Goal: Task Accomplishment & Management: Manage account settings

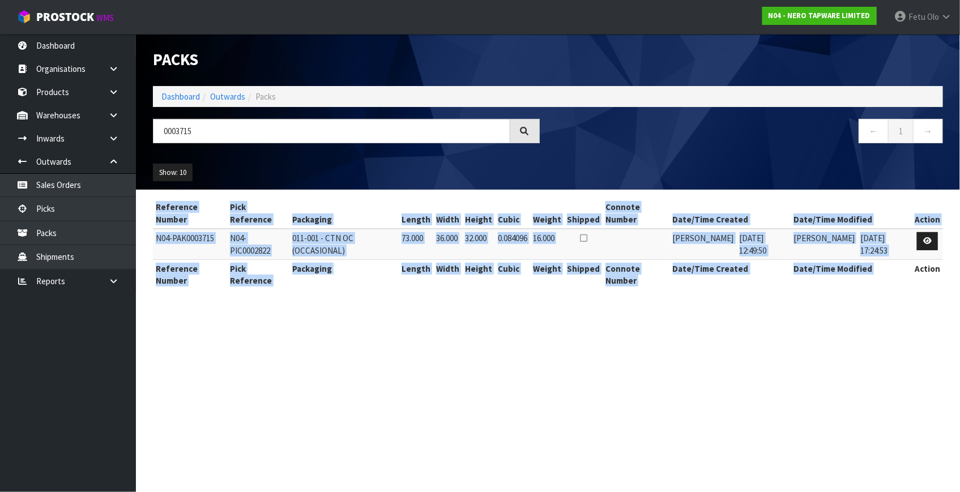
click at [568, 384] on section "Packs Dashboard Outwards Packs 0003715 ← 1 → Show: 10 5 10 25 50 Reference Numb…" at bounding box center [480, 246] width 960 height 492
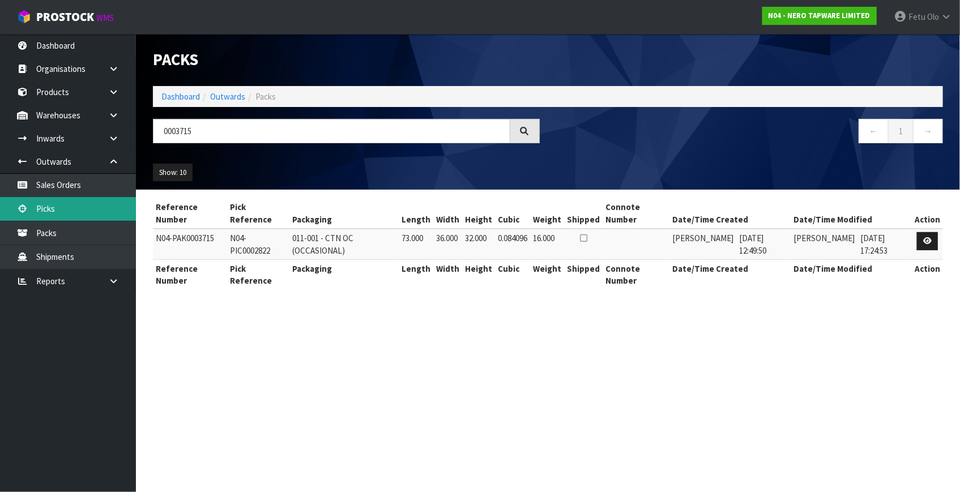
click at [49, 204] on link "Picks" at bounding box center [68, 208] width 136 height 23
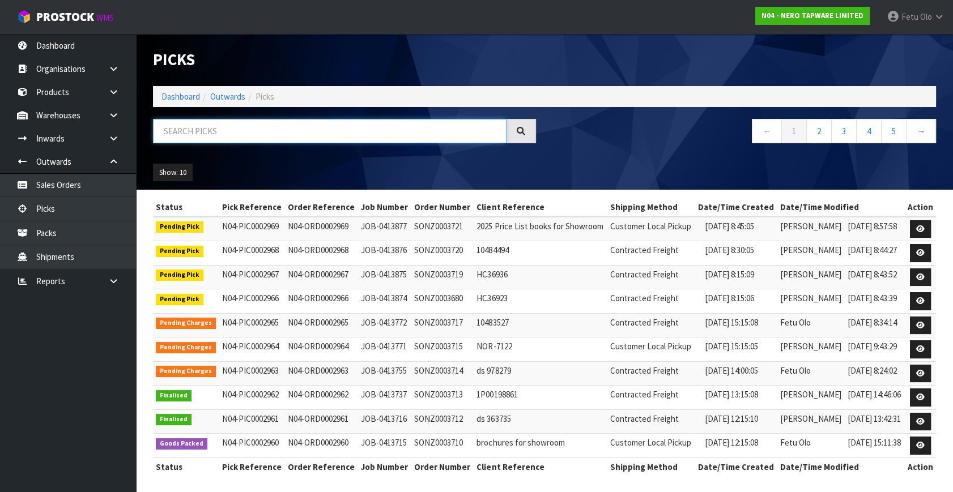
click at [262, 134] on input "text" at bounding box center [329, 131] width 353 height 24
type input "002969"
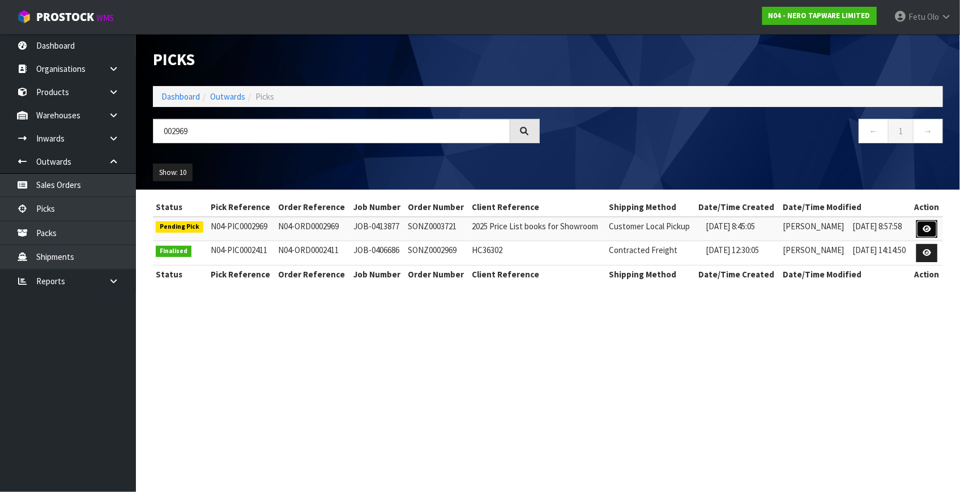
click at [926, 228] on icon at bounding box center [927, 228] width 8 height 7
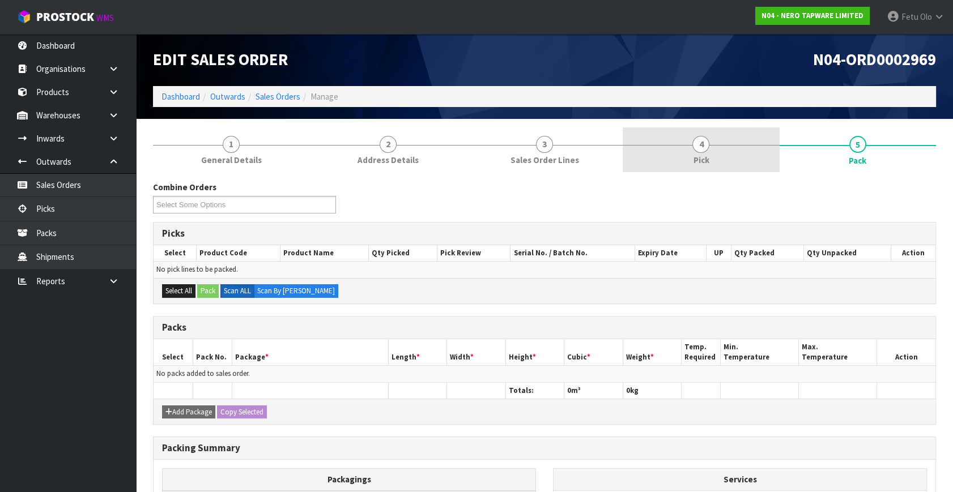
click at [708, 144] on span "4" at bounding box center [700, 144] width 17 height 17
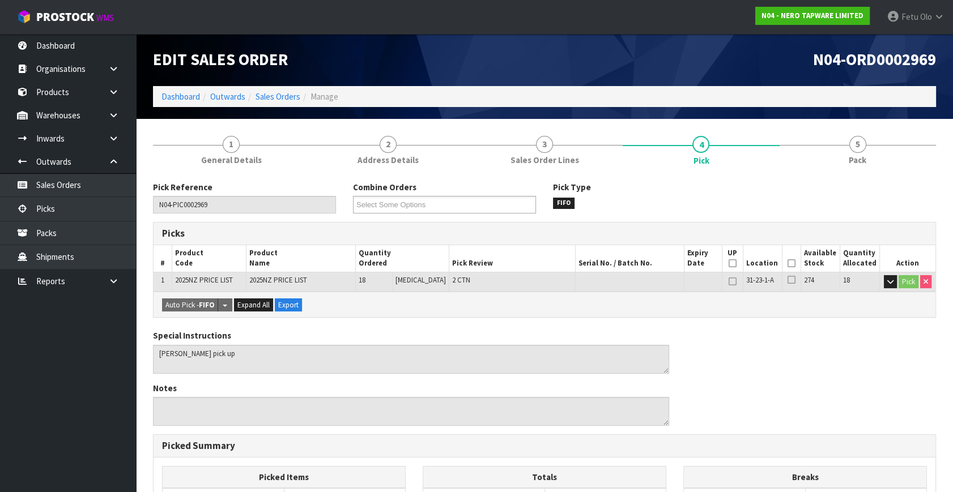
click at [788, 264] on icon at bounding box center [791, 263] width 8 height 1
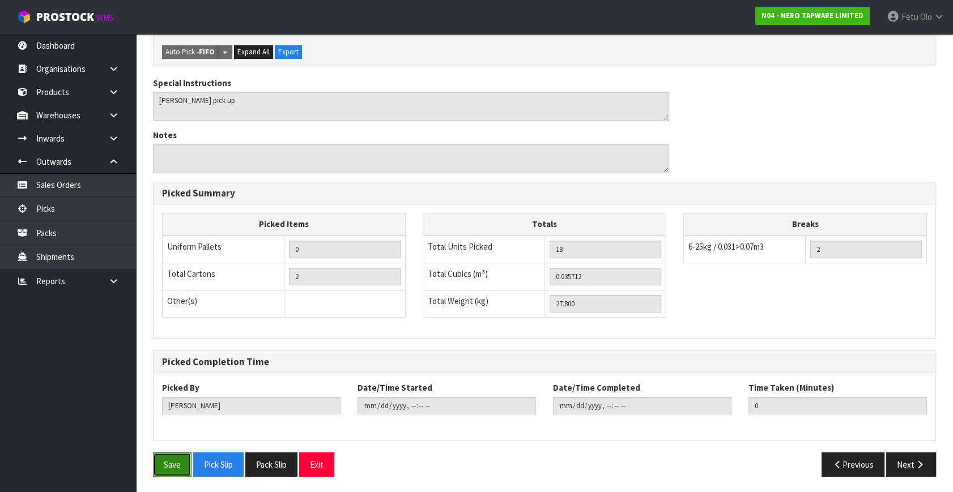
click at [167, 457] on button "Save" at bounding box center [172, 465] width 39 height 24
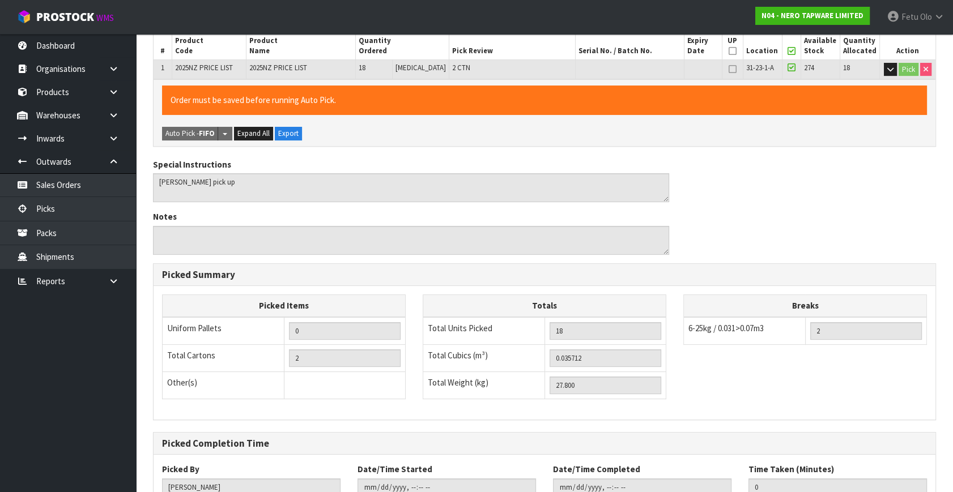
scroll to position [88, 0]
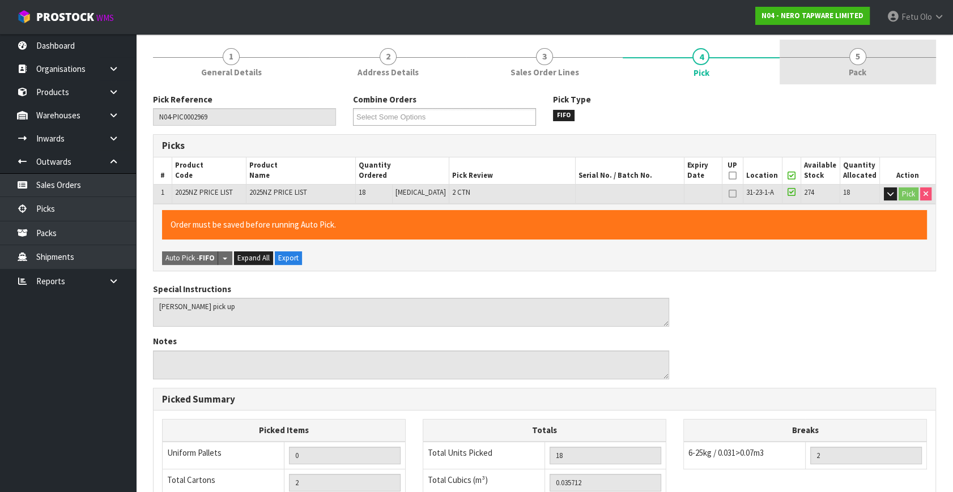
click at [867, 74] on link "5 Pack" at bounding box center [857, 62] width 156 height 45
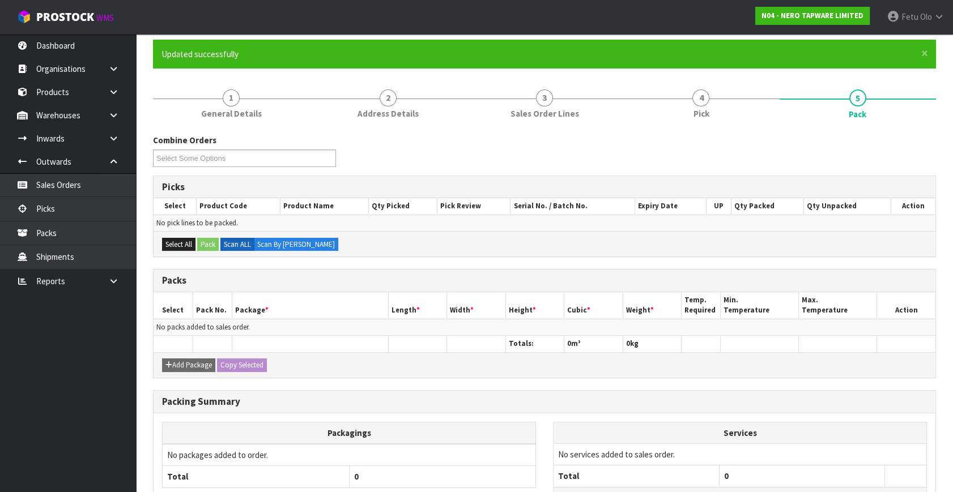
scroll to position [0, 0]
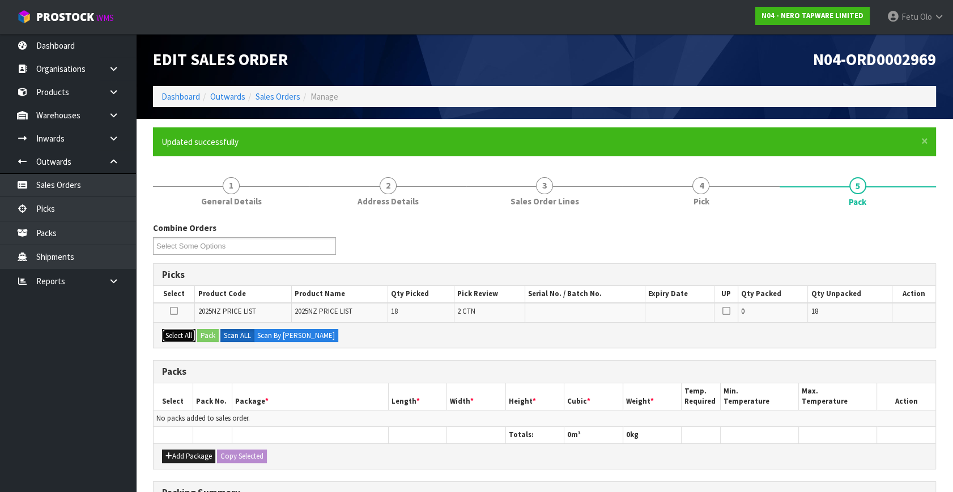
click at [181, 330] on button "Select All" at bounding box center [178, 336] width 33 height 14
click at [189, 332] on button "Select All" at bounding box center [178, 336] width 33 height 14
click at [199, 335] on button "Pack" at bounding box center [208, 336] width 22 height 14
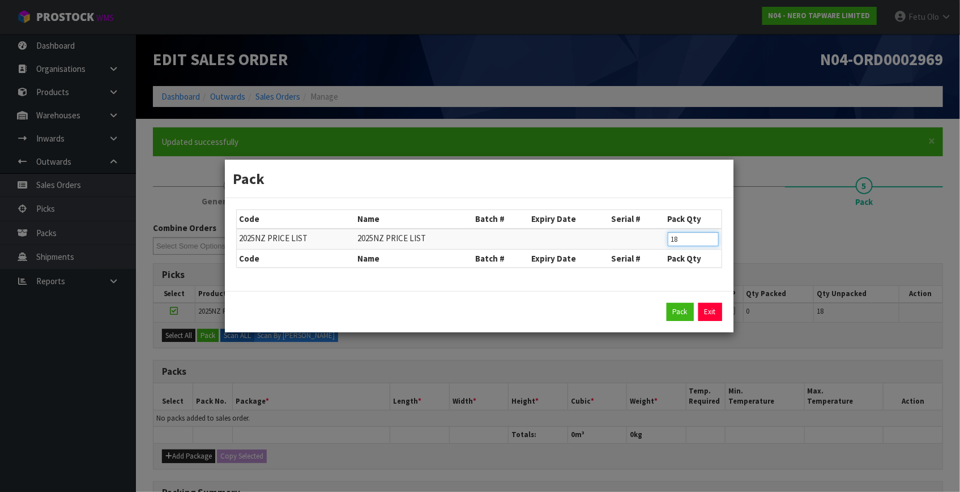
drag, startPoint x: 692, startPoint y: 240, endPoint x: 602, endPoint y: 266, distance: 93.9
click at [602, 266] on table "Code Name Batch # Expiry Date Serial # Pack Qty 2025NZ PRICE LIST 2025NZ PRICE …" at bounding box center [479, 238] width 485 height 57
type input "9"
click at [681, 306] on button "Pack" at bounding box center [680, 312] width 27 height 18
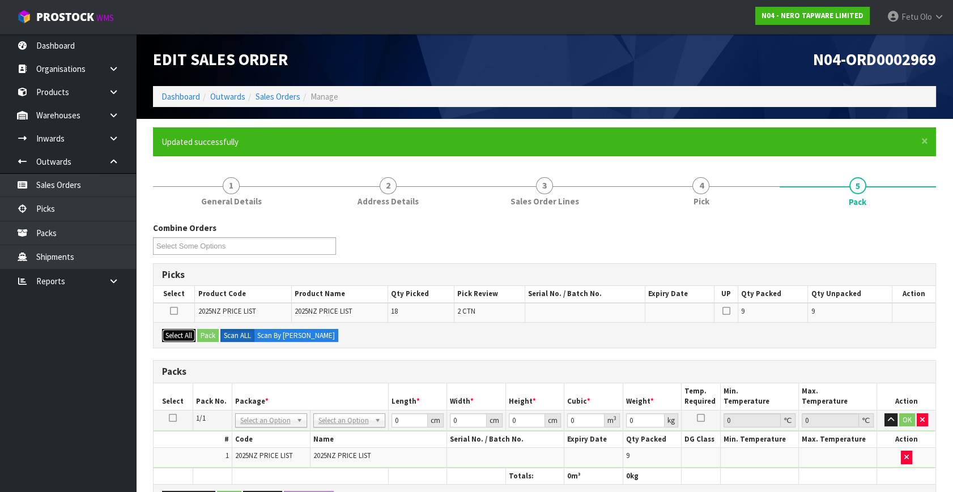
drag, startPoint x: 189, startPoint y: 337, endPoint x: 210, endPoint y: 338, distance: 21.0
click at [191, 337] on button "Select All" at bounding box center [178, 336] width 33 height 14
click at [219, 337] on button "Pack" at bounding box center [208, 336] width 22 height 14
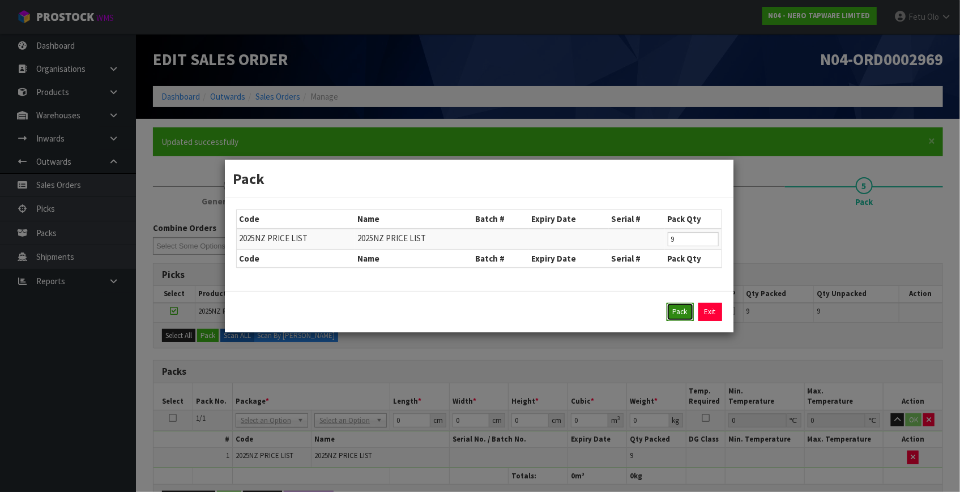
click at [676, 308] on button "Pack" at bounding box center [680, 312] width 27 height 18
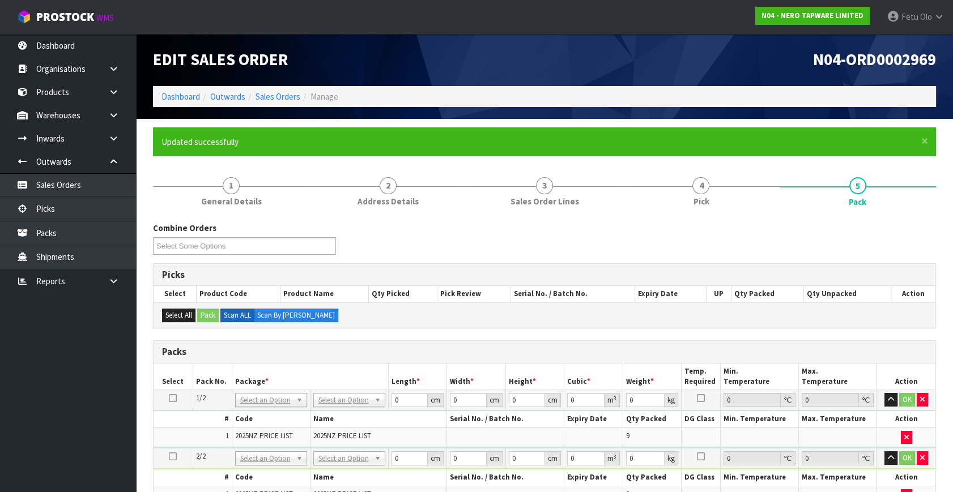
click at [174, 398] on icon at bounding box center [173, 398] width 8 height 1
click at [268, 409] on tbody "1/2 NONE 007-001 007-002 007-004 007-009 007-013 007-014 007-015 007-017 007-01…" at bounding box center [544, 419] width 782 height 58
drag, startPoint x: 265, startPoint y: 430, endPoint x: 374, endPoint y: 412, distance: 110.3
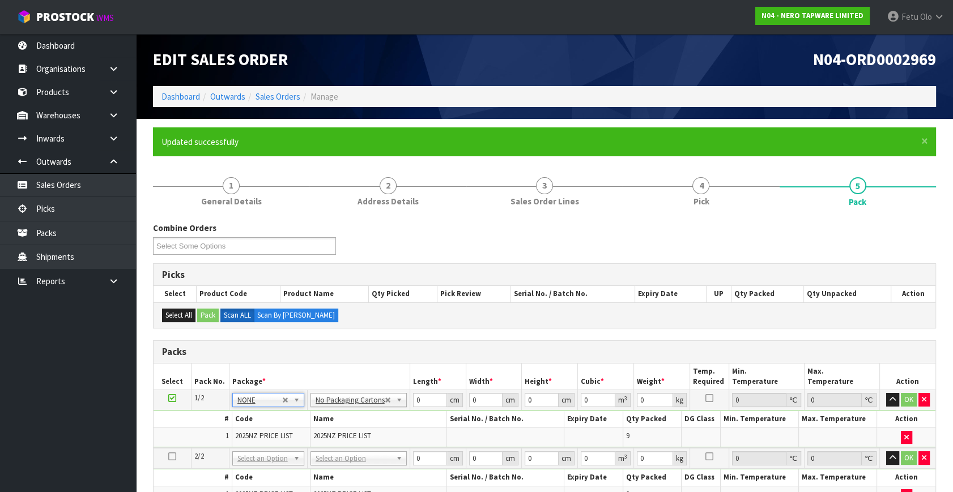
click at [374, 412] on th "Name" at bounding box center [378, 419] width 137 height 16
drag, startPoint x: 428, startPoint y: 402, endPoint x: 315, endPoint y: 437, distance: 117.9
click at [315, 437] on tbody "1/2 NONE 007-001 007-002 007-004 007-009 007-013 007-014 007-015 007-017 007-01…" at bounding box center [544, 419] width 782 height 58
type input "31"
type input "23"
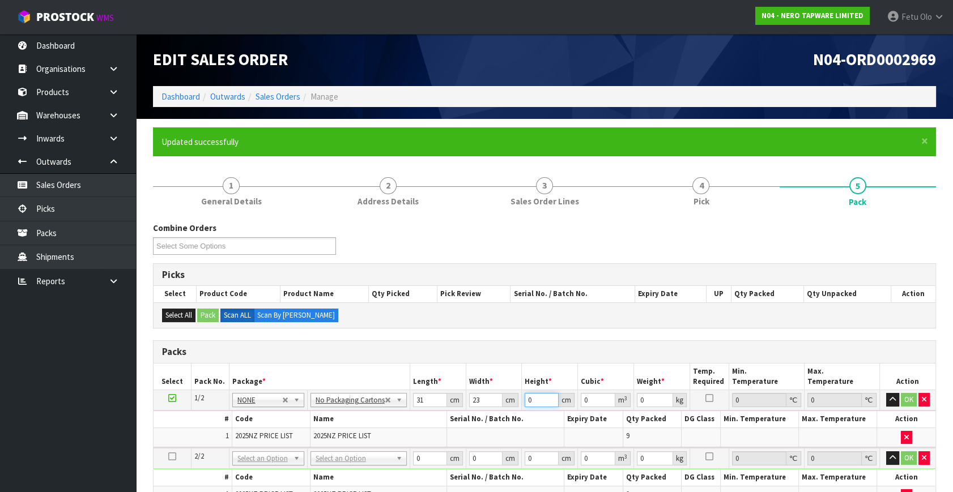
type input "2"
type input "0.001426"
type input "24"
type input "0.017112"
type input "24"
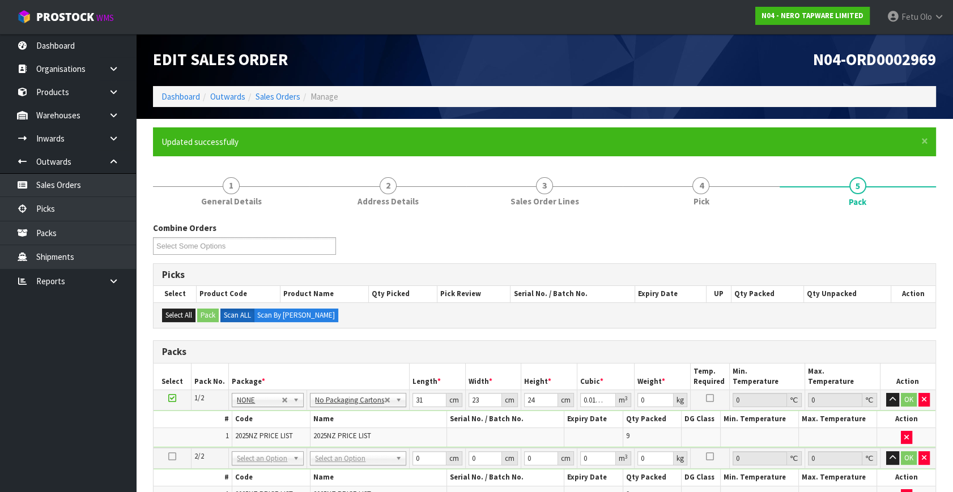
drag, startPoint x: 507, startPoint y: 355, endPoint x: 619, endPoint y: 406, distance: 122.9
click at [507, 355] on h3 "Packs" at bounding box center [544, 352] width 765 height 11
click at [599, 421] on tbody "1/2 NONE 007-001 007-002 007-004 007-009 007-013 007-014 007-015 007-017 007-01…" at bounding box center [544, 419] width 782 height 58
type input "14"
click button "OK" at bounding box center [909, 400] width 16 height 14
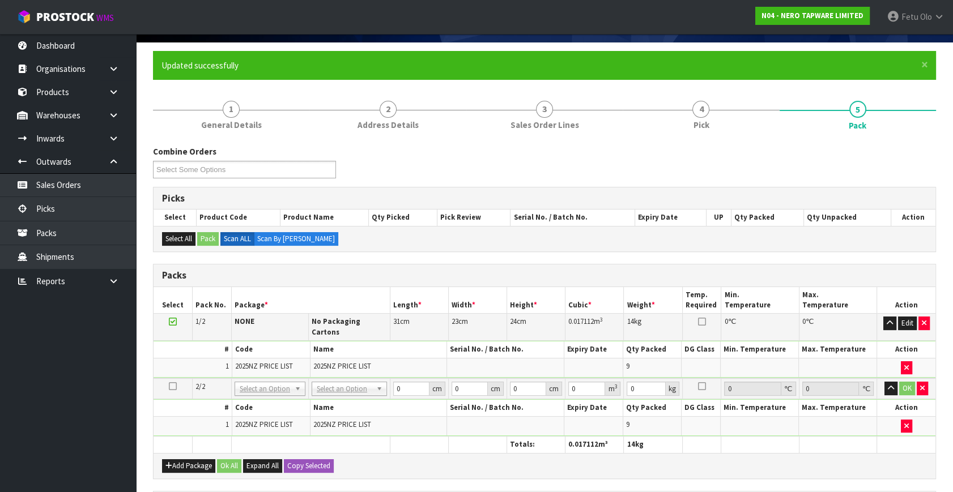
scroll to position [206, 0]
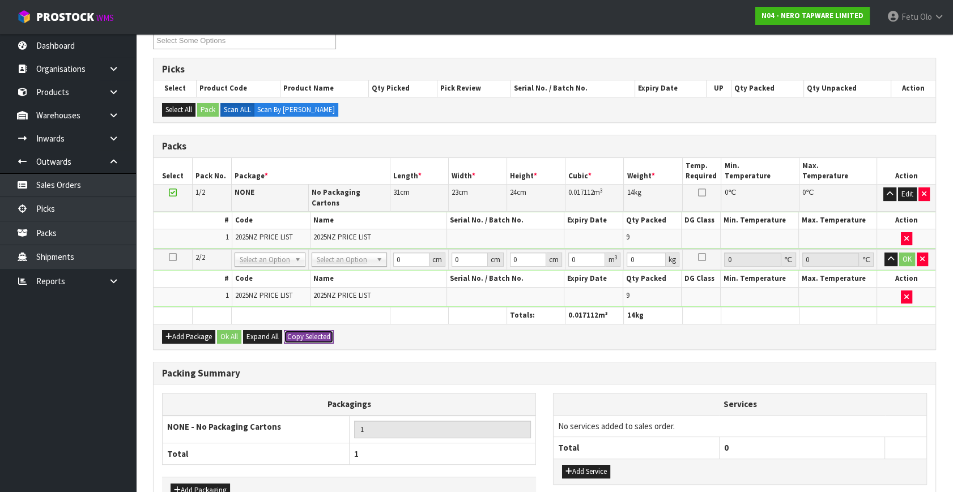
click at [312, 330] on button "Copy Selected" at bounding box center [309, 337] width 50 height 14
click at [312, 332] on span "Confirm" at bounding box center [299, 337] width 25 height 10
type input "31"
type input "23"
type input "24"
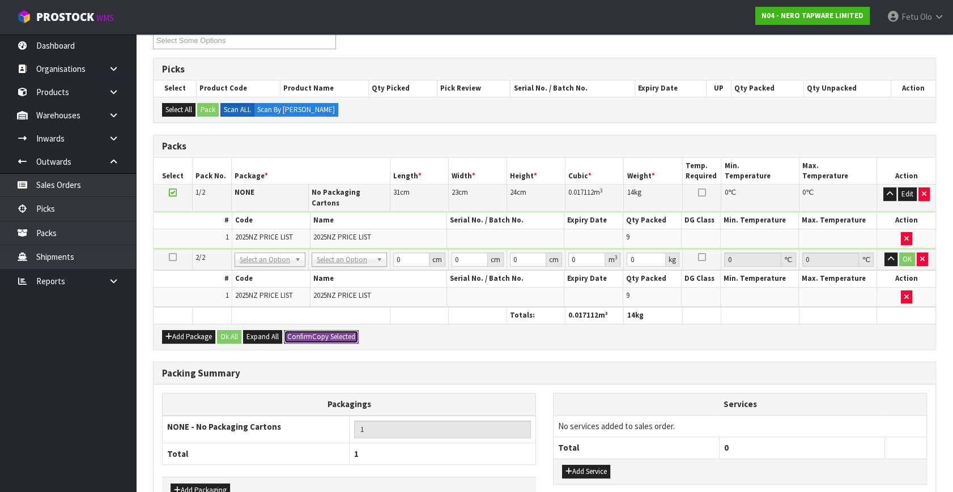
type input "0.017112"
type input "14"
type input "2"
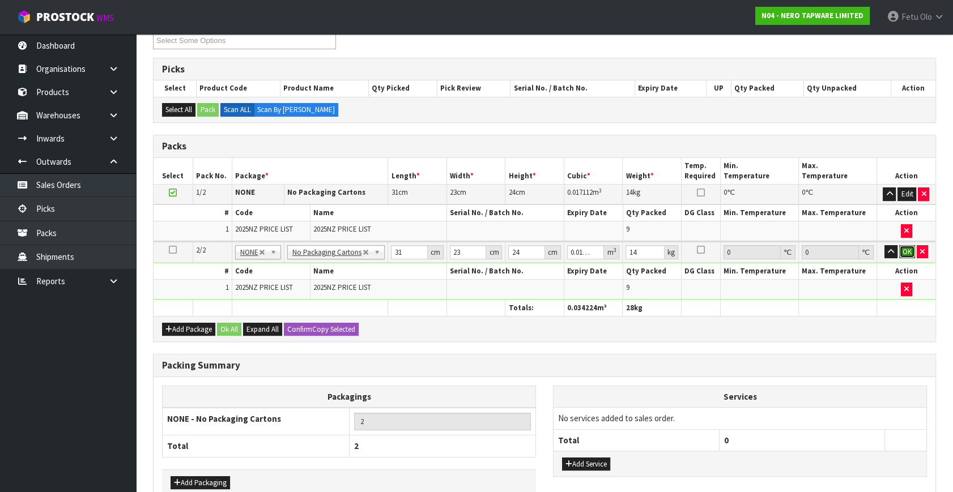
click at [904, 249] on button "OK" at bounding box center [907, 252] width 16 height 14
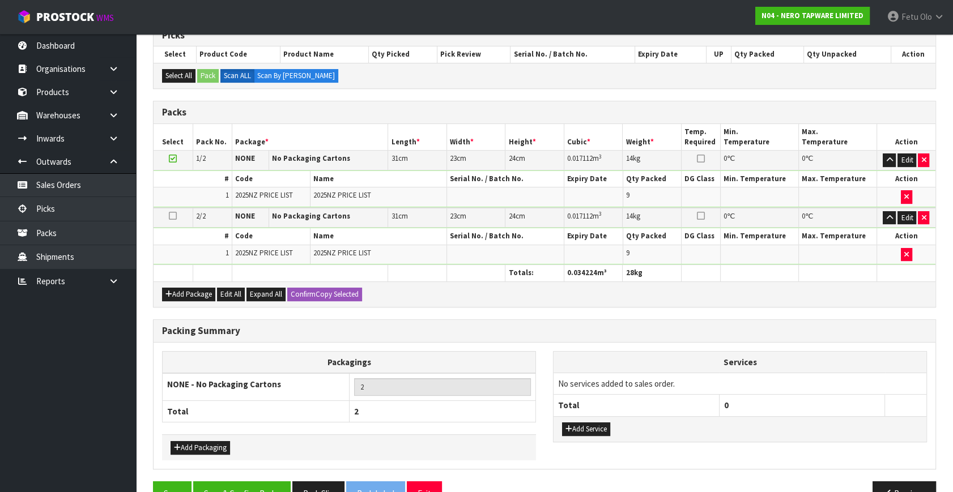
scroll to position [266, 0]
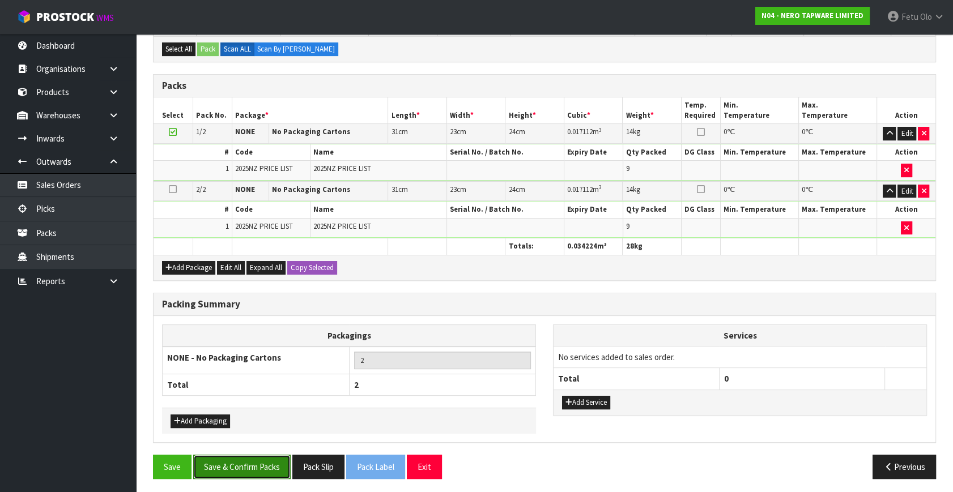
click at [257, 455] on button "Save & Confirm Packs" at bounding box center [241, 467] width 97 height 24
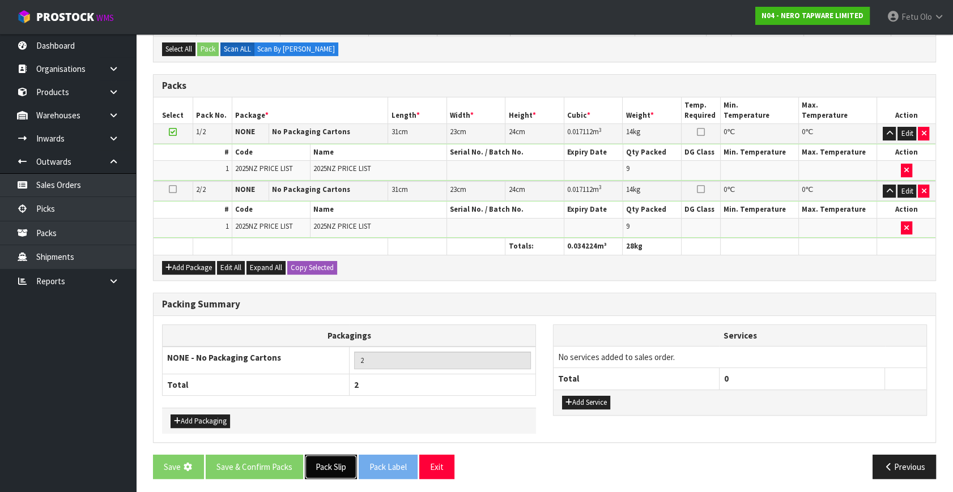
click at [339, 464] on button "Pack Slip" at bounding box center [331, 467] width 52 height 24
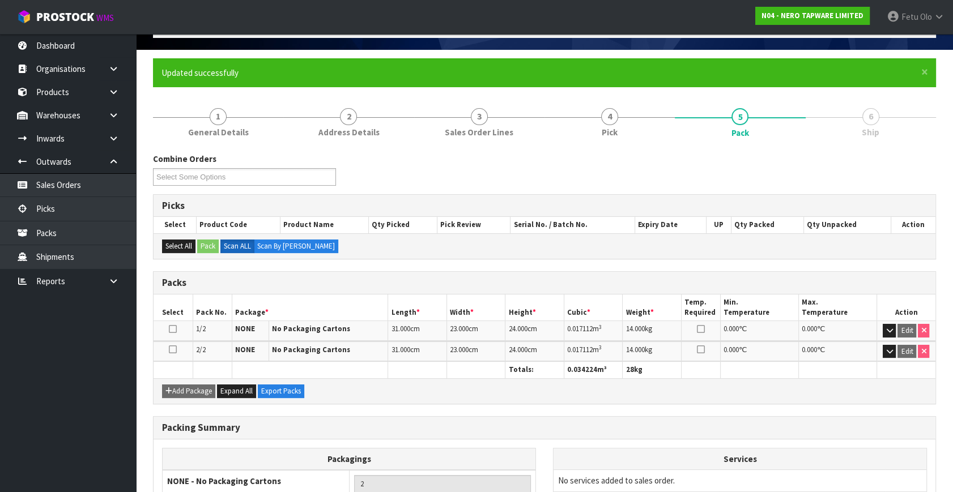
scroll to position [168, 0]
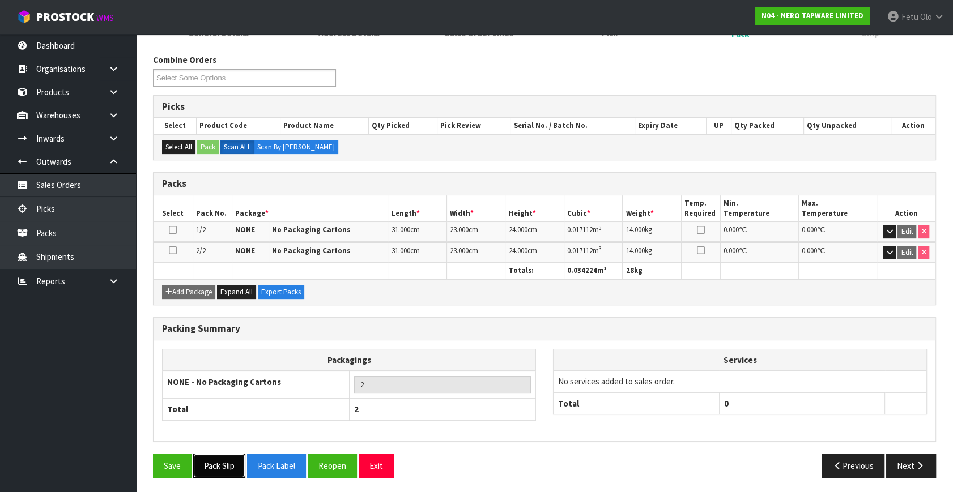
click at [232, 465] on button "Pack Slip" at bounding box center [219, 466] width 52 height 24
click at [287, 462] on button "Pack Label" at bounding box center [276, 466] width 59 height 24
click at [45, 206] on link "Picks" at bounding box center [68, 208] width 136 height 23
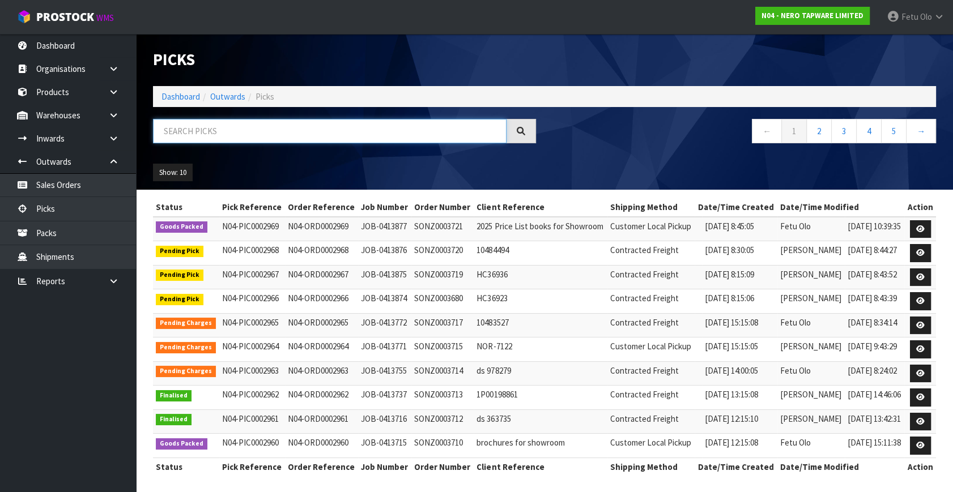
click at [274, 130] on input "text" at bounding box center [329, 131] width 353 height 24
click at [273, 133] on input "text" at bounding box center [329, 131] width 353 height 24
type input "79491"
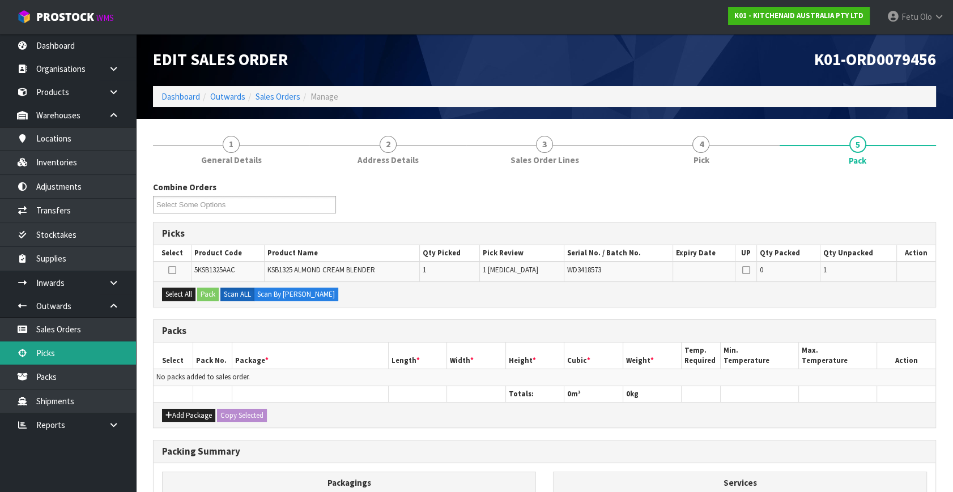
click at [70, 356] on link "Picks" at bounding box center [68, 353] width 136 height 23
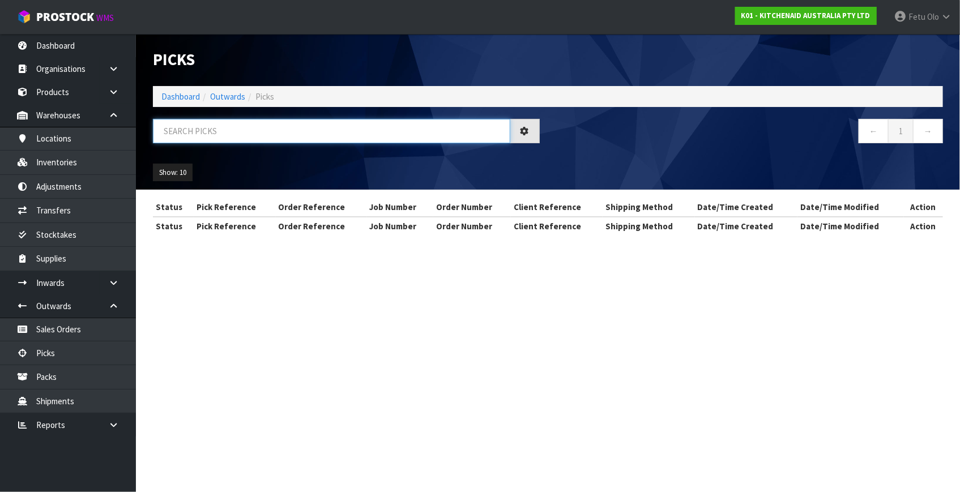
click at [283, 131] on input "text" at bounding box center [331, 131] width 357 height 24
click at [280, 131] on input "text" at bounding box center [331, 131] width 357 height 24
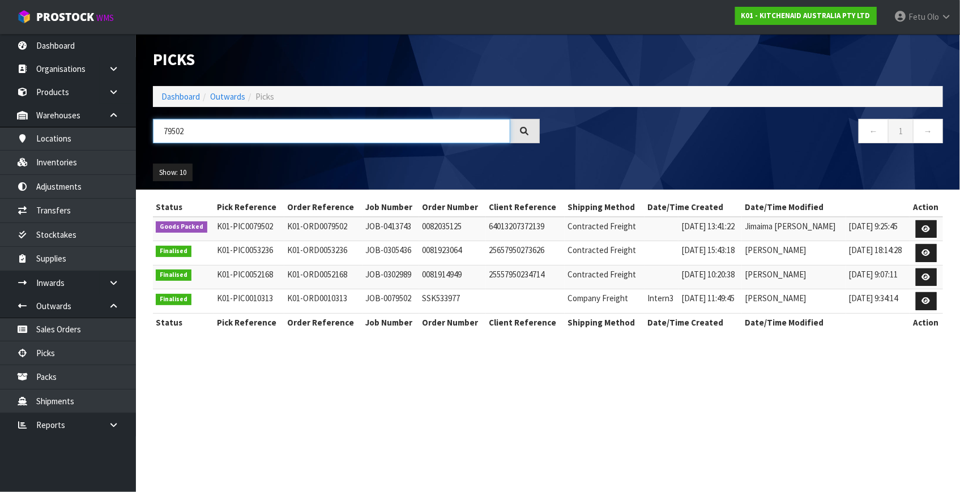
type input "79502"
click at [922, 226] on link at bounding box center [926, 229] width 21 height 18
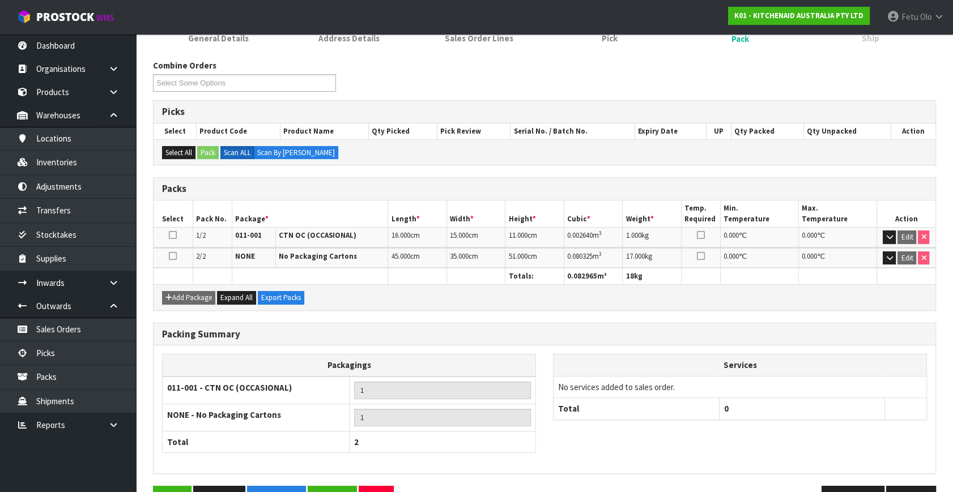
scroll to position [154, 0]
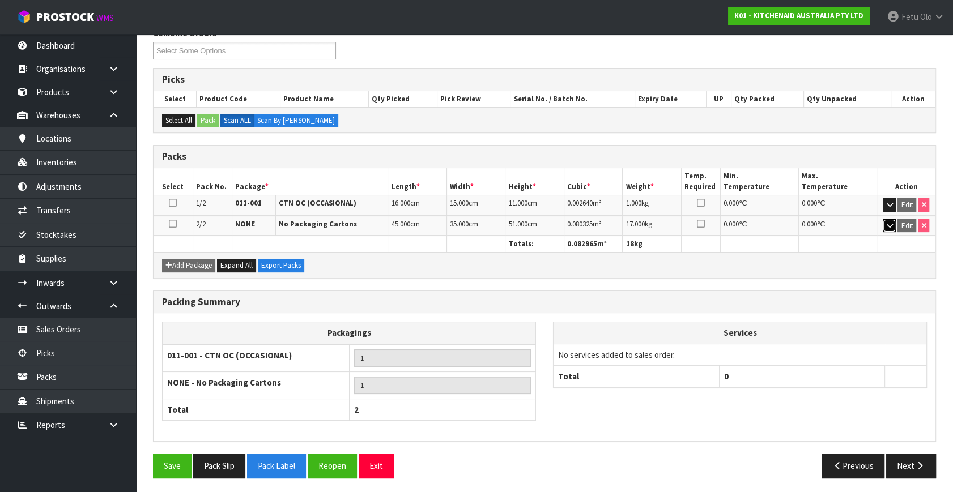
click at [890, 222] on icon "button" at bounding box center [889, 225] width 6 height 7
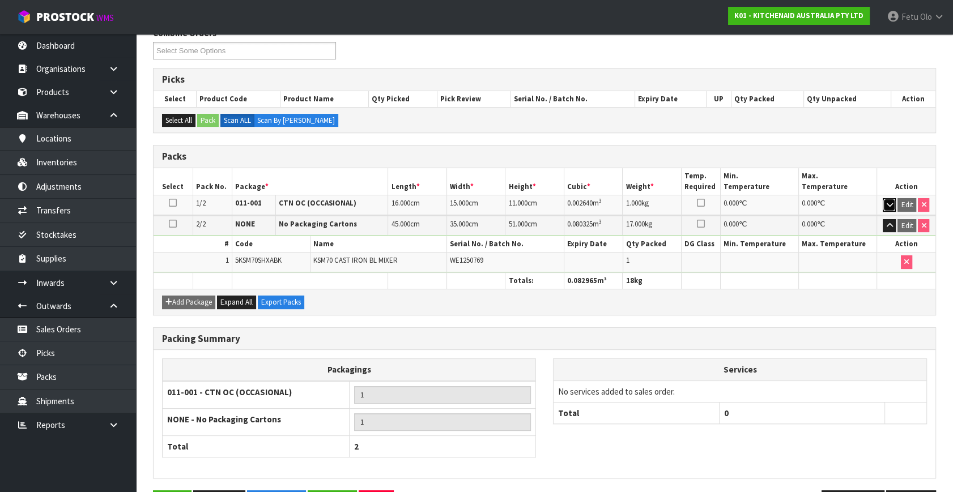
click at [890, 202] on icon "button" at bounding box center [889, 204] width 6 height 7
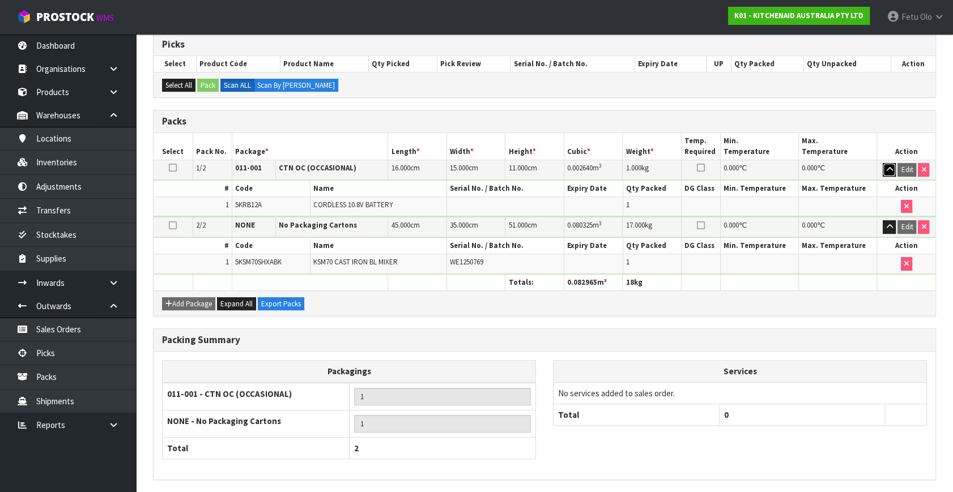
scroll to position [227, 0]
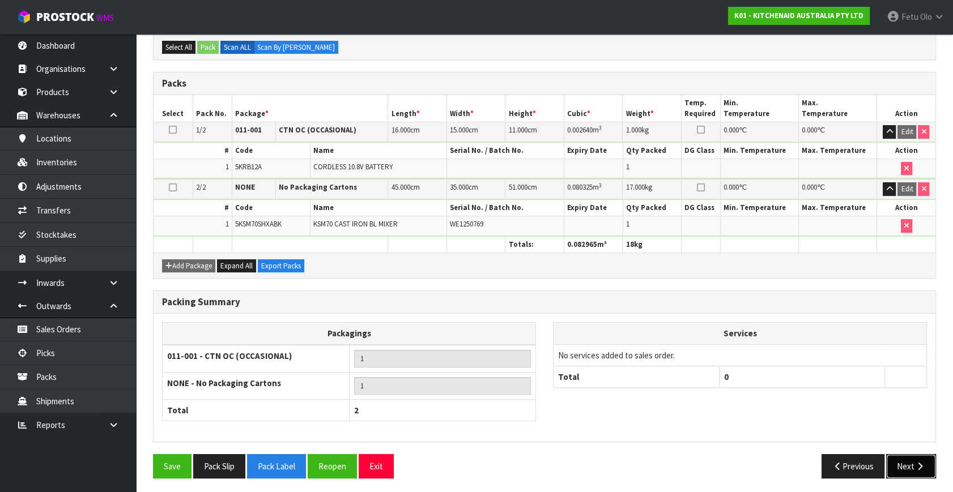
click at [906, 458] on button "Next" at bounding box center [911, 466] width 50 height 24
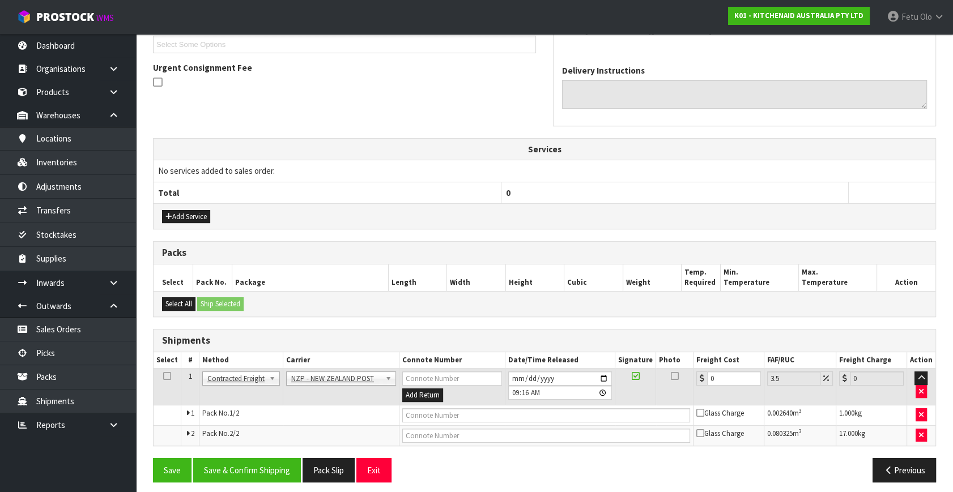
scroll to position [278, 0]
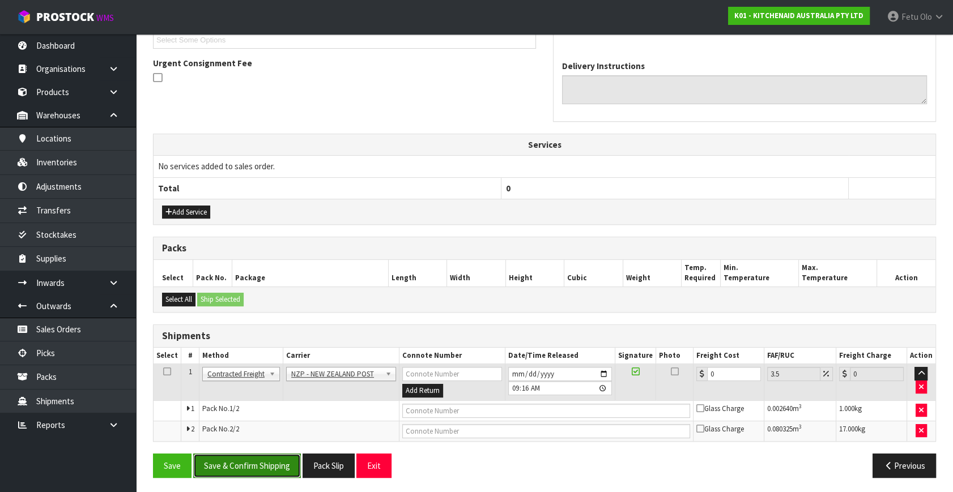
click at [238, 459] on button "Save & Confirm Shipping" at bounding box center [247, 466] width 108 height 24
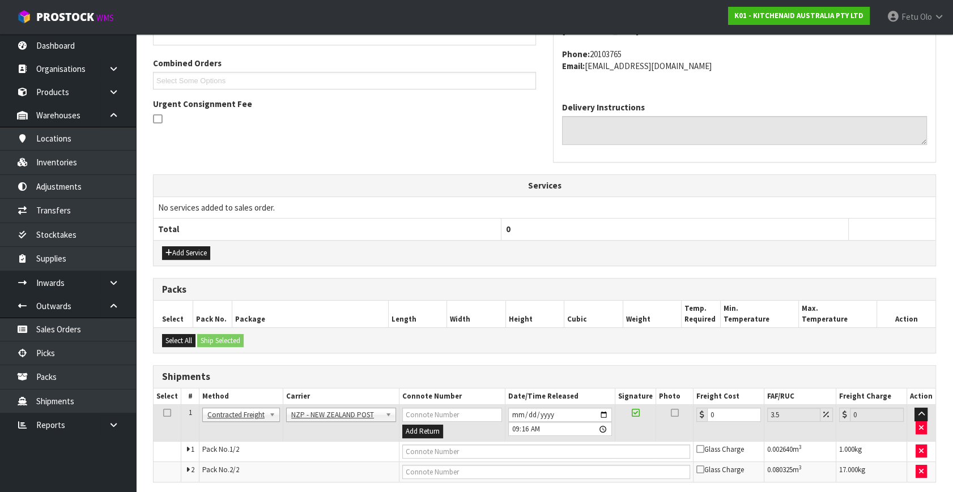
scroll to position [0, 0]
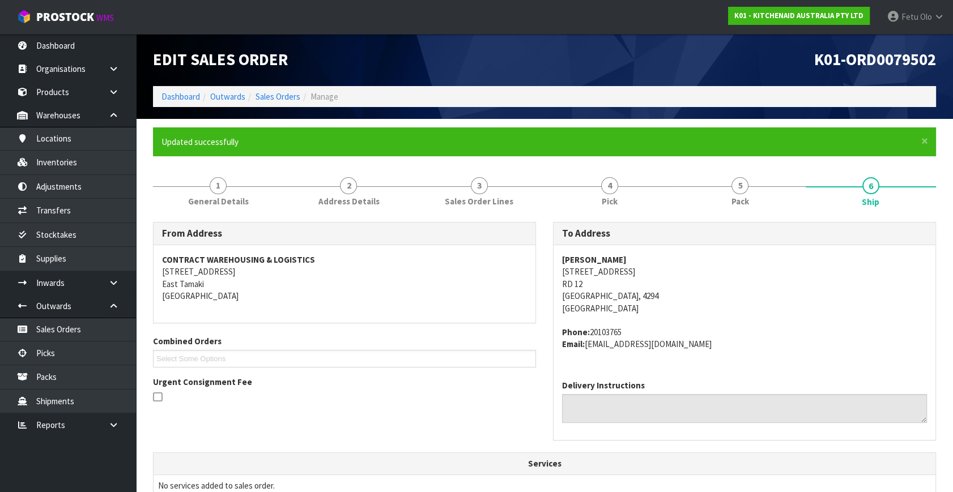
drag, startPoint x: 558, startPoint y: 269, endPoint x: 682, endPoint y: 270, distance: 123.5
click at [682, 270] on div "[PERSON_NAME] [STREET_ADDRESS] Phone: 20103765 Email: [EMAIL_ADDRESS][DOMAIN_NA…" at bounding box center [744, 308] width 382 height 126
copy address "[STREET_ADDRESS]"
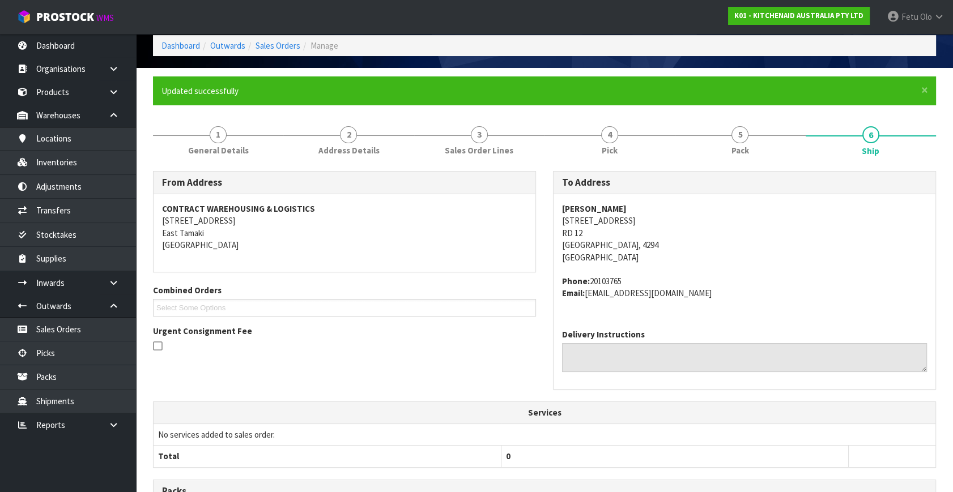
scroll to position [291, 0]
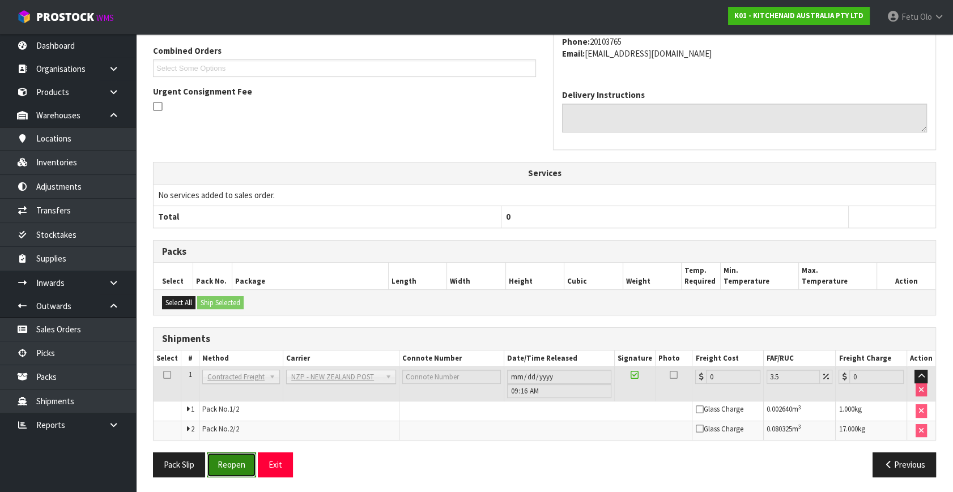
click at [223, 461] on button "Reopen" at bounding box center [231, 465] width 49 height 24
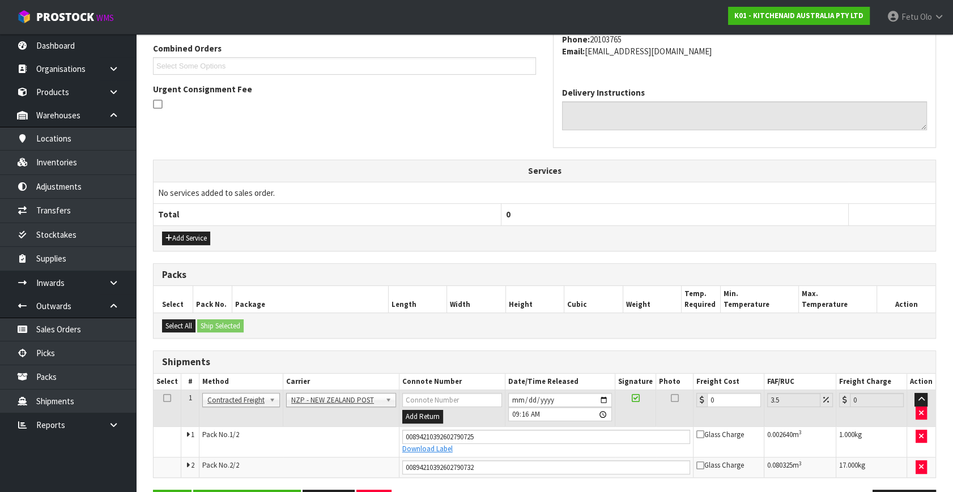
scroll to position [330, 0]
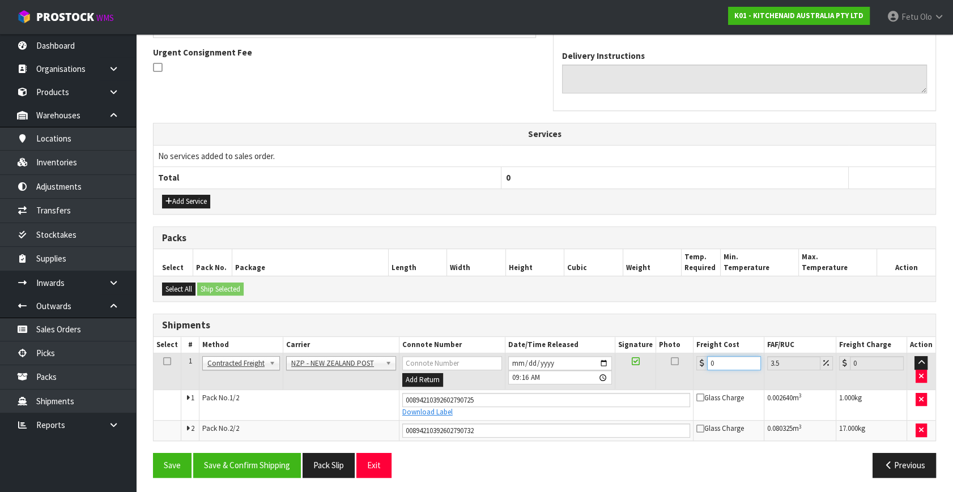
drag, startPoint x: 530, startPoint y: 408, endPoint x: 430, endPoint y: 423, distance: 100.3
click at [430, 423] on tbody "1 Client Local Pickup Customer Local Pickup Company Freight Contracted Freight …" at bounding box center [544, 396] width 782 height 87
type input "3"
type input "3.1"
type input "31"
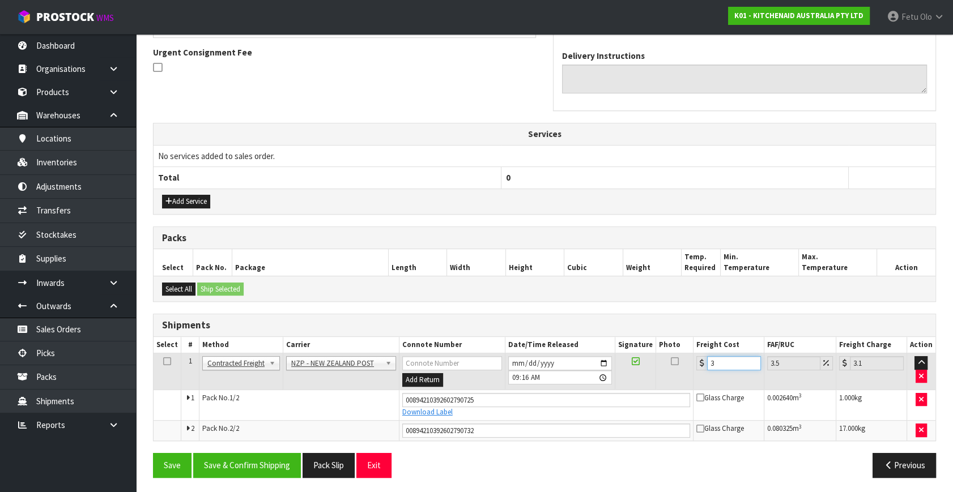
type input "32.09"
type input "31.7"
type input "32.81"
type input "31.77"
type input "32.88"
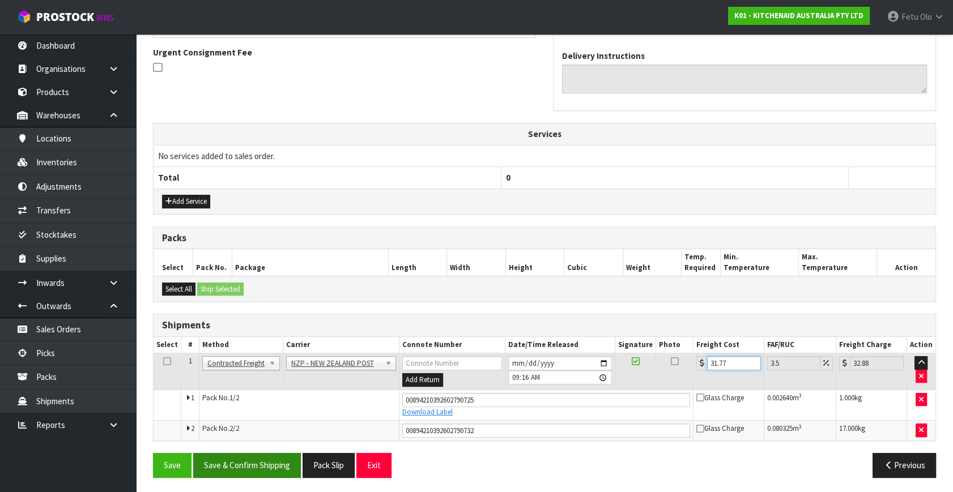
type input "31.77"
click at [245, 462] on button "Save & Confirm Shipping" at bounding box center [247, 465] width 108 height 24
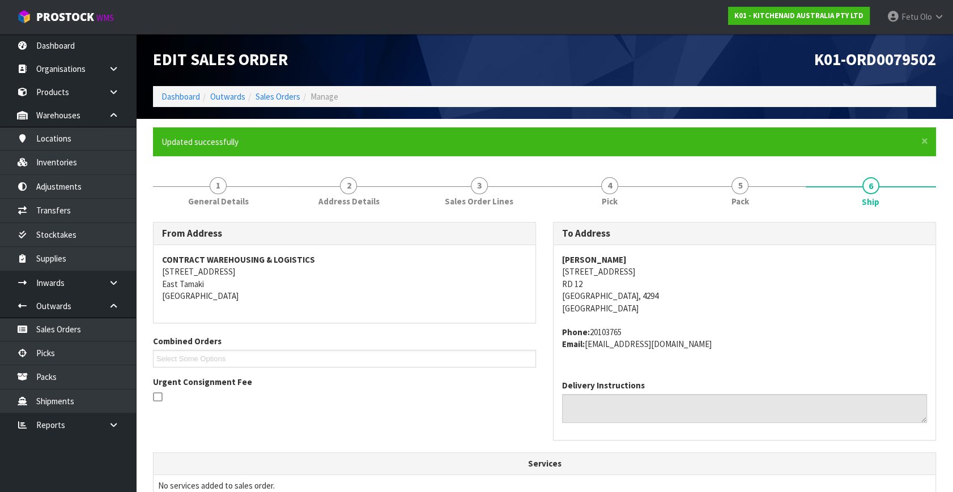
scroll to position [299, 0]
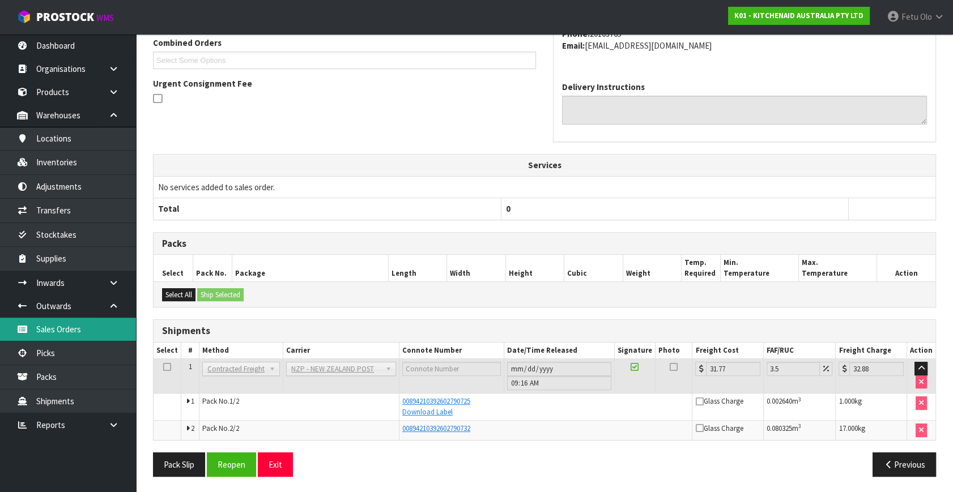
click at [58, 331] on link "Sales Orders" at bounding box center [68, 329] width 136 height 23
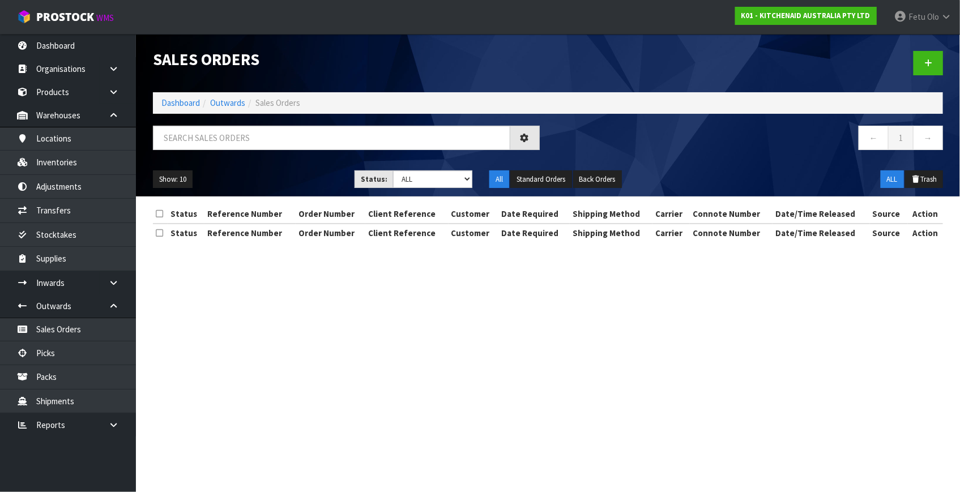
click at [41, 348] on section "Sales Orders Dashboard Outwards Sales Orders ← 1 → Show: 10 5 10 25 50 Status: …" at bounding box center [480, 246] width 960 height 492
click at [41, 348] on link "Picks" at bounding box center [68, 353] width 136 height 23
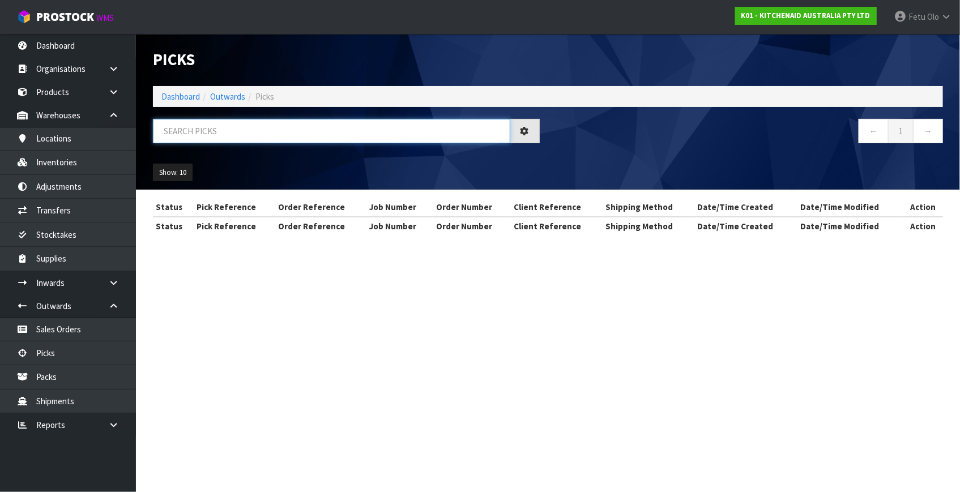
click at [240, 126] on input "text" at bounding box center [331, 131] width 357 height 24
type input "79494"
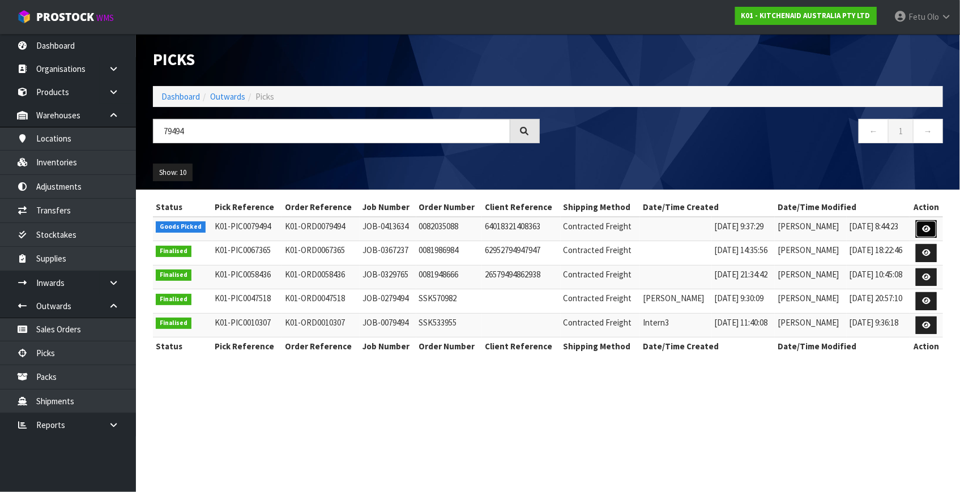
click at [928, 227] on icon at bounding box center [926, 228] width 8 height 7
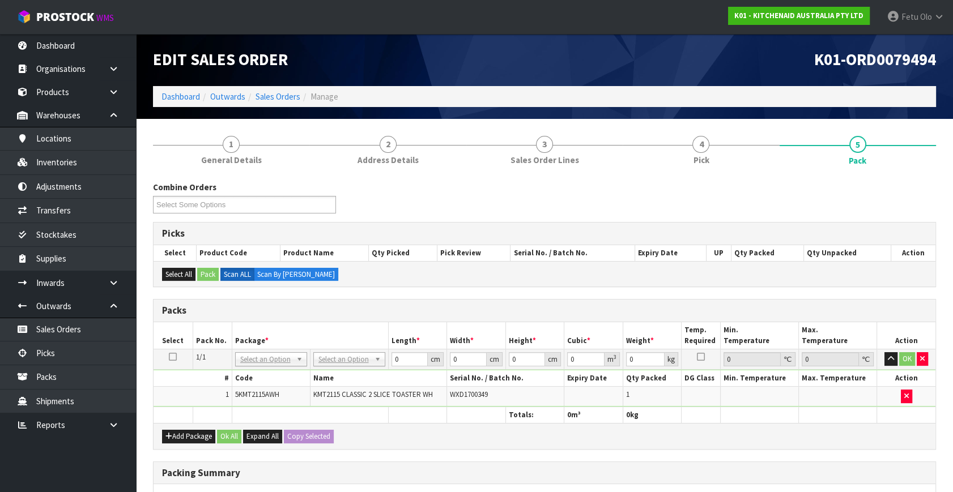
drag, startPoint x: 266, startPoint y: 363, endPoint x: 267, endPoint y: 377, distance: 14.2
click at [266, 376] on input "text" at bounding box center [270, 374] width 66 height 14
type input "011-084"
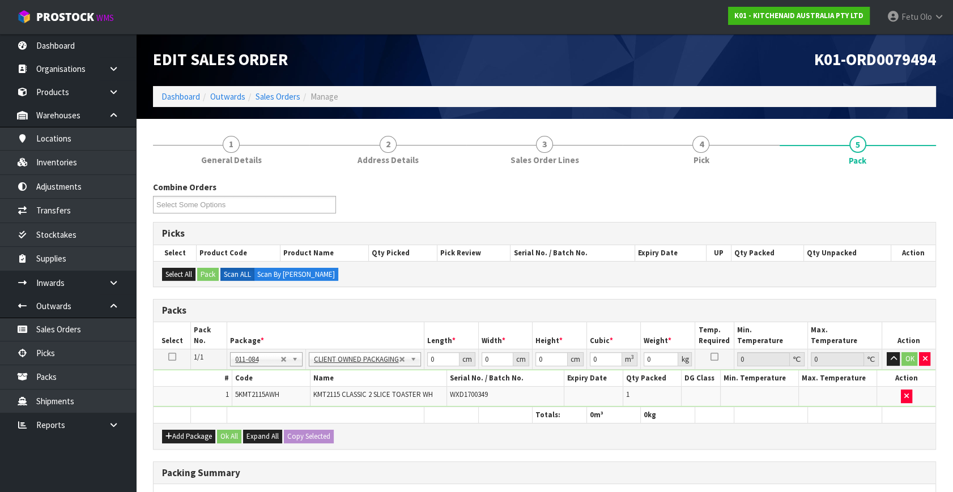
type input "2.7"
drag, startPoint x: 438, startPoint y: 359, endPoint x: 335, endPoint y: 391, distance: 108.0
click at [337, 391] on tbody "1/1 NONE 007-001 007-002 007-004 007-009 007-013 007-014 007-015 007-017 007-01…" at bounding box center [544, 378] width 782 height 58
type input "40"
type input "28"
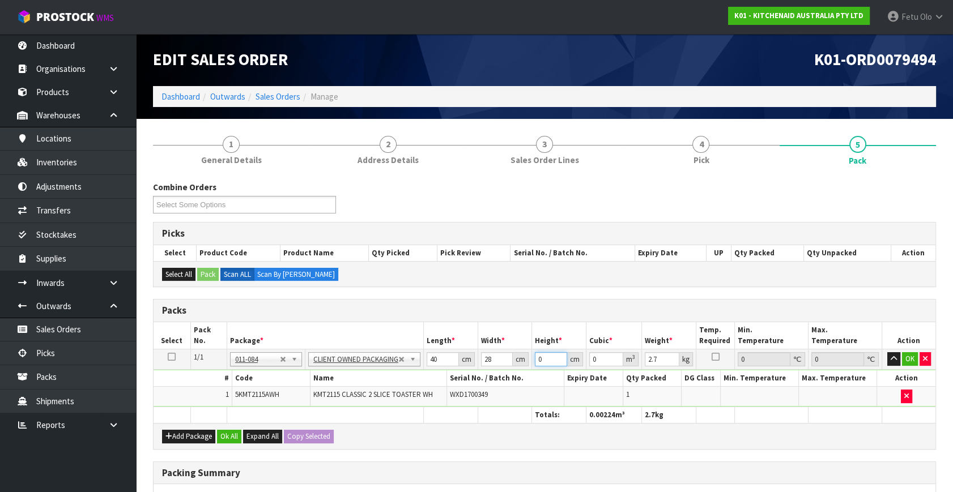
type input "2"
type input "0.00224"
type input "28"
type input "0.03136"
type input "28"
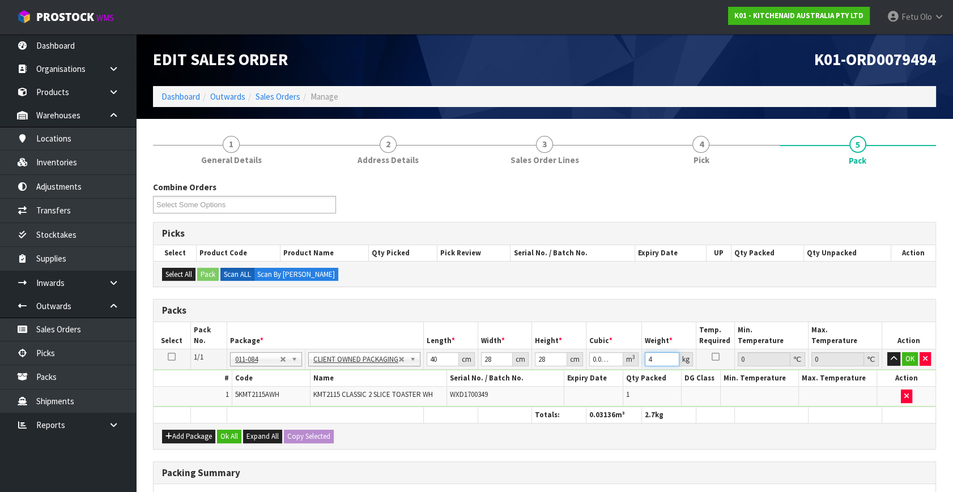
type input "4"
click button "OK" at bounding box center [910, 359] width 16 height 14
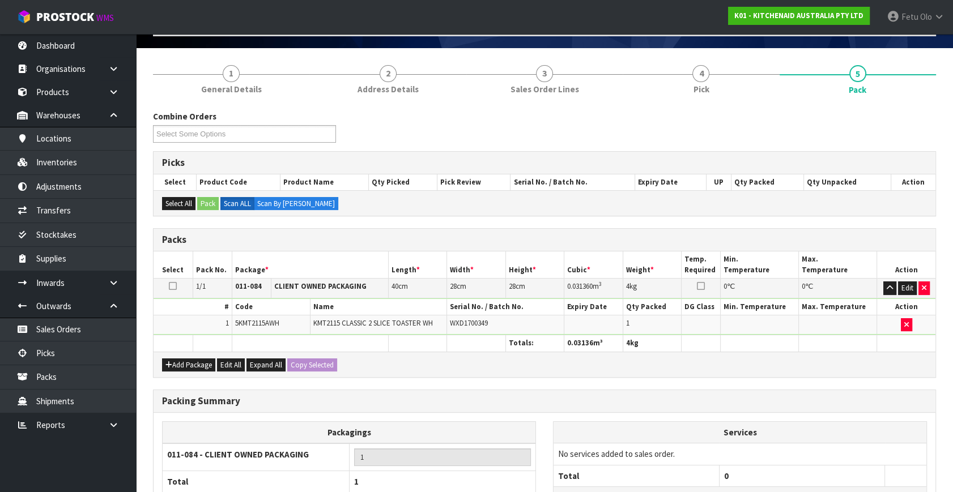
scroll to position [169, 0]
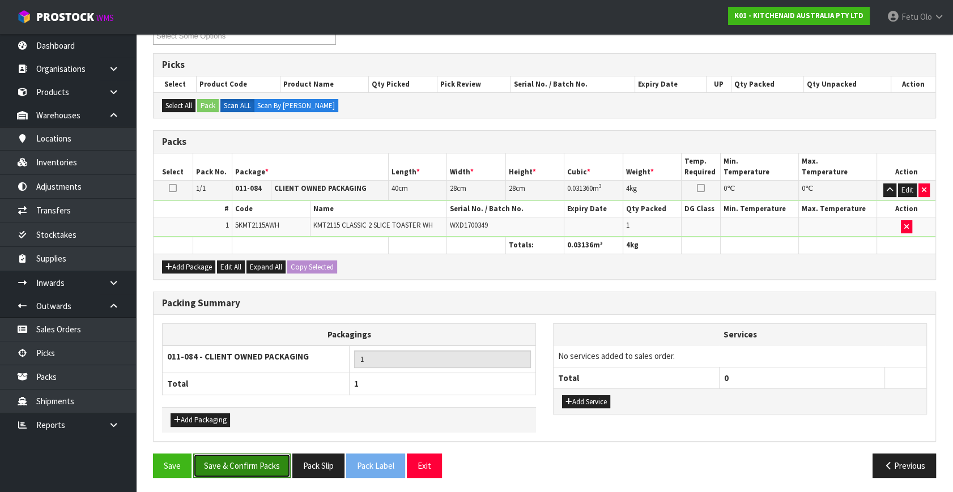
click at [228, 462] on button "Save & Confirm Packs" at bounding box center [241, 466] width 97 height 24
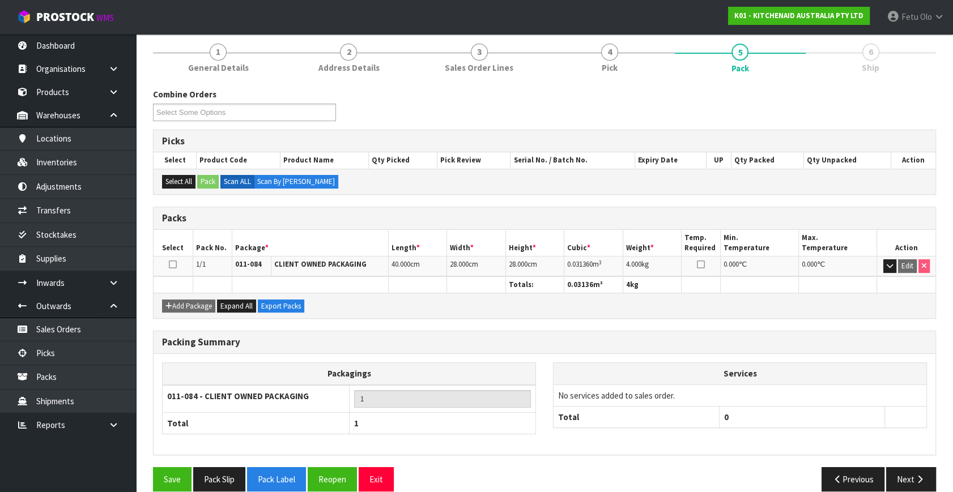
scroll to position [148, 0]
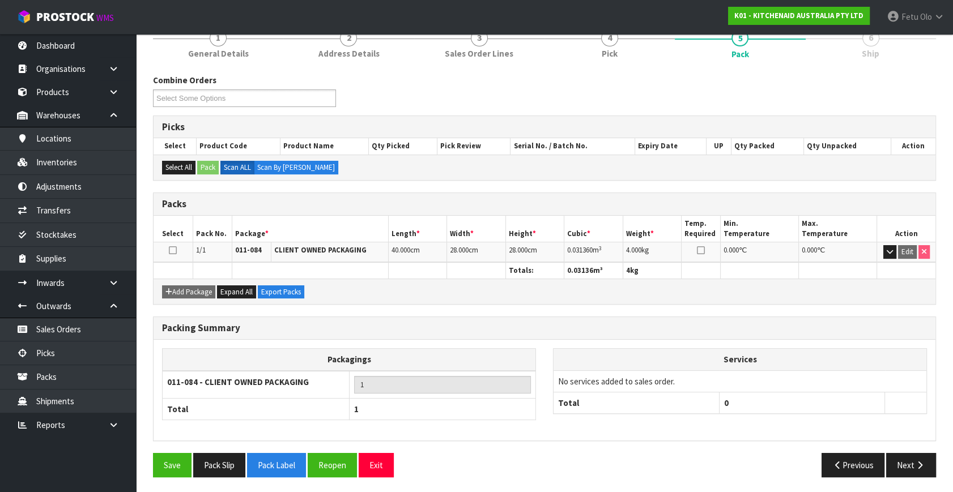
click at [936, 452] on div "Combine Orders K01-ORD0078507 K01-ORD0079368 K01-ORD0079369 K01-ORD0079370 K01-…" at bounding box center [544, 280] width 783 height 412
click at [929, 459] on button "Next" at bounding box center [911, 465] width 50 height 24
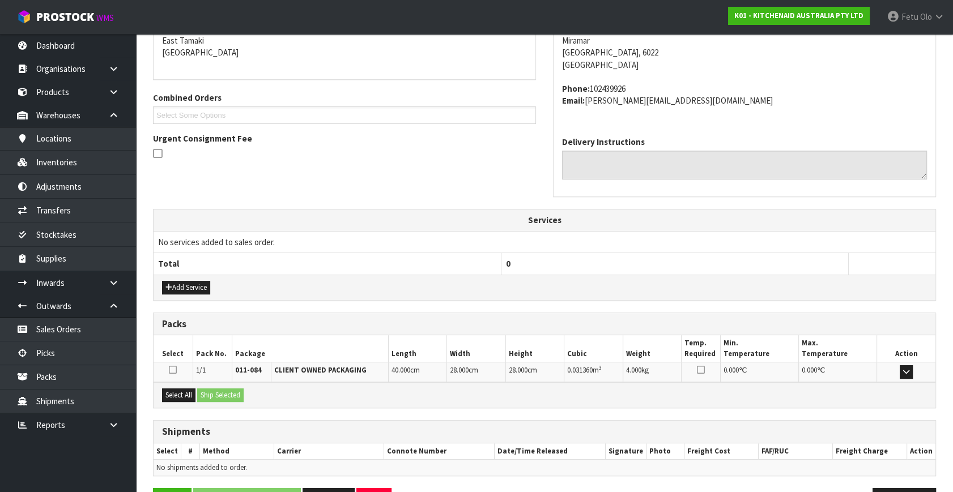
scroll to position [279, 0]
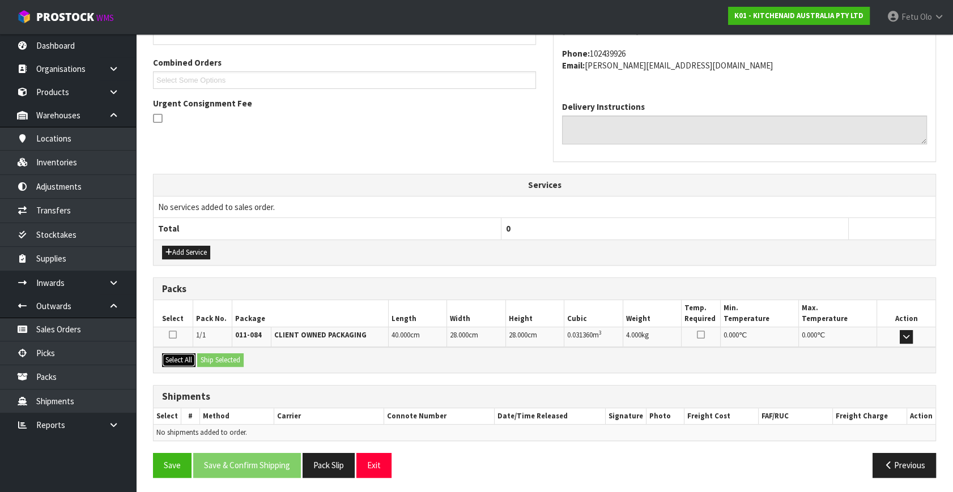
drag, startPoint x: 176, startPoint y: 359, endPoint x: 217, endPoint y: 356, distance: 41.4
click at [181, 359] on button "Select All" at bounding box center [178, 360] width 33 height 14
click at [217, 356] on button "Ship Selected" at bounding box center [220, 360] width 46 height 14
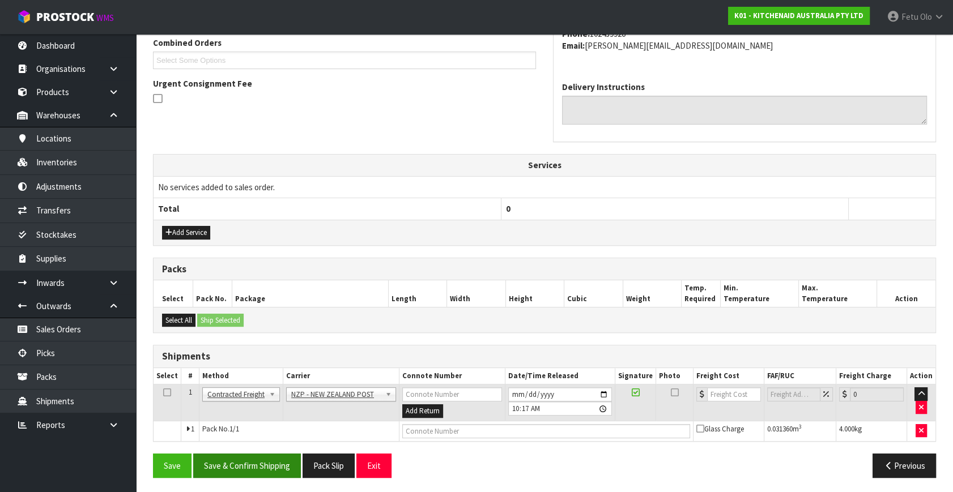
scroll to position [299, 0]
click at [258, 459] on button "Save & Confirm Shipping" at bounding box center [247, 465] width 108 height 24
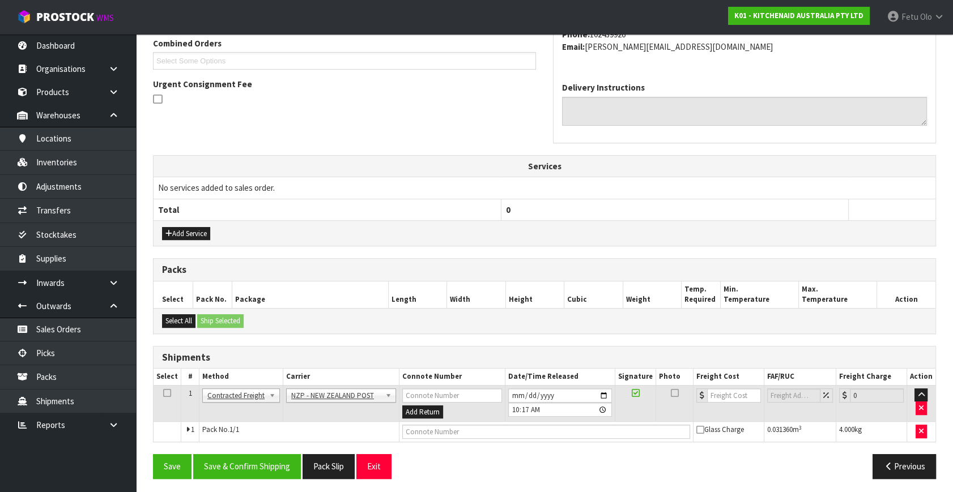
scroll to position [283, 0]
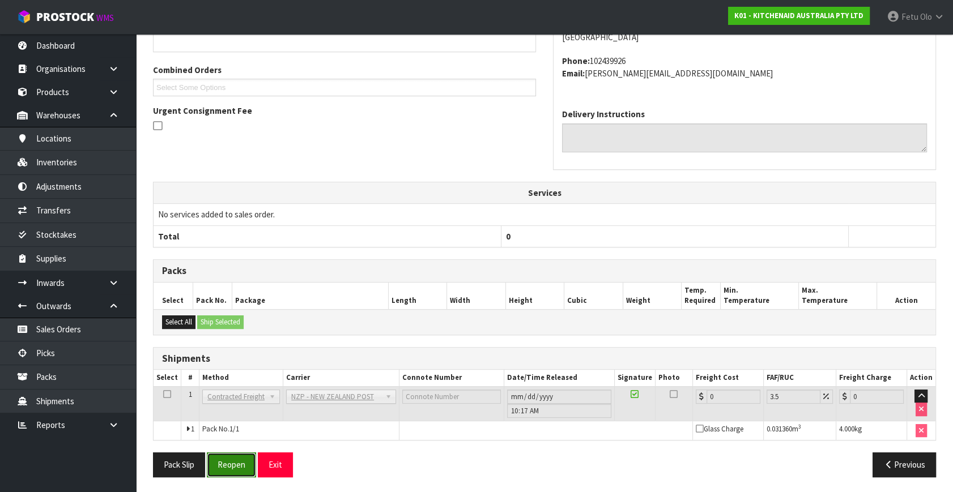
click at [235, 461] on button "Reopen" at bounding box center [231, 465] width 49 height 24
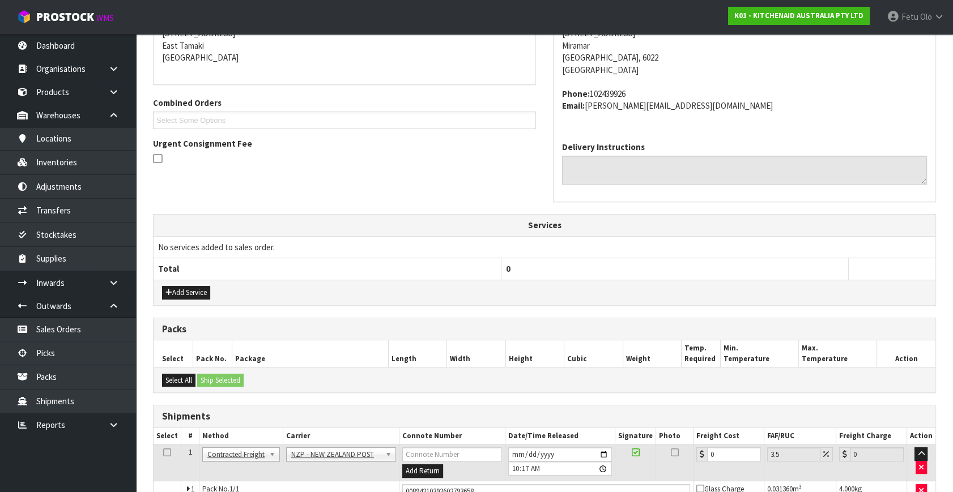
scroll to position [310, 0]
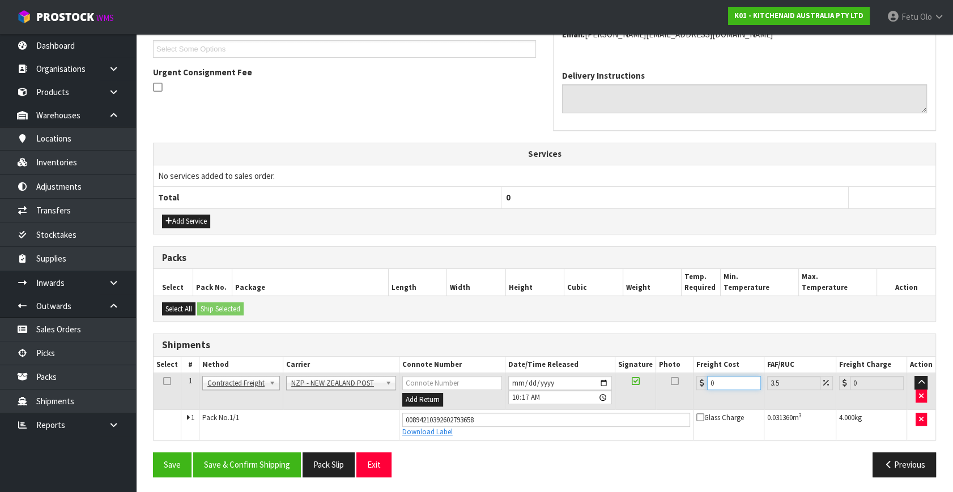
drag, startPoint x: 708, startPoint y: 385, endPoint x: 638, endPoint y: 377, distance: 70.7
click at [638, 377] on tr "1 Client Local Pickup Customer Local Pickup Company Freight Contracted Freight …" at bounding box center [544, 391] width 782 height 37
type input "8"
type input "8.28"
type input "8.4"
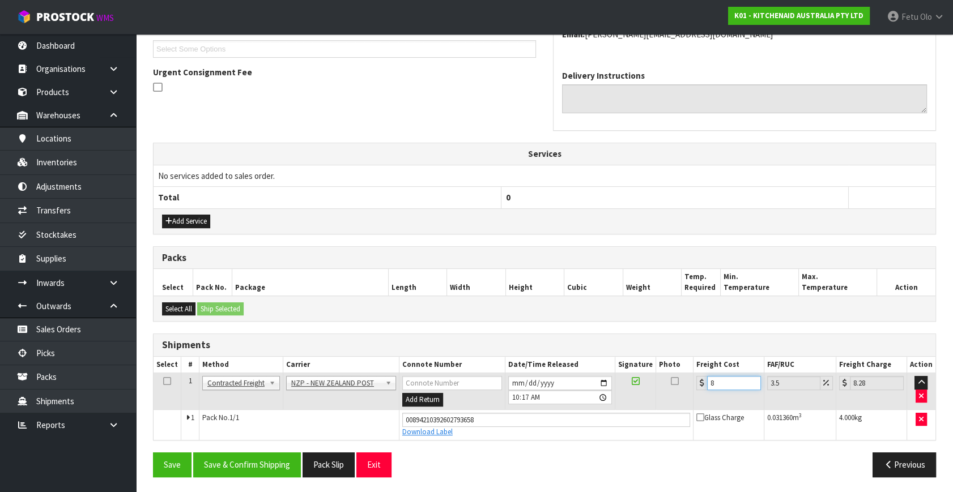
type input "8.69"
type input "8.45"
type input "8.75"
type input "8.45"
click at [277, 462] on button "Save & Confirm Shipping" at bounding box center [247, 465] width 108 height 24
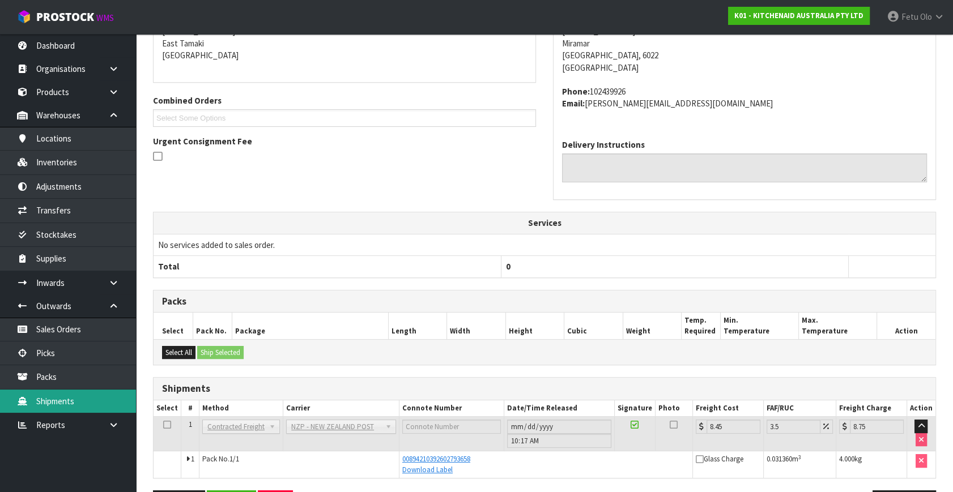
scroll to position [279, 0]
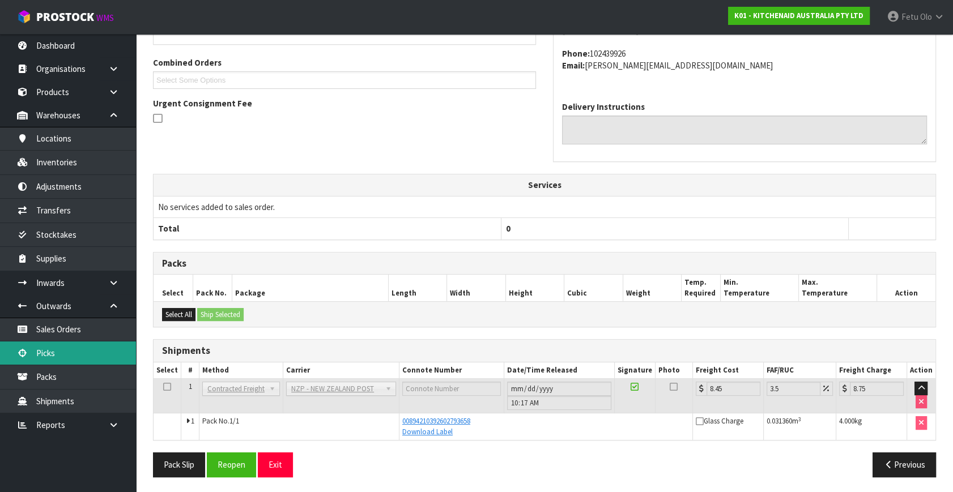
click at [46, 348] on link "Picks" at bounding box center [68, 353] width 136 height 23
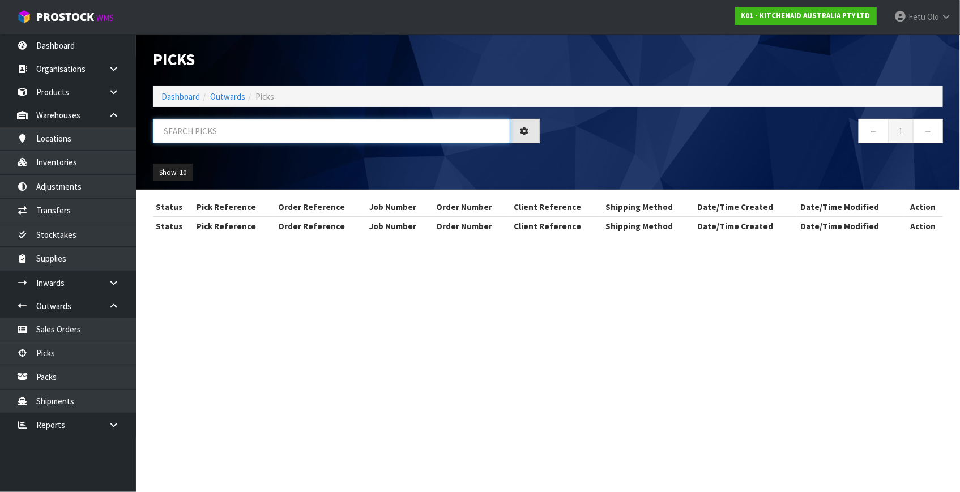
click at [254, 132] on input "text" at bounding box center [331, 131] width 357 height 24
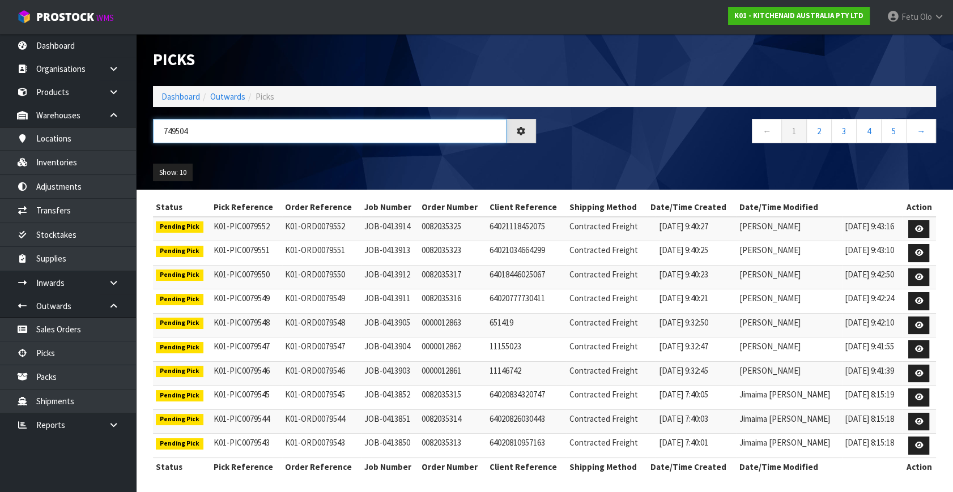
click at [171, 135] on input "749504" at bounding box center [329, 131] width 353 height 24
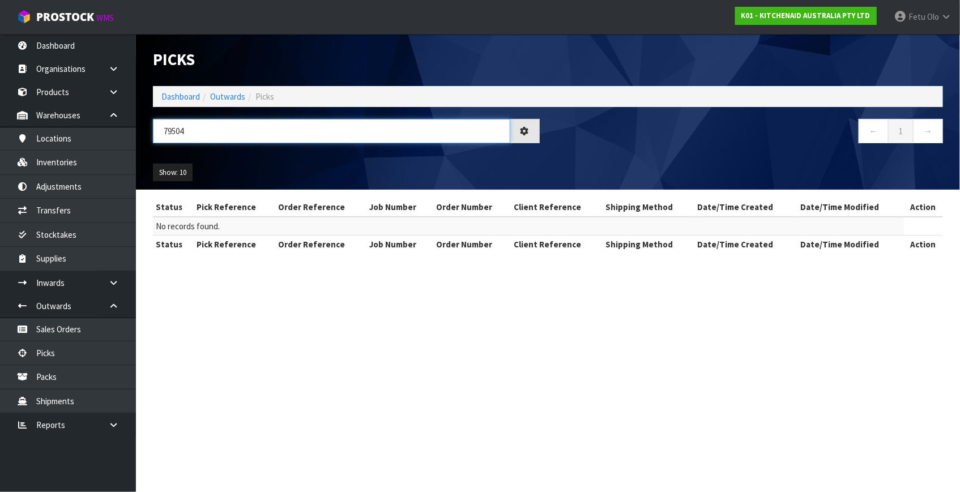
type input "79504"
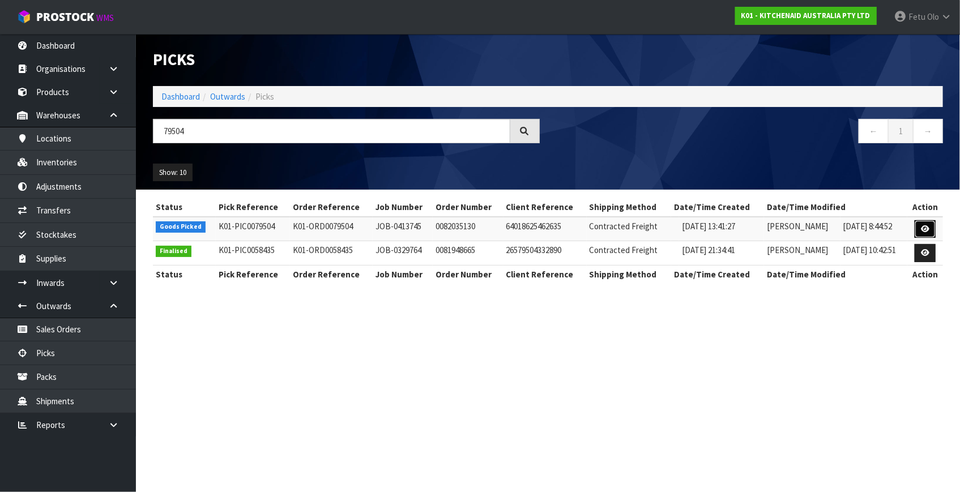
click at [922, 225] on icon at bounding box center [925, 228] width 8 height 7
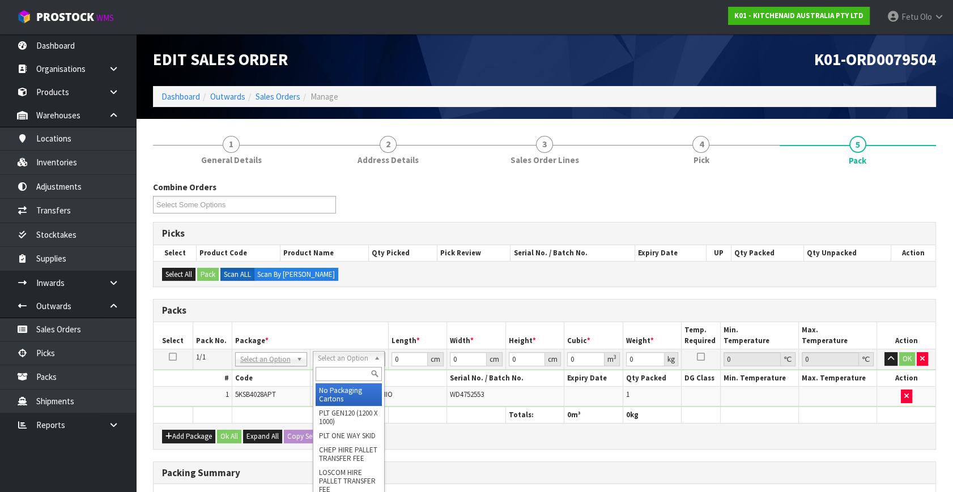
drag, startPoint x: 334, startPoint y: 389, endPoint x: 393, endPoint y: 371, distance: 61.6
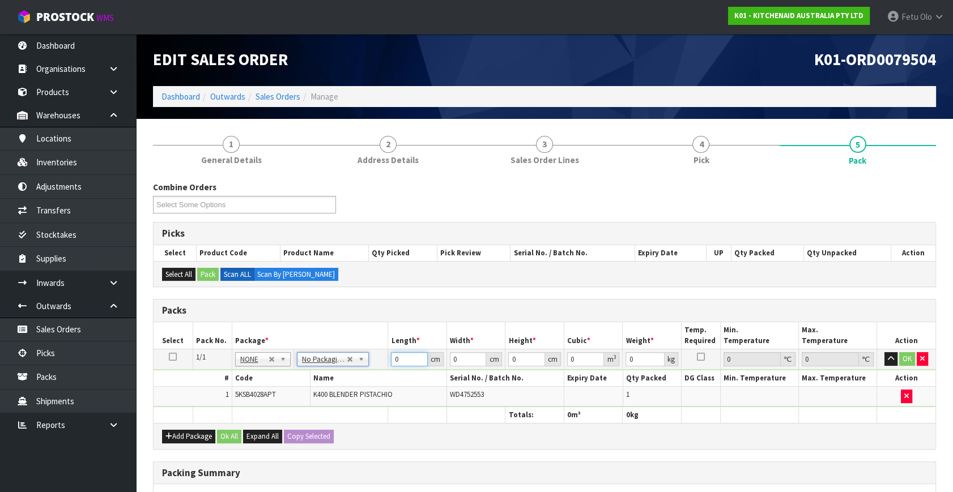
drag, startPoint x: 398, startPoint y: 357, endPoint x: 352, endPoint y: 386, distance: 54.0
click at [353, 386] on tbody "1/1 NONE 007-001 007-002 007-004 007-009 007-013 007-014 007-015 007-017 007-01…" at bounding box center [544, 378] width 782 height 58
type input "33"
type input "31"
type input "4"
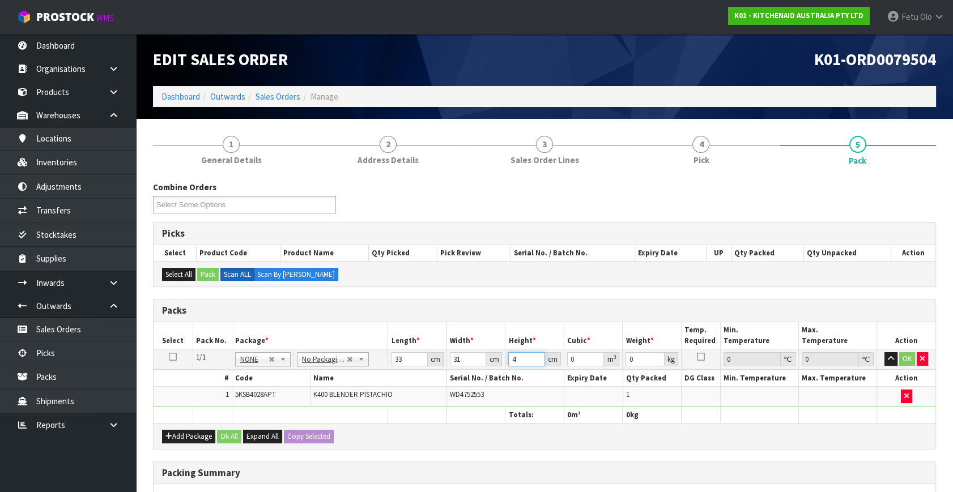
type input "0.004092"
type input "48"
type input "0.049104"
type input "48"
type input "9"
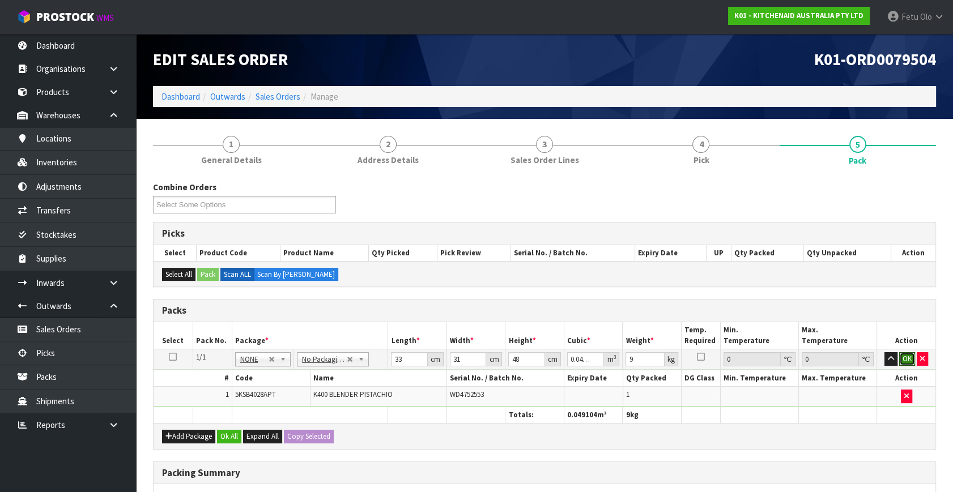
click button "OK" at bounding box center [907, 359] width 16 height 14
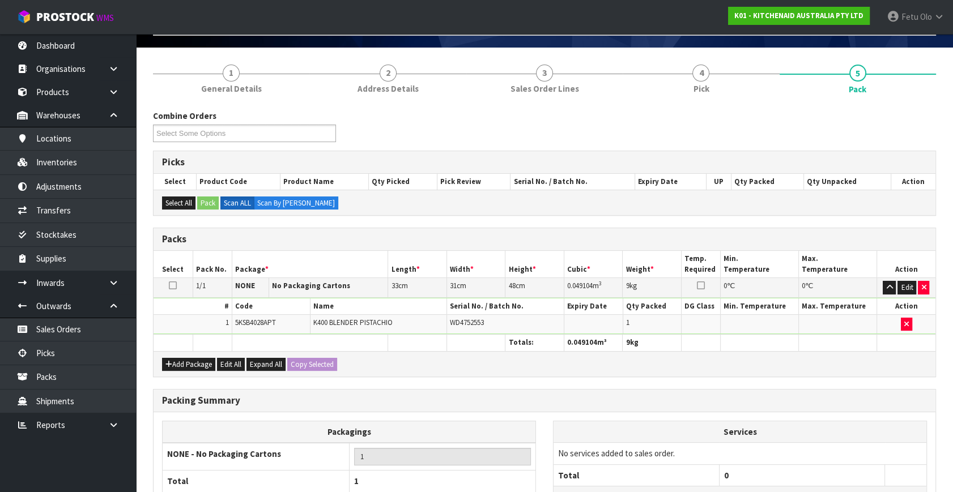
scroll to position [169, 0]
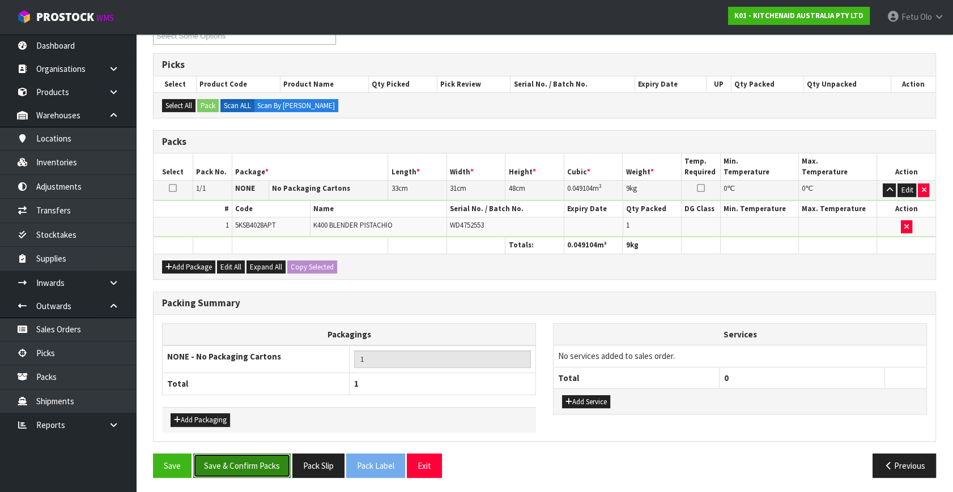
click at [266, 463] on button "Save & Confirm Packs" at bounding box center [241, 466] width 97 height 24
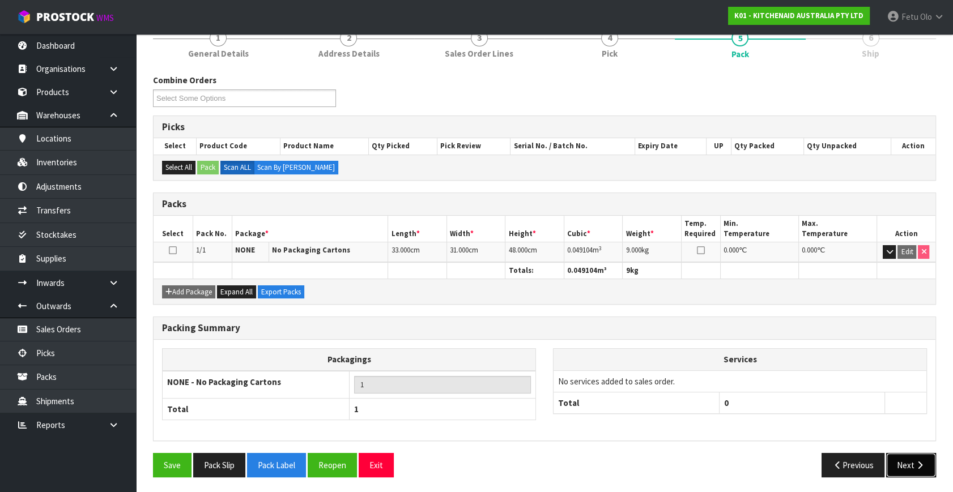
click at [897, 457] on button "Next" at bounding box center [911, 465] width 50 height 24
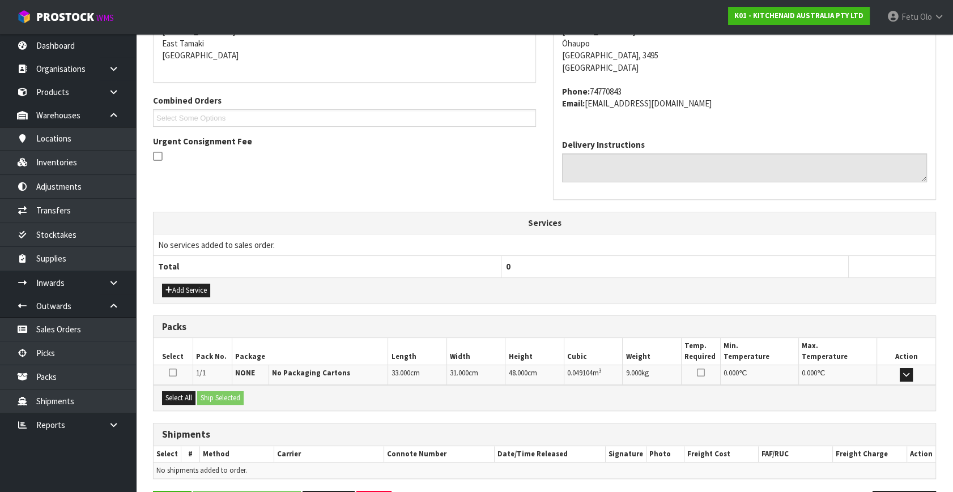
scroll to position [279, 0]
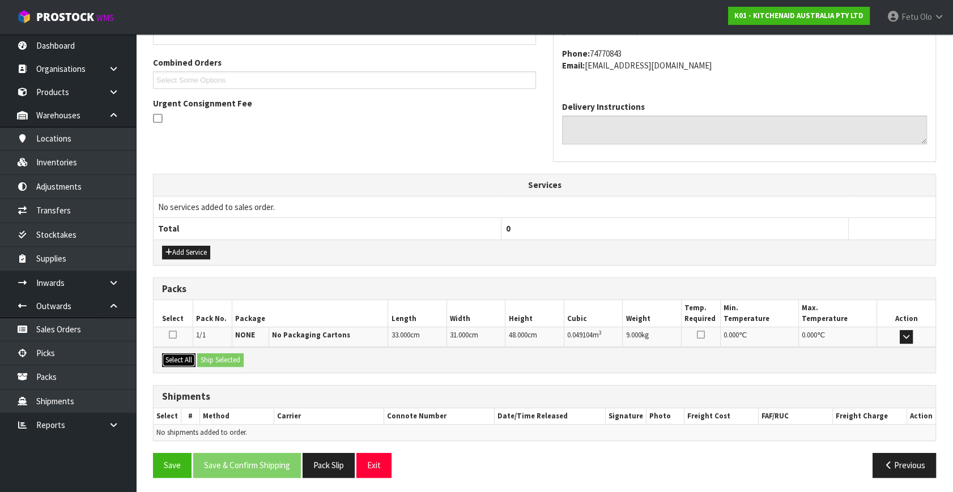
click at [180, 361] on button "Select All" at bounding box center [178, 360] width 33 height 14
click at [225, 356] on button "Ship Selected" at bounding box center [220, 360] width 46 height 14
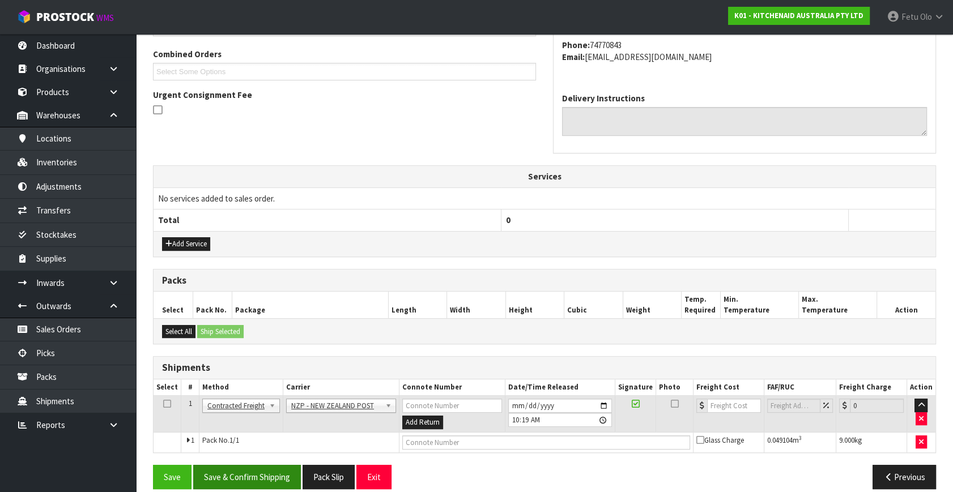
scroll to position [299, 0]
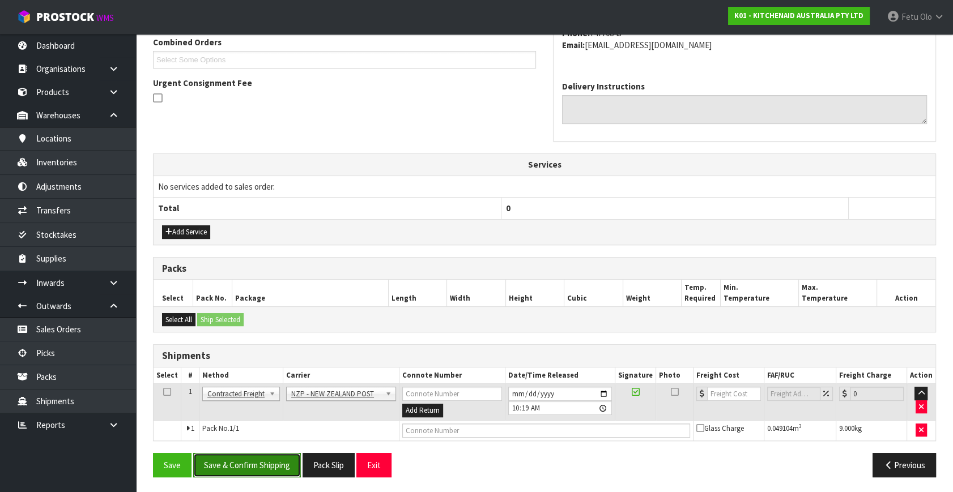
click at [259, 466] on button "Save & Confirm Shipping" at bounding box center [247, 465] width 108 height 24
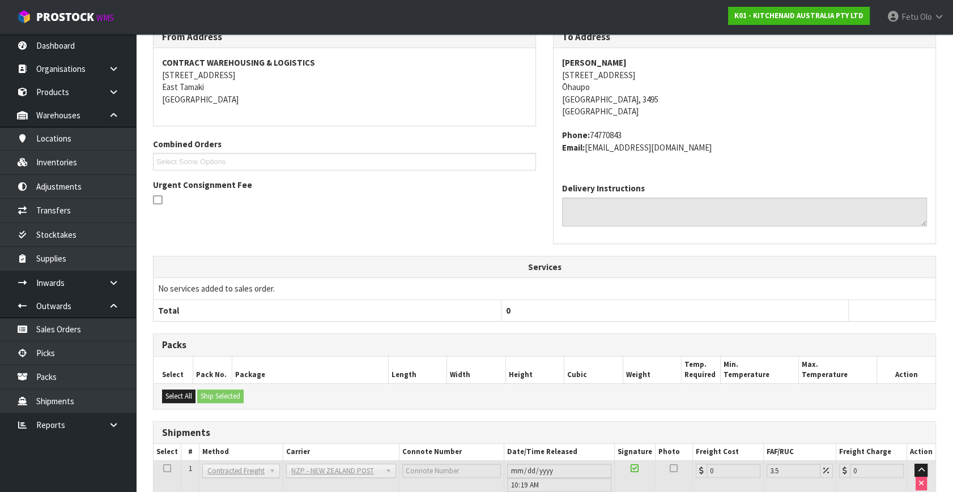
scroll to position [283, 0]
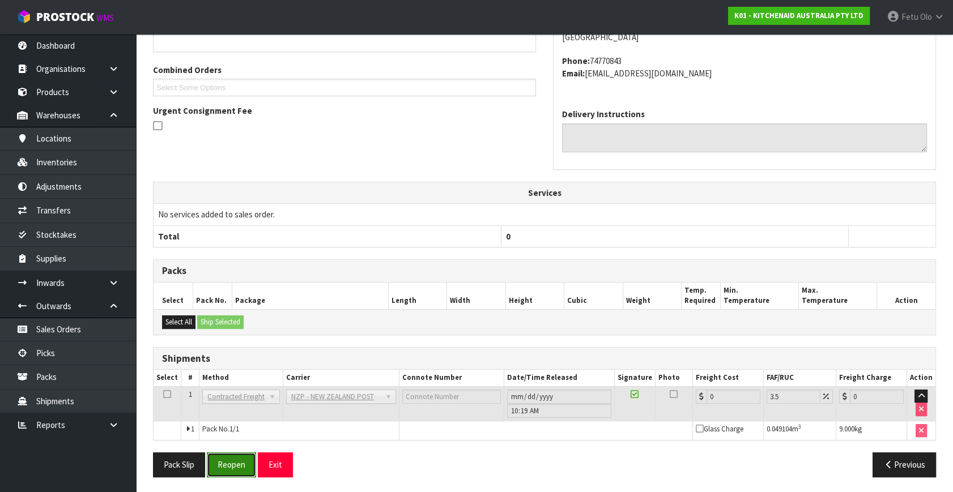
click at [239, 462] on button "Reopen" at bounding box center [231, 465] width 49 height 24
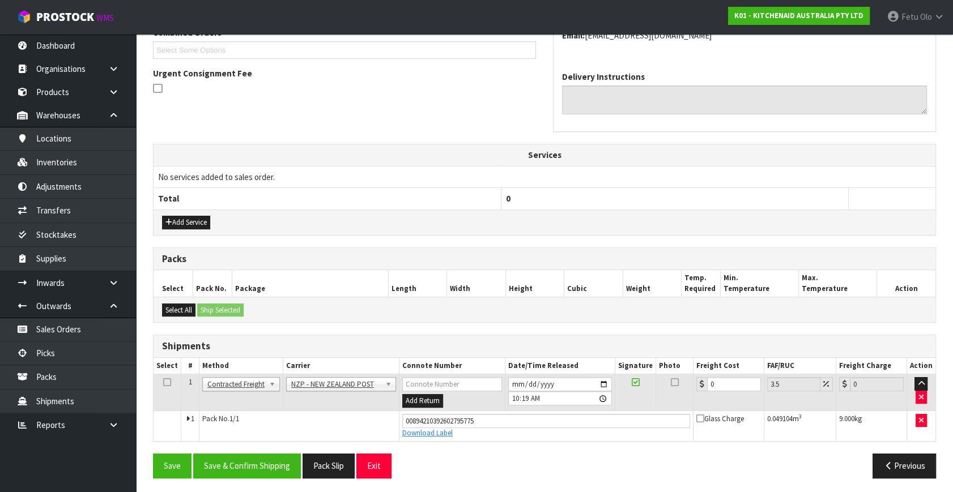
scroll to position [310, 0]
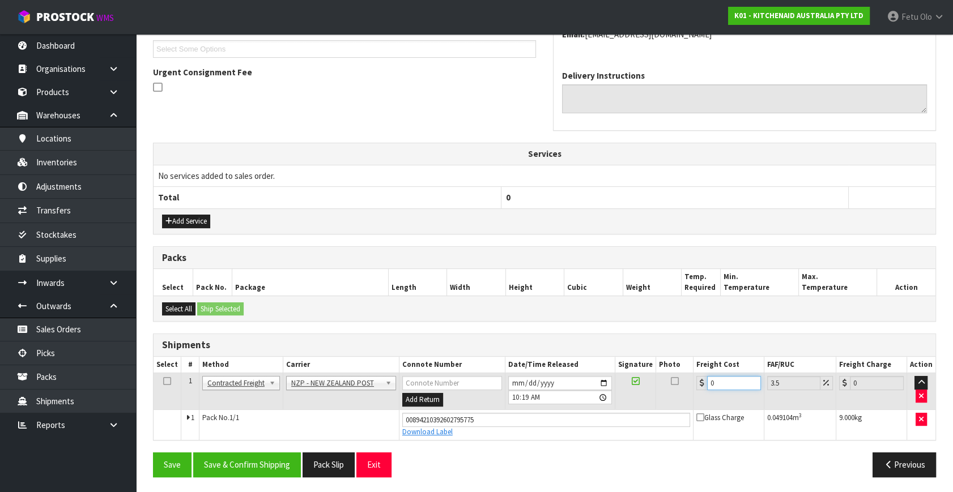
drag, startPoint x: 725, startPoint y: 383, endPoint x: 539, endPoint y: 436, distance: 193.7
click at [539, 436] on tbody "1 Client Local Pickup Customer Local Pickup Company Freight Contracted Freight …" at bounding box center [544, 406] width 782 height 67
type input "1"
type input "1.03"
type input "11"
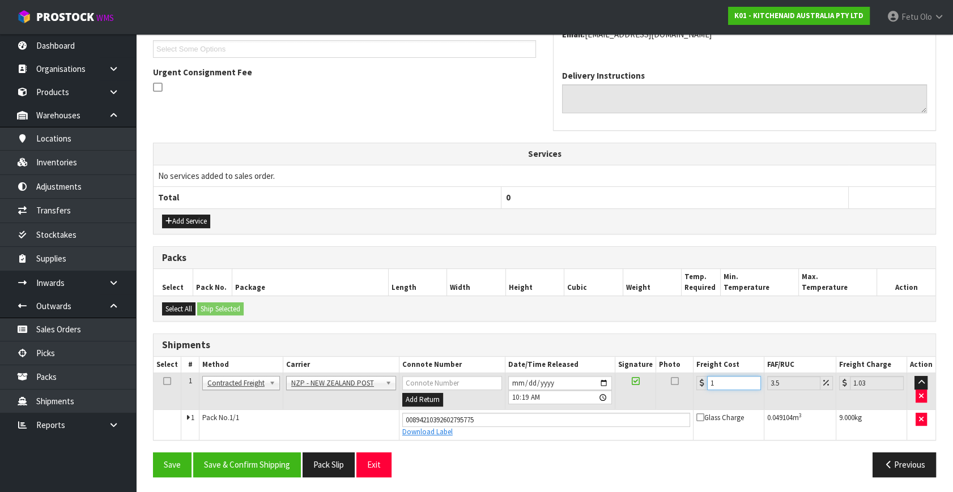
type input "11.38"
type input "11.9"
type input "12.32"
type input "11.90"
click at [297, 463] on button "Save & Confirm Shipping" at bounding box center [247, 465] width 108 height 24
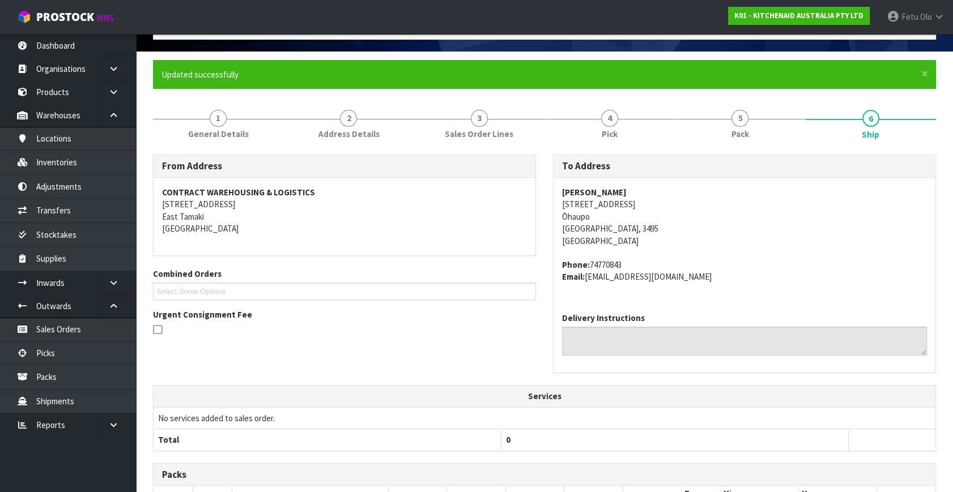
scroll to position [279, 0]
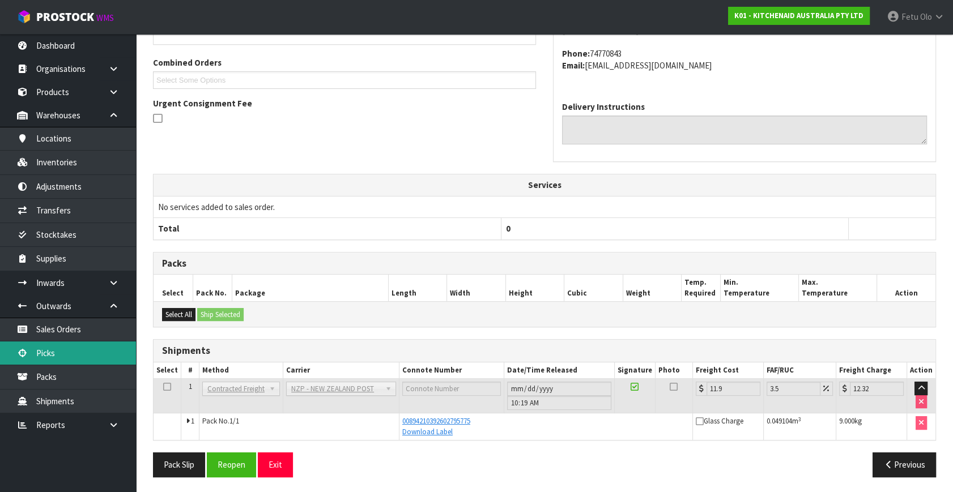
click at [61, 351] on link "Picks" at bounding box center [68, 353] width 136 height 23
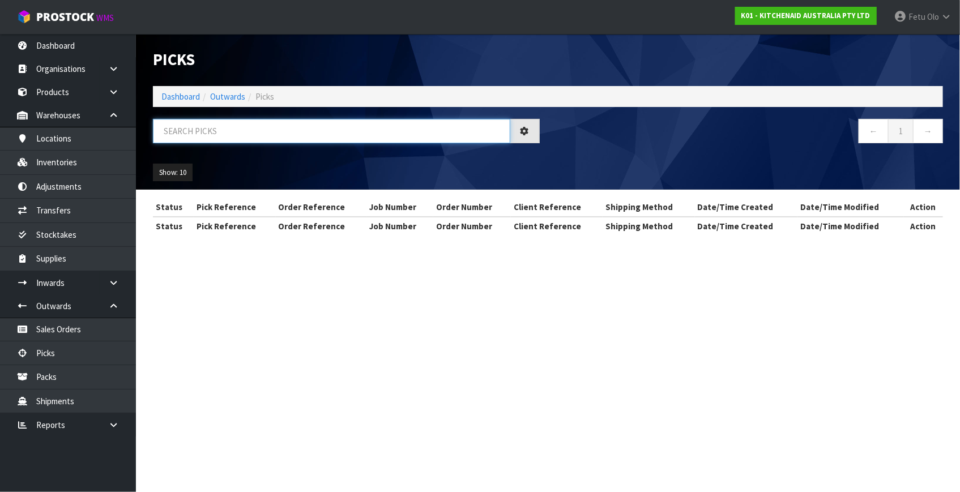
click at [299, 125] on input "text" at bounding box center [331, 131] width 357 height 24
type input "79505"
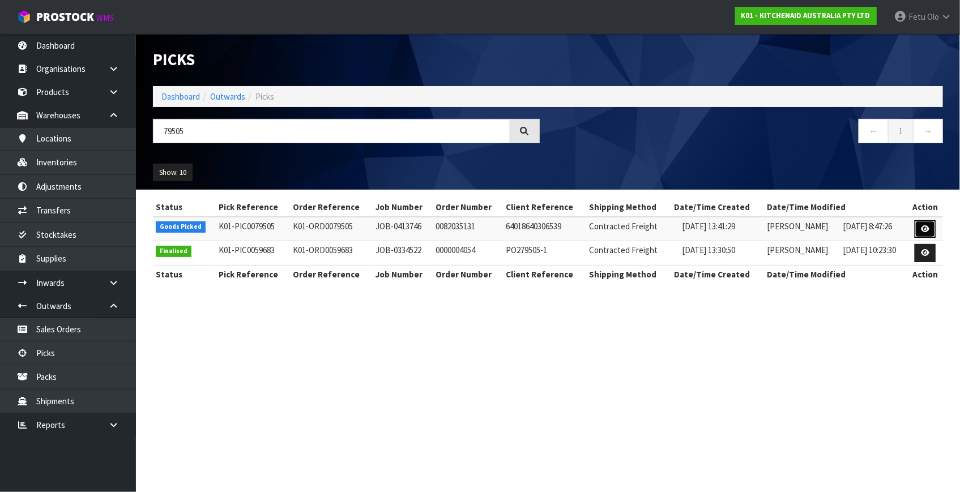
click at [923, 228] on icon at bounding box center [925, 228] width 8 height 7
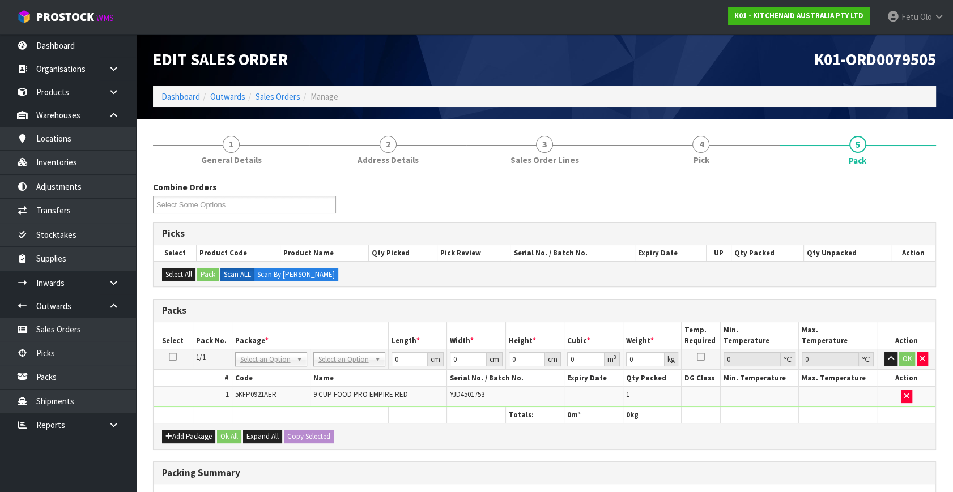
drag, startPoint x: 284, startPoint y: 357, endPoint x: 279, endPoint y: 366, distance: 9.9
click at [268, 371] on input "text" at bounding box center [270, 374] width 66 height 14
type input "011"
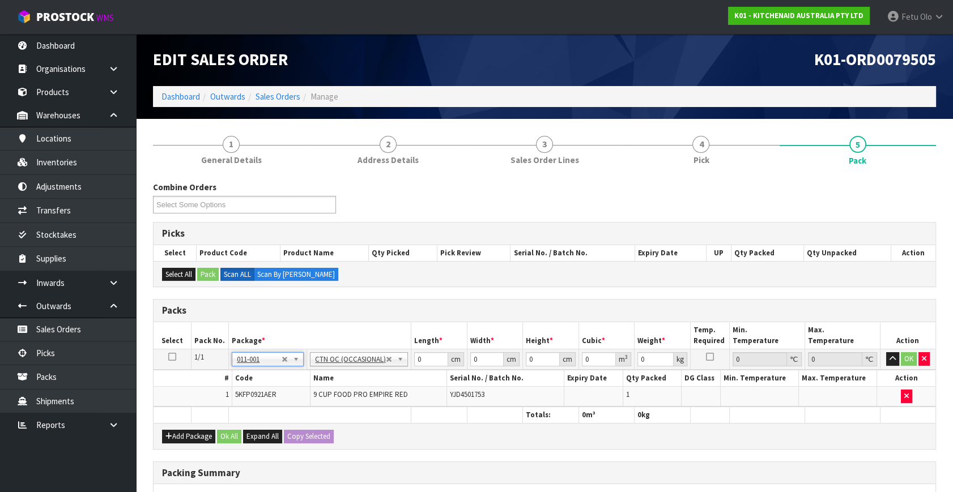
type input "4.6"
drag, startPoint x: 421, startPoint y: 356, endPoint x: 249, endPoint y: 395, distance: 175.9
click at [254, 395] on tbody "1/1 NONE 007-001 007-002 007-004 007-009 007-013 007-014 007-015 007-017 007-01…" at bounding box center [544, 378] width 782 height 58
type input "52"
type input "34"
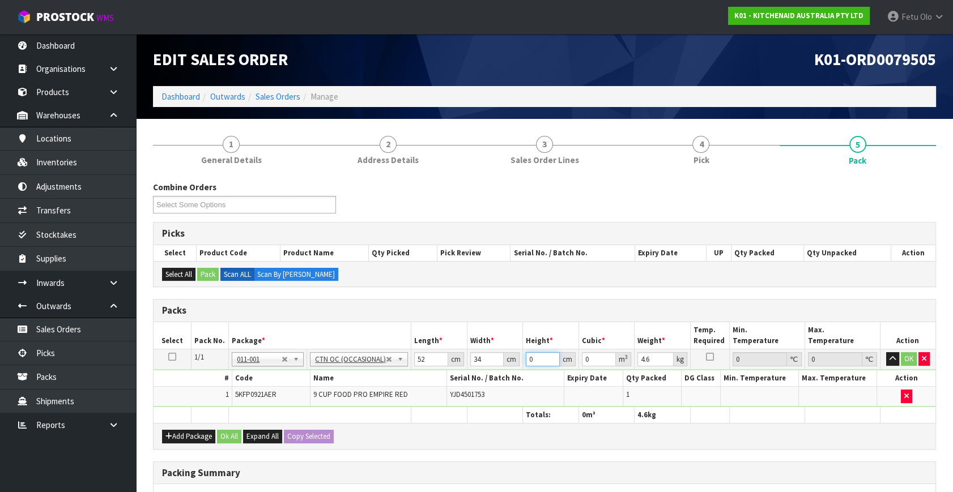
type input "2"
type input "0.003536"
type input "29"
type input "0.051272"
type input "29"
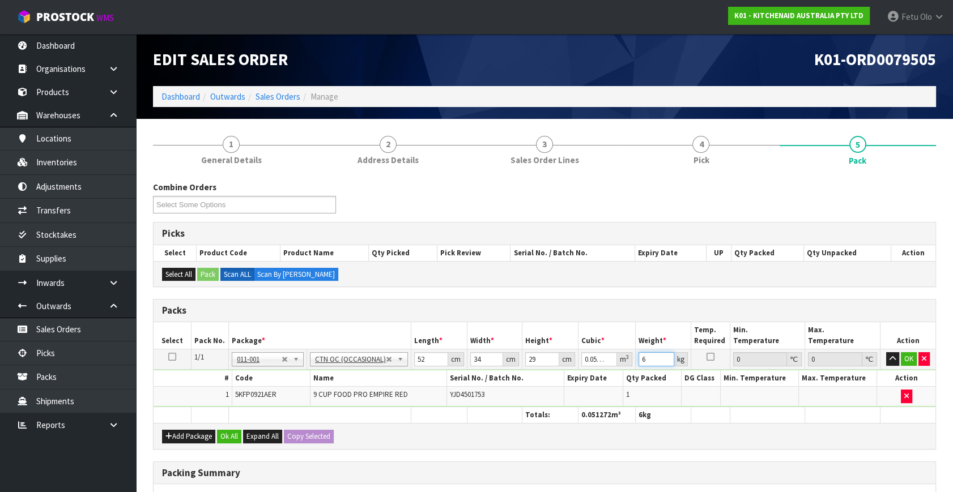
type input "6"
click button "OK" at bounding box center [909, 359] width 16 height 14
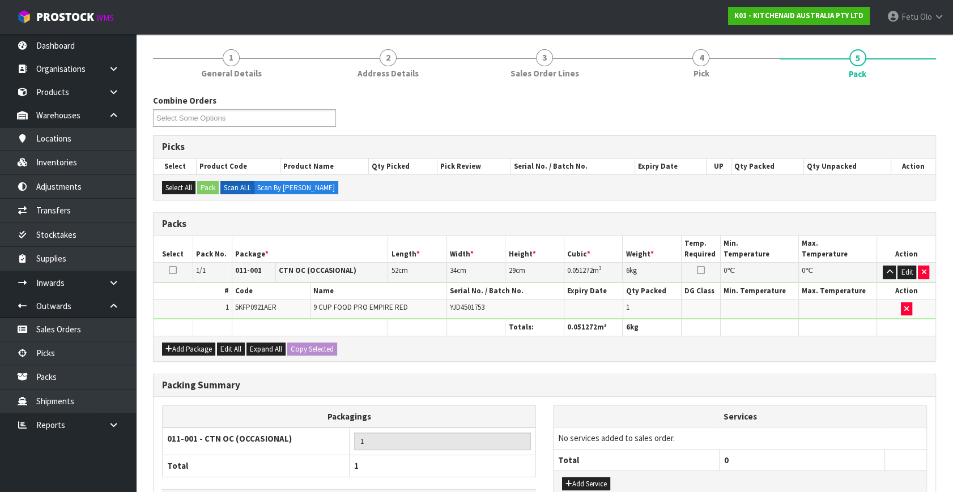
scroll to position [169, 0]
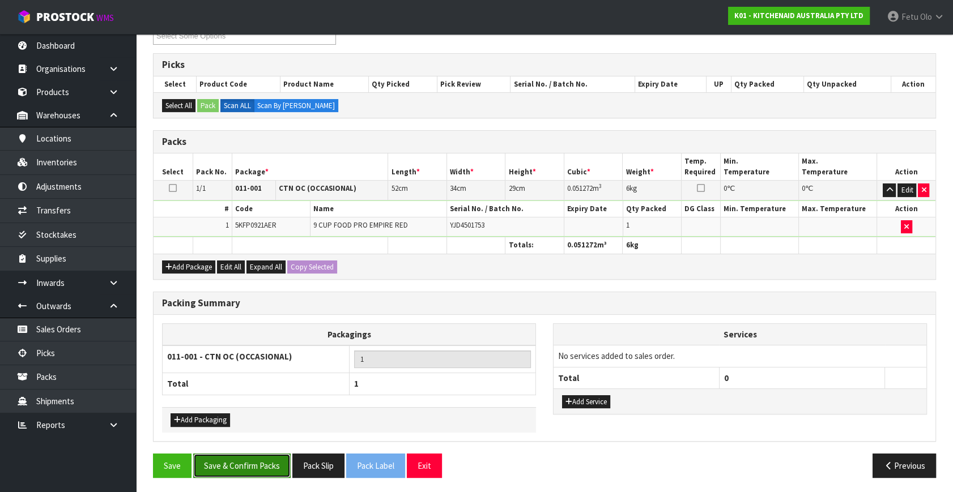
drag, startPoint x: 250, startPoint y: 465, endPoint x: 257, endPoint y: 471, distance: 8.8
click at [253, 469] on button "Save & Confirm Packs" at bounding box center [241, 466] width 97 height 24
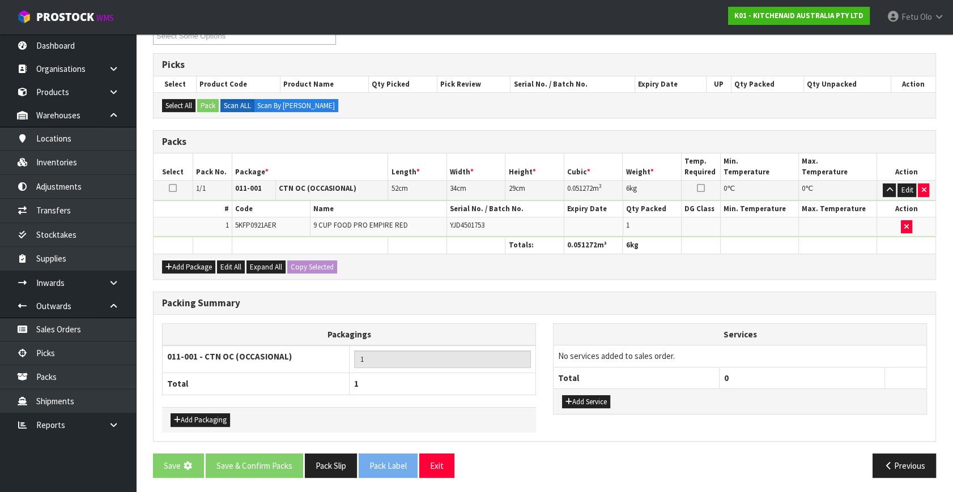
scroll to position [0, 0]
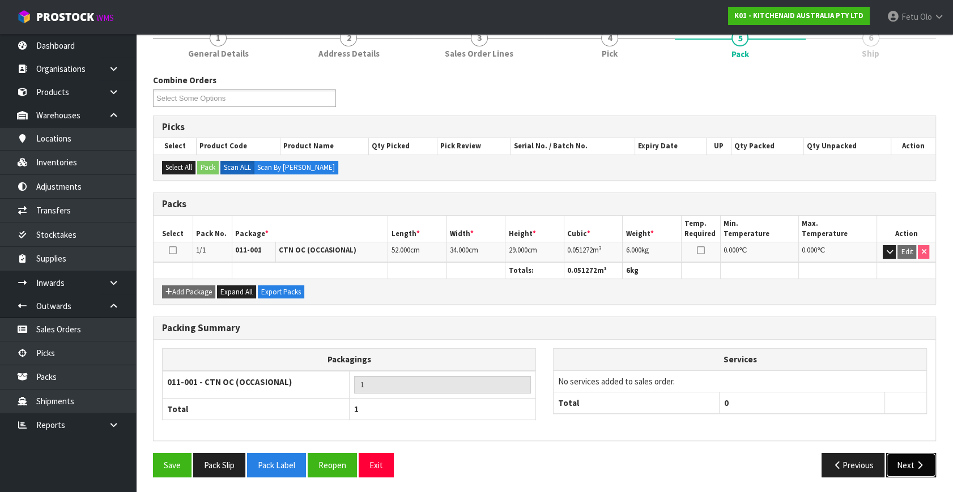
click at [903, 453] on button "Next" at bounding box center [911, 465] width 50 height 24
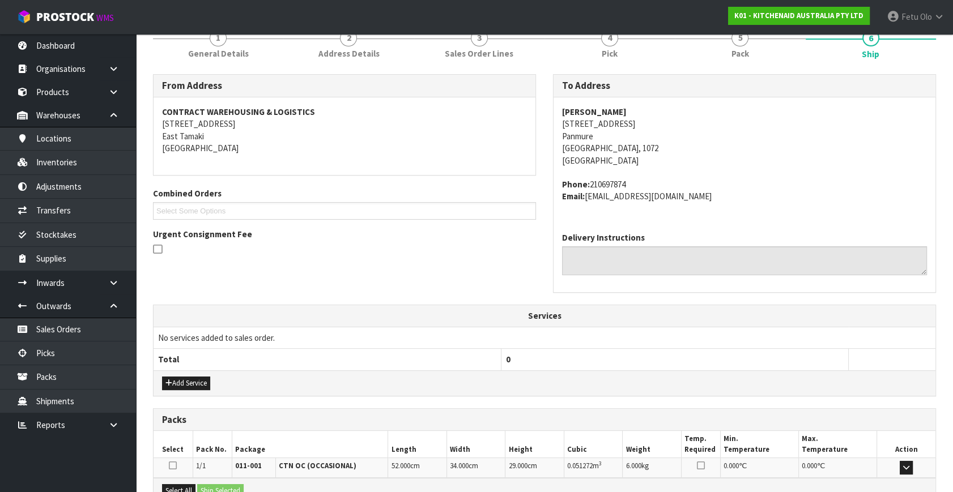
scroll to position [279, 0]
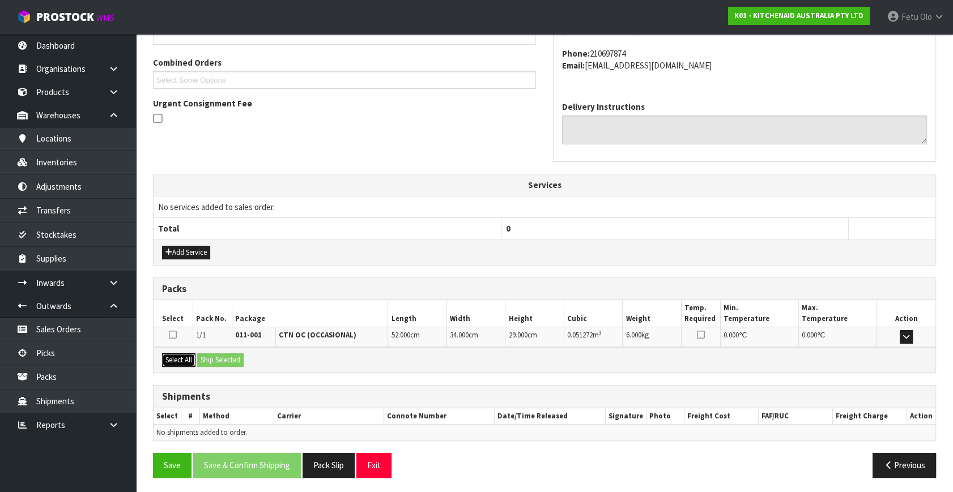
click at [189, 353] on button "Select All" at bounding box center [178, 360] width 33 height 14
click at [198, 353] on button "Ship Selected" at bounding box center [220, 360] width 46 height 14
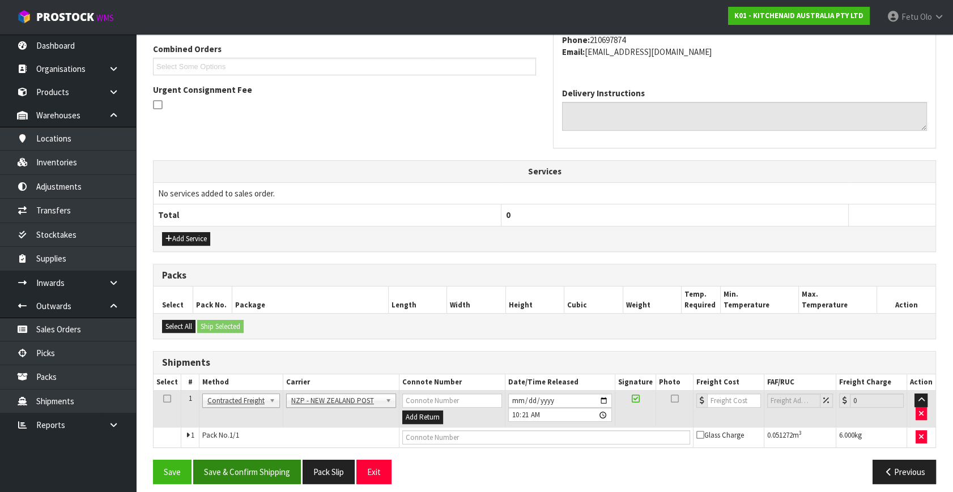
scroll to position [299, 0]
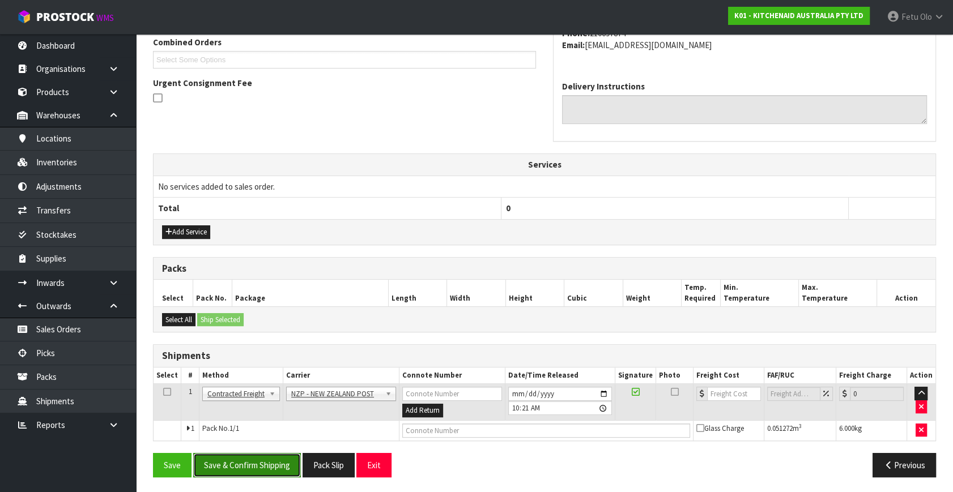
click at [277, 469] on button "Save & Confirm Shipping" at bounding box center [247, 465] width 108 height 24
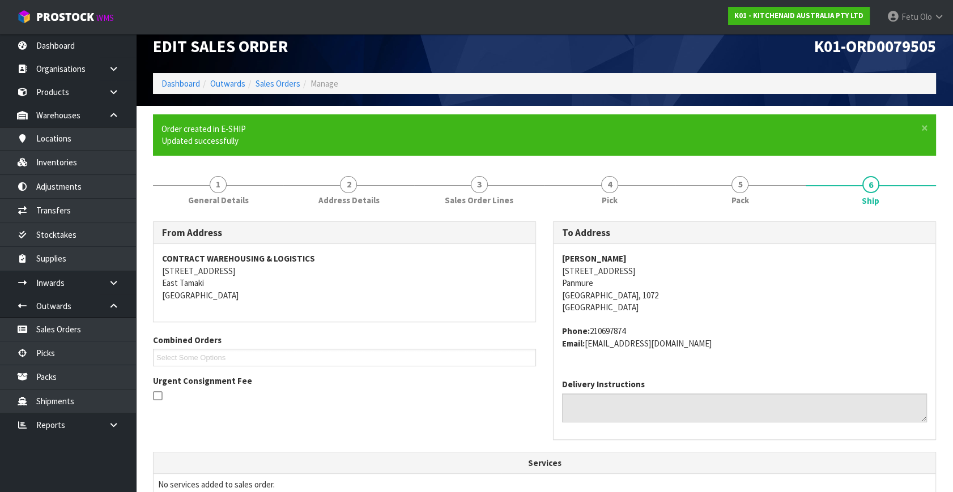
scroll to position [283, 0]
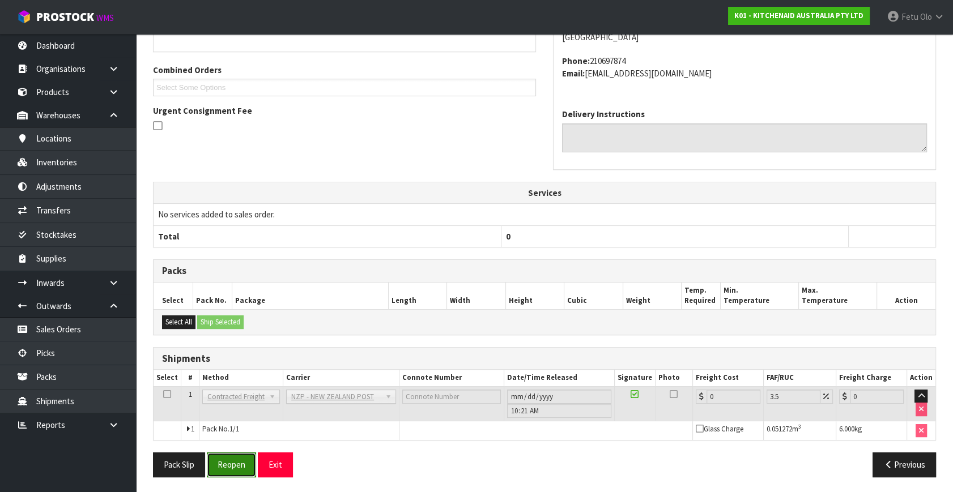
click at [225, 460] on button "Reopen" at bounding box center [231, 465] width 49 height 24
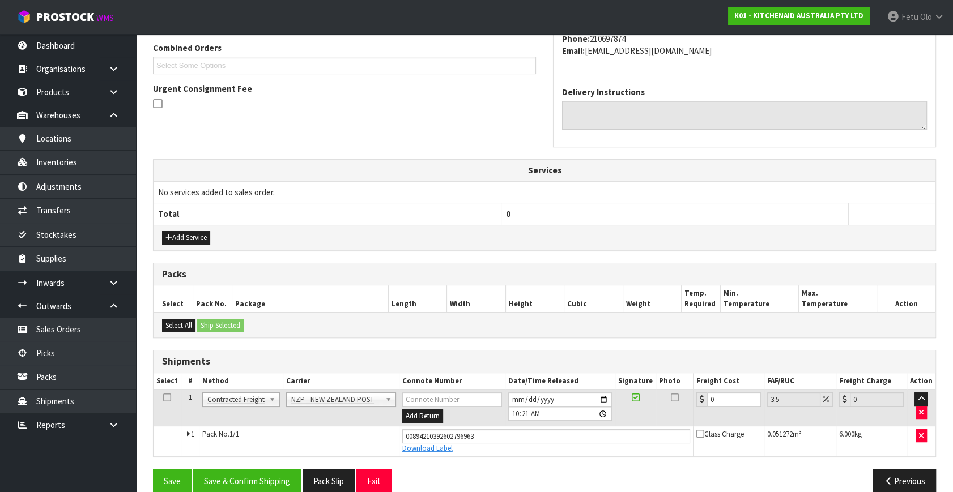
scroll to position [310, 0]
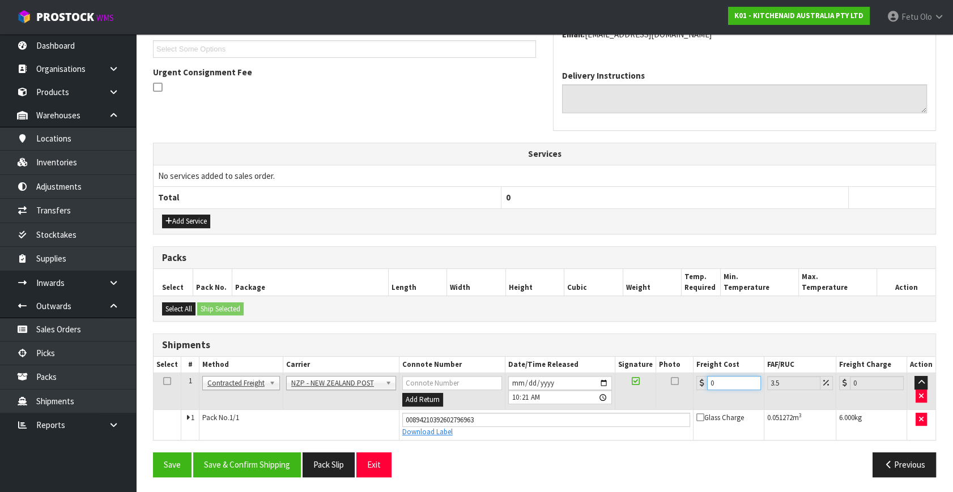
drag, startPoint x: 723, startPoint y: 381, endPoint x: 410, endPoint y: 446, distance: 320.0
click at [410, 446] on div "From Address CONTRACT WAREHOUSING & LOGISTICS 17 Allens Road East Tamaki Auckla…" at bounding box center [544, 199] width 783 height 574
type input "4"
type input "4.14"
type input "4.3"
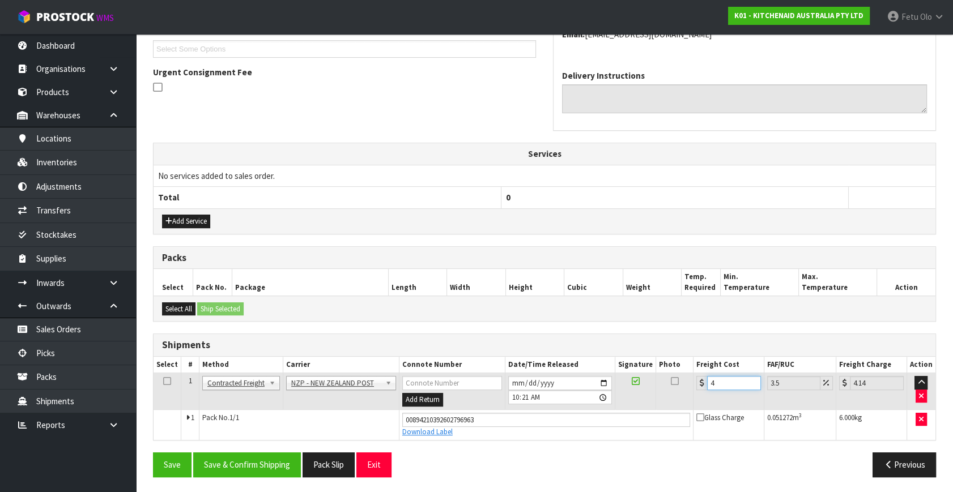
type input "4.45"
type input "4.33"
type input "4.48"
type input "4.33"
click at [283, 464] on button "Save & Confirm Shipping" at bounding box center [247, 465] width 108 height 24
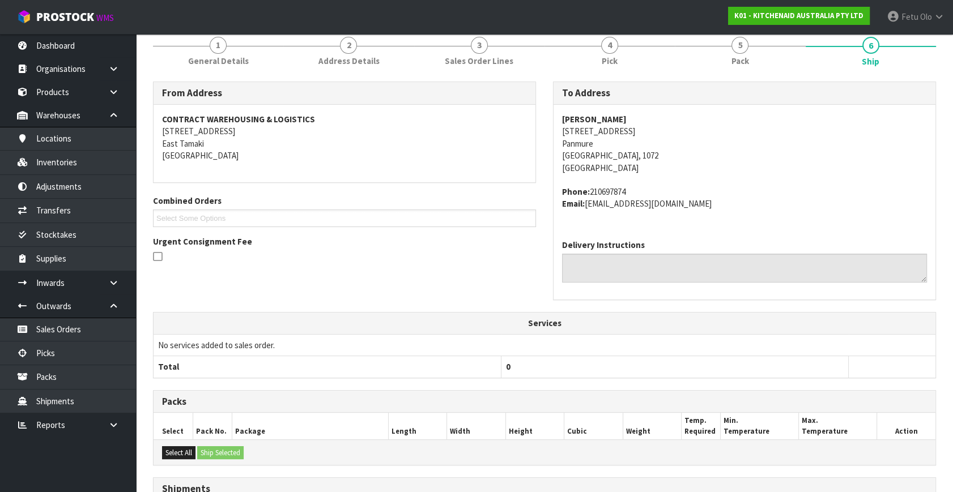
scroll to position [279, 0]
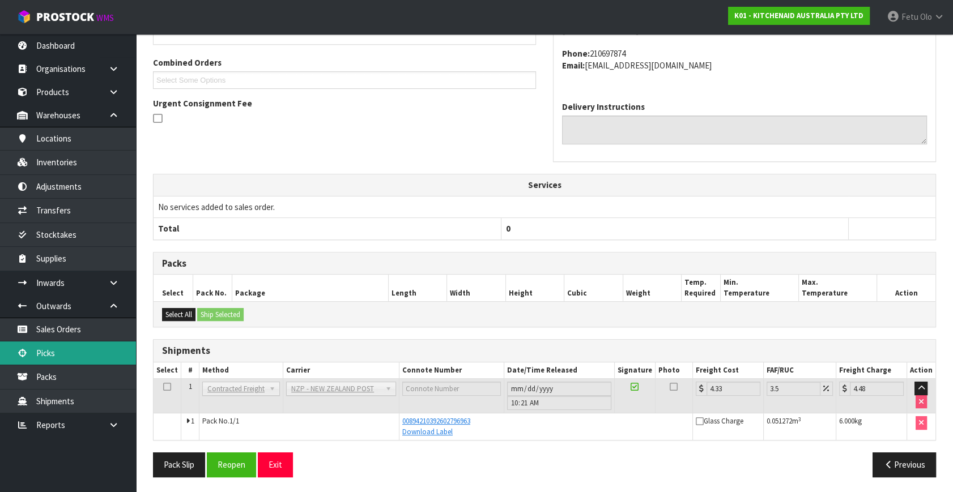
click at [58, 347] on link "Picks" at bounding box center [68, 353] width 136 height 23
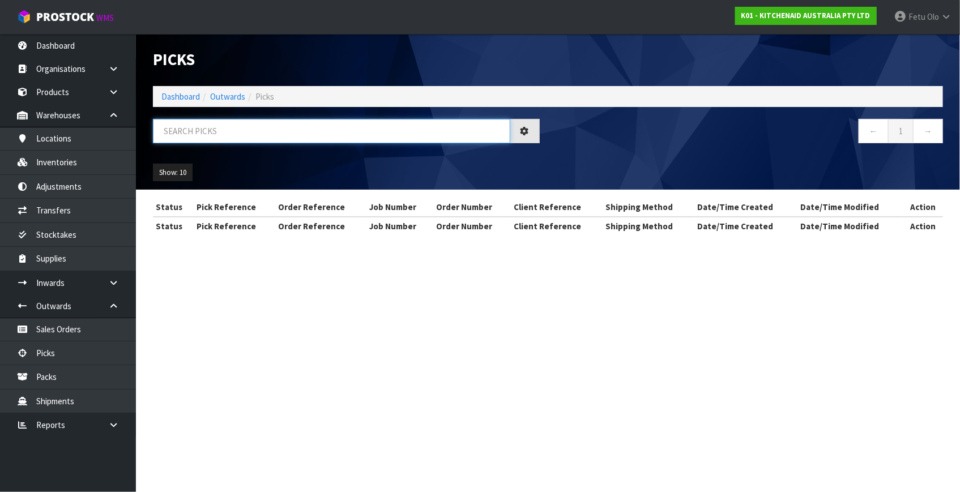
click at [258, 134] on input "text" at bounding box center [331, 131] width 357 height 24
type input "79510"
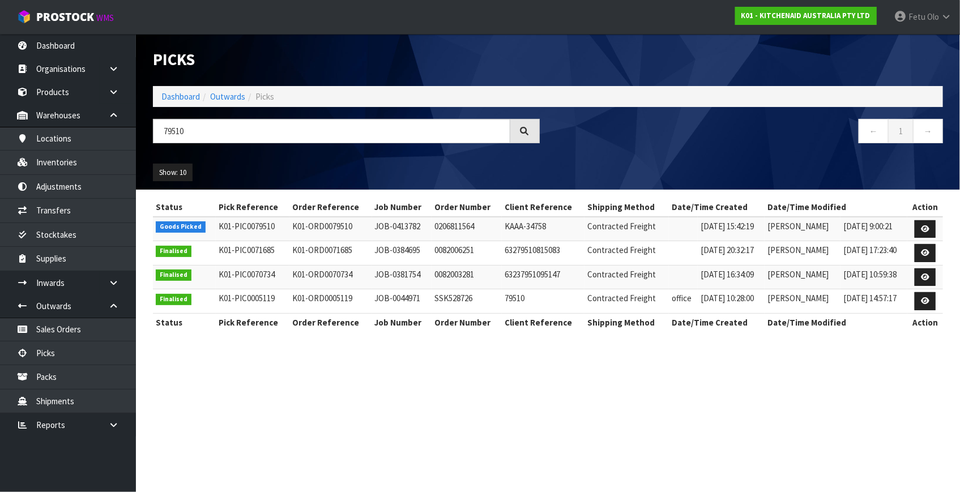
click at [914, 228] on td at bounding box center [925, 229] width 36 height 24
click at [925, 227] on icon at bounding box center [925, 228] width 8 height 7
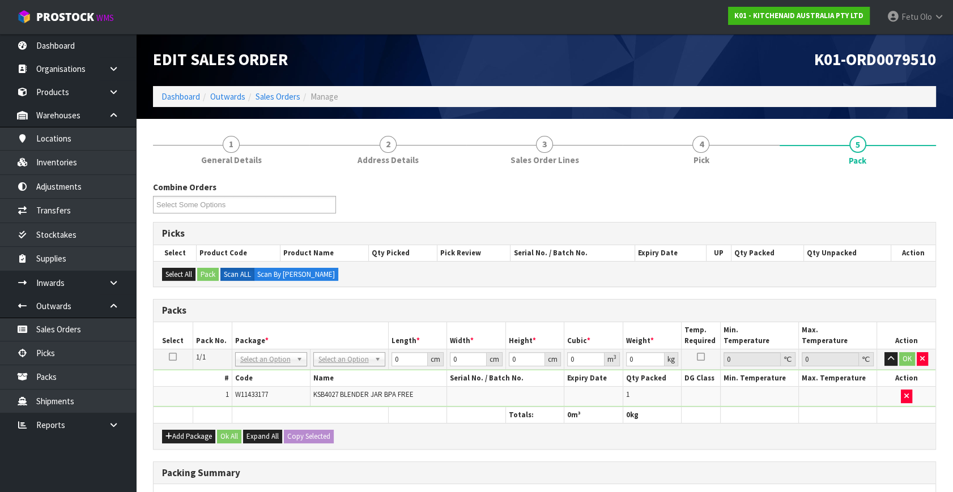
drag, startPoint x: 273, startPoint y: 360, endPoint x: 267, endPoint y: 379, distance: 19.7
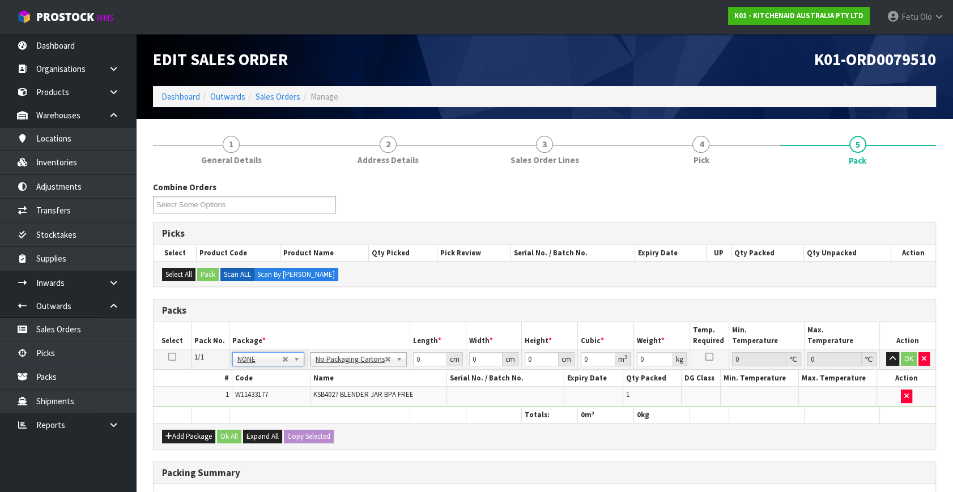
click at [382, 329] on th "Package *" at bounding box center [319, 335] width 181 height 27
drag, startPoint x: 420, startPoint y: 360, endPoint x: 289, endPoint y: 385, distance: 133.8
click at [291, 385] on tbody "1/1 NONE 007-001 007-002 007-004 007-009 007-013 007-014 007-015 007-017 007-01…" at bounding box center [544, 378] width 782 height 58
type input "25"
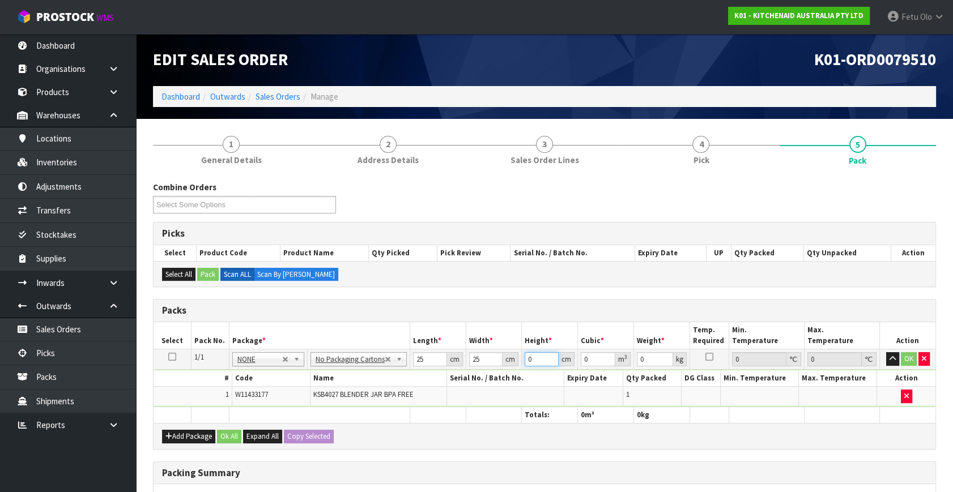
type input "3"
type input "0.001875"
type input "32"
type input "0.02"
type input "32"
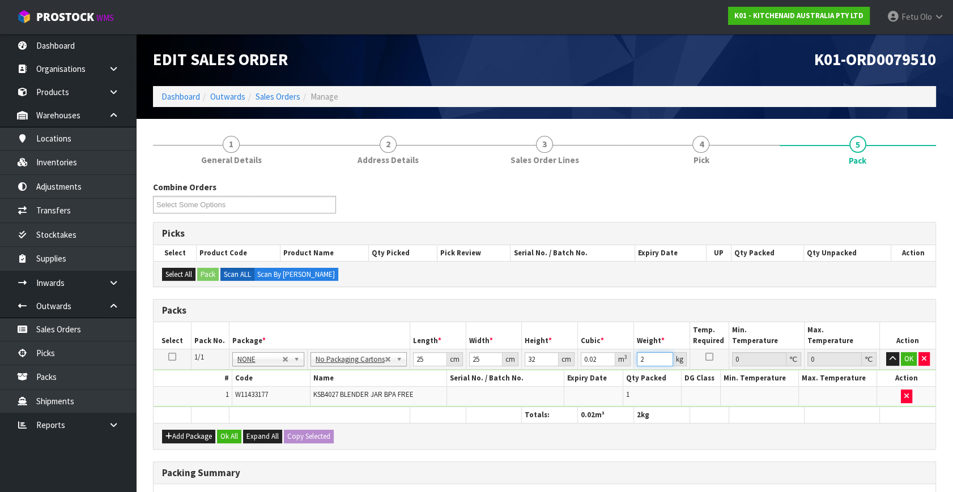
type input "2"
click button "OK" at bounding box center [909, 359] width 16 height 14
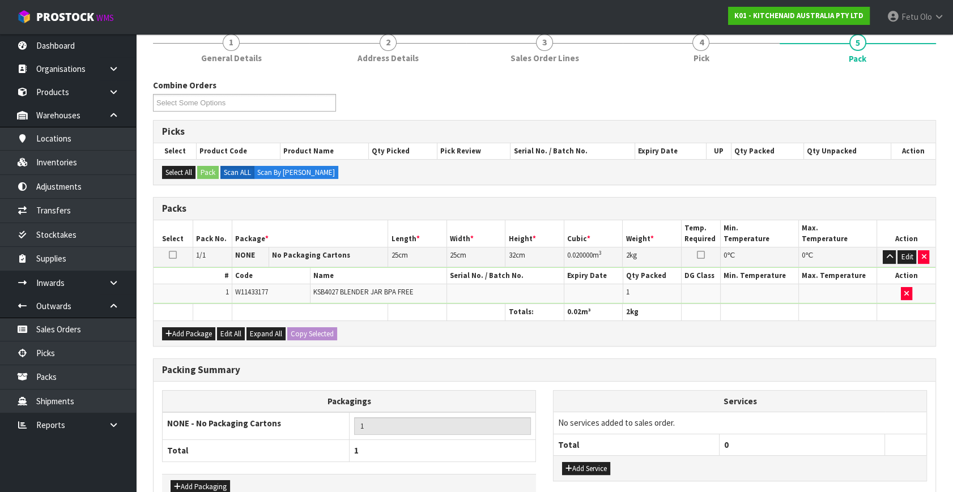
scroll to position [169, 0]
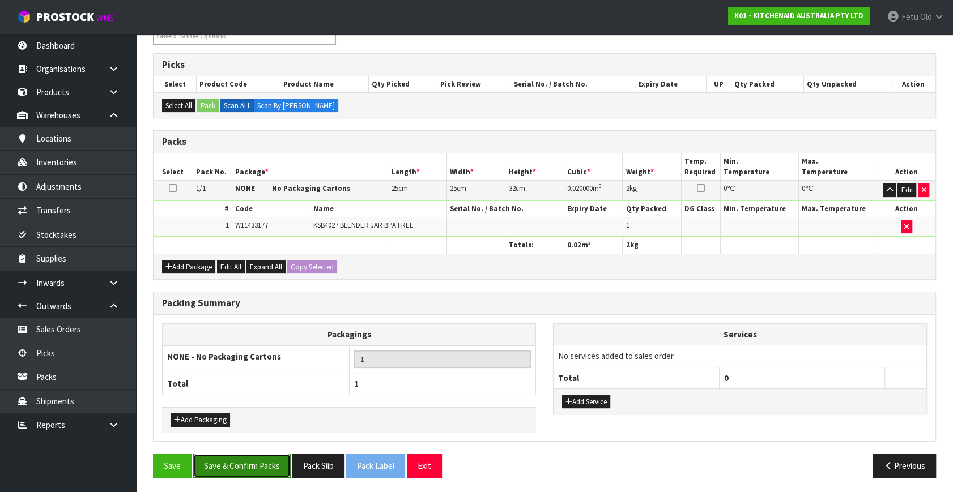
click at [260, 470] on button "Save & Confirm Packs" at bounding box center [241, 466] width 97 height 24
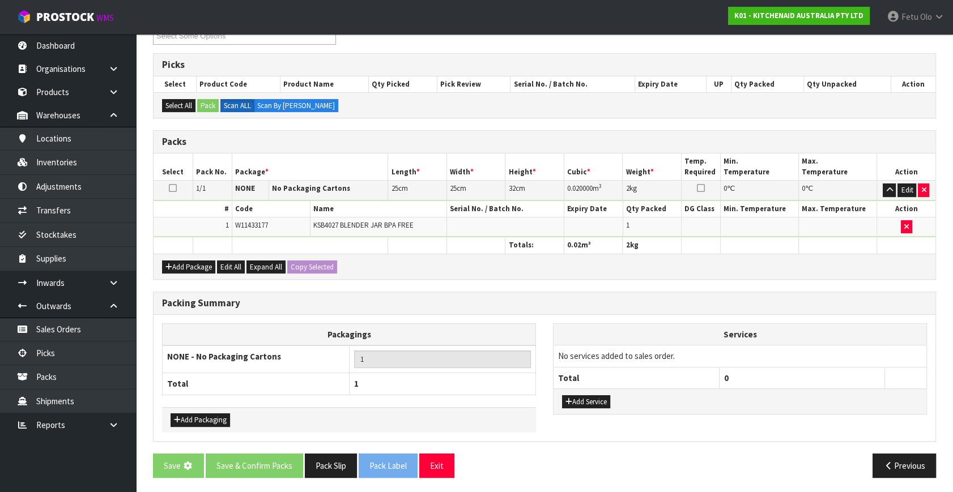
scroll to position [0, 0]
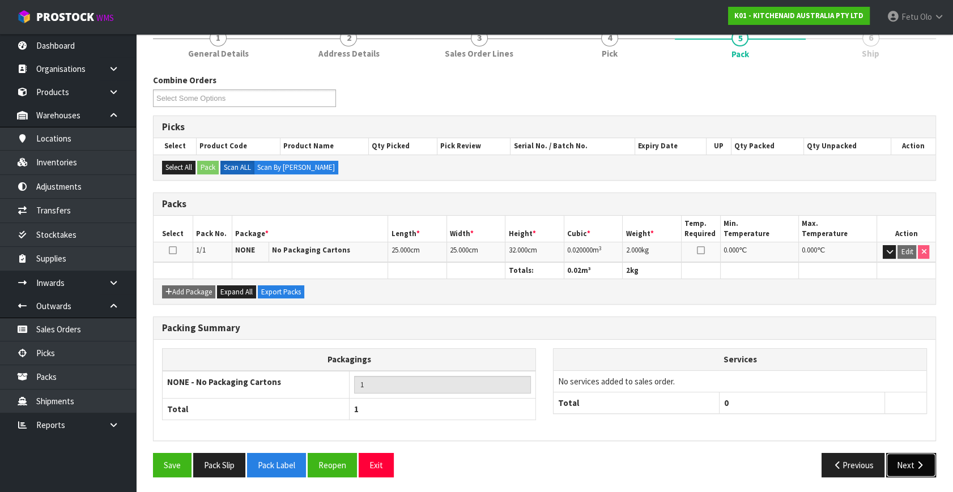
click at [926, 471] on button "Next" at bounding box center [911, 465] width 50 height 24
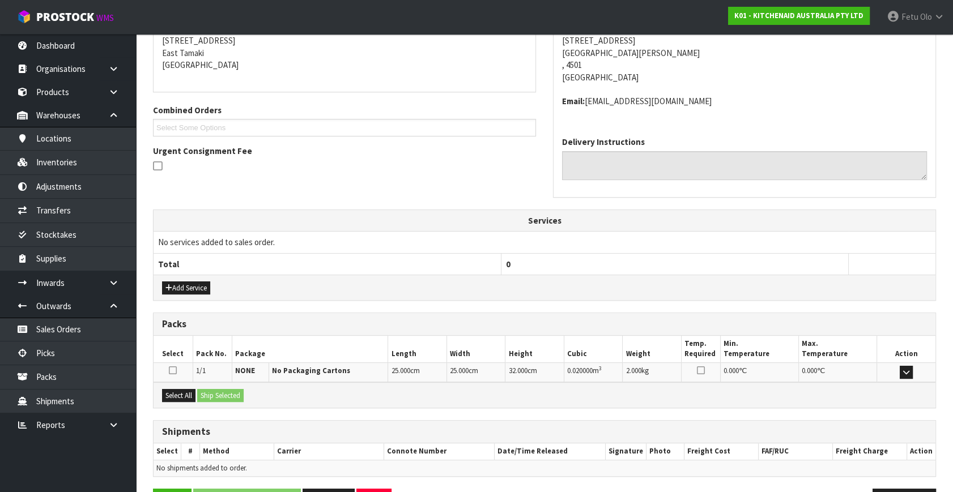
scroll to position [267, 0]
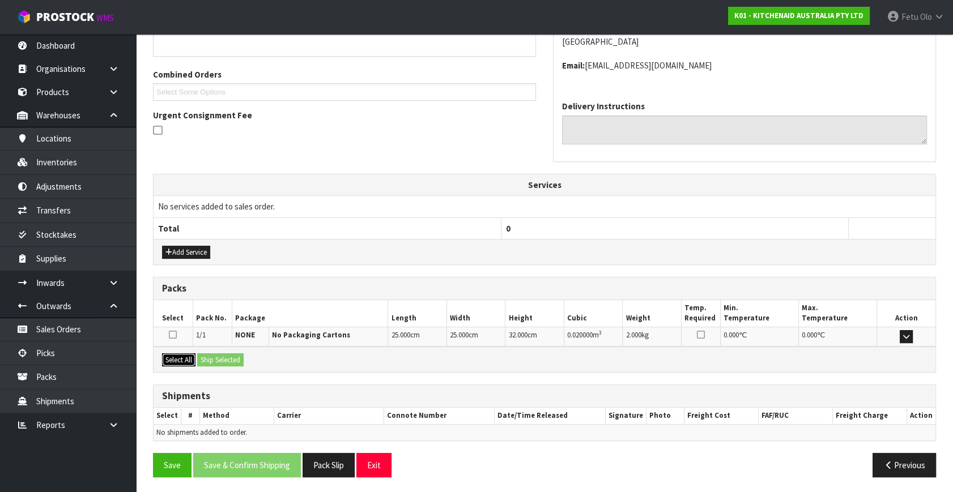
click at [178, 353] on button "Select All" at bounding box center [178, 360] width 33 height 14
click at [218, 353] on button "Ship Selected" at bounding box center [220, 360] width 46 height 14
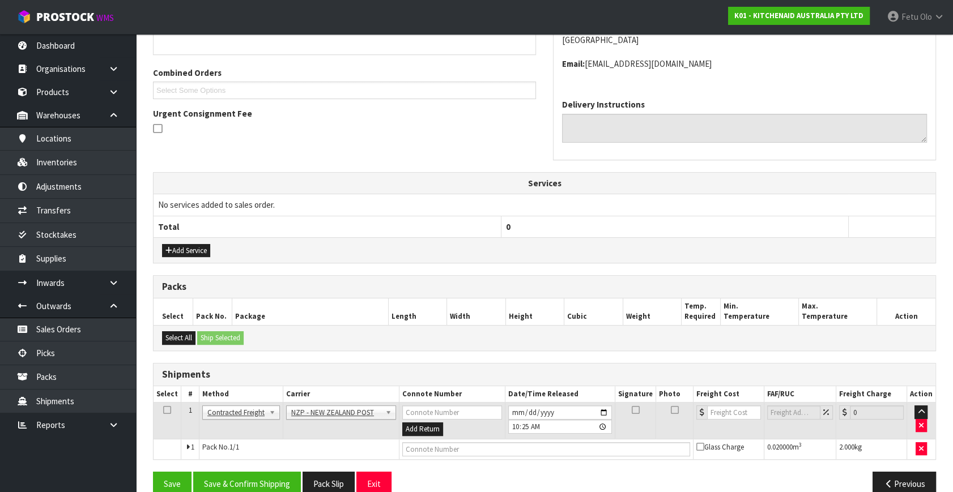
scroll to position [287, 0]
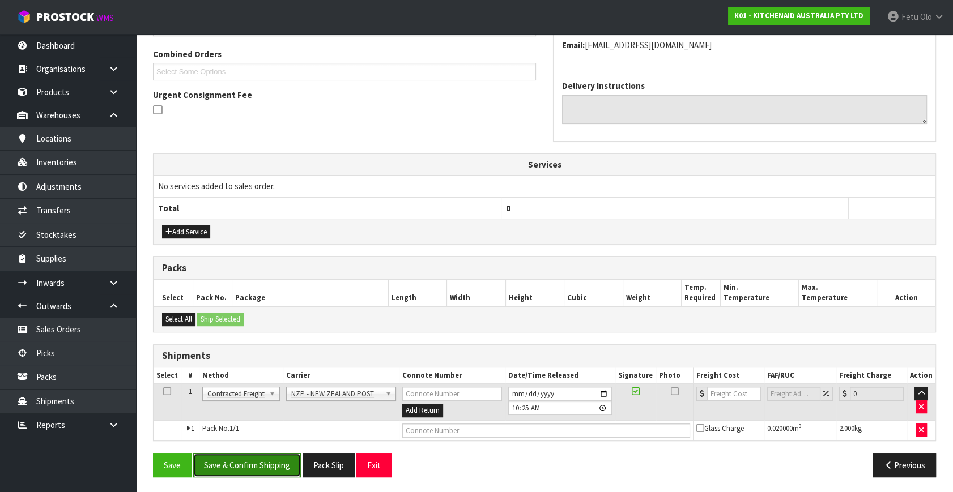
click at [259, 459] on button "Save & Confirm Shipping" at bounding box center [247, 465] width 108 height 24
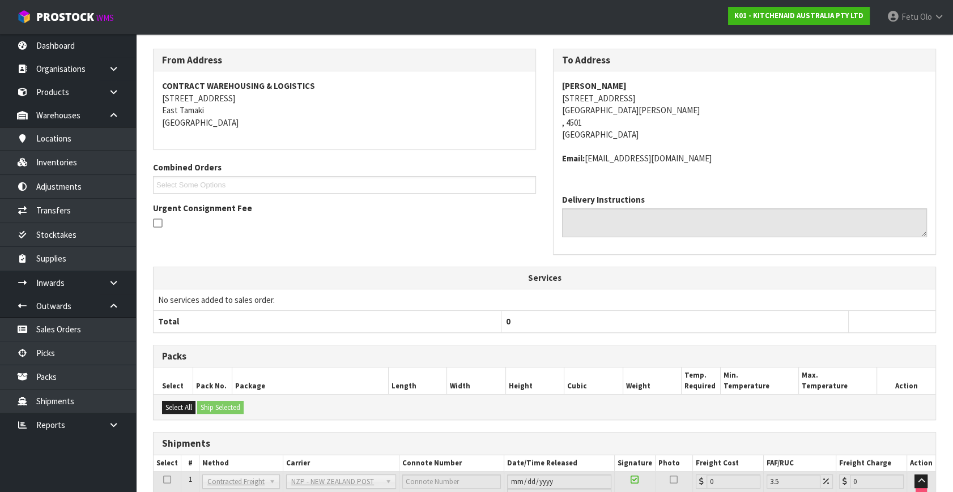
scroll to position [271, 0]
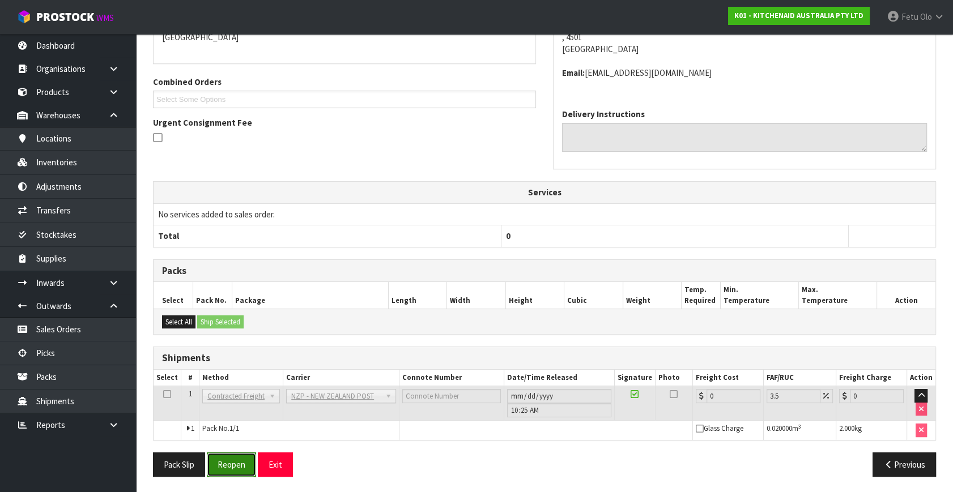
click at [242, 471] on button "Reopen" at bounding box center [231, 465] width 49 height 24
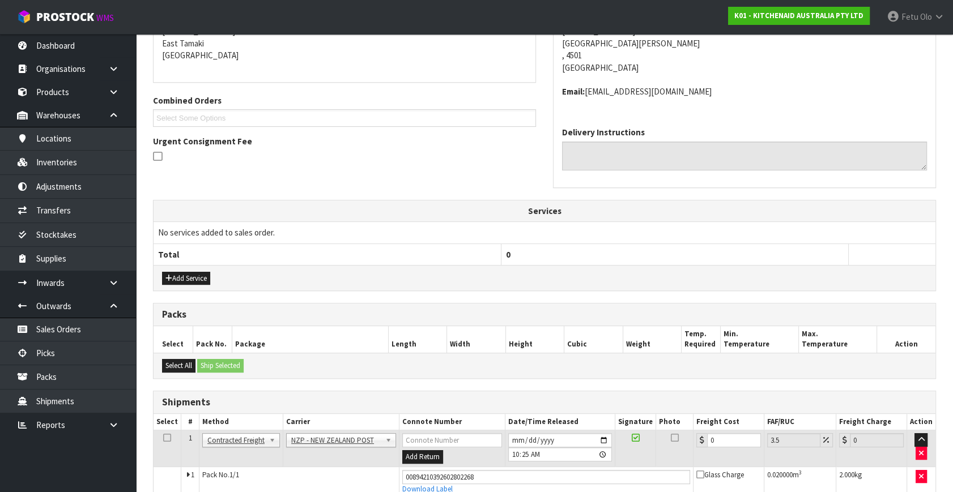
scroll to position [259, 0]
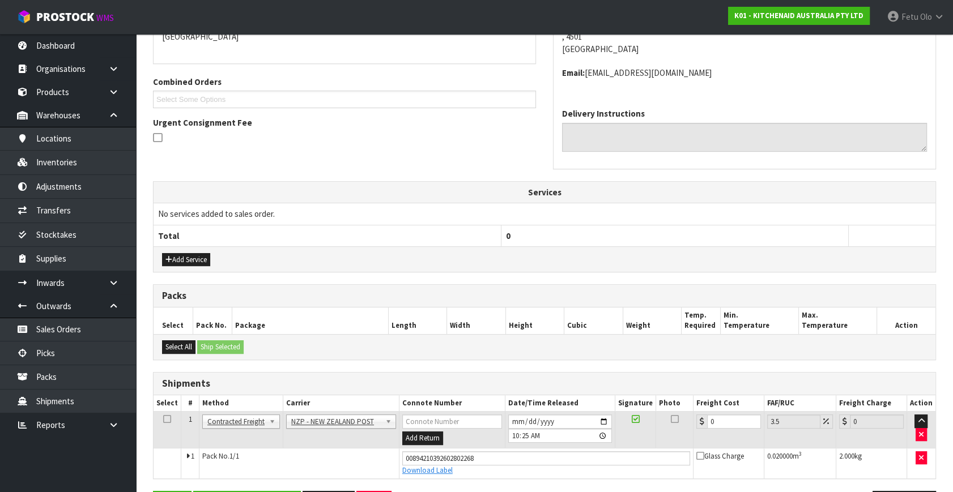
drag, startPoint x: 694, startPoint y: 426, endPoint x: 651, endPoint y: 436, distance: 43.6
click at [651, 436] on tr "1 Client Local Pickup Customer Local Pickup Company Freight Contracted Freight …" at bounding box center [544, 430] width 782 height 37
click at [717, 417] on input "0" at bounding box center [734, 422] width 54 height 14
drag, startPoint x: 720, startPoint y: 417, endPoint x: 669, endPoint y: 437, distance: 54.5
click at [669, 437] on tr "1 Client Local Pickup Customer Local Pickup Company Freight Contracted Freight …" at bounding box center [544, 430] width 782 height 37
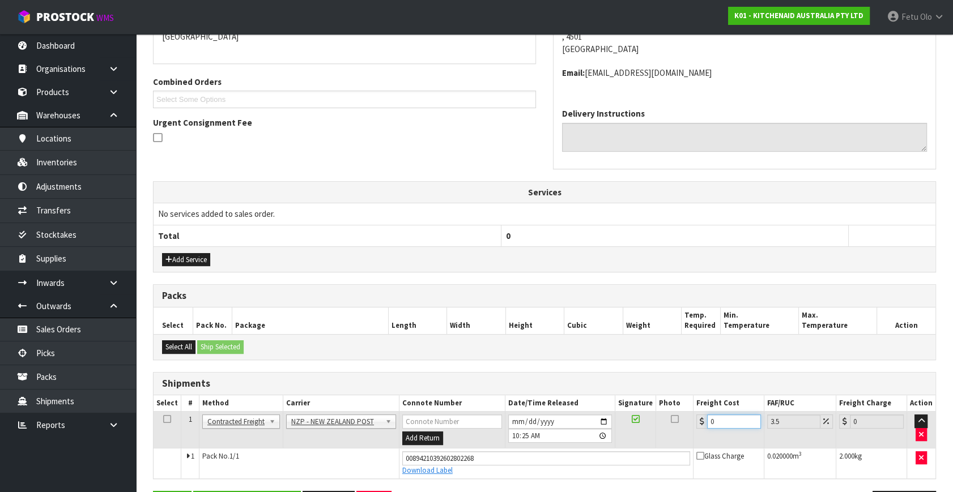
type input "8"
type input "8.28"
type input "8.4"
type input "8.69"
type input "8.45"
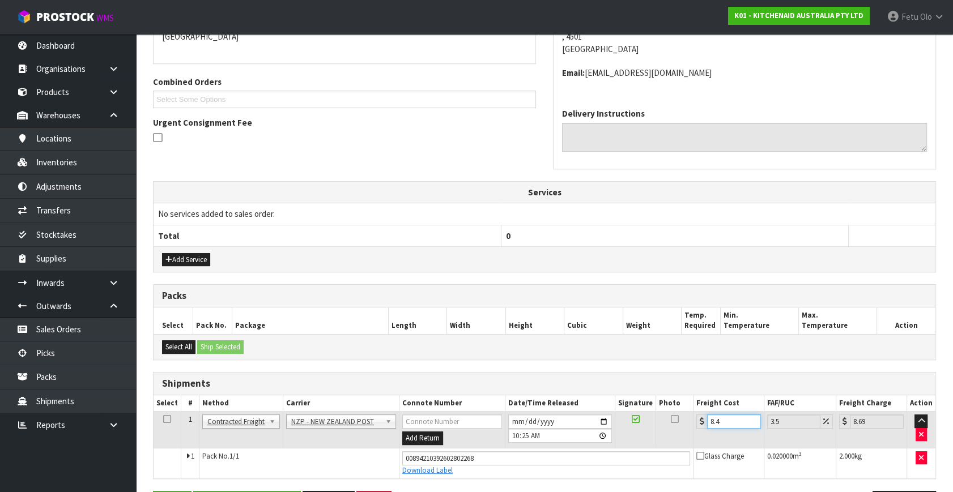
type input "8.75"
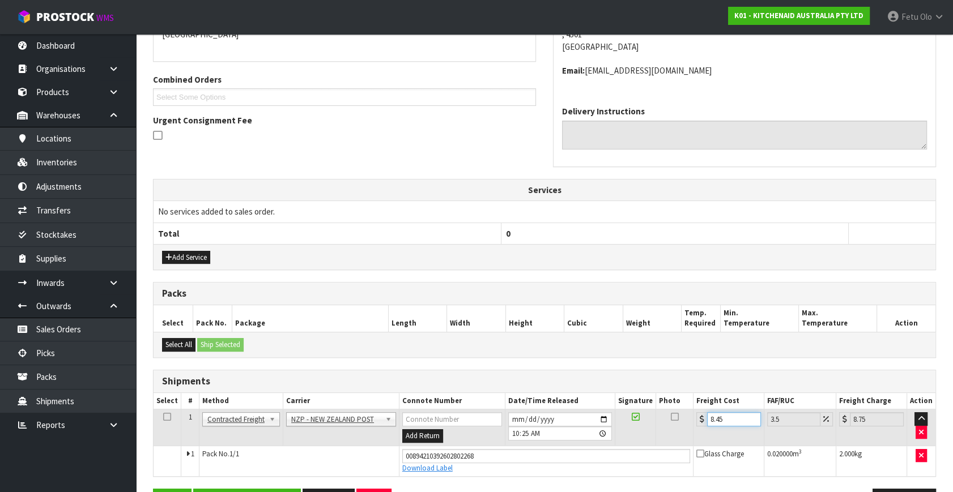
scroll to position [297, 0]
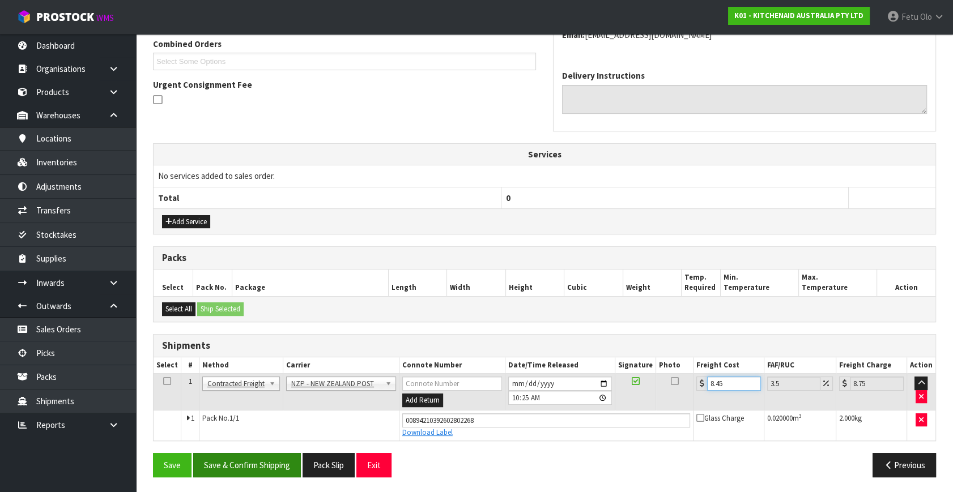
type input "8.45"
click at [263, 466] on button "Save & Confirm Shipping" at bounding box center [247, 465] width 108 height 24
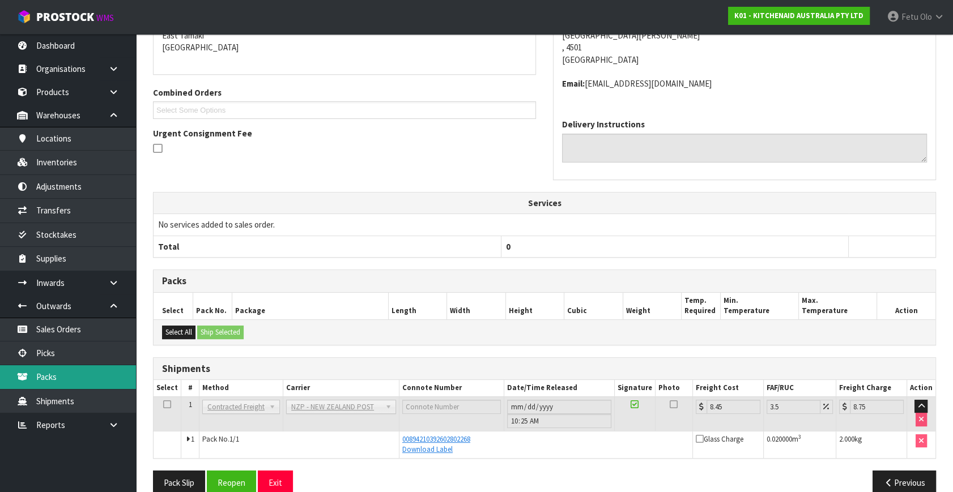
scroll to position [257, 0]
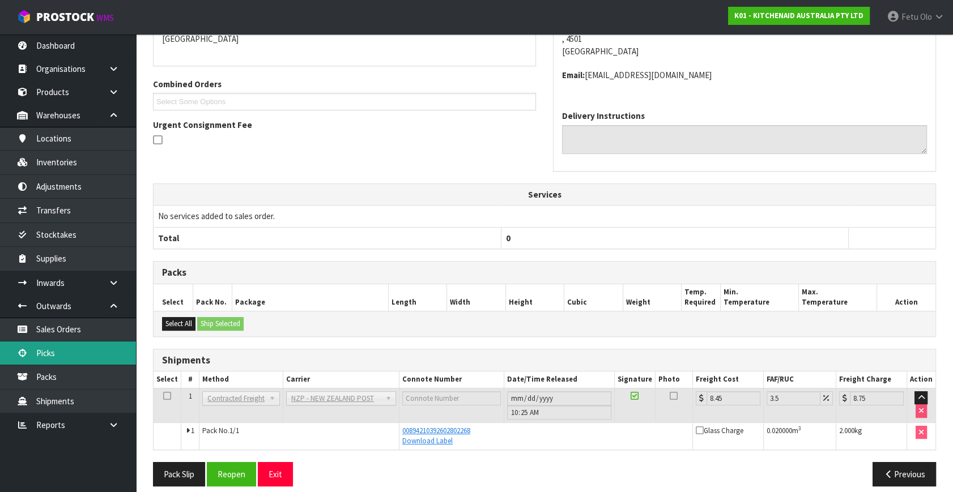
drag, startPoint x: 49, startPoint y: 352, endPoint x: 68, endPoint y: 349, distance: 19.4
click at [49, 352] on link "Picks" at bounding box center [68, 353] width 136 height 23
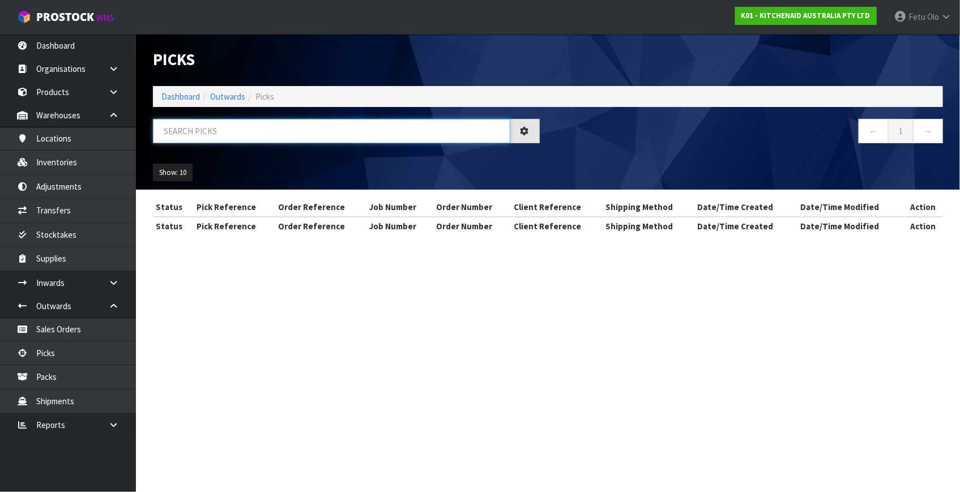
click at [364, 127] on input "text" at bounding box center [331, 131] width 357 height 24
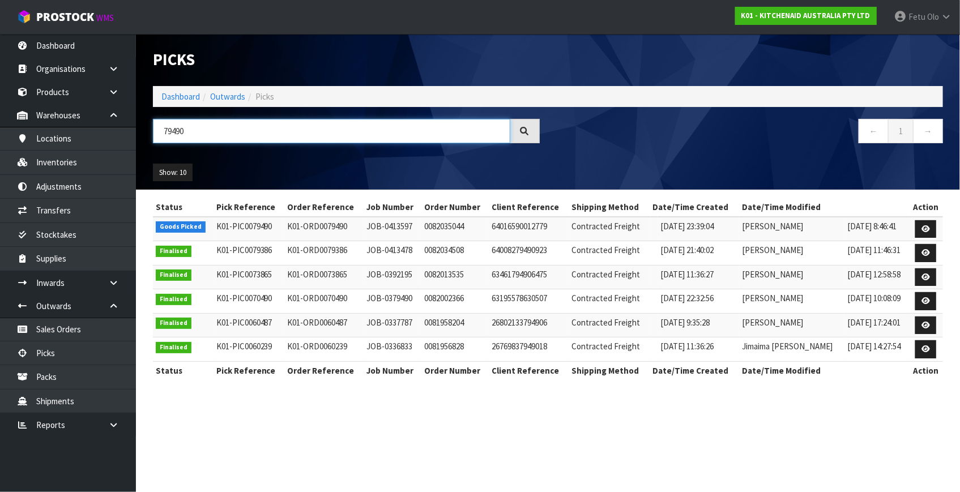
type input "79490"
click at [918, 227] on link at bounding box center [925, 229] width 21 height 18
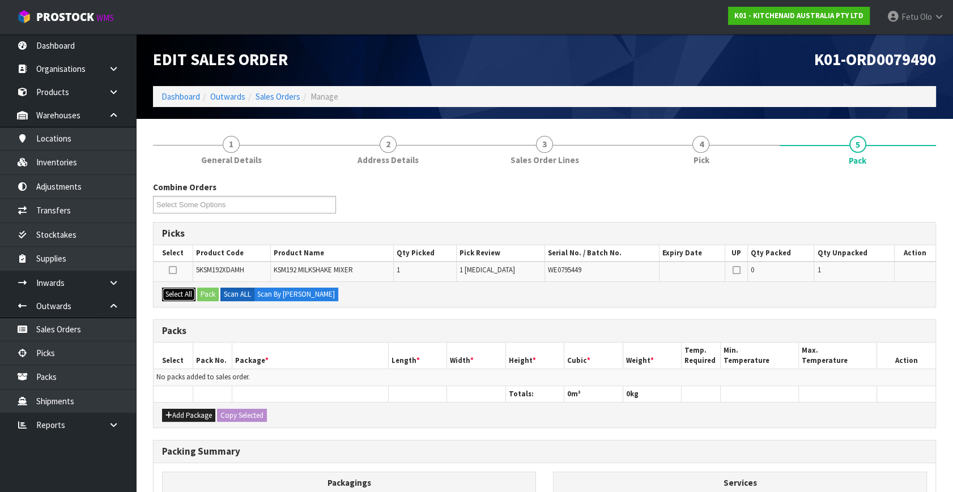
drag, startPoint x: 173, startPoint y: 294, endPoint x: 189, endPoint y: 295, distance: 15.9
click at [176, 294] on button "Select All" at bounding box center [178, 295] width 33 height 14
click at [231, 299] on label "Scan ALL" at bounding box center [237, 295] width 34 height 14
click at [208, 295] on button "Pack" at bounding box center [208, 295] width 22 height 14
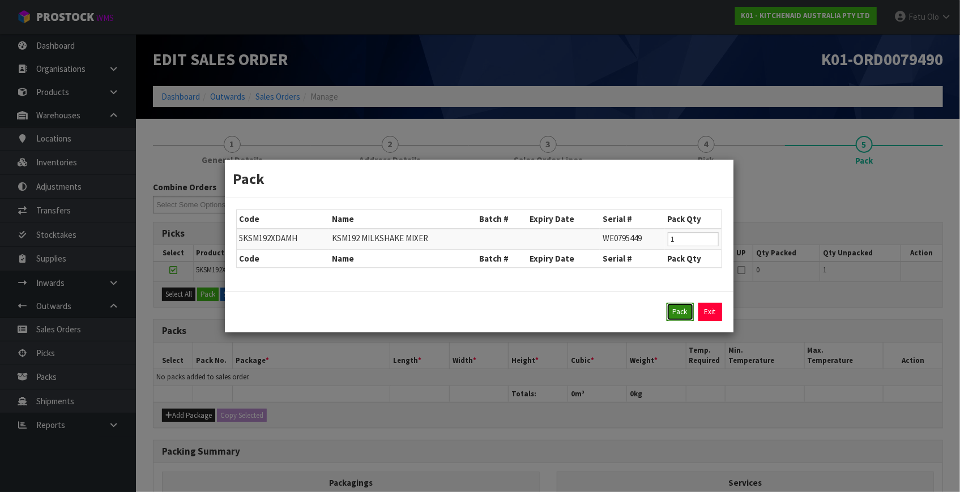
click at [676, 312] on button "Pack" at bounding box center [680, 312] width 27 height 18
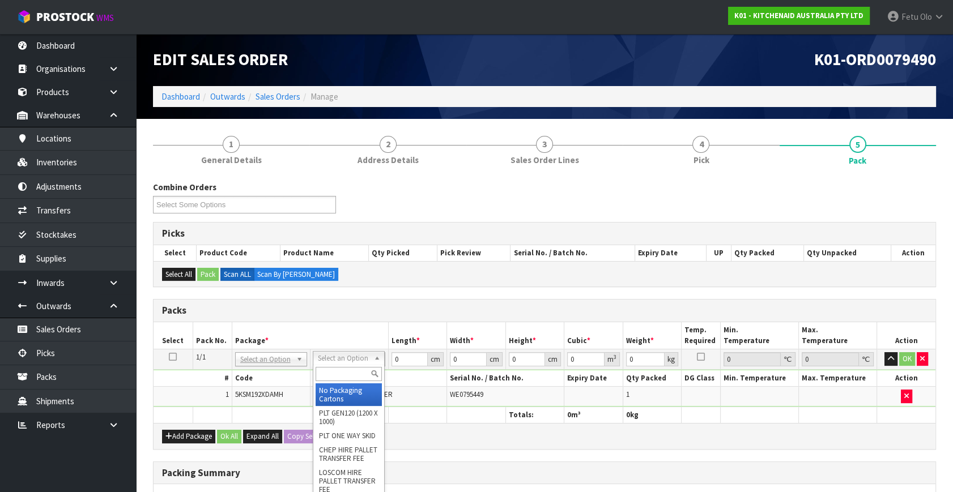
drag, startPoint x: 343, startPoint y: 359, endPoint x: 329, endPoint y: 385, distance: 29.7
drag, startPoint x: 329, startPoint y: 388, endPoint x: 337, endPoint y: 387, distance: 8.6
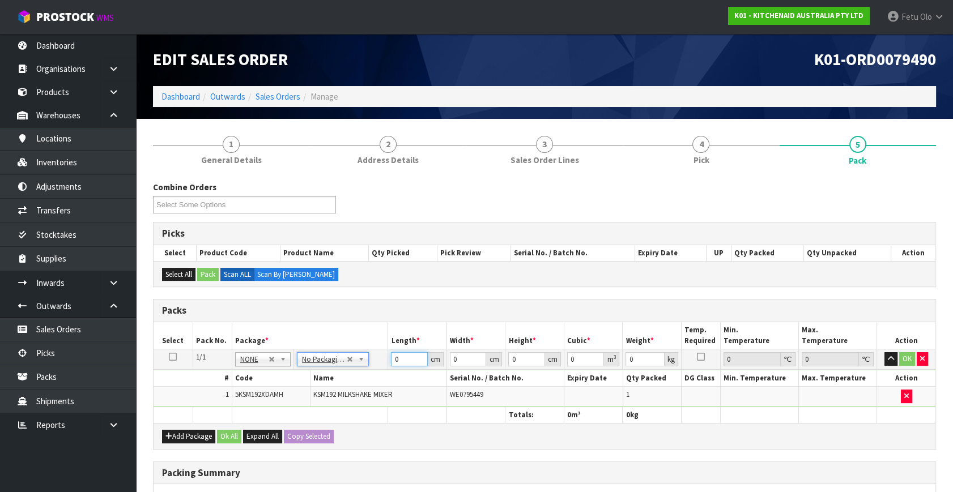
drag, startPoint x: 391, startPoint y: 361, endPoint x: 333, endPoint y: 374, distance: 59.2
click at [334, 374] on tbody "1/1 NONE 007-001 007-002 007-004 007-009 007-013 007-014 007-015 007-017 007-01…" at bounding box center [544, 378] width 782 height 58
type input "42"
type input "529"
type input "4"
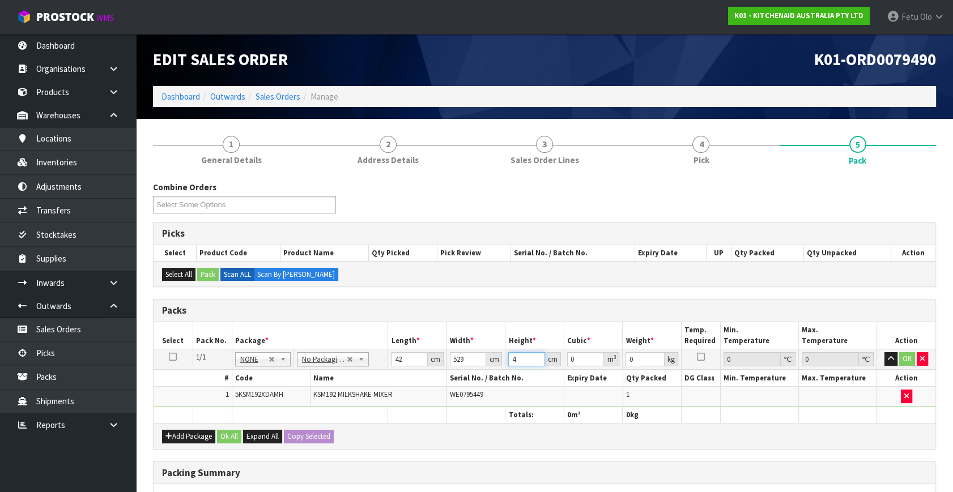
type input "0.088872"
type input "43"
type input "0.955374"
type input "43"
click at [410, 352] on input "42" at bounding box center [409, 359] width 37 height 14
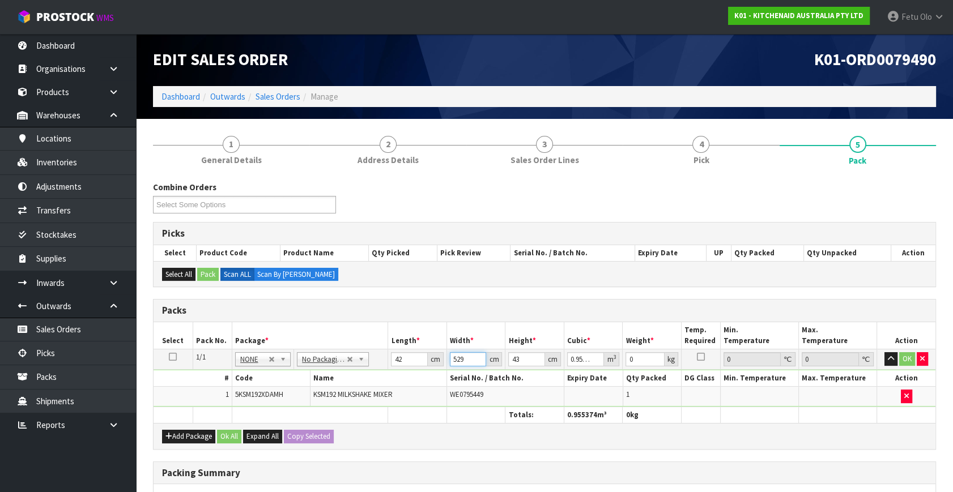
type input "2"
type input "0.003612"
type input "29"
type input "0.052374"
type input "29"
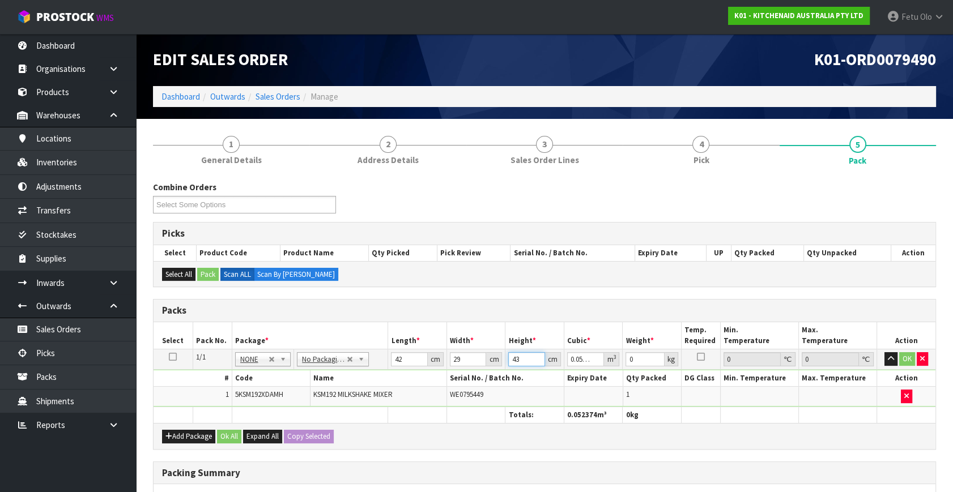
type input "4"
type input "0.004872"
type input "43"
type input "0.052374"
type input "13"
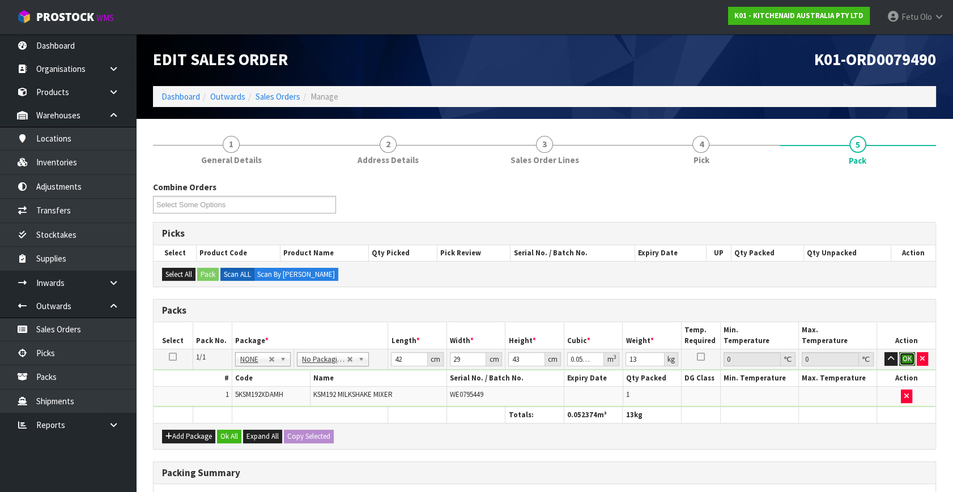
click button "OK" at bounding box center [907, 359] width 16 height 14
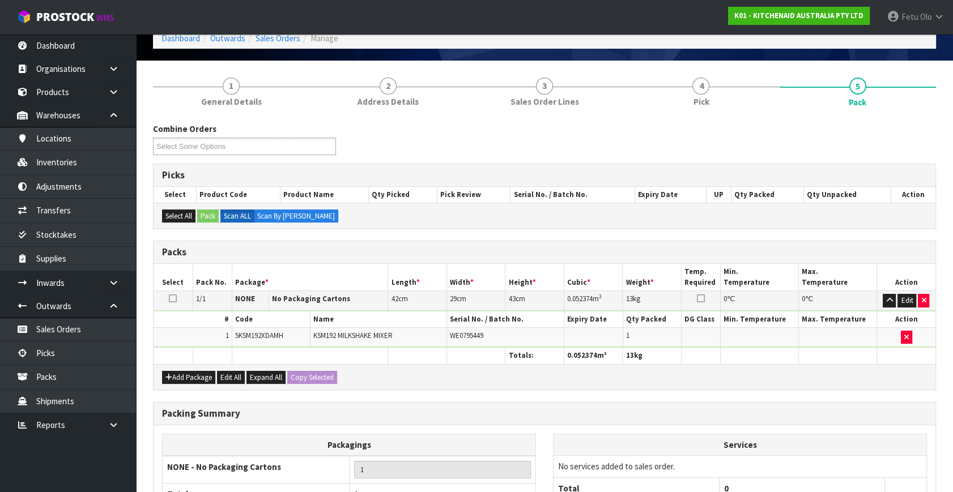
scroll to position [169, 0]
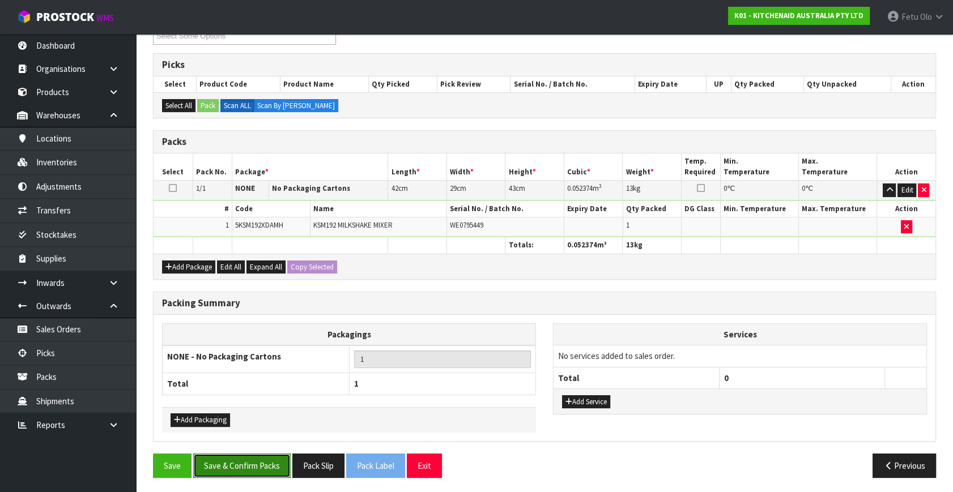
click at [251, 454] on button "Save & Confirm Packs" at bounding box center [241, 466] width 97 height 24
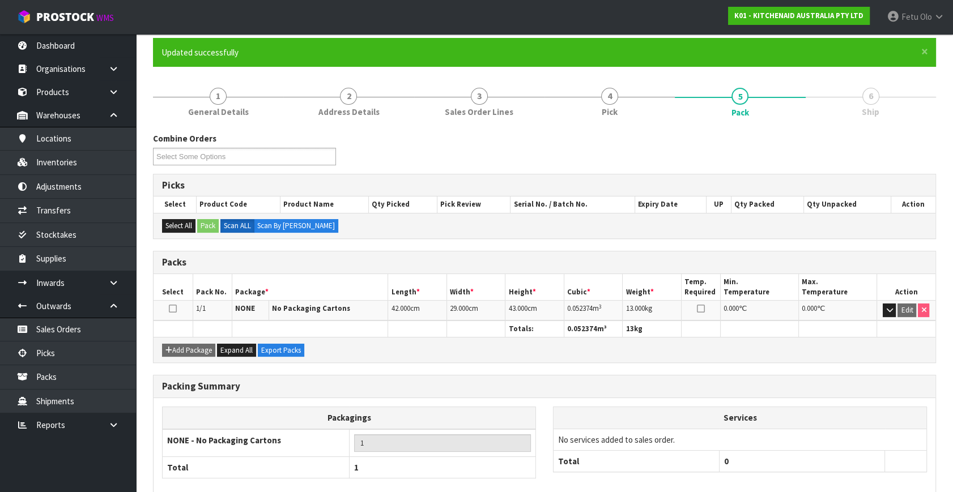
scroll to position [148, 0]
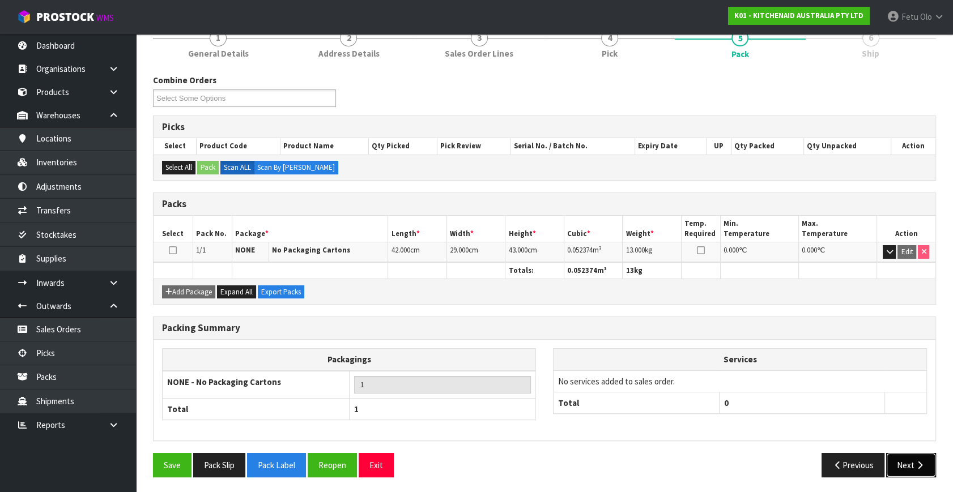
click at [924, 457] on button "Next" at bounding box center [911, 465] width 50 height 24
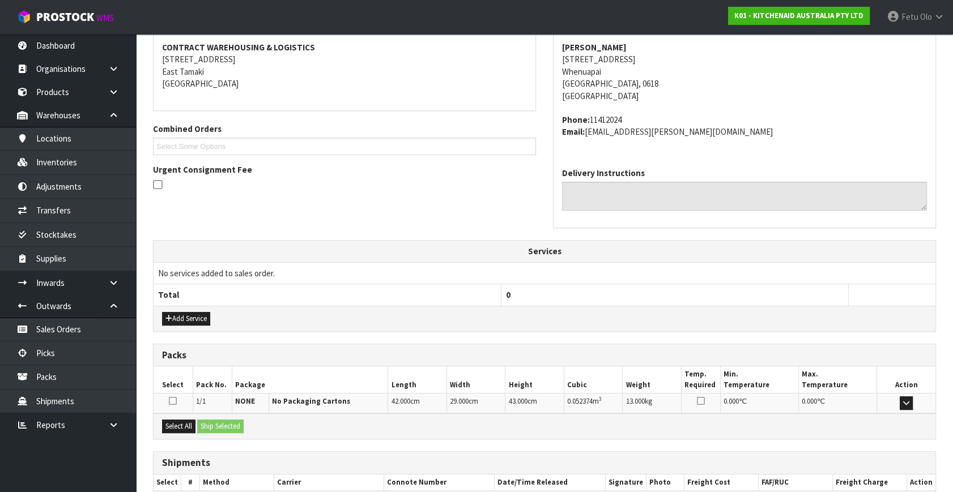
scroll to position [279, 0]
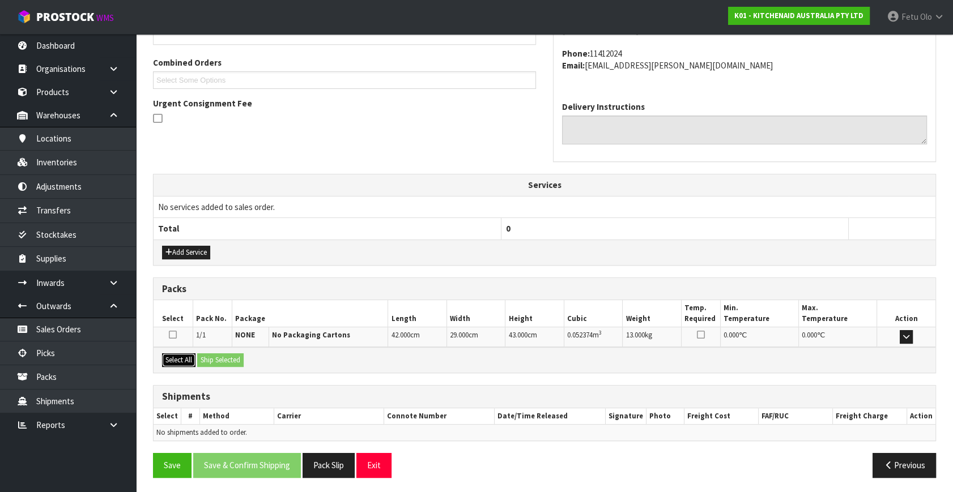
click at [189, 353] on button "Select All" at bounding box center [178, 360] width 33 height 14
click at [238, 357] on button "Ship Selected" at bounding box center [220, 360] width 46 height 14
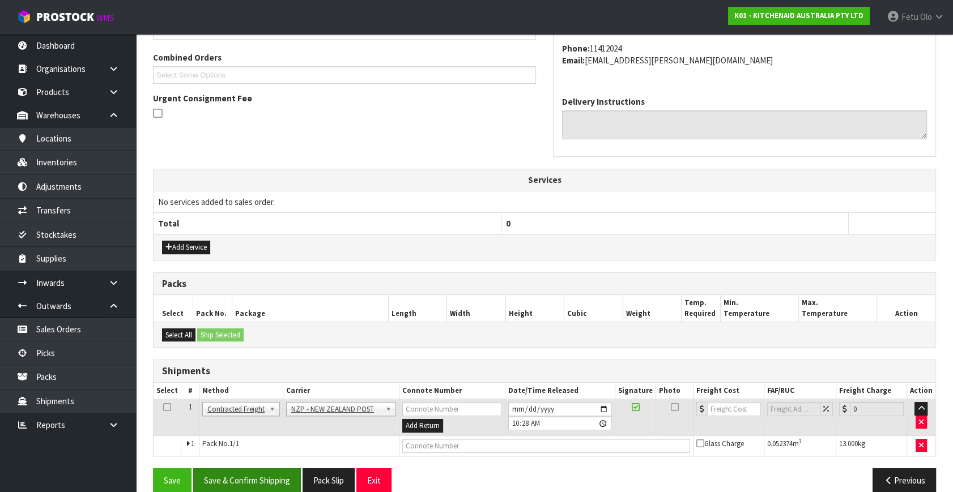
scroll to position [299, 0]
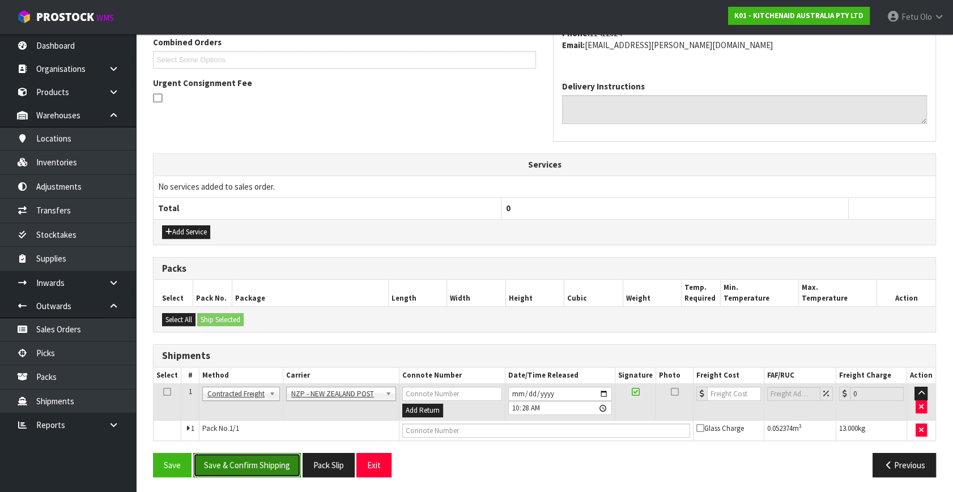
click at [253, 454] on button "Save & Confirm Shipping" at bounding box center [247, 465] width 108 height 24
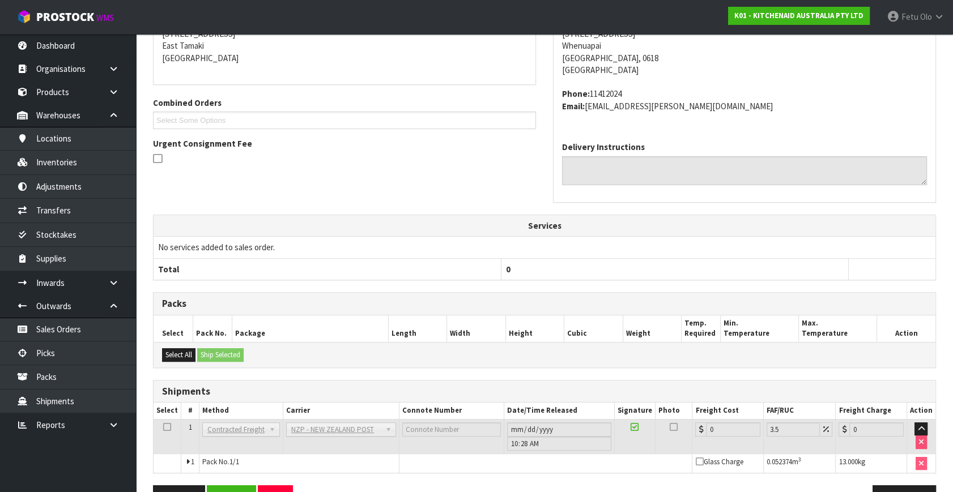
scroll to position [283, 0]
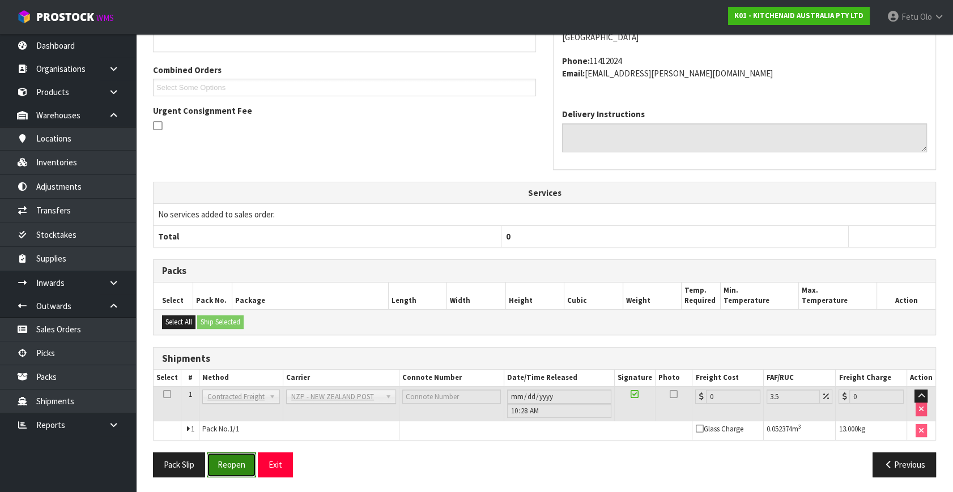
click at [236, 464] on button "Reopen" at bounding box center [231, 465] width 49 height 24
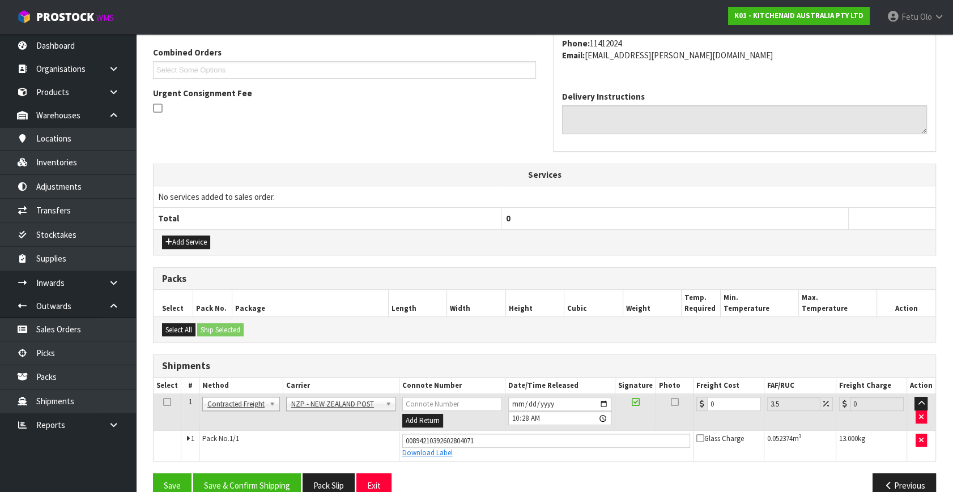
scroll to position [310, 0]
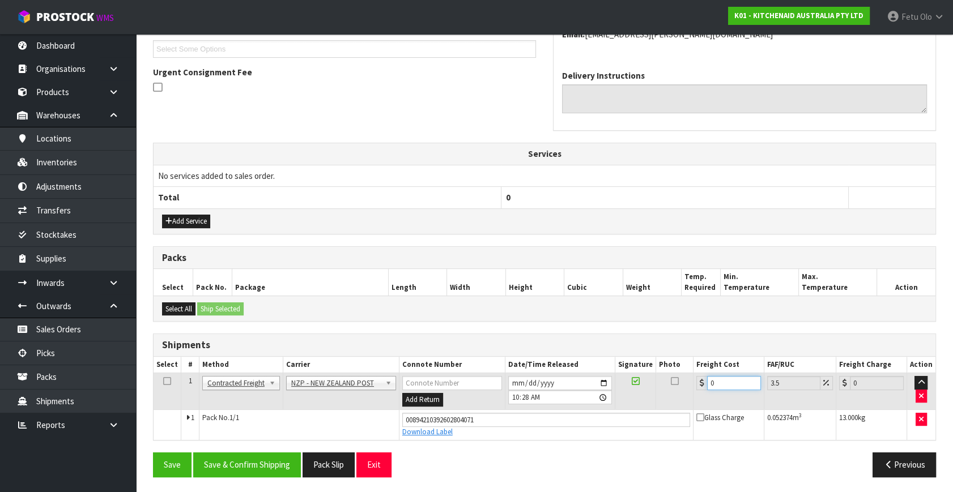
drag, startPoint x: 723, startPoint y: 381, endPoint x: 568, endPoint y: 419, distance: 159.9
click at [568, 419] on tbody "1 Client Local Pickup Customer Local Pickup Company Freight Contracted Freight …" at bounding box center [544, 406] width 782 height 67
type input "4"
type input "4.14"
type input "4.3"
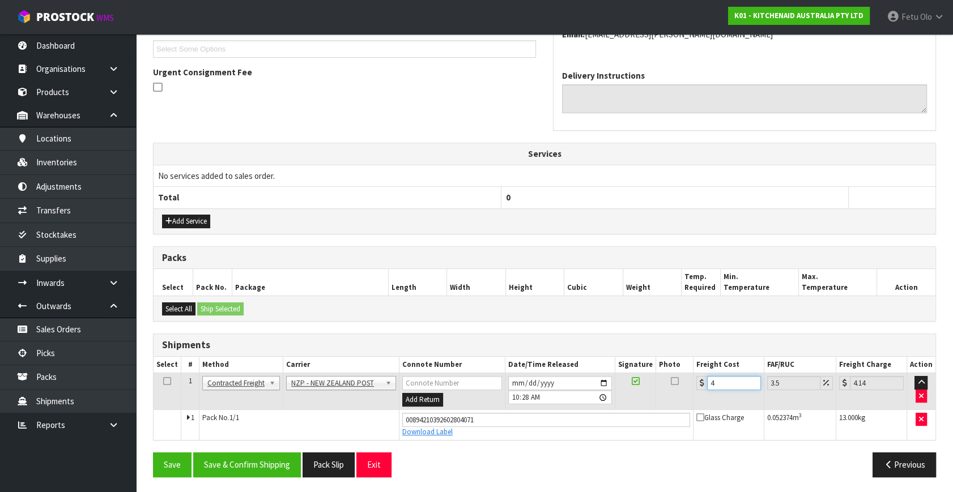
type input "4.45"
type input "4.33"
type input "4.48"
type input "4.33"
click at [227, 454] on button "Save & Confirm Shipping" at bounding box center [247, 465] width 108 height 24
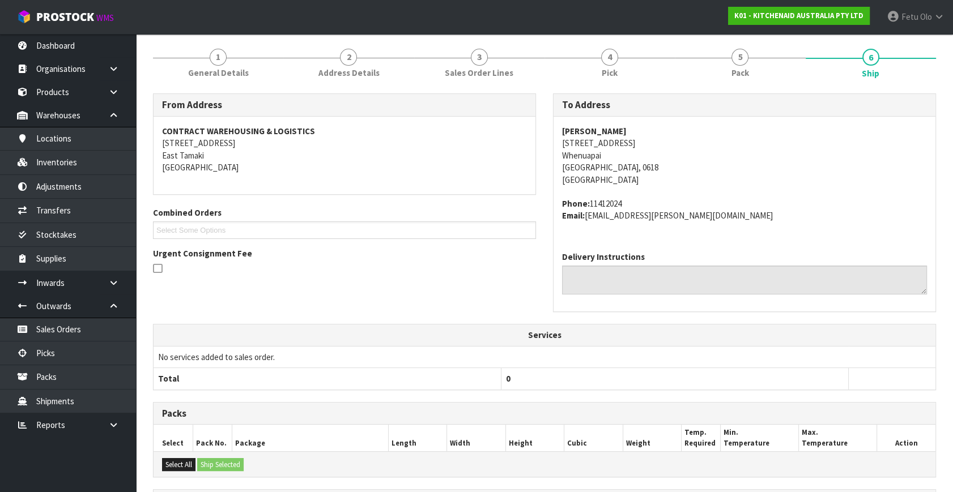
scroll to position [279, 0]
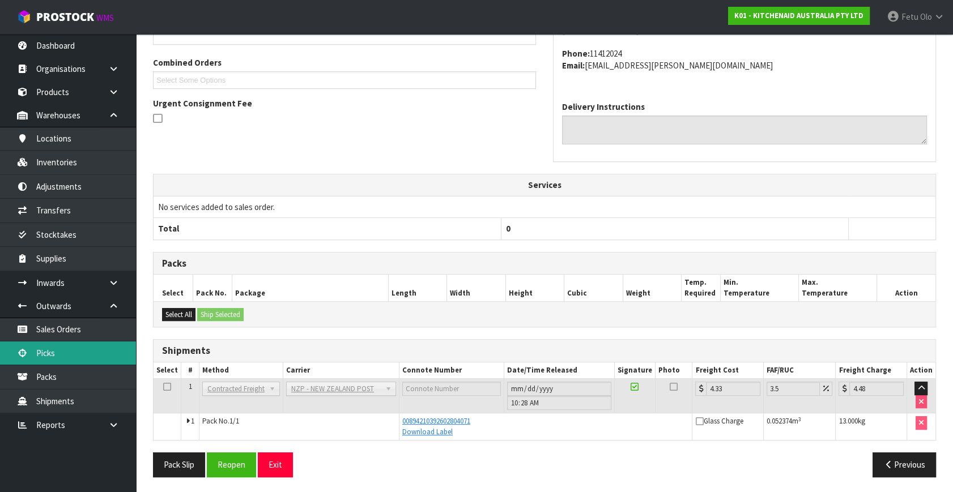
click at [56, 351] on link "Picks" at bounding box center [68, 353] width 136 height 23
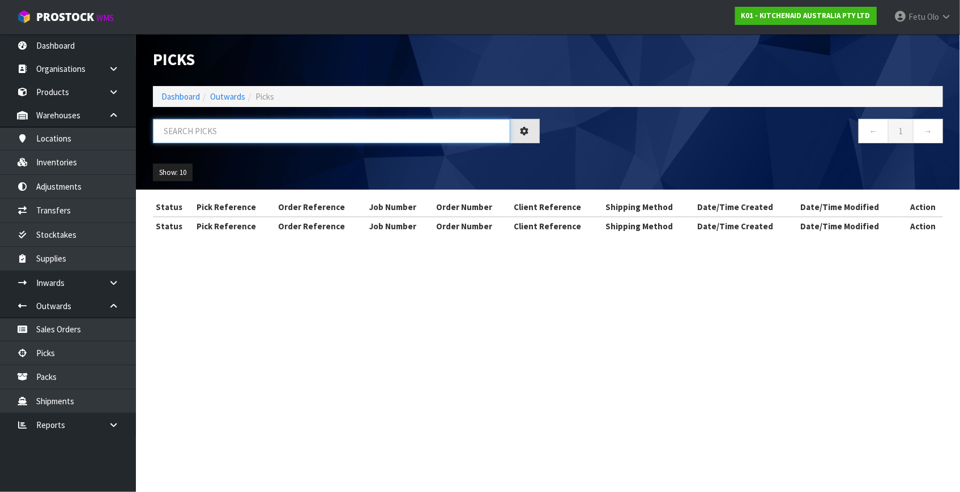
click at [268, 130] on input "text" at bounding box center [331, 131] width 357 height 24
type input "79499"
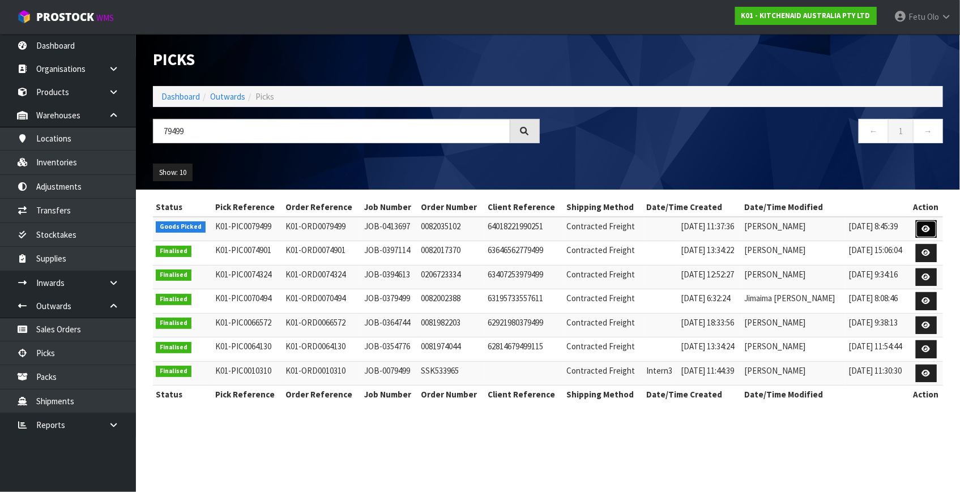
click at [922, 228] on link at bounding box center [926, 229] width 21 height 18
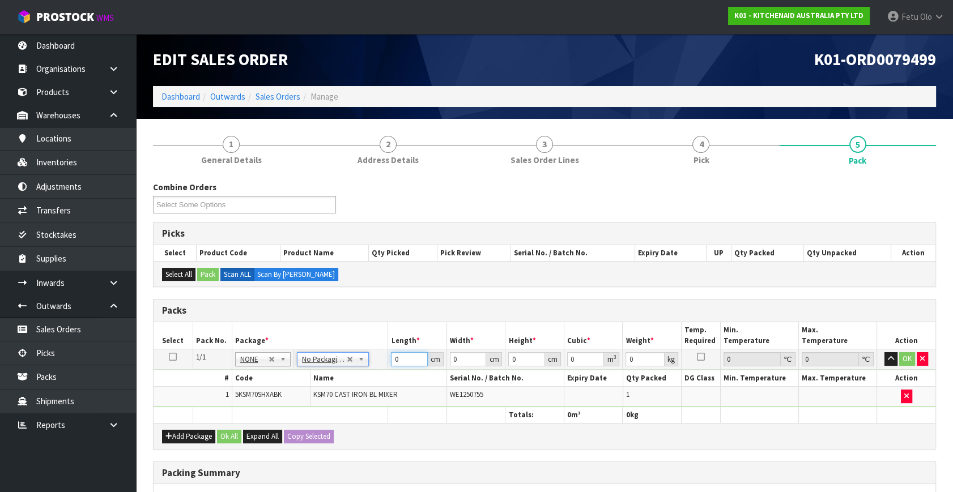
drag, startPoint x: 405, startPoint y: 359, endPoint x: 314, endPoint y: 408, distance: 103.4
click at [314, 408] on table "Select Pack No. Package * Length * Width * Height * Cubic * Weight * Temp. Requ…" at bounding box center [544, 372] width 782 height 101
type input "45"
type input "3"
type input "35"
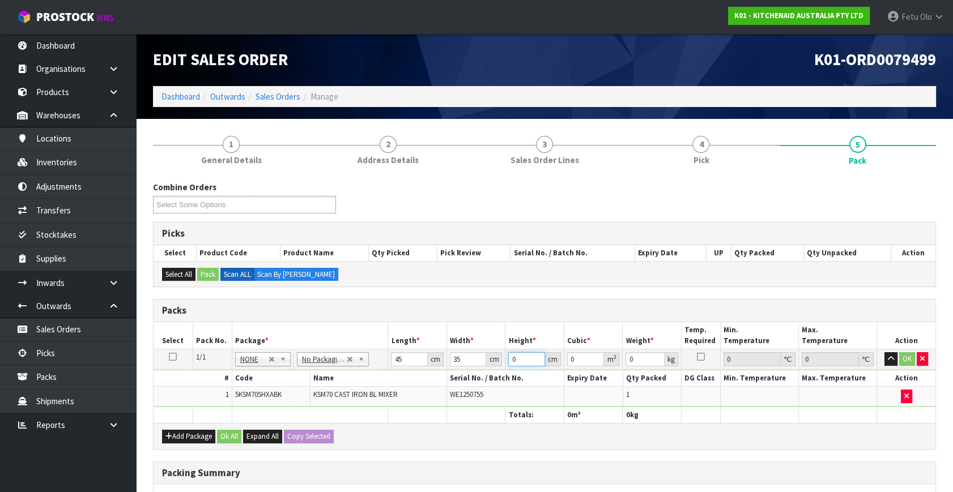
type input "5"
type input "0.007875"
type input "51"
type input "0.080325"
type input "51"
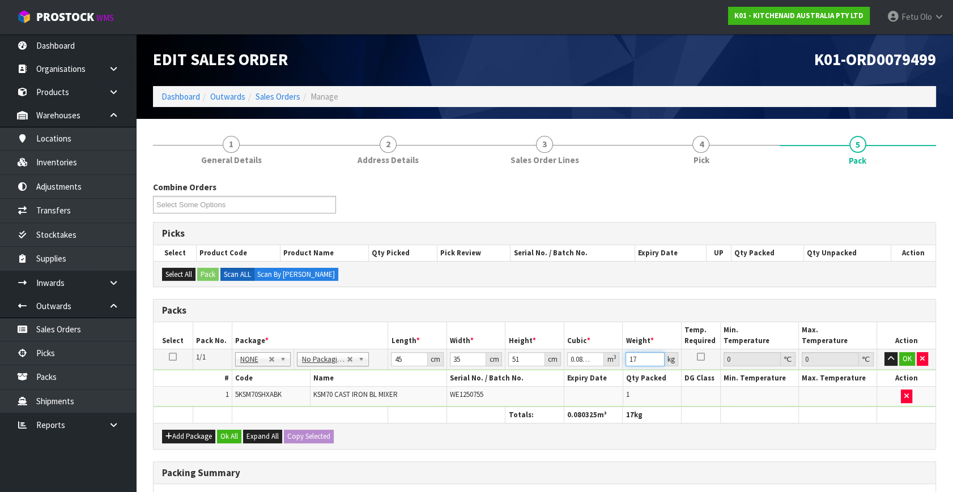
type input "17"
click button "OK" at bounding box center [907, 359] width 16 height 14
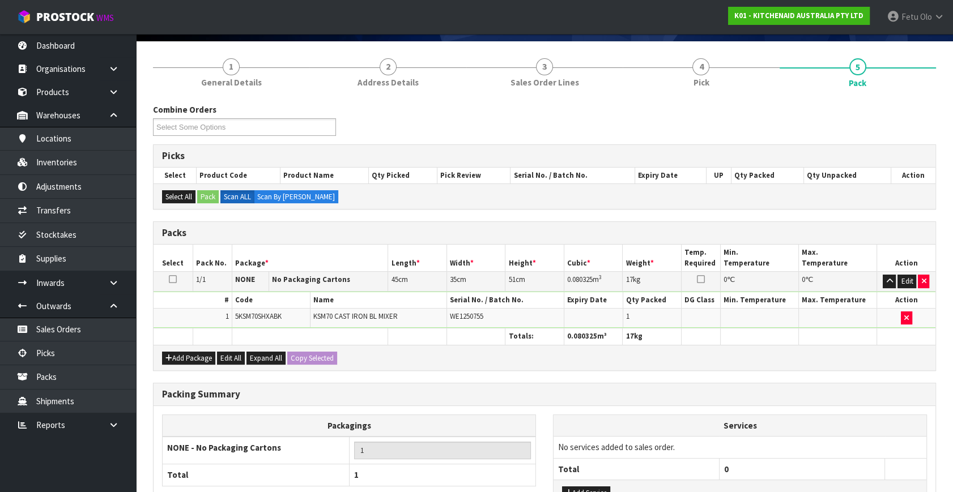
scroll to position [169, 0]
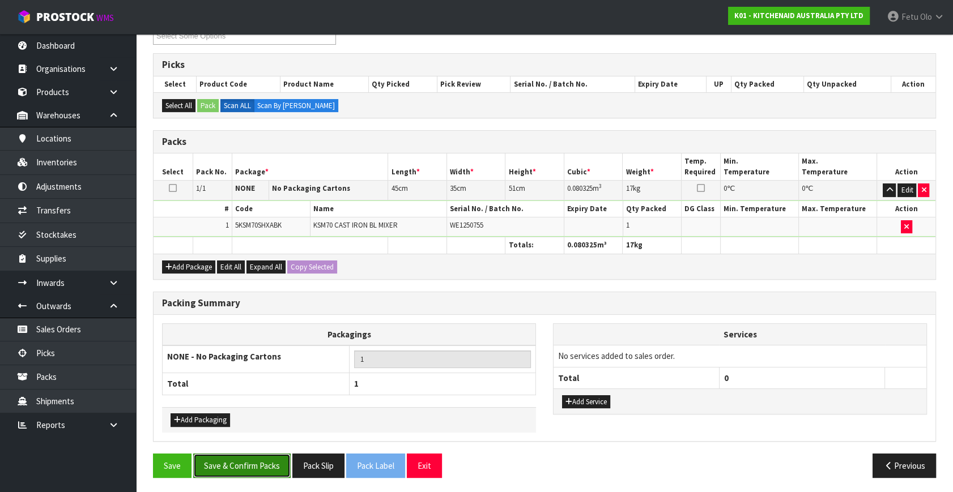
click at [256, 463] on button "Save & Confirm Packs" at bounding box center [241, 466] width 97 height 24
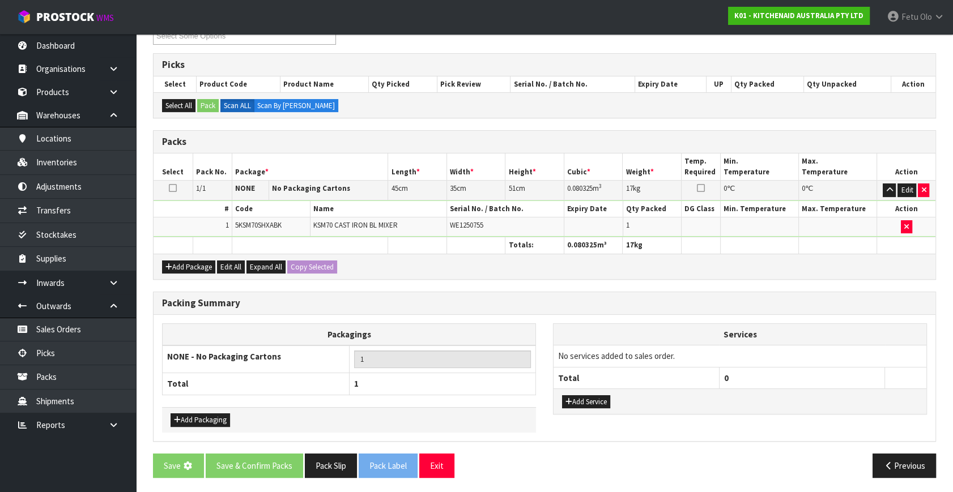
scroll to position [0, 0]
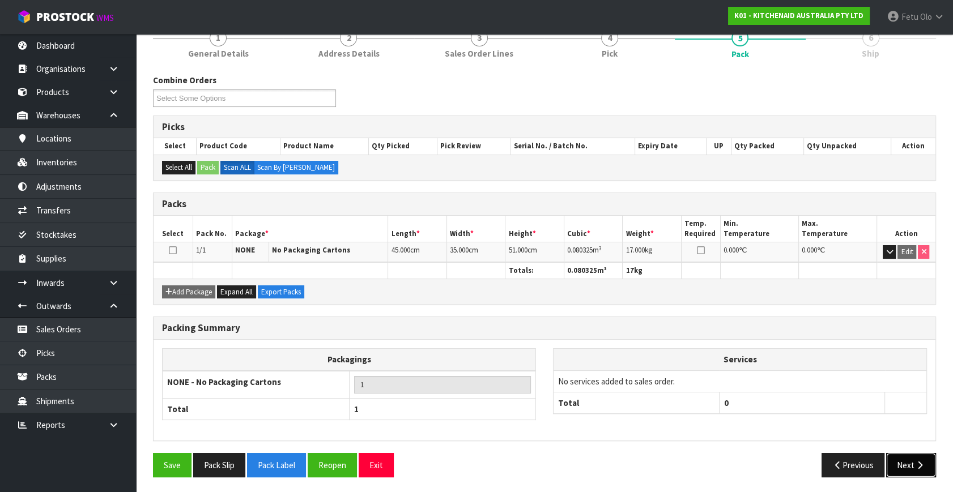
click at [925, 463] on button "Next" at bounding box center [911, 465] width 50 height 24
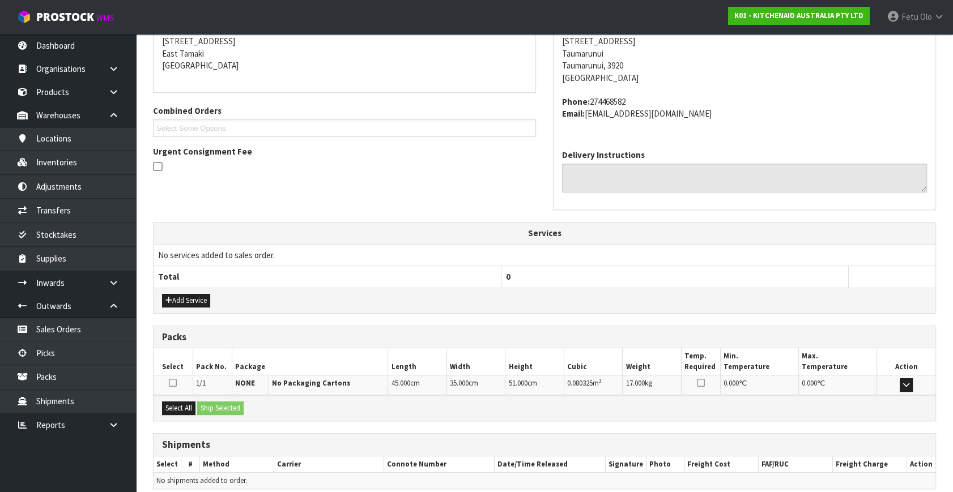
scroll to position [279, 0]
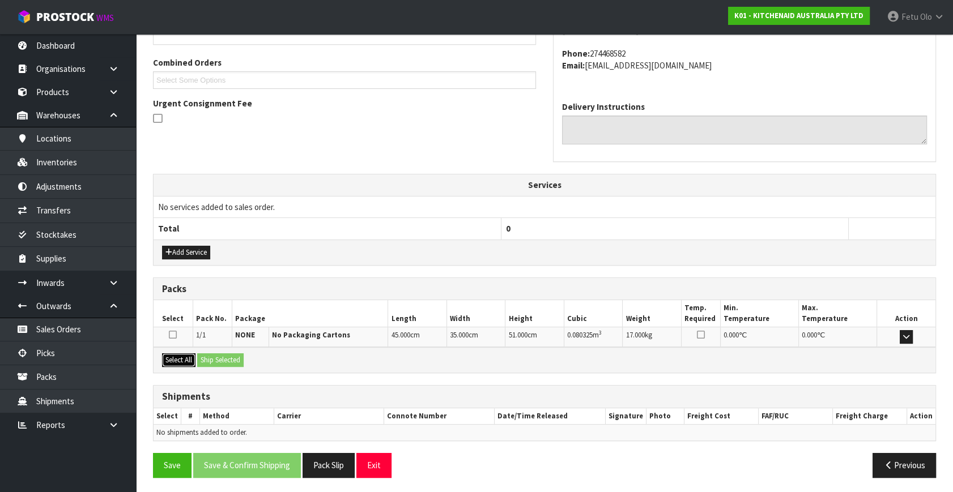
drag, startPoint x: 174, startPoint y: 357, endPoint x: 223, endPoint y: 359, distance: 48.2
click at [176, 357] on button "Select All" at bounding box center [178, 360] width 33 height 14
click at [223, 359] on button "Ship Selected" at bounding box center [220, 360] width 46 height 14
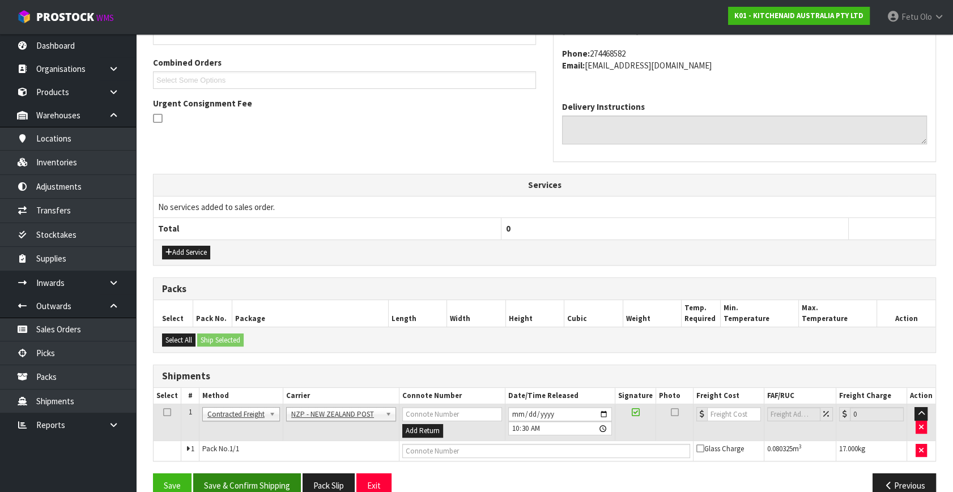
scroll to position [299, 0]
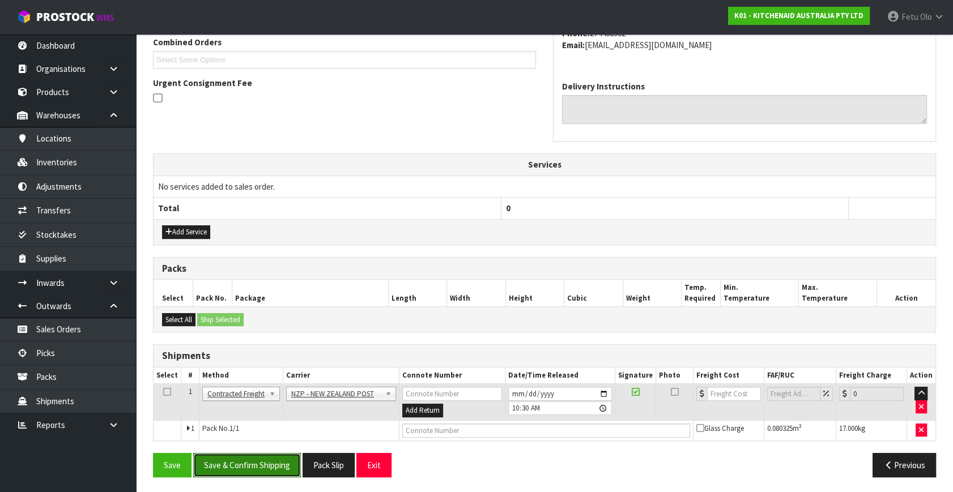
click at [264, 474] on button "Save & Confirm Shipping" at bounding box center [247, 465] width 108 height 24
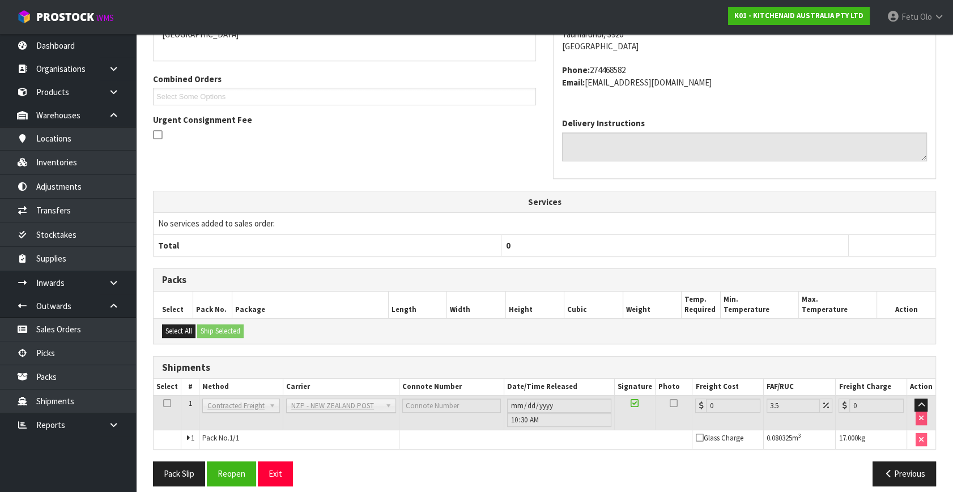
scroll to position [283, 0]
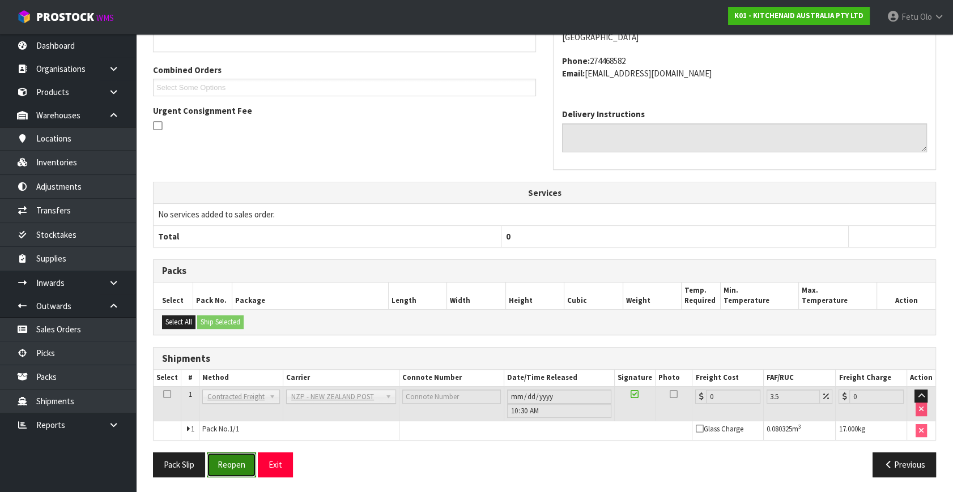
click at [231, 464] on button "Reopen" at bounding box center [231, 465] width 49 height 24
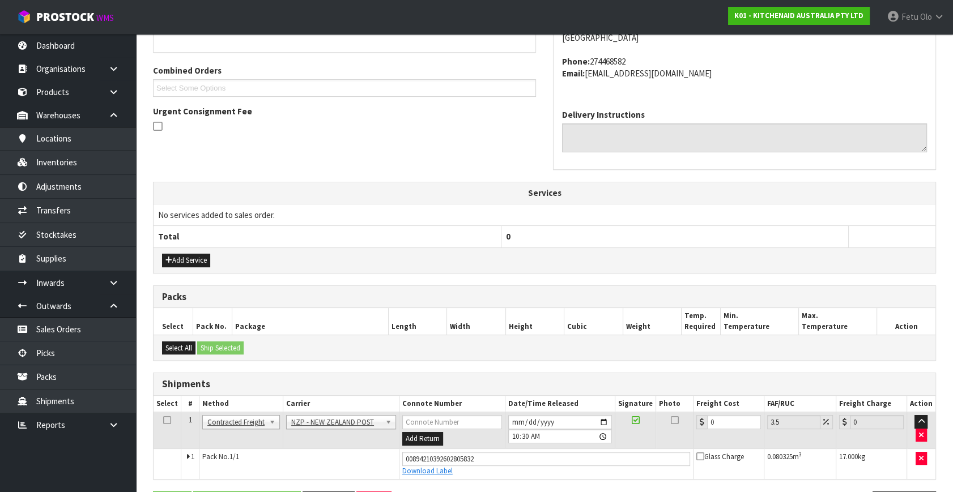
scroll to position [271, 0]
drag, startPoint x: 721, startPoint y: 422, endPoint x: 461, endPoint y: 481, distance: 266.6
click at [464, 479] on div "From Address CONTRACT WAREHOUSING & LOGISTICS 17 Allens Road East Tamaki Auckla…" at bounding box center [544, 238] width 783 height 574
type input "1"
type input "1.03"
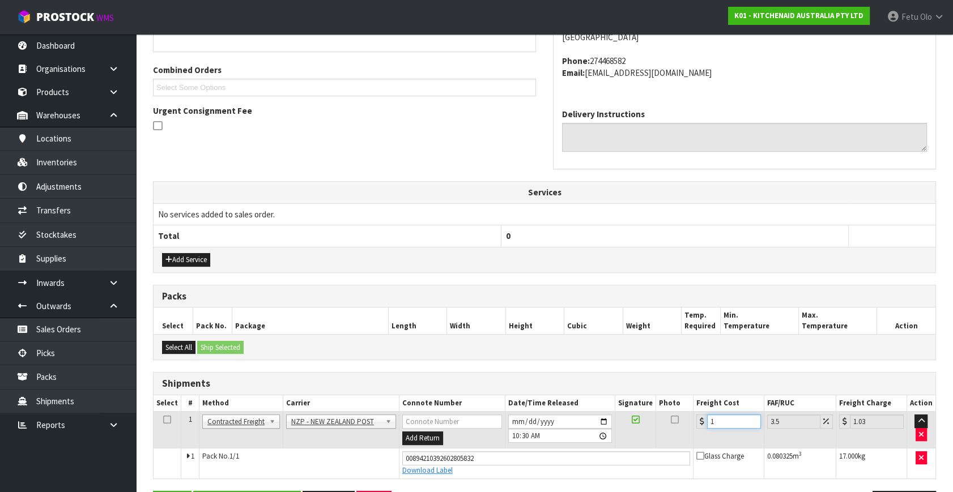
type input "14"
type input "14.49"
type input "14.1"
type input "14.59"
type input "14.14"
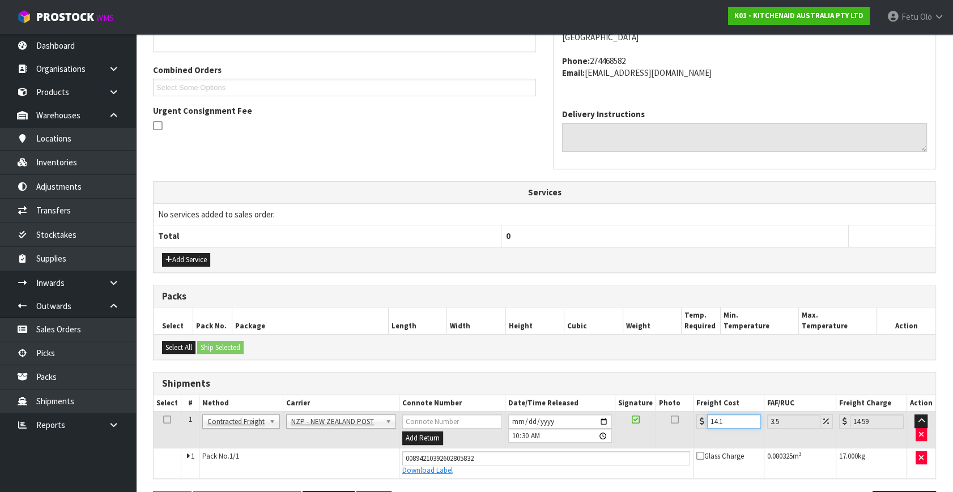
type input "14.63"
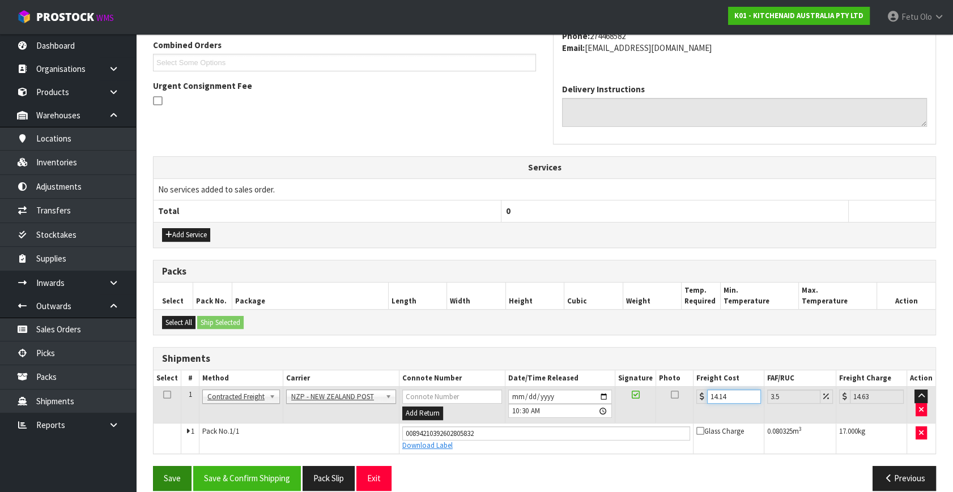
scroll to position [310, 0]
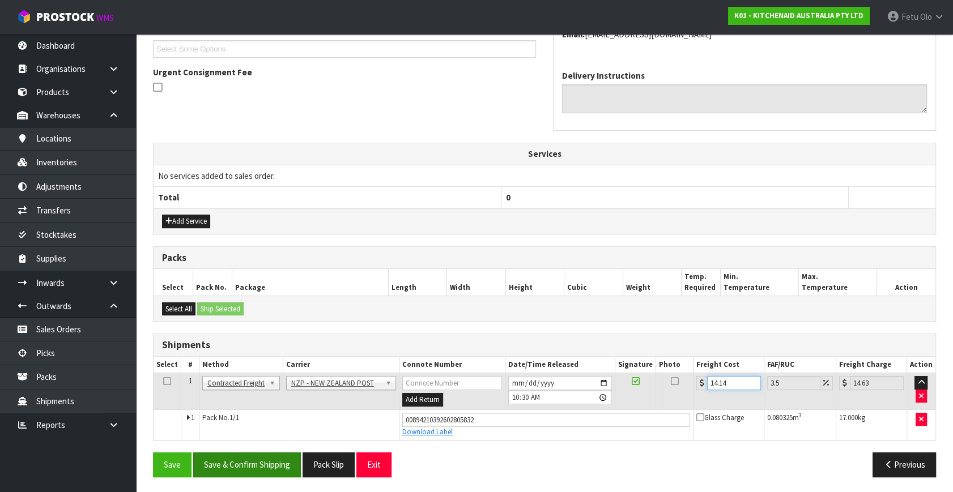
type input "14.14"
click at [237, 457] on button "Save & Confirm Shipping" at bounding box center [247, 465] width 108 height 24
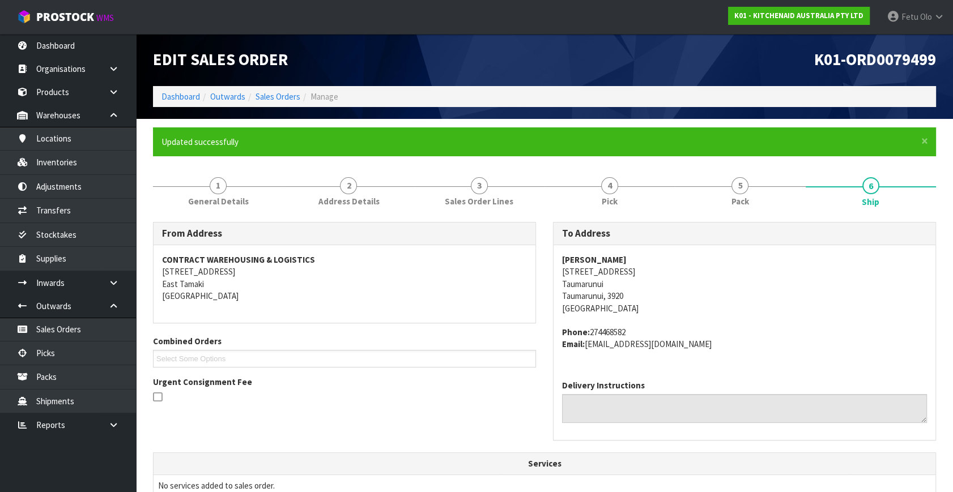
click at [232, 454] on th "Services" at bounding box center [544, 464] width 782 height 22
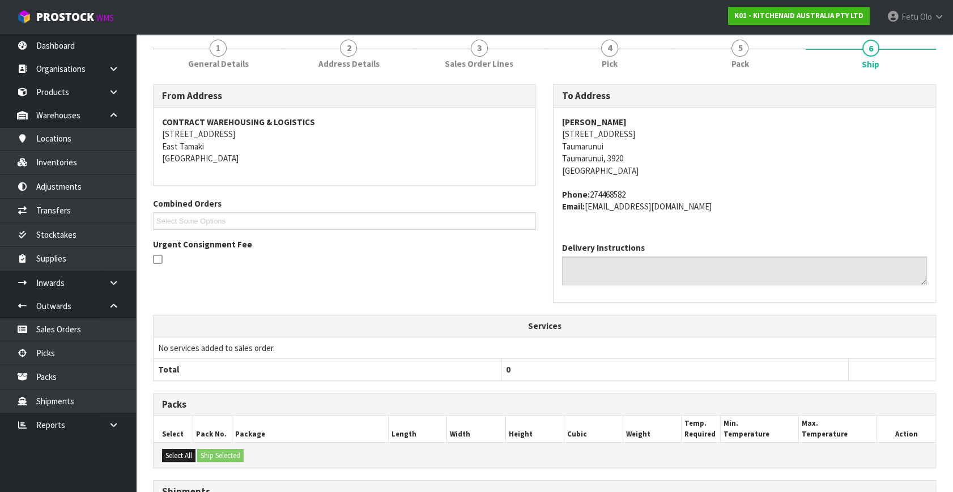
scroll to position [279, 0]
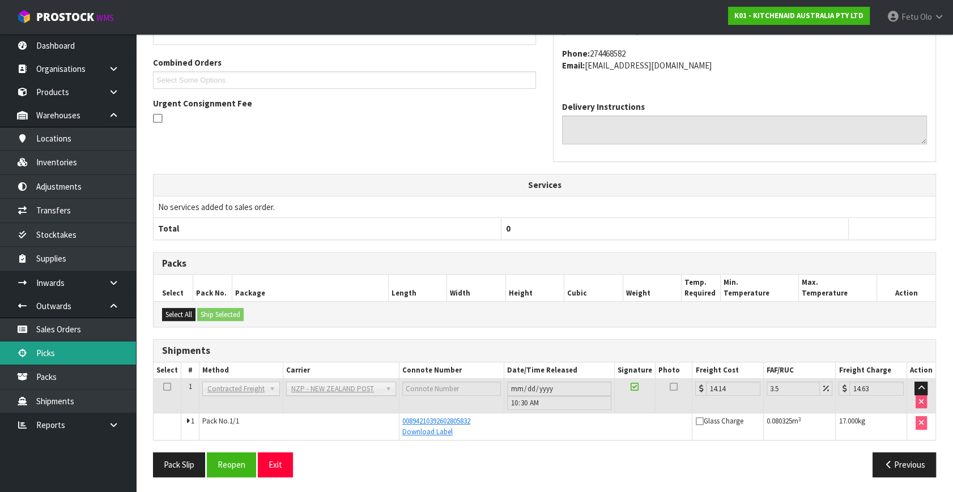
click at [63, 351] on link "Picks" at bounding box center [68, 353] width 136 height 23
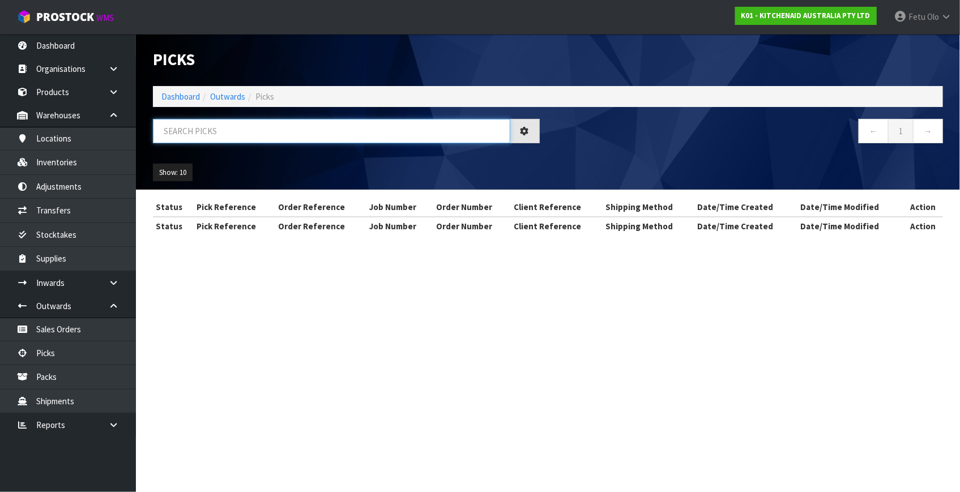
click at [317, 131] on input "text" at bounding box center [331, 131] width 357 height 24
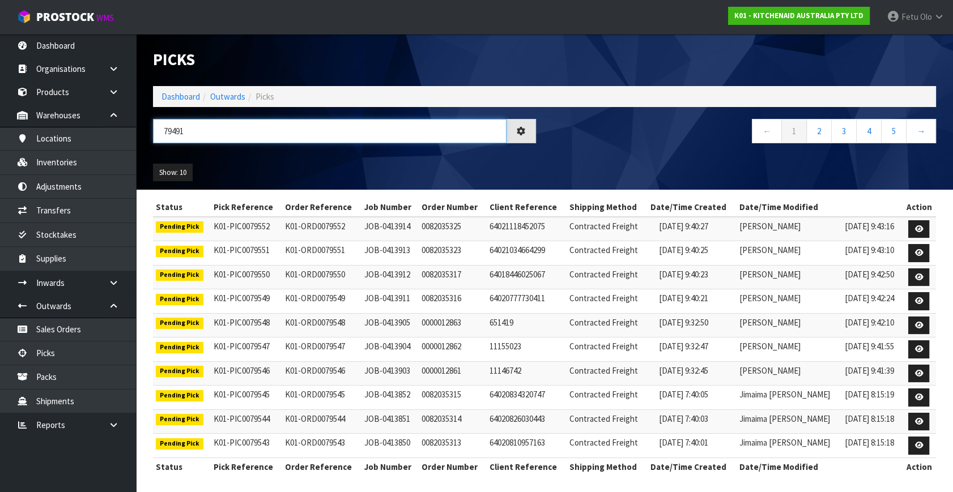
type input "79491"
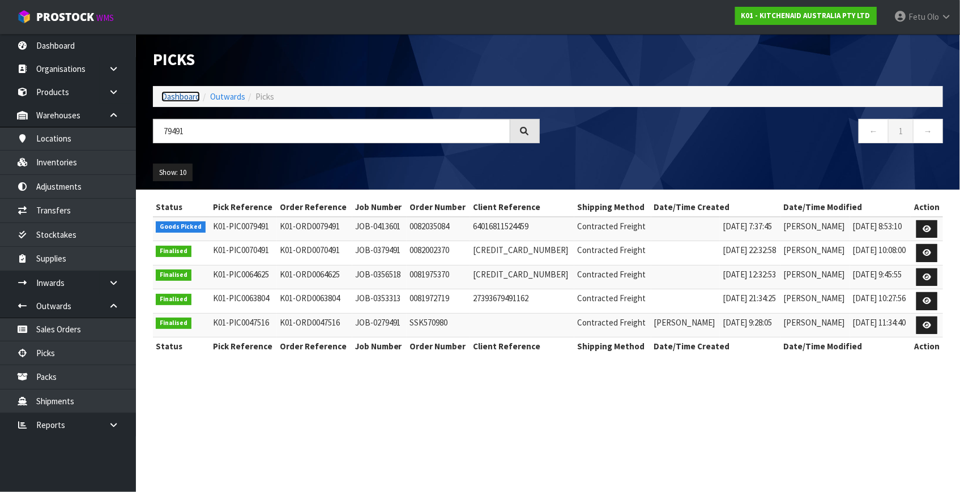
click at [176, 97] on link "Dashboard" at bounding box center [180, 96] width 39 height 11
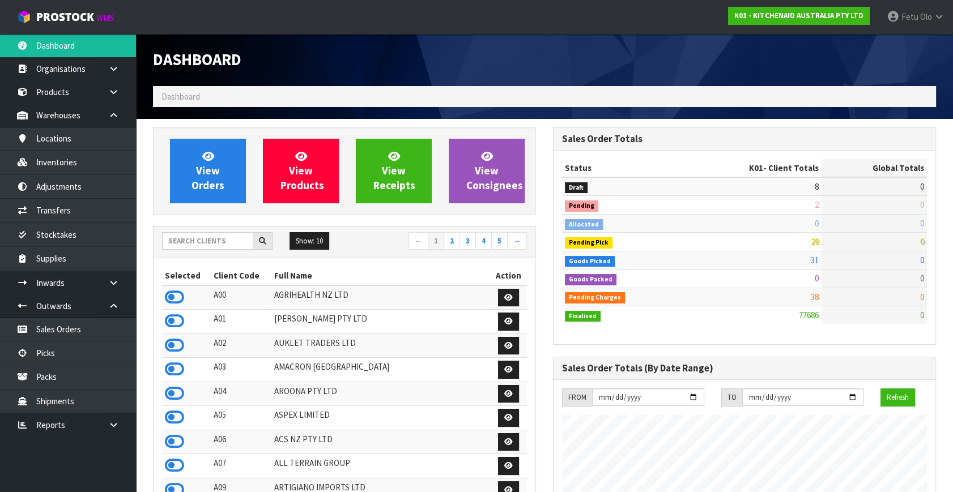
scroll to position [856, 399]
click at [43, 348] on link "Picks" at bounding box center [68, 353] width 136 height 23
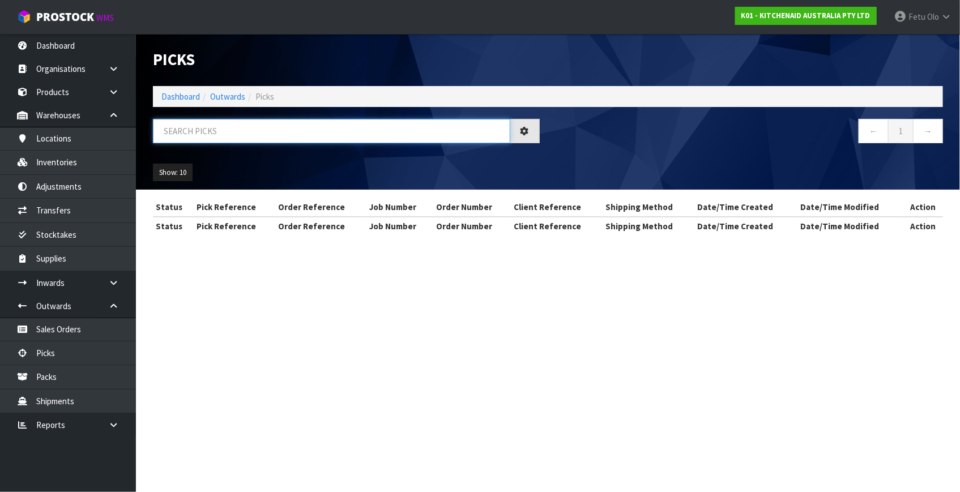
click at [306, 140] on input "text" at bounding box center [331, 131] width 357 height 24
type input "79491"
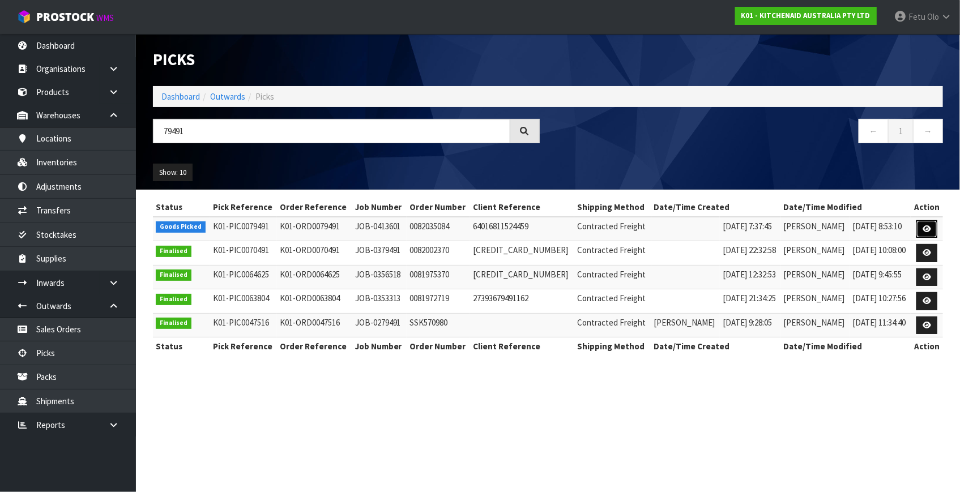
click at [928, 228] on icon at bounding box center [927, 228] width 8 height 7
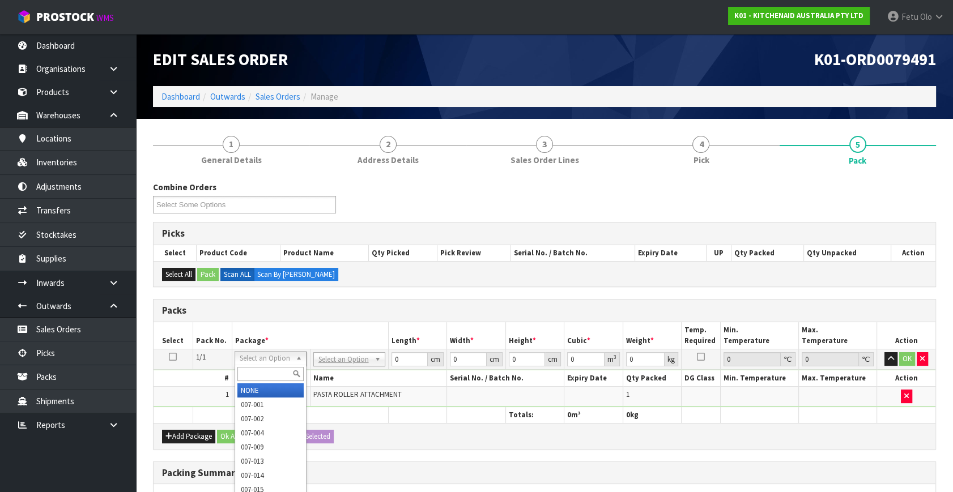
click at [260, 369] on input "text" at bounding box center [270, 374] width 66 height 14
type input "011"
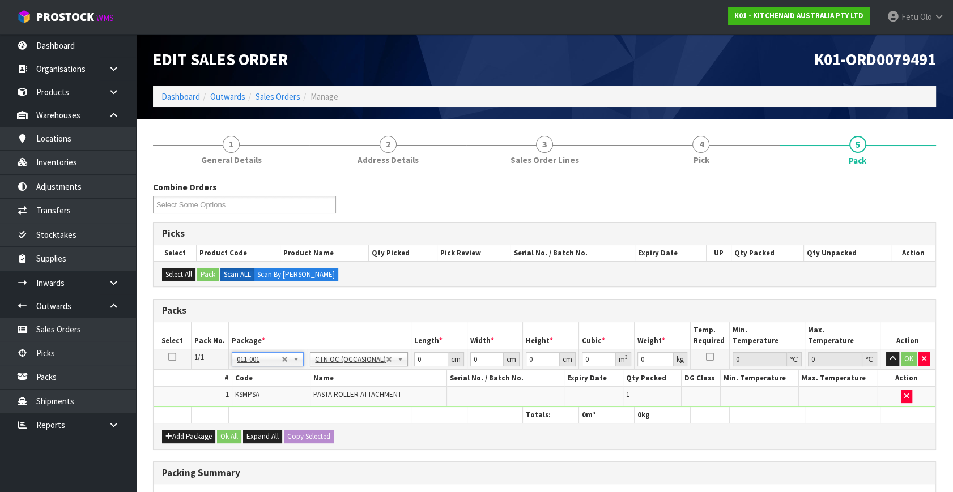
type input "1.34"
drag, startPoint x: 430, startPoint y: 358, endPoint x: 283, endPoint y: 399, distance: 152.8
click at [285, 399] on tbody "1/1 NONE 007-001 007-002 007-004 007-009 007-013 007-014 007-015 007-017 007-01…" at bounding box center [544, 378] width 782 height 58
type input "31"
type input "13"
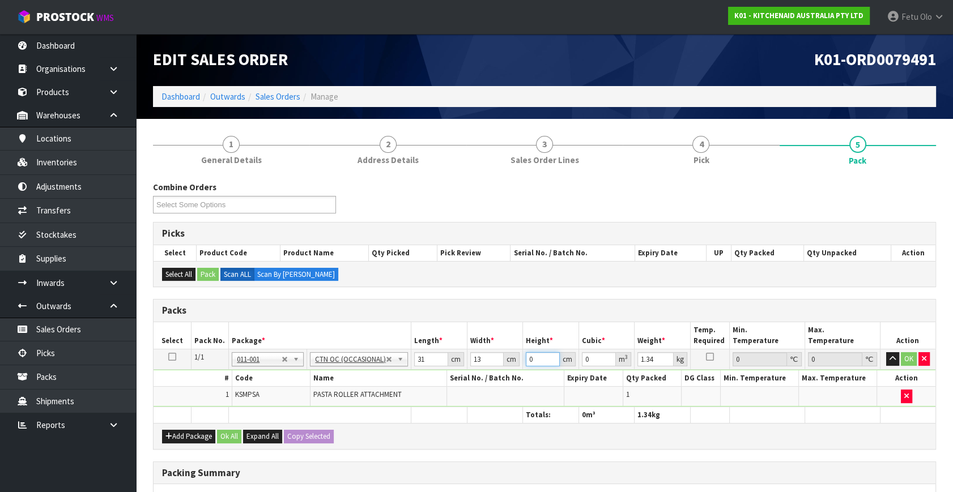
type input "1"
type input "0.000403"
type input "18"
type input "0.007254"
drag, startPoint x: 482, startPoint y: 357, endPoint x: 461, endPoint y: 369, distance: 24.4
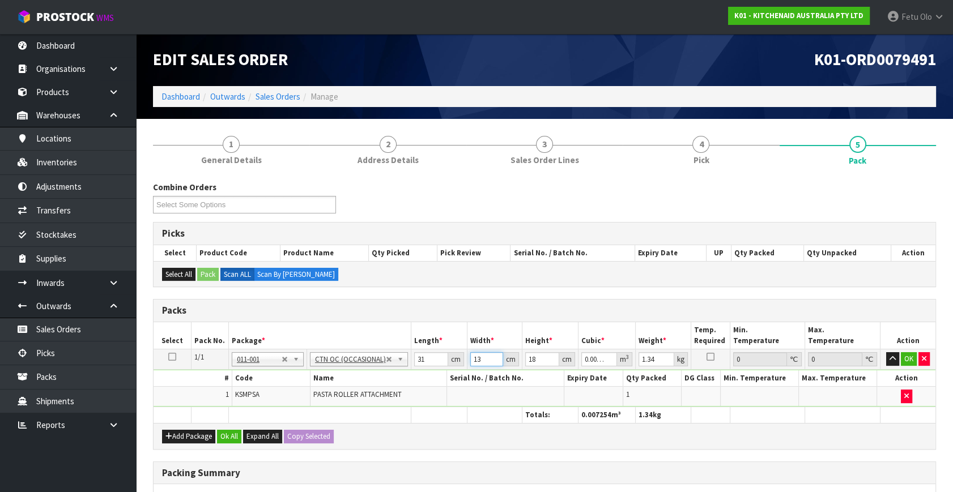
click at [461, 369] on tbody "1/1 NONE 007-001 007-002 007-004 007-009 007-013 007-014 007-015 007-017 007-01…" at bounding box center [544, 378] width 782 height 58
type input "1"
type input "0.000403"
type input "17"
type input "0.006851"
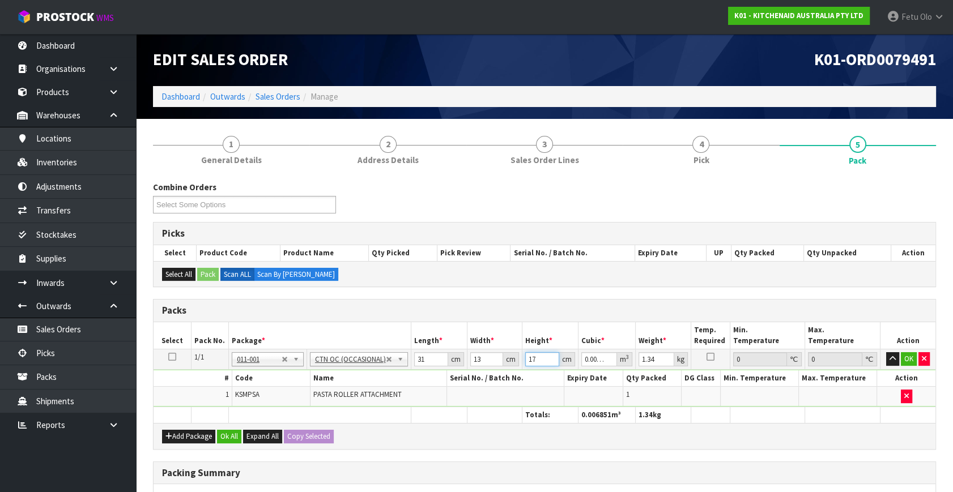
type input "17"
type input "2"
click button "OK" at bounding box center [909, 359] width 16 height 14
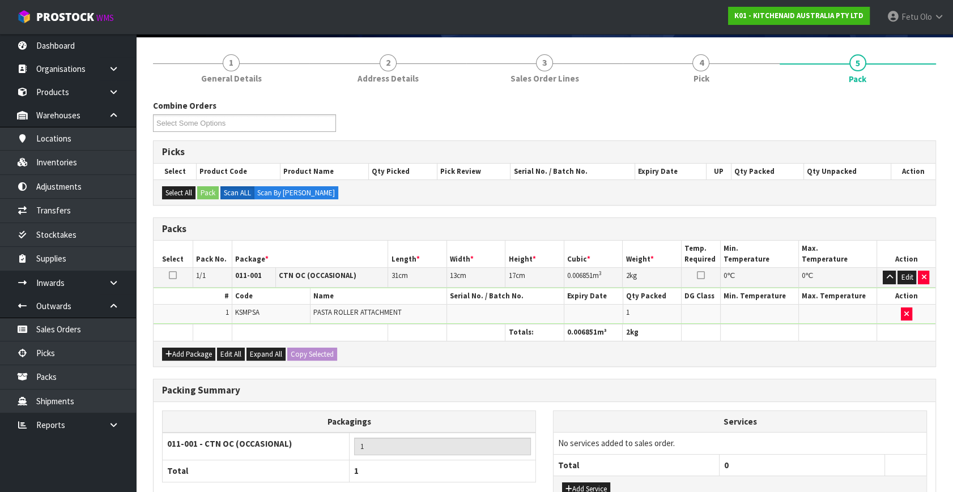
scroll to position [169, 0]
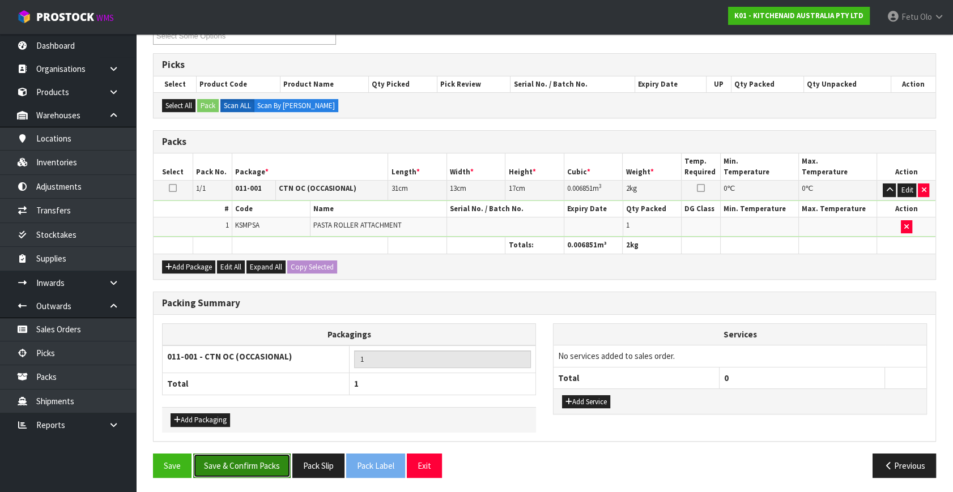
click at [267, 462] on button "Save & Confirm Packs" at bounding box center [241, 466] width 97 height 24
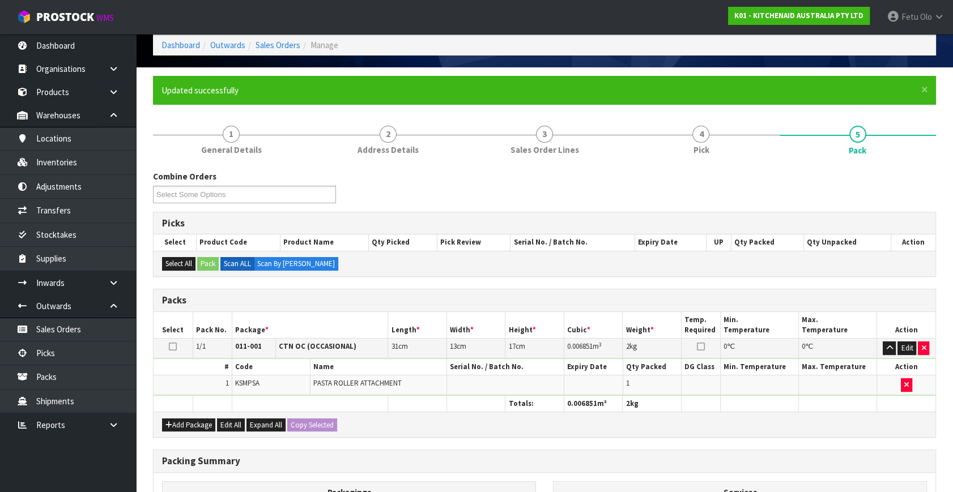
scroll to position [148, 0]
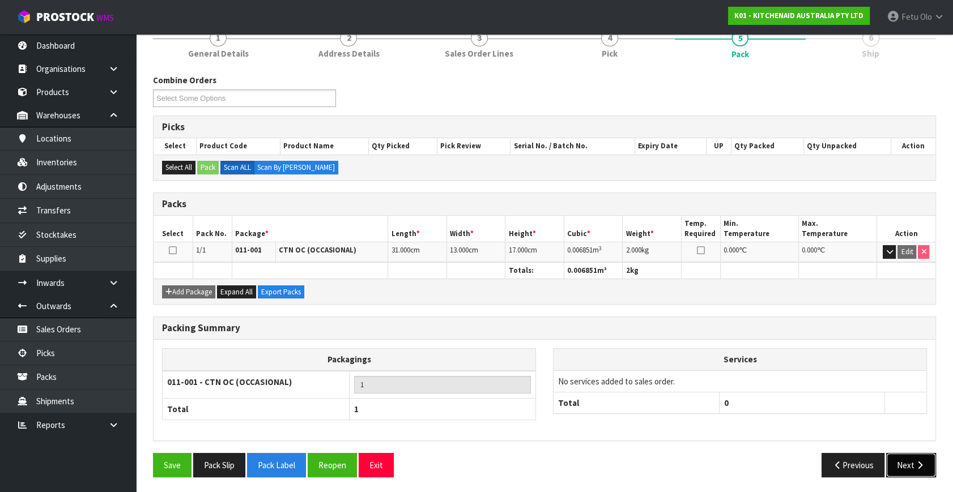
click at [902, 456] on button "Next" at bounding box center [911, 465] width 50 height 24
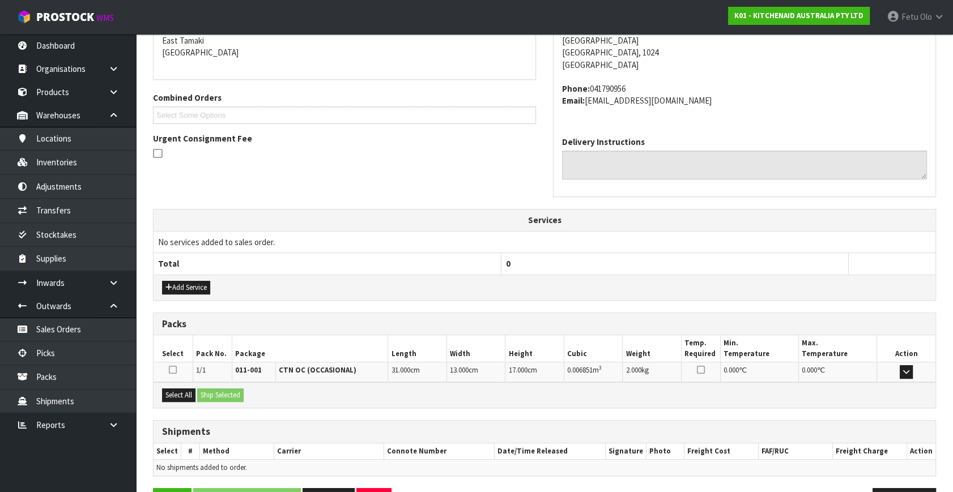
scroll to position [279, 0]
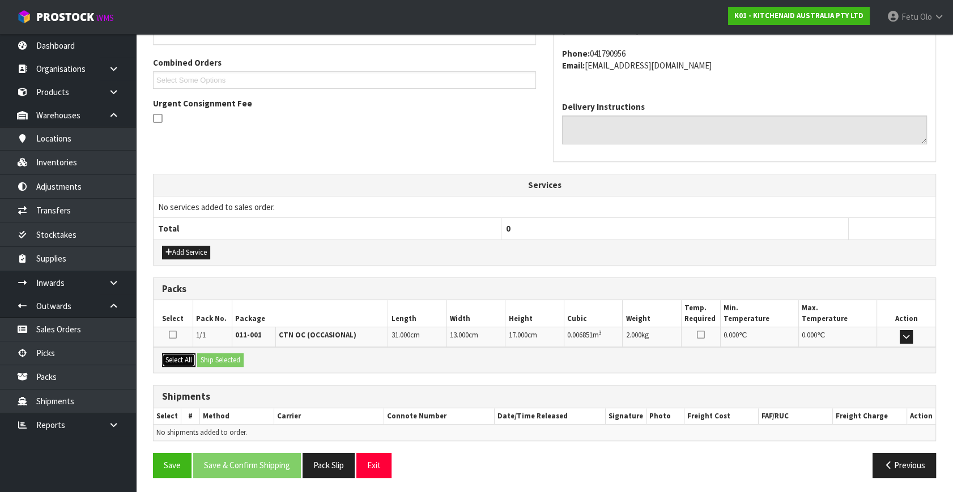
drag, startPoint x: 186, startPoint y: 359, endPoint x: 225, endPoint y: 357, distance: 39.7
click at [191, 358] on button "Select All" at bounding box center [178, 360] width 33 height 14
click at [225, 357] on button "Ship Selected" at bounding box center [220, 360] width 46 height 14
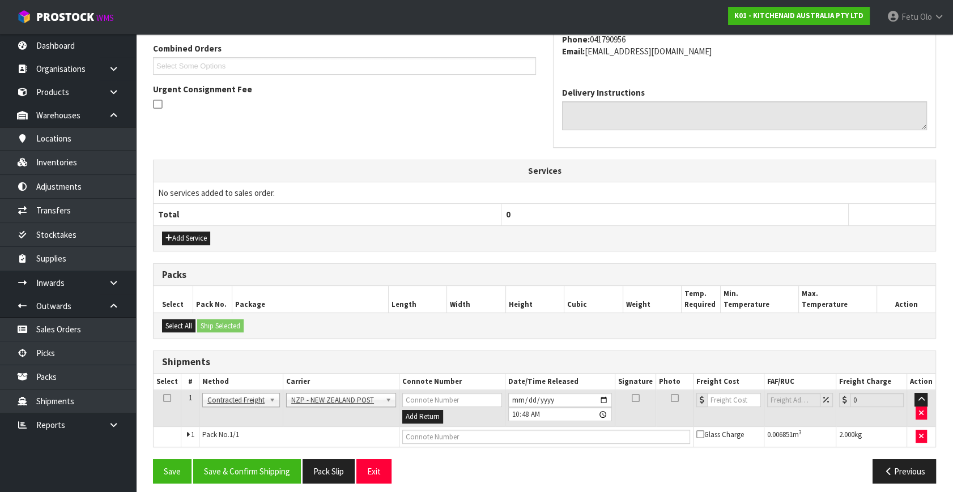
scroll to position [299, 0]
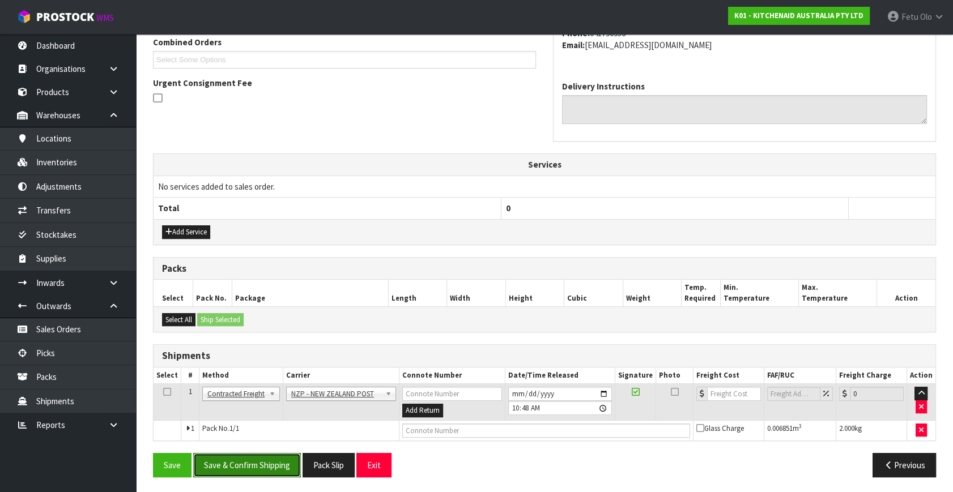
click at [274, 465] on button "Save & Confirm Shipping" at bounding box center [247, 465] width 108 height 24
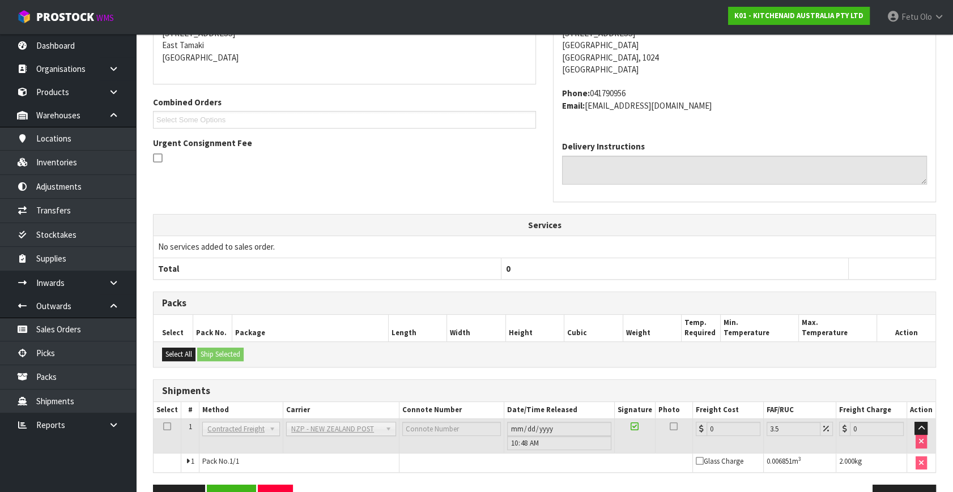
scroll to position [283, 0]
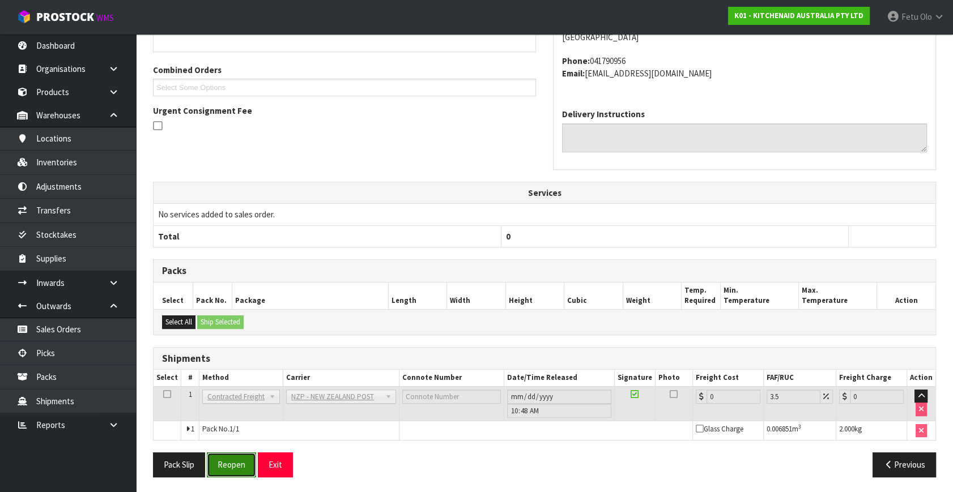
drag, startPoint x: 244, startPoint y: 463, endPoint x: 245, endPoint y: 471, distance: 7.5
click at [244, 463] on button "Reopen" at bounding box center [231, 465] width 49 height 24
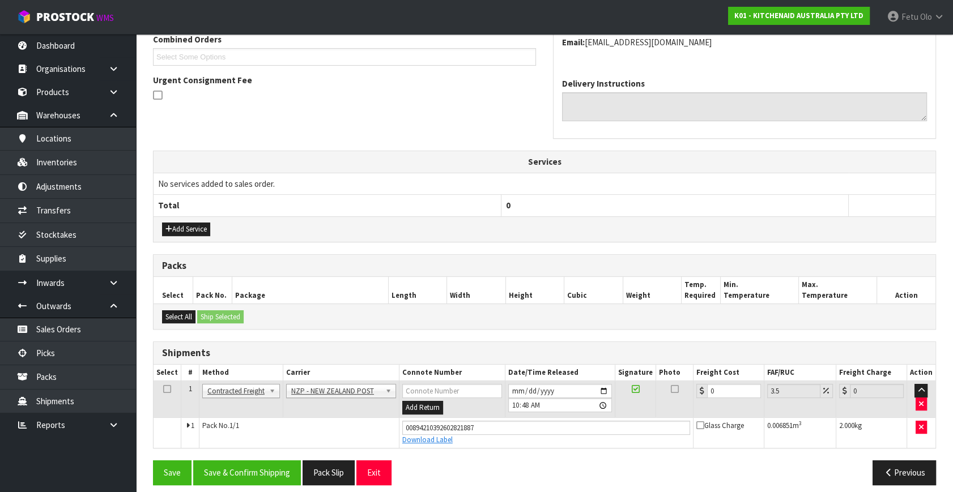
scroll to position [310, 0]
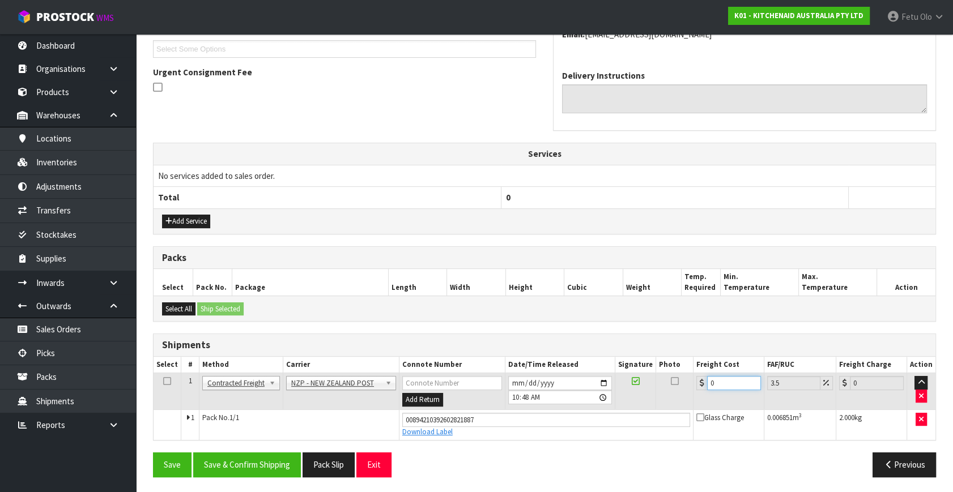
drag, startPoint x: 722, startPoint y: 381, endPoint x: 456, endPoint y: 440, distance: 272.7
click at [456, 440] on div "From Address CONTRACT WAREHOUSING & LOGISTICS 17 Allens Road East Tamaki Auckla…" at bounding box center [544, 199] width 783 height 574
type input "4"
type input "4.14"
type input "4.3"
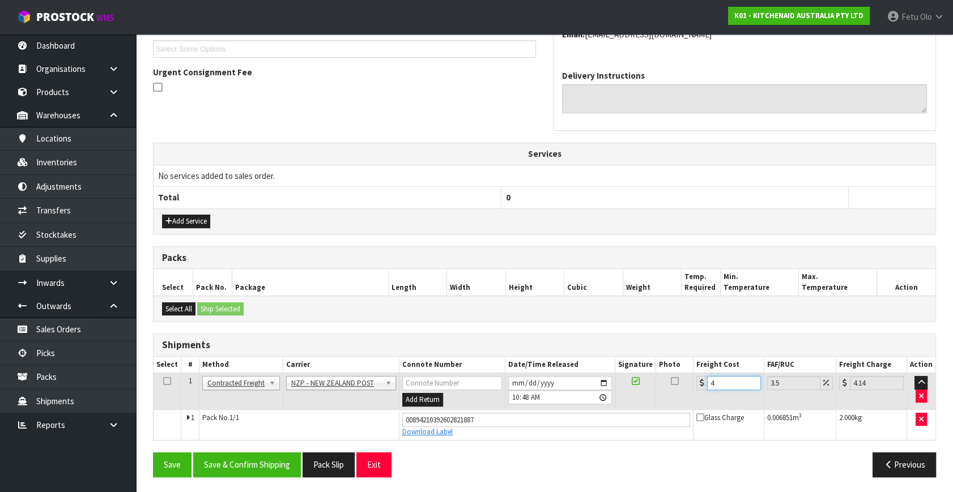
type input "4.45"
type input "4.33"
type input "4.48"
type input "4.33"
click at [244, 462] on button "Save & Confirm Shipping" at bounding box center [247, 465] width 108 height 24
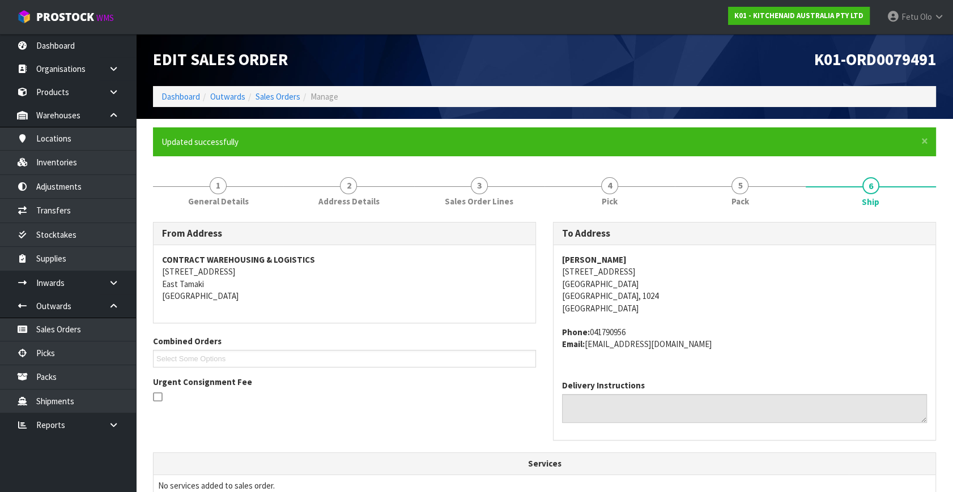
scroll to position [279, 0]
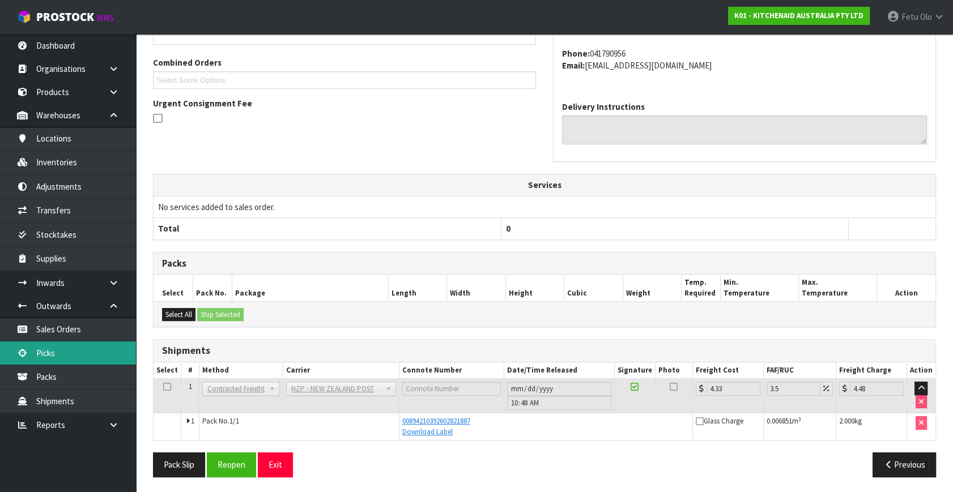
click at [59, 351] on link "Picks" at bounding box center [68, 353] width 136 height 23
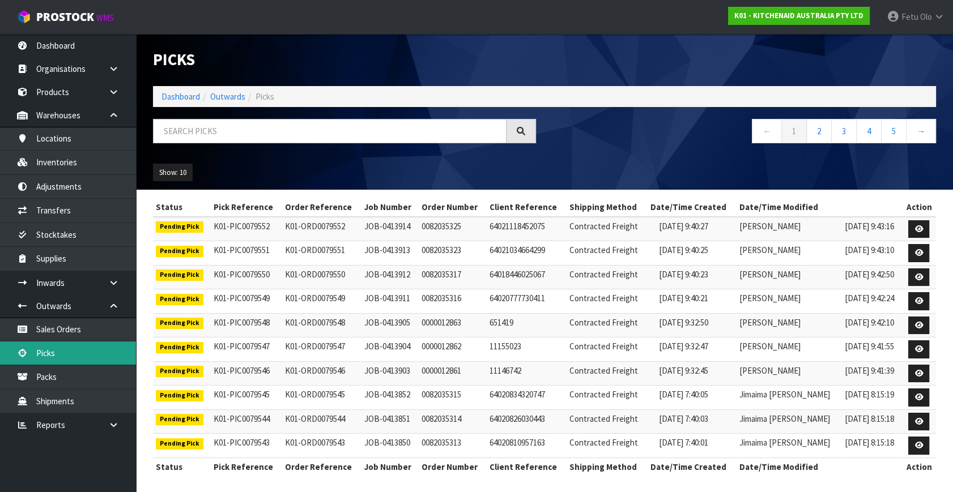
click at [74, 351] on link "Picks" at bounding box center [68, 353] width 136 height 23
click at [272, 133] on input "text" at bounding box center [329, 131] width 353 height 24
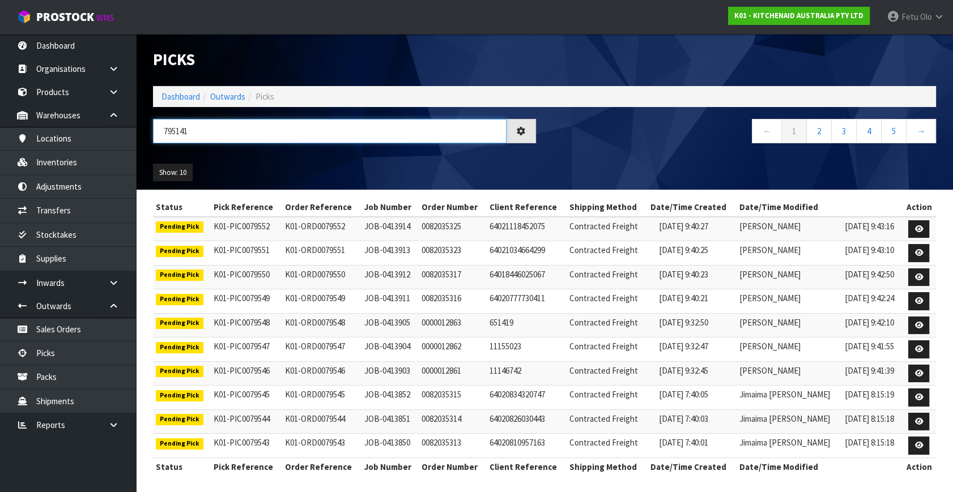
click at [180, 128] on input "795141" at bounding box center [329, 131] width 353 height 24
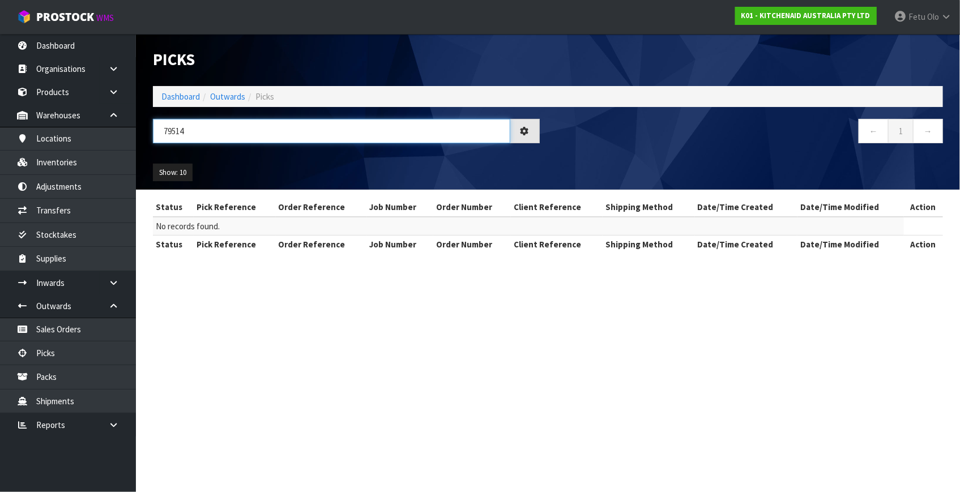
type input "79514"
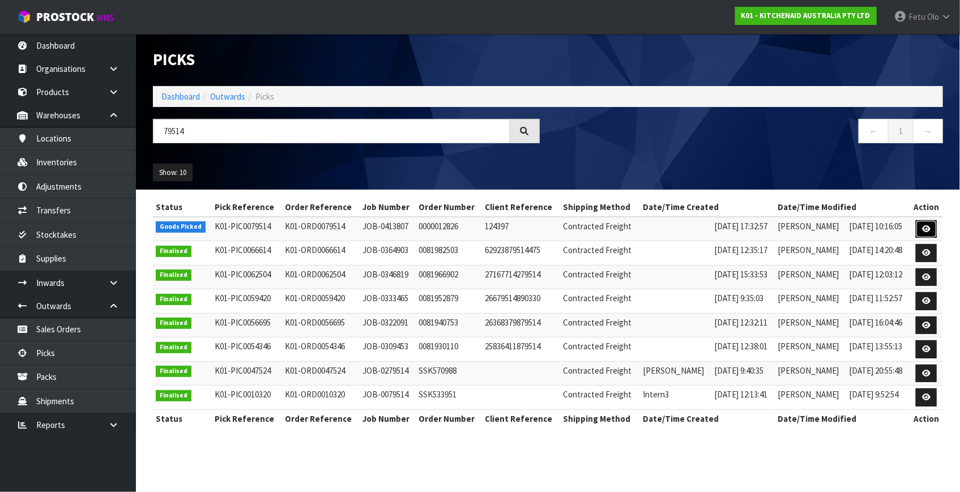
click at [927, 228] on icon at bounding box center [926, 228] width 8 height 7
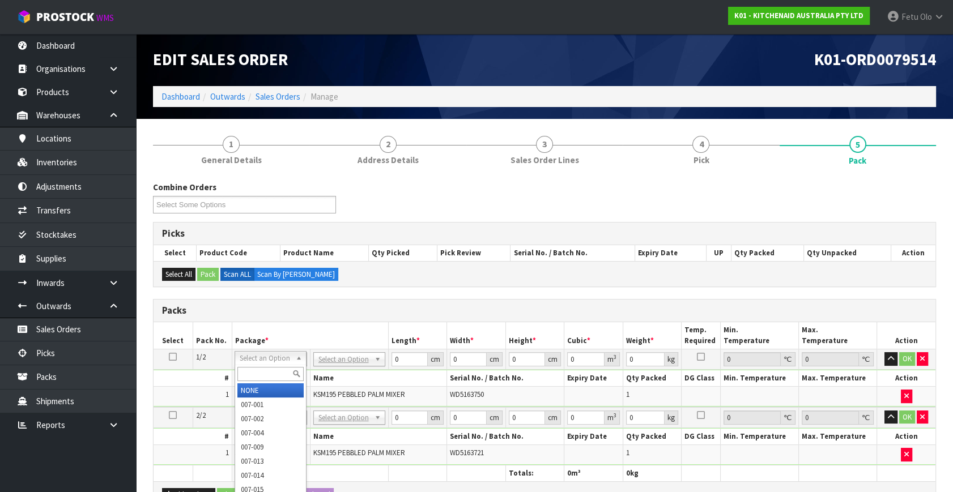
drag, startPoint x: 251, startPoint y: 360, endPoint x: 261, endPoint y: 376, distance: 18.1
drag, startPoint x: 266, startPoint y: 388, endPoint x: 186, endPoint y: 361, distance: 84.2
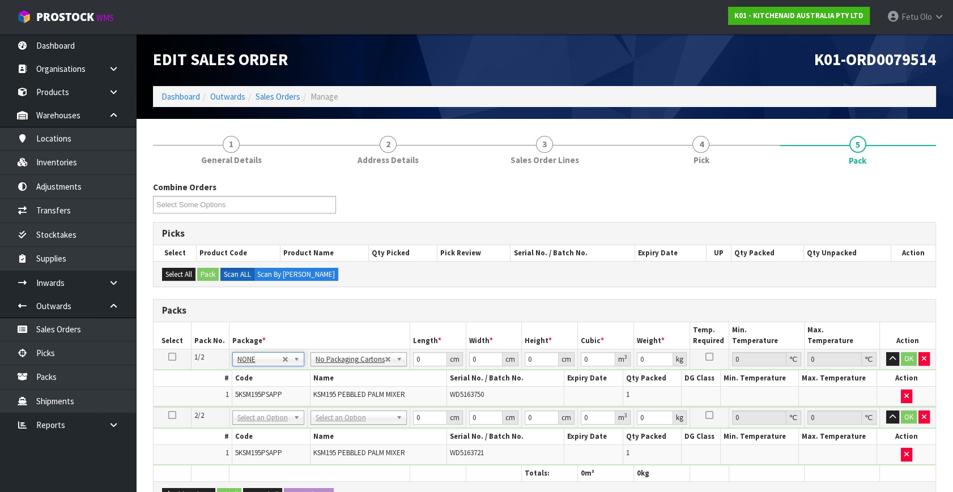
click at [172, 357] on icon at bounding box center [172, 357] width 8 height 1
drag, startPoint x: 429, startPoint y: 361, endPoint x: 402, endPoint y: 370, distance: 28.7
click at [413, 366] on input "0.001" at bounding box center [430, 359] width 34 height 14
click at [417, 363] on input "0.001" at bounding box center [430, 359] width 34 height 14
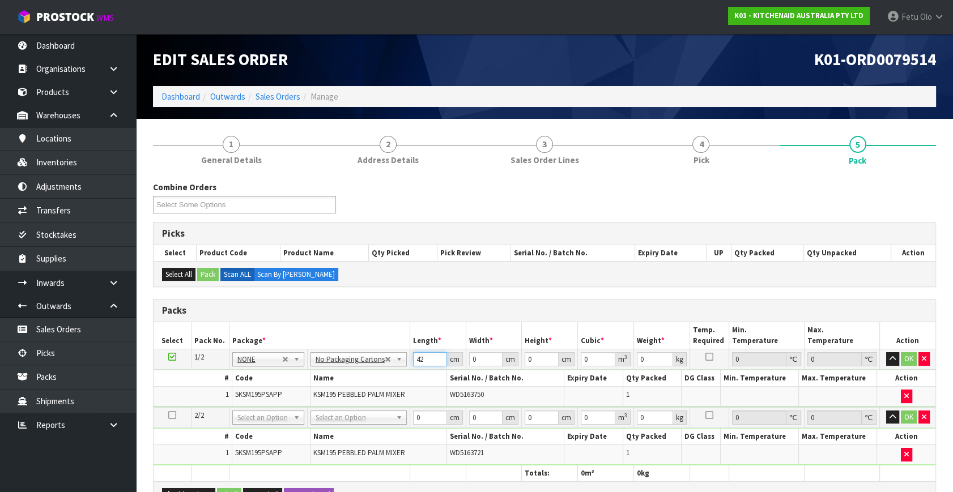
type input "42"
type input "29"
type input "4"
type input "0.004872"
type input "43"
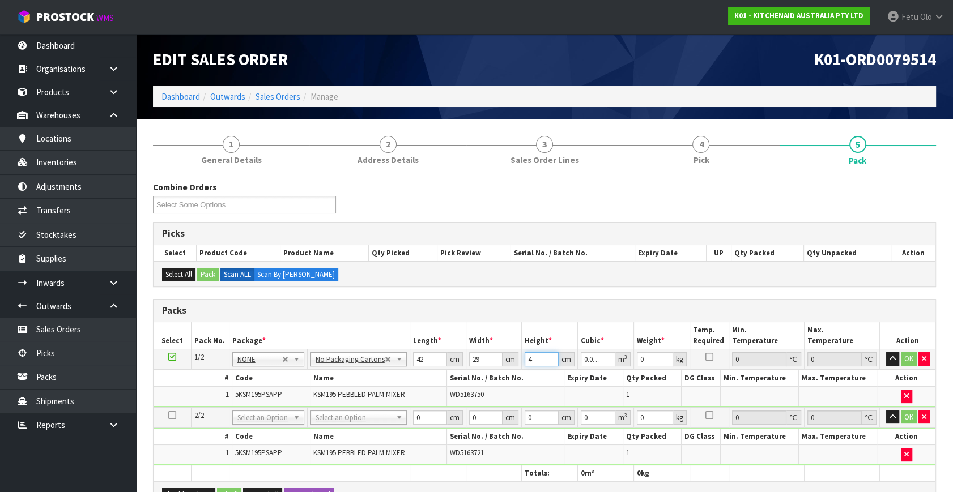
type input "0.052374"
type input "43"
type input "13"
click button "OK" at bounding box center [909, 359] width 16 height 14
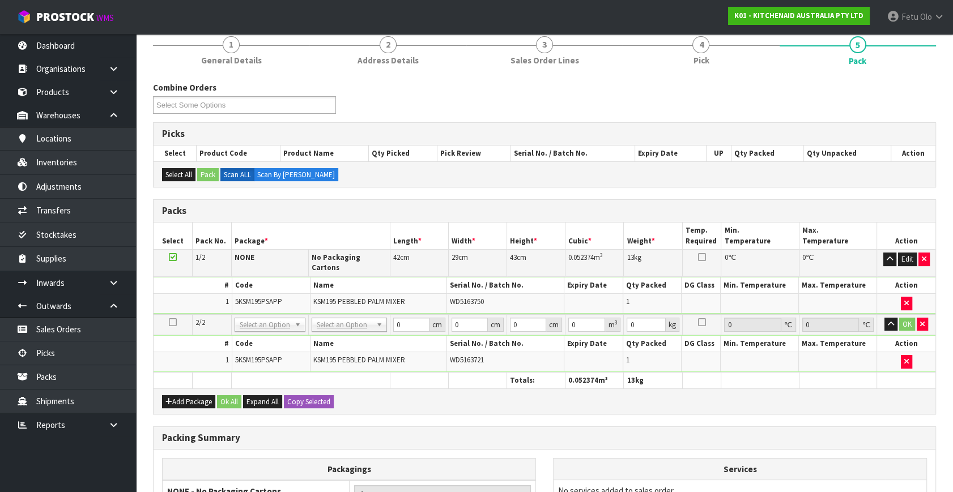
scroll to position [103, 0]
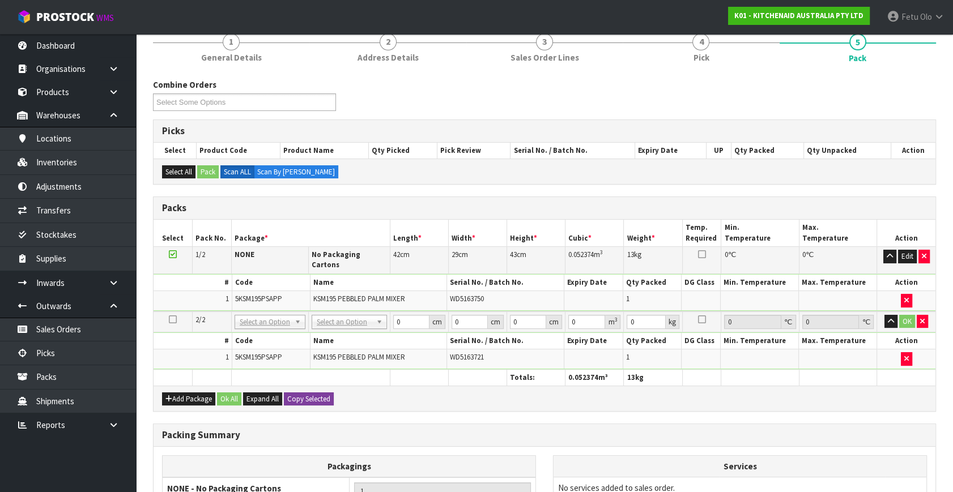
click at [322, 386] on div "Add Package Ok All Expand All Copy Selected" at bounding box center [544, 398] width 782 height 25
click at [322, 393] on button "Copy Selected" at bounding box center [309, 400] width 50 height 14
click at [322, 393] on button "Confirm Copy Selected" at bounding box center [321, 400] width 75 height 14
type input "42"
type input "29"
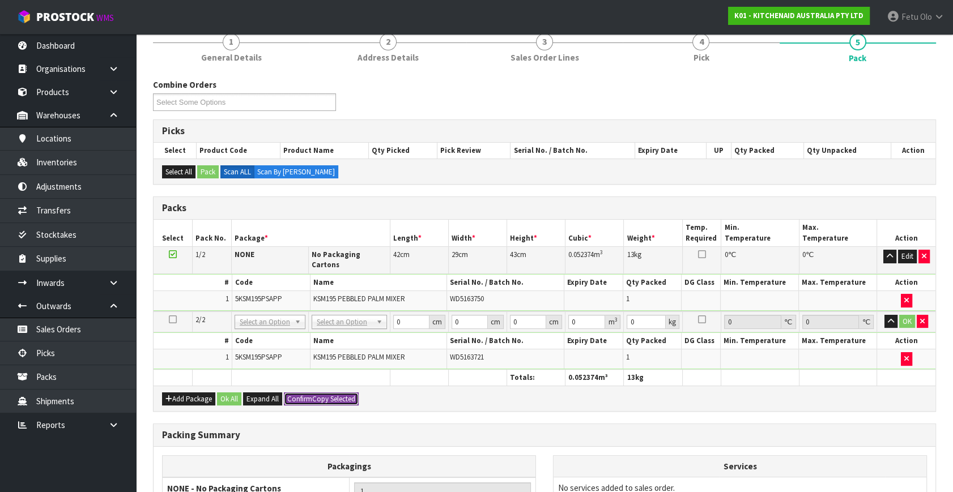
type input "43"
type input "0.052374"
type input "13"
type input "2"
click at [322, 393] on button "Confirm Copy Selected" at bounding box center [321, 400] width 75 height 14
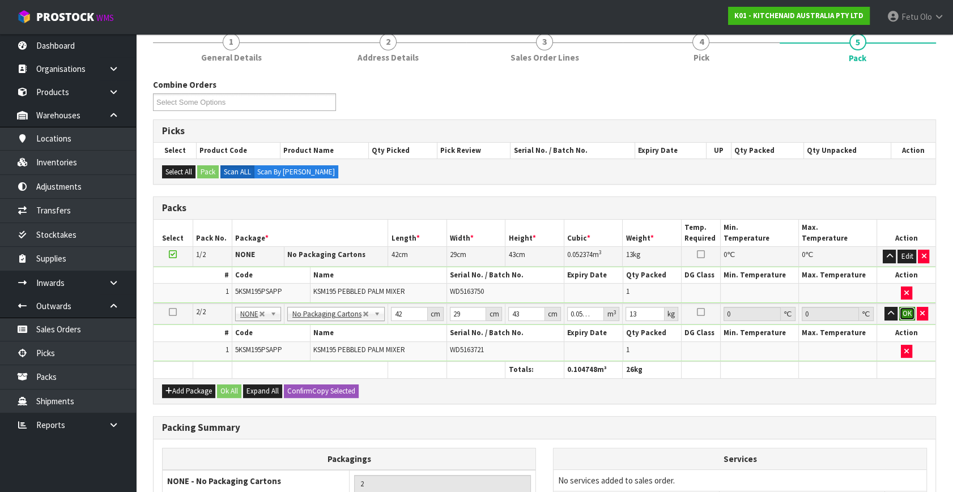
click at [907, 312] on button "OK" at bounding box center [907, 314] width 16 height 14
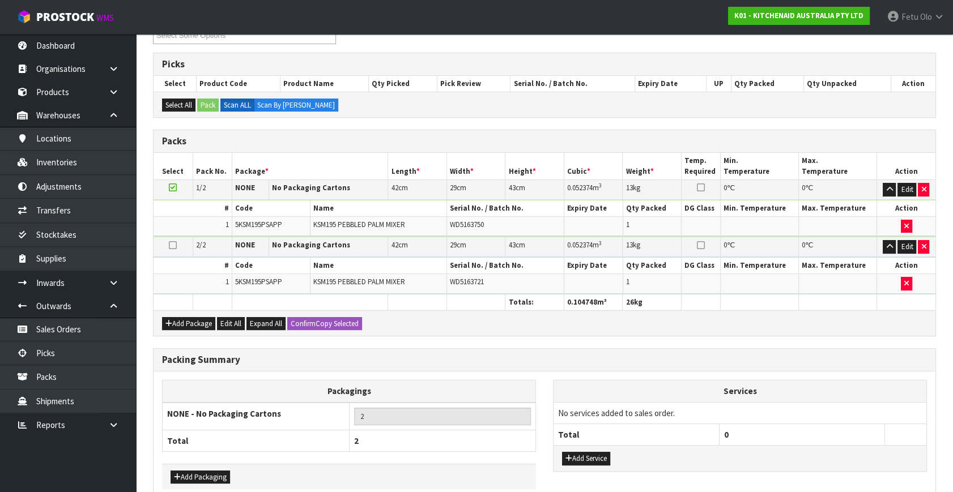
scroll to position [225, 0]
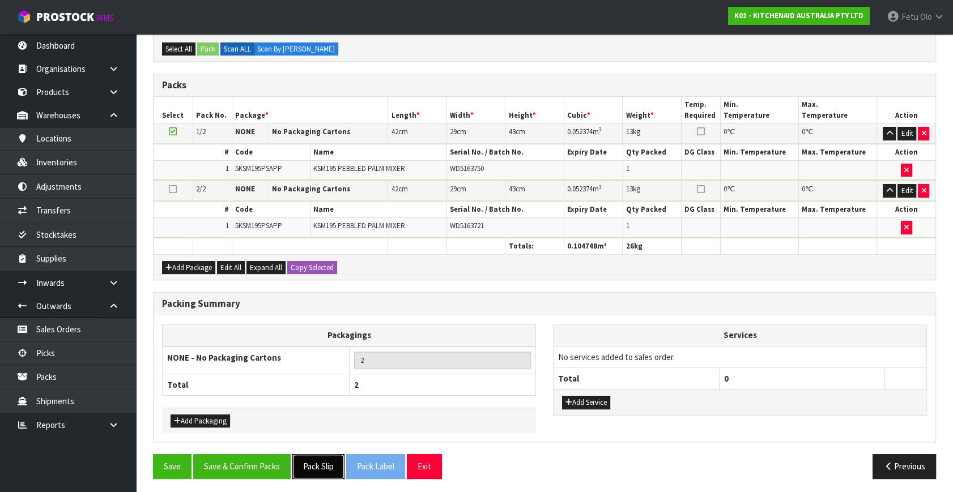
click at [332, 466] on button "Pack Slip" at bounding box center [318, 466] width 52 height 24
click at [271, 455] on button "Save & Confirm Packs" at bounding box center [241, 466] width 97 height 24
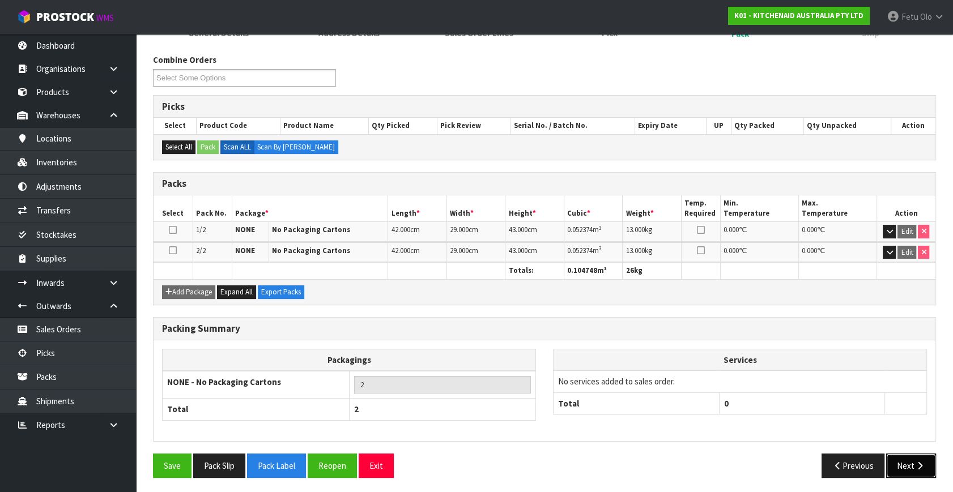
click at [899, 463] on button "Next" at bounding box center [911, 466] width 50 height 24
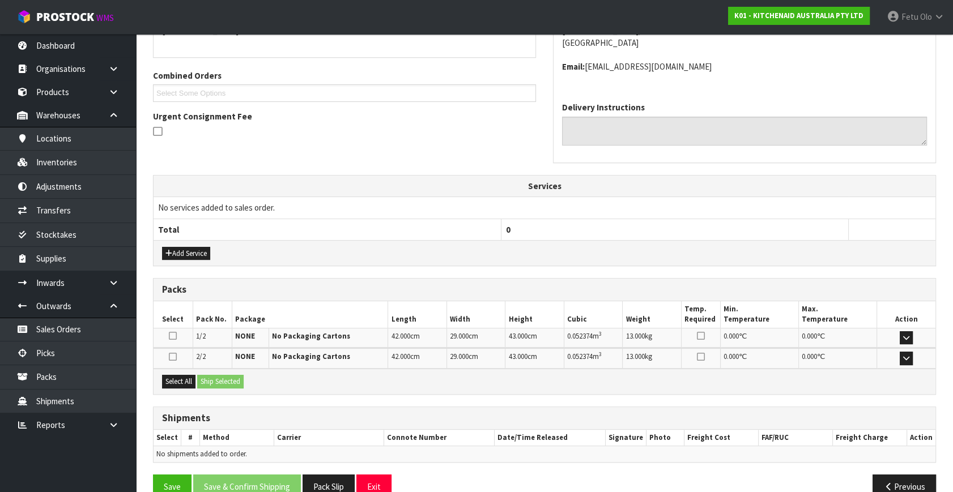
scroll to position [288, 0]
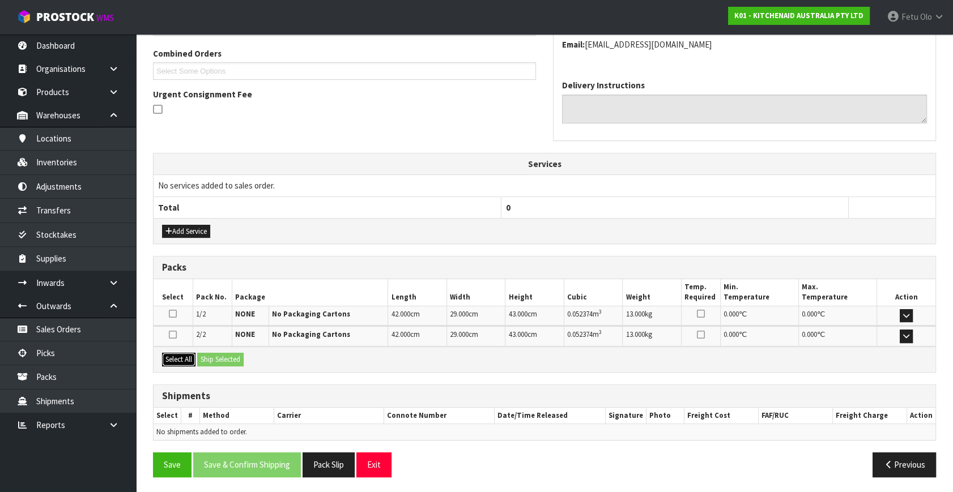
drag, startPoint x: 181, startPoint y: 357, endPoint x: 214, endPoint y: 355, distance: 32.4
click at [188, 357] on button "Select All" at bounding box center [178, 360] width 33 height 14
click at [214, 355] on button "Ship Selected" at bounding box center [220, 360] width 46 height 14
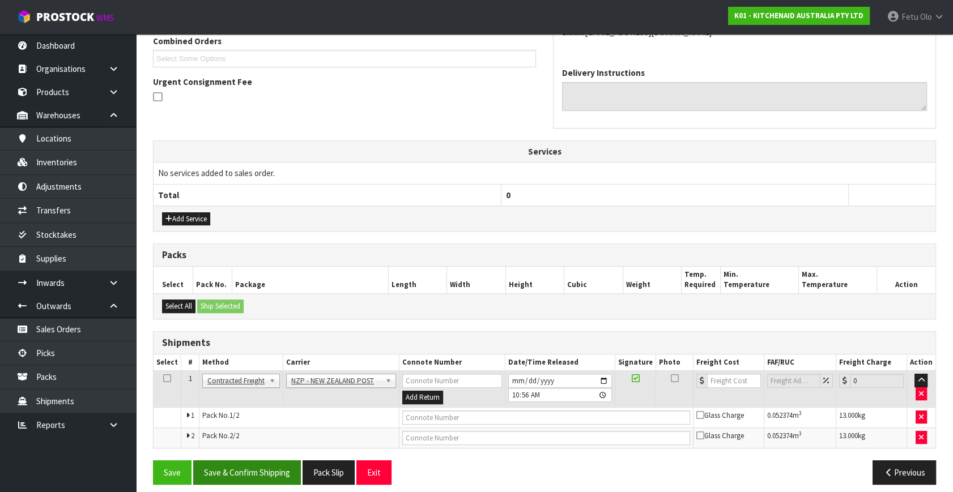
scroll to position [307, 0]
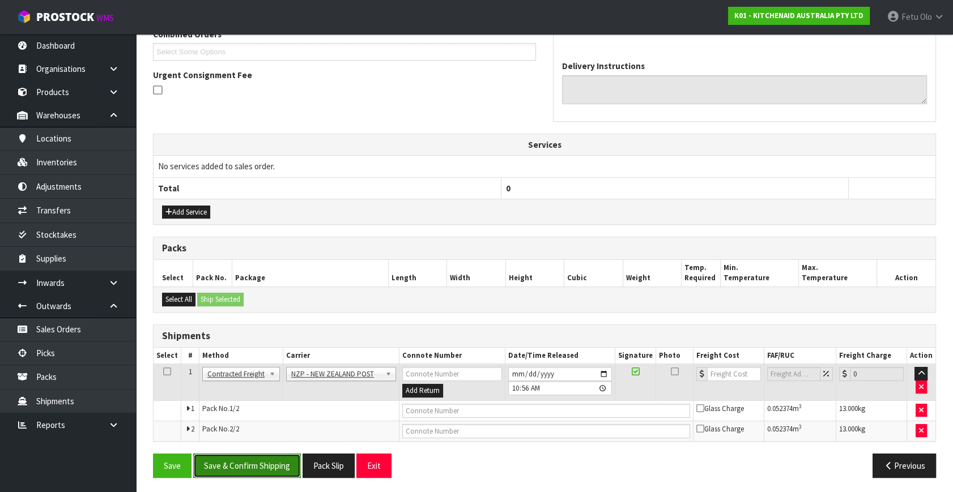
click at [263, 465] on button "Save & Confirm Shipping" at bounding box center [247, 466] width 108 height 24
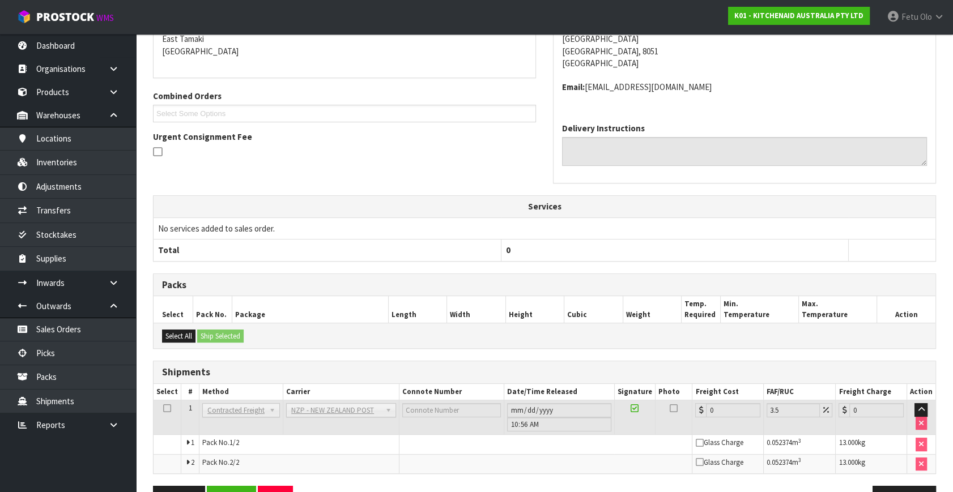
scroll to position [291, 0]
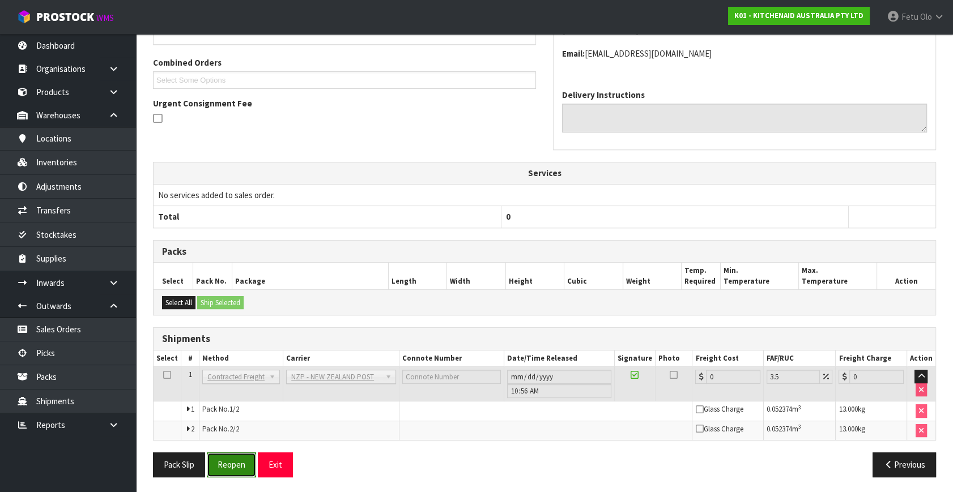
drag, startPoint x: 225, startPoint y: 460, endPoint x: 263, endPoint y: 461, distance: 37.4
click at [225, 460] on button "Reopen" at bounding box center [231, 465] width 49 height 24
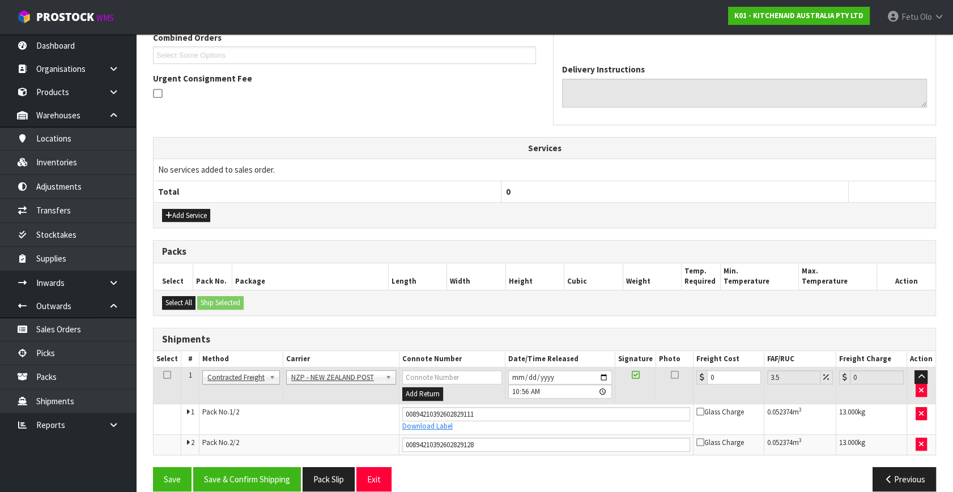
scroll to position [318, 0]
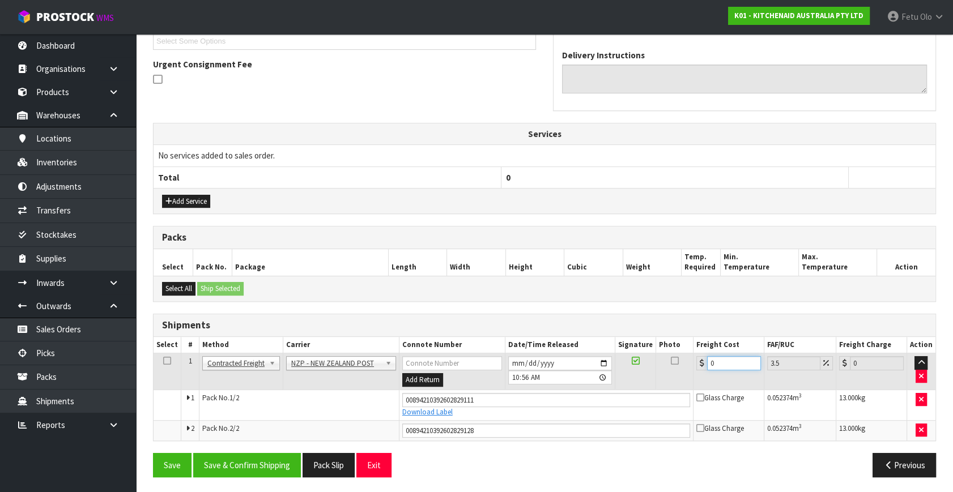
drag, startPoint x: 722, startPoint y: 360, endPoint x: 591, endPoint y: 402, distance: 136.7
click at [594, 402] on tbody "1 Client Local Pickup Customer Local Pickup Company Freight Contracted Freight …" at bounding box center [544, 396] width 782 height 87
type input "3"
type input "3.1"
type input "33"
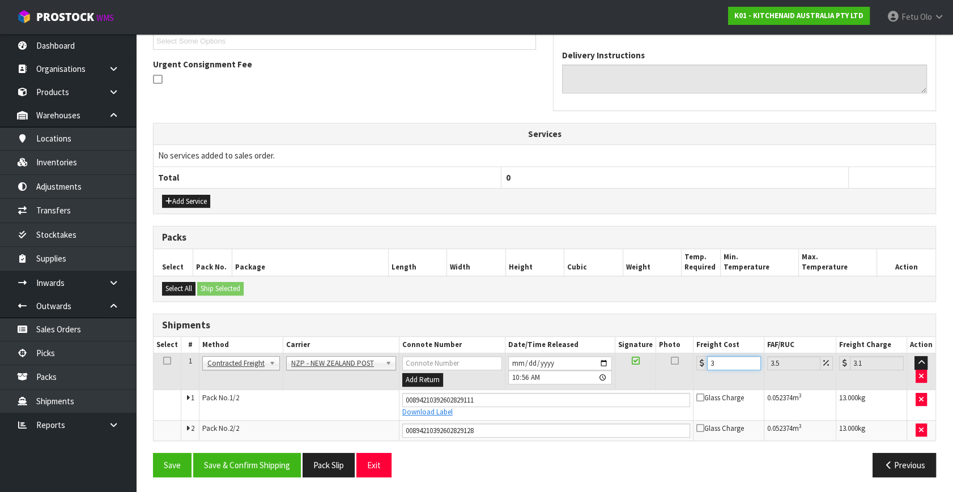
type input "34.15"
type input "33.2"
type input "34.36"
type input "33.22"
type input "34.38"
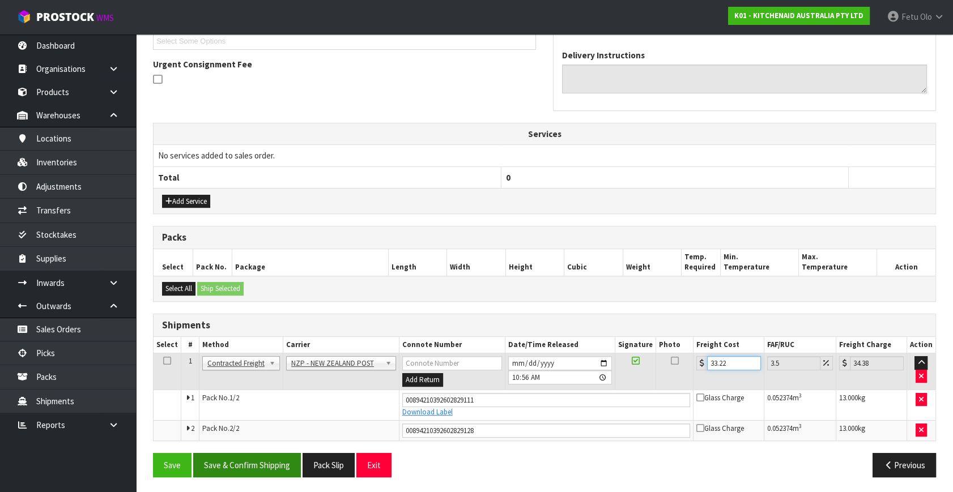
type input "33.22"
click at [277, 468] on button "Save & Confirm Shipping" at bounding box center [247, 465] width 108 height 24
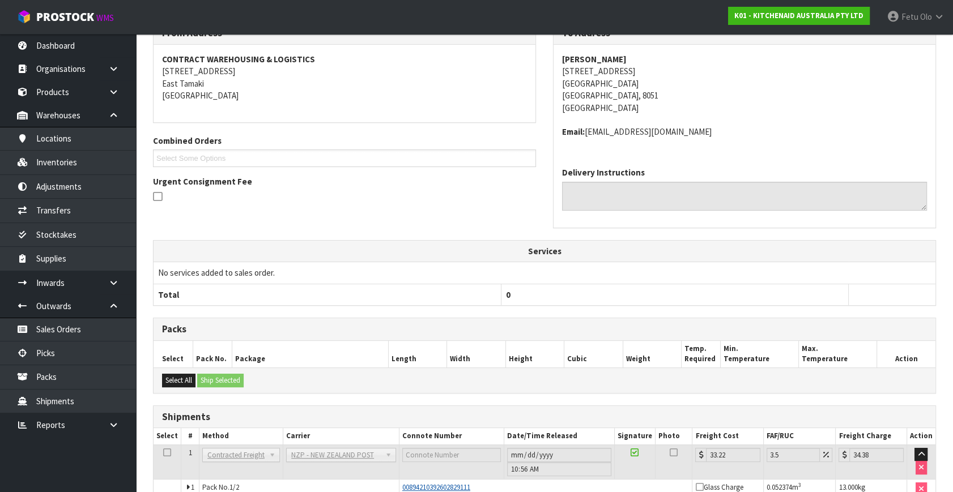
scroll to position [286, 0]
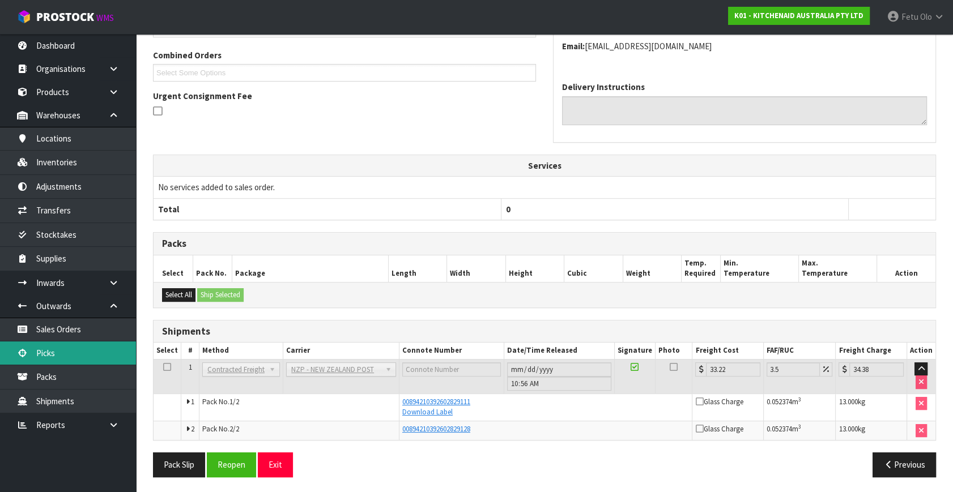
click at [40, 344] on link "Picks" at bounding box center [68, 353] width 136 height 23
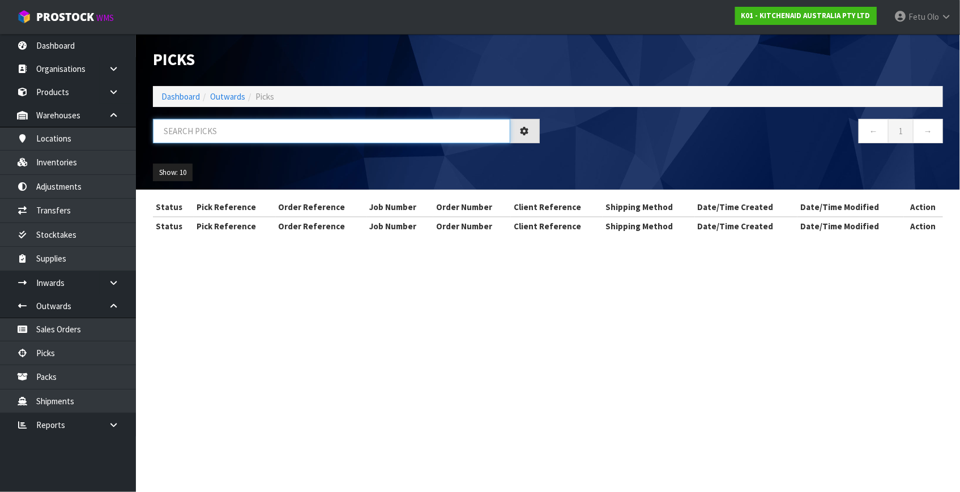
click at [282, 123] on input "text" at bounding box center [331, 131] width 357 height 24
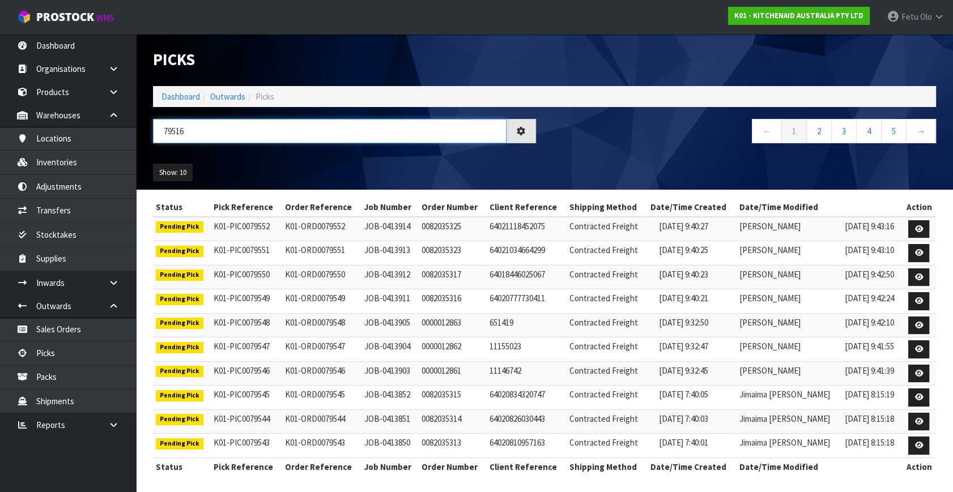
type input "79516"
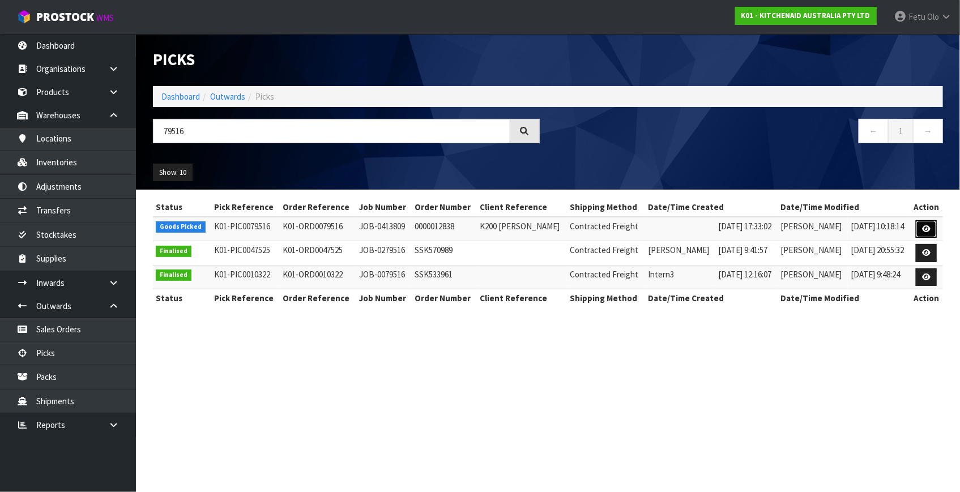
click at [923, 225] on icon at bounding box center [926, 228] width 8 height 7
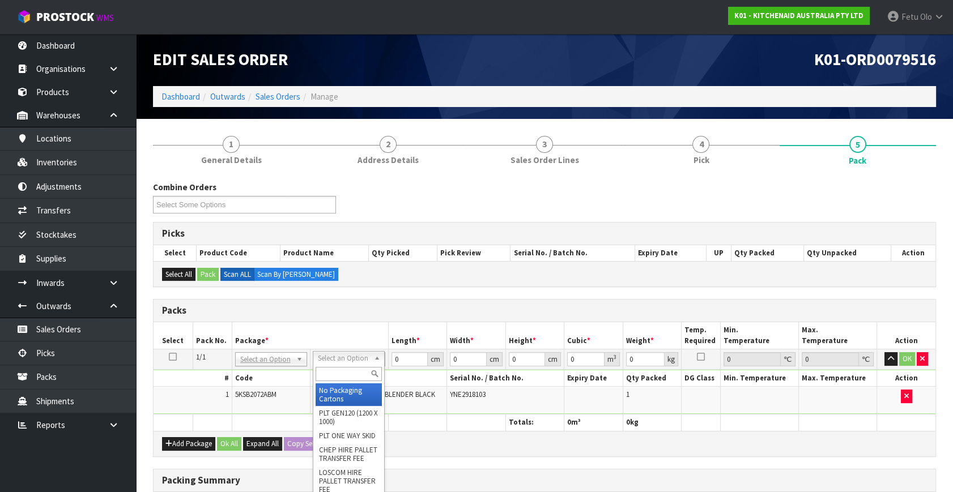
drag, startPoint x: 338, startPoint y: 388, endPoint x: 416, endPoint y: 358, distance: 84.3
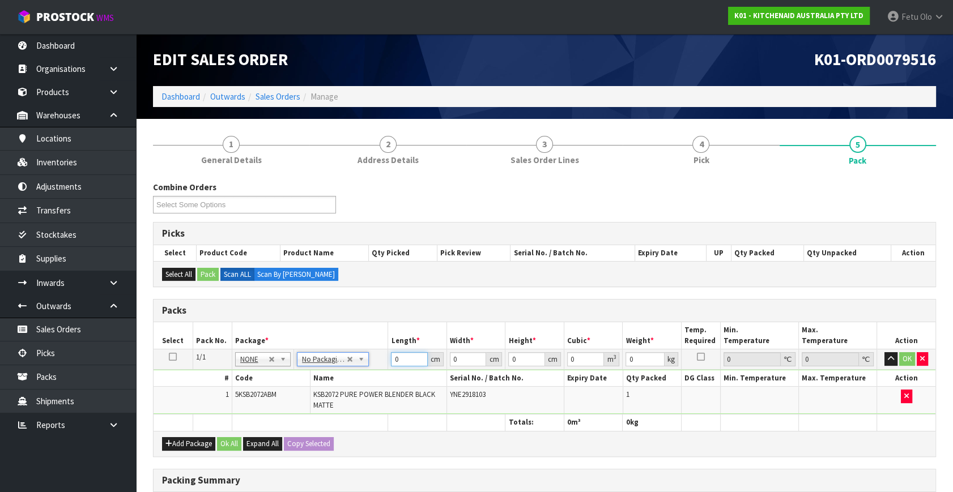
drag, startPoint x: 396, startPoint y: 361, endPoint x: 355, endPoint y: 376, distance: 44.6
click at [357, 376] on tbody "1/1 NONE 007-001 007-002 007-004 007-009 007-013 007-014 007-015 007-017 007-01…" at bounding box center [544, 381] width 782 height 65
type input "33"
type input "29"
type input "4"
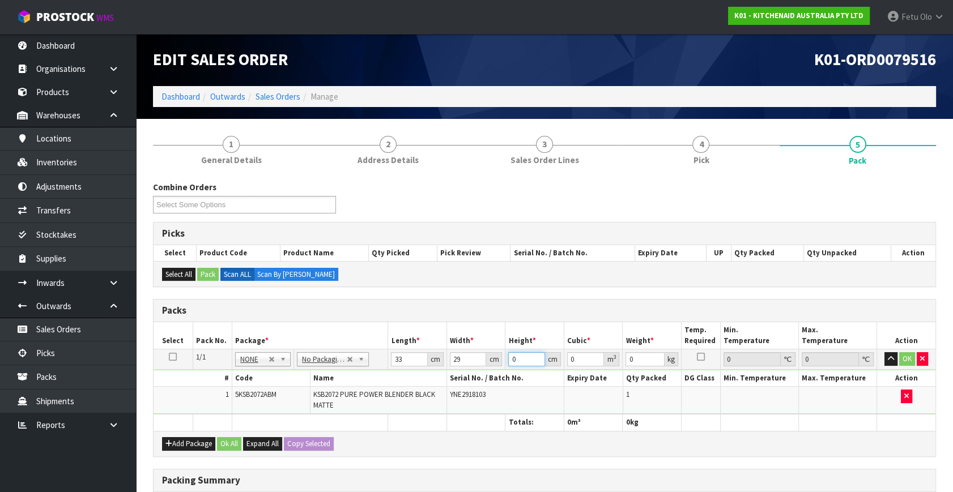
type input "0.003828"
type input "46"
type input "0.044022"
type input "46"
type input "6"
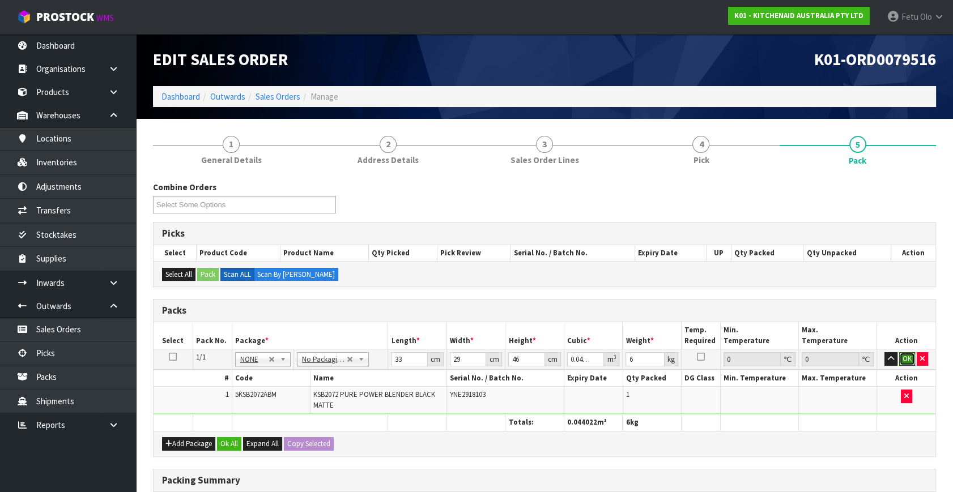
click button "OK" at bounding box center [907, 359] width 16 height 14
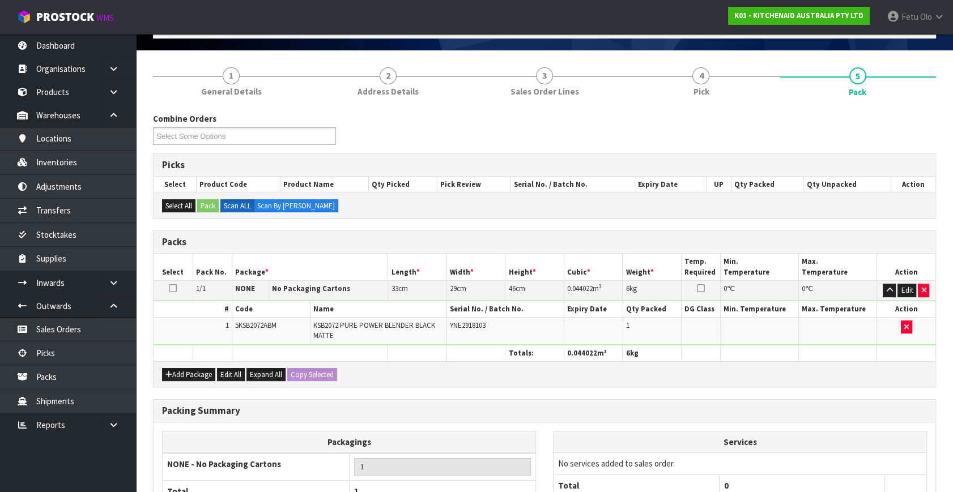
scroll to position [176, 0]
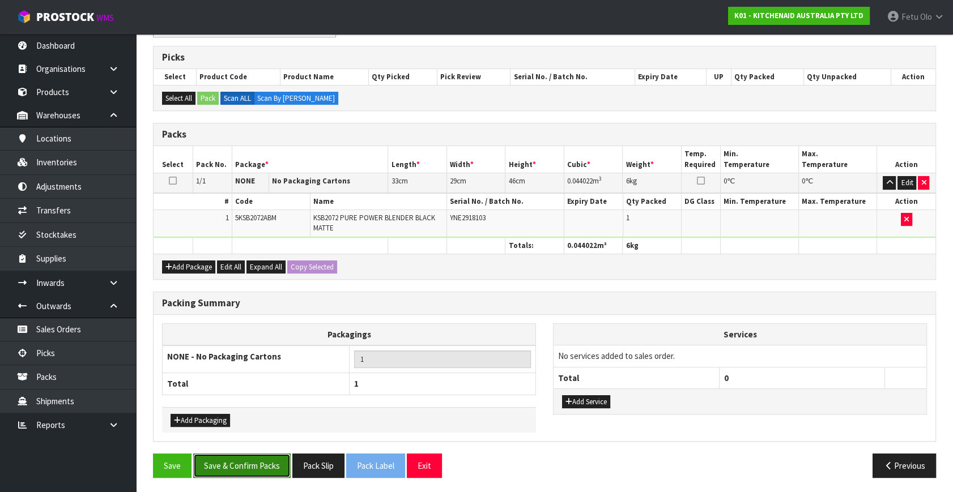
click at [259, 468] on button "Save & Confirm Packs" at bounding box center [241, 466] width 97 height 24
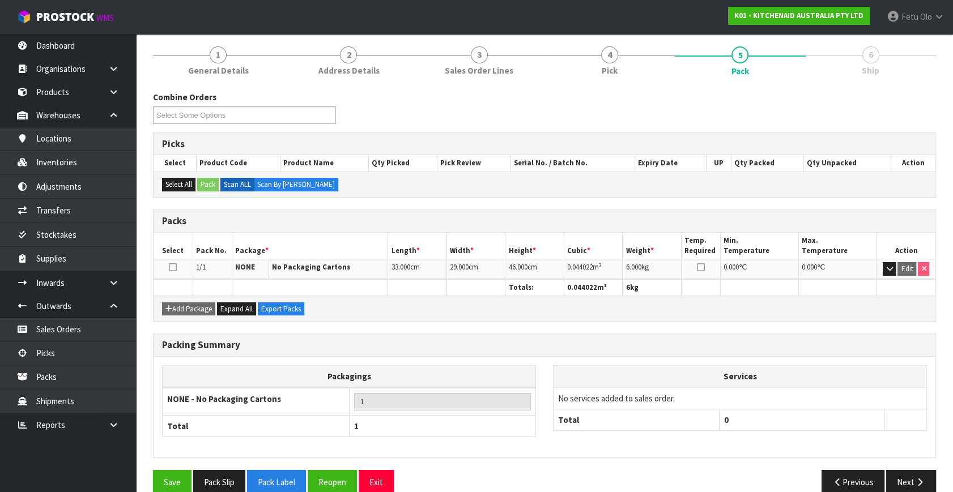
scroll to position [148, 0]
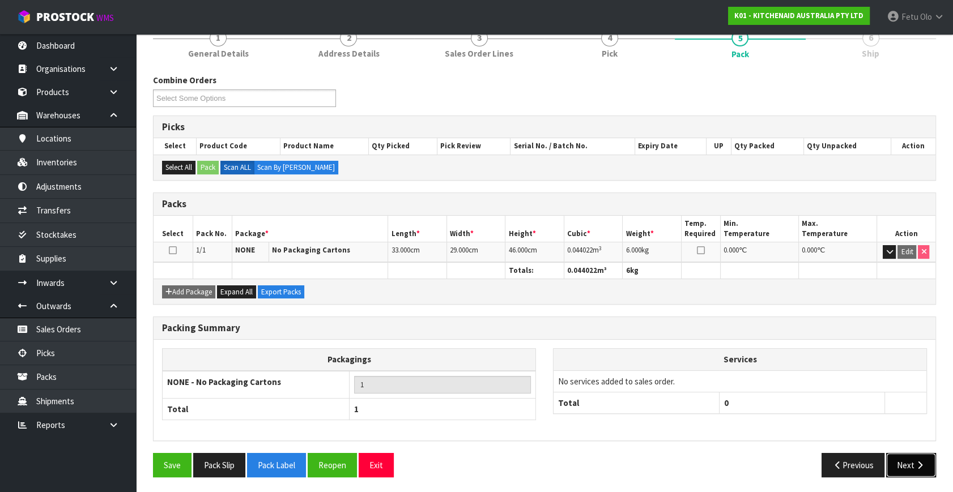
click at [932, 459] on button "Next" at bounding box center [911, 465] width 50 height 24
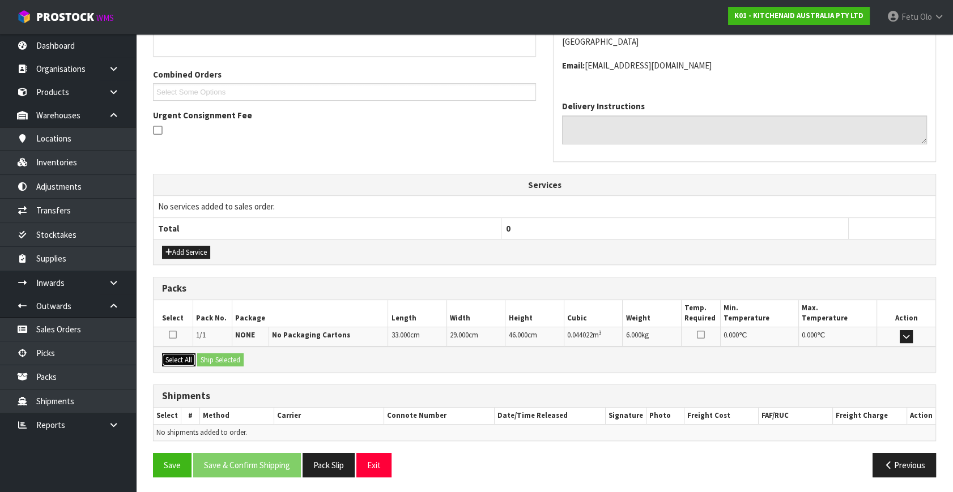
drag, startPoint x: 174, startPoint y: 361, endPoint x: 207, endPoint y: 357, distance: 33.7
click at [176, 361] on button "Select All" at bounding box center [178, 360] width 33 height 14
click at [207, 357] on button "Ship Selected" at bounding box center [220, 360] width 46 height 14
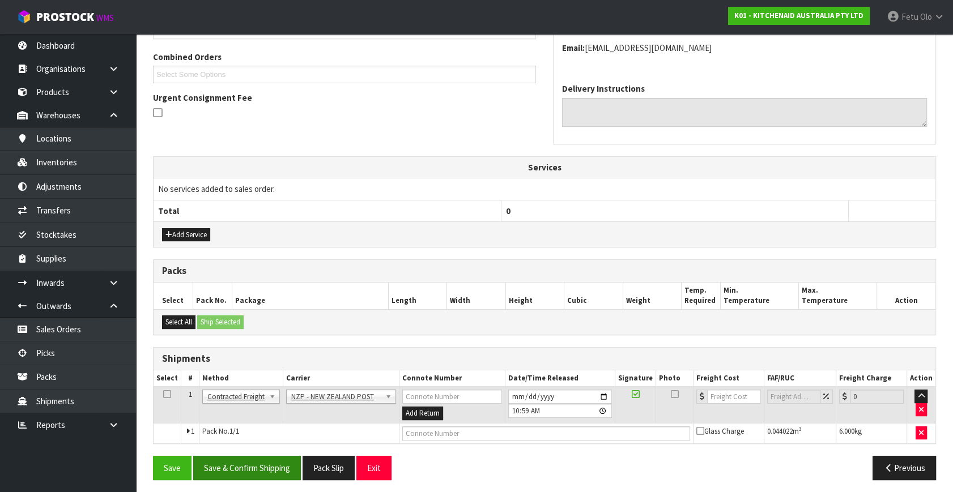
scroll to position [287, 0]
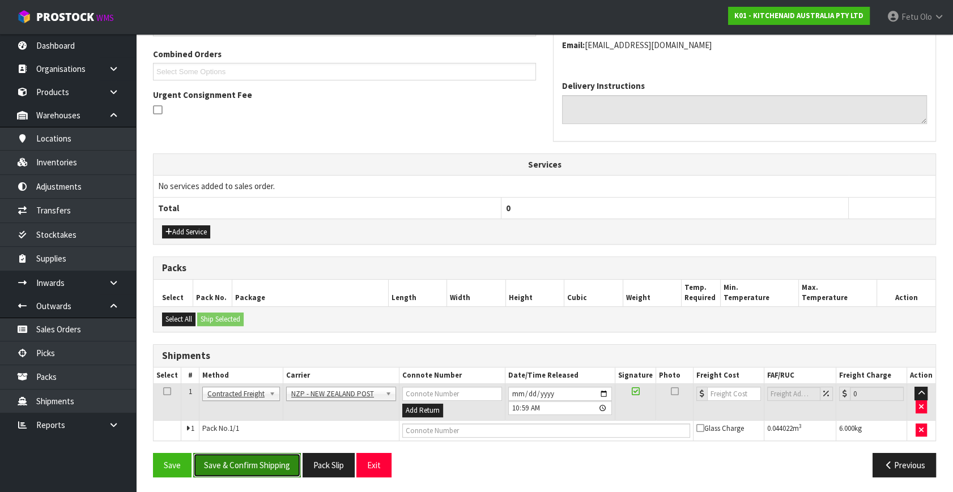
click at [262, 472] on button "Save & Confirm Shipping" at bounding box center [247, 465] width 108 height 24
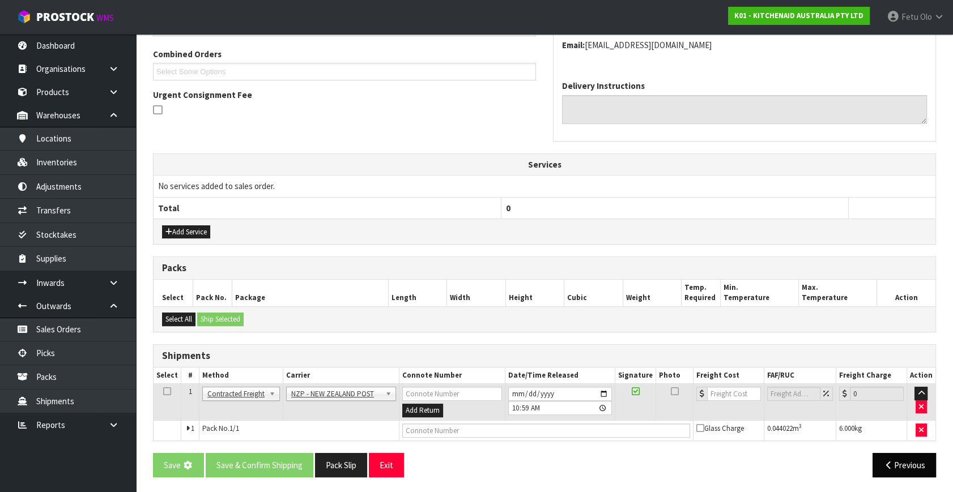
scroll to position [0, 0]
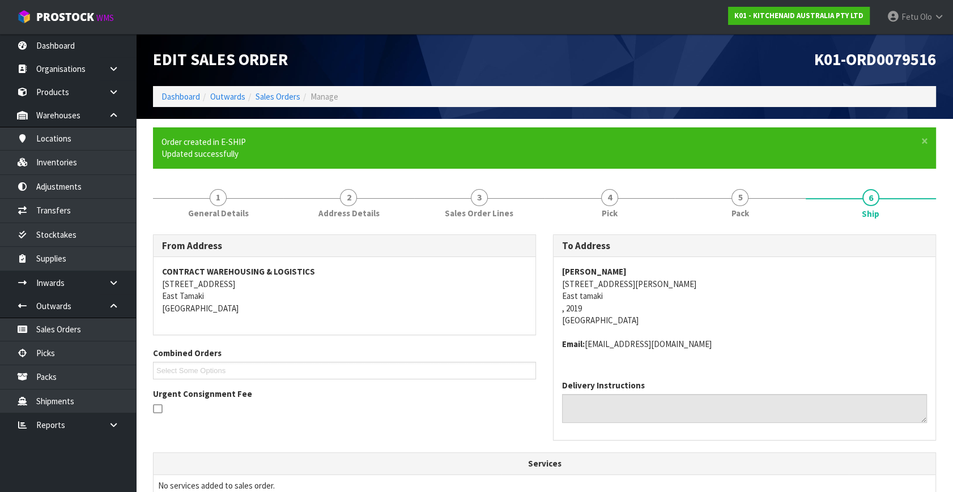
click at [777, 319] on address "Tracy Hinton Unit 293 Gate 4, 19 Ormiston Rd East tamaki , 2019 New Zealand" at bounding box center [744, 296] width 365 height 61
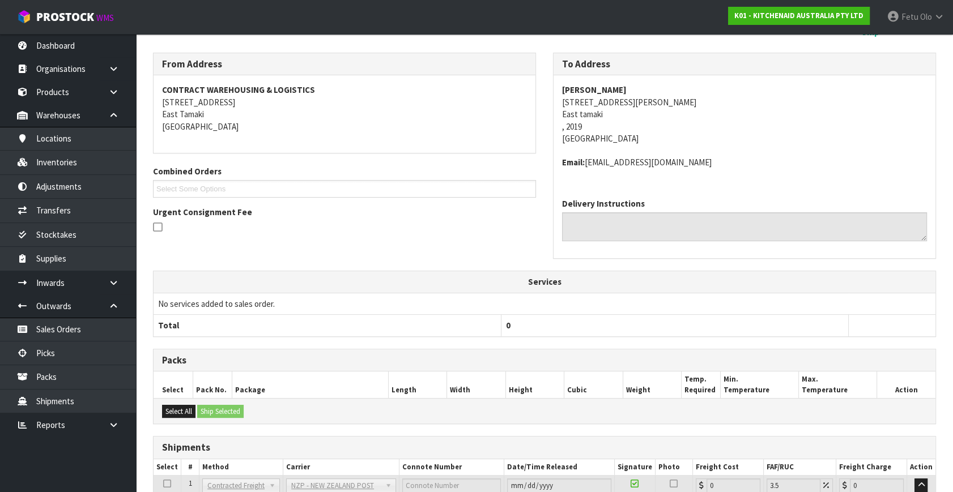
scroll to position [271, 0]
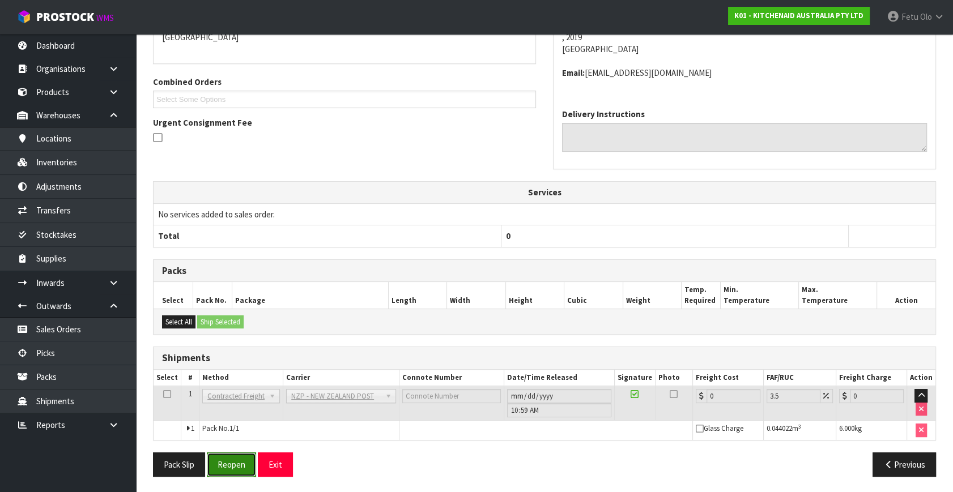
click at [234, 464] on button "Reopen" at bounding box center [231, 465] width 49 height 24
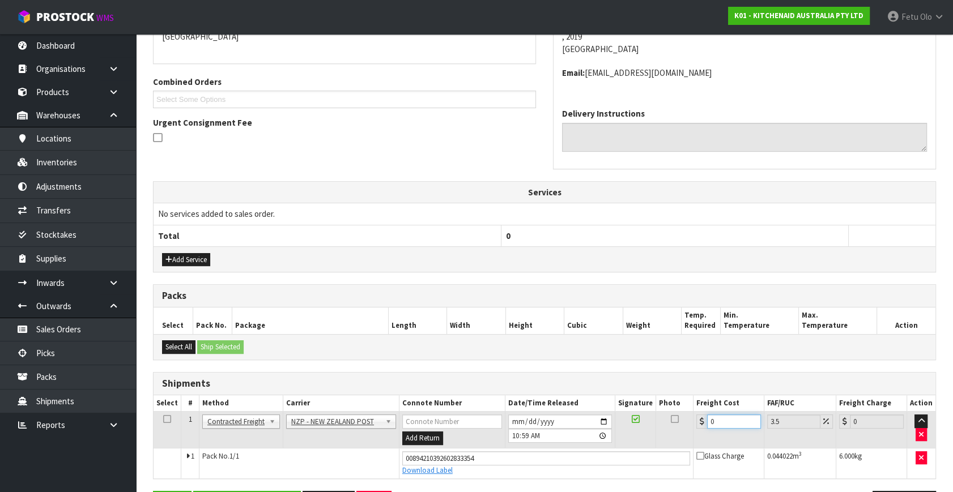
drag, startPoint x: 498, startPoint y: 481, endPoint x: 488, endPoint y: 487, distance: 11.4
click at [488, 487] on div "From Address CONTRACT WAREHOUSING & LOGISTICS 17 Allens Road East Tamaki Auckla…" at bounding box center [544, 243] width 783 height 561
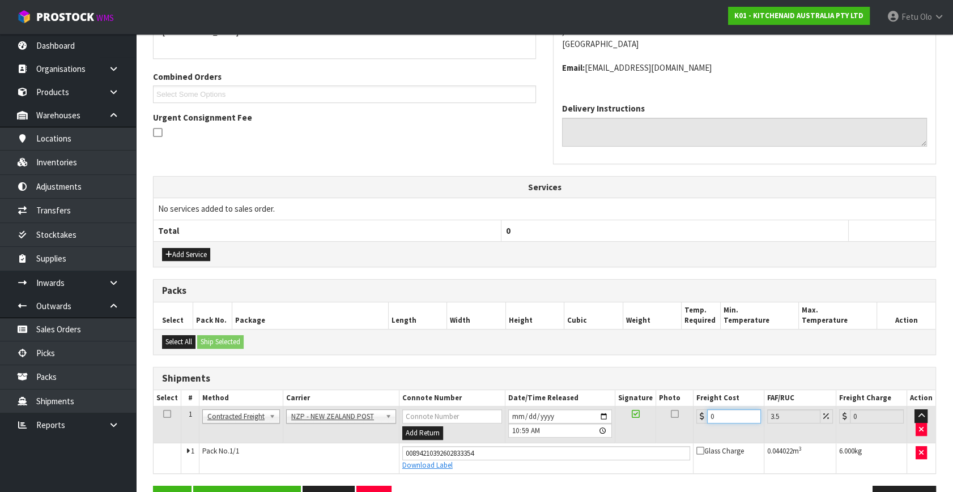
type input "4"
type input "4.14"
type input "4.3"
type input "4.45"
type input "4.33"
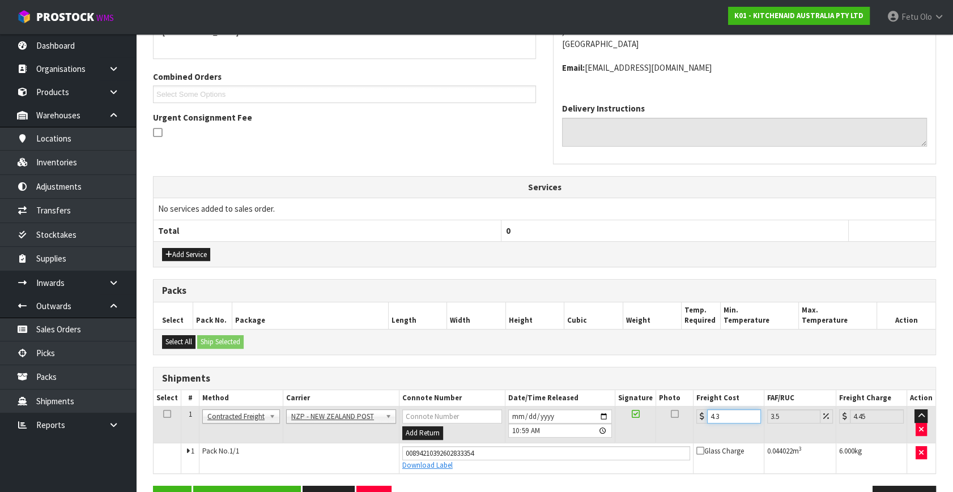
type input "4.48"
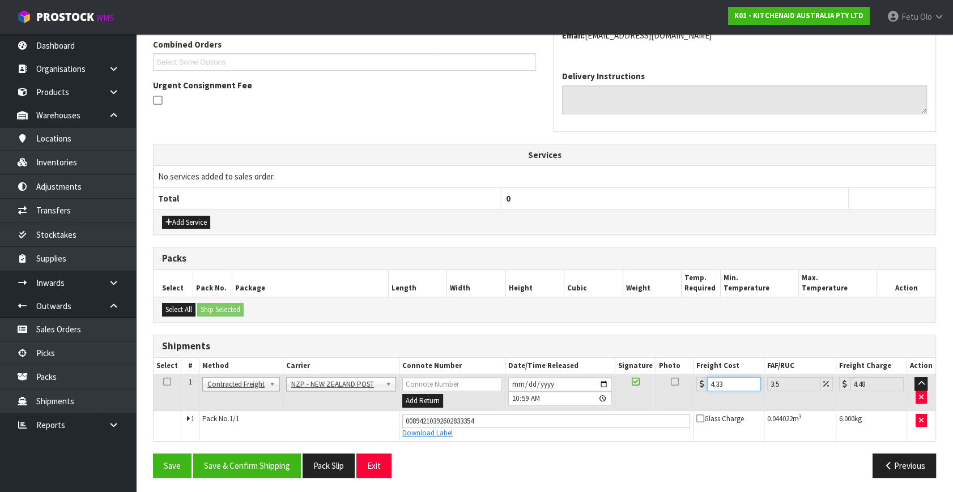
scroll to position [297, 0]
type input "4.33"
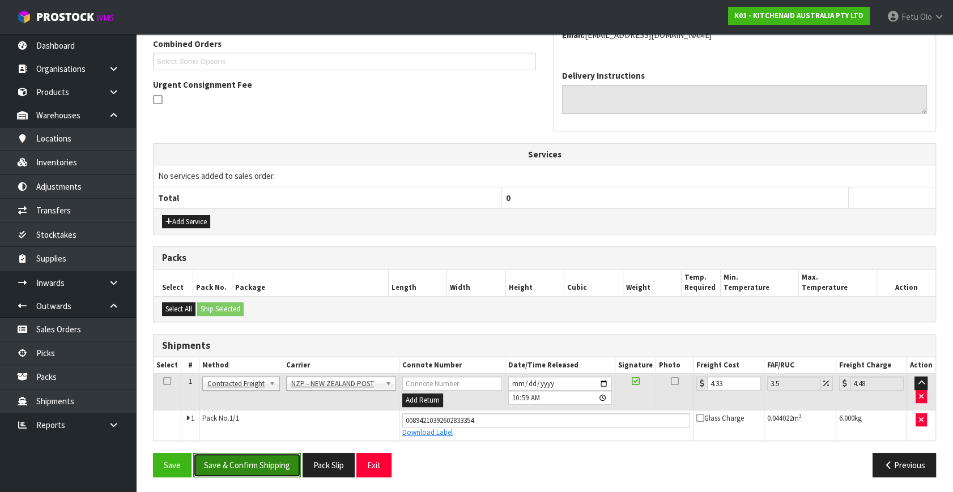
click at [257, 466] on button "Save & Confirm Shipping" at bounding box center [247, 465] width 108 height 24
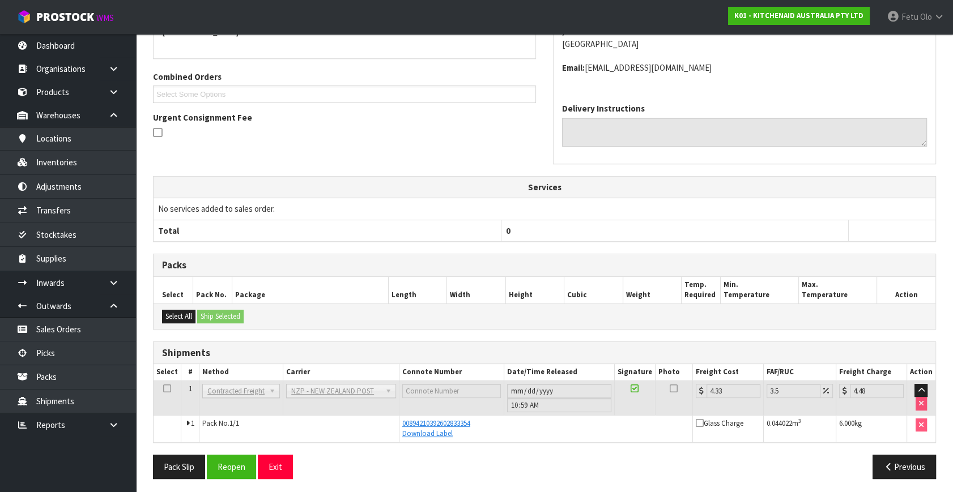
scroll to position [266, 0]
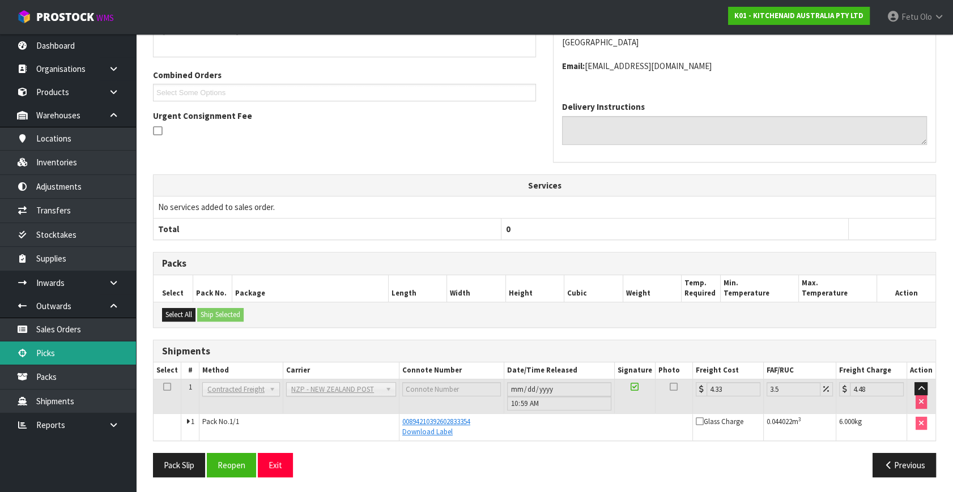
click at [65, 351] on link "Picks" at bounding box center [68, 353] width 136 height 23
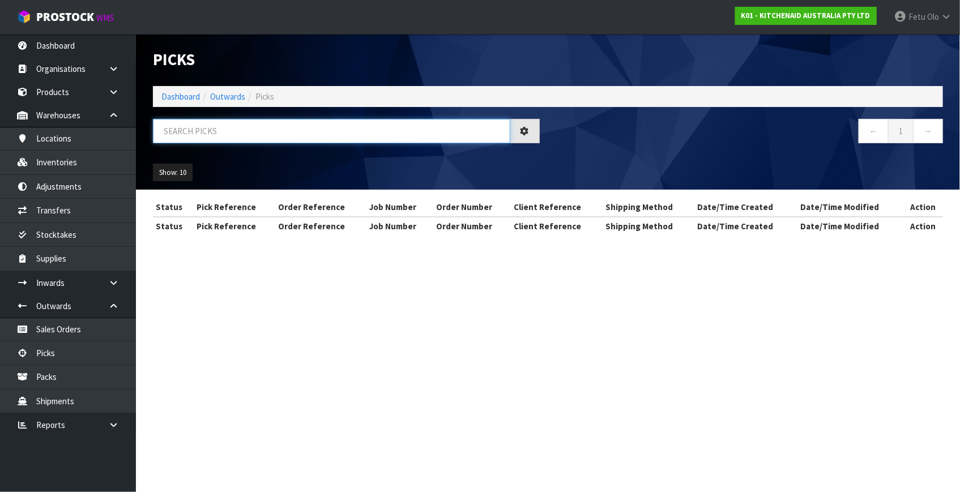
click at [237, 135] on input "text" at bounding box center [331, 131] width 357 height 24
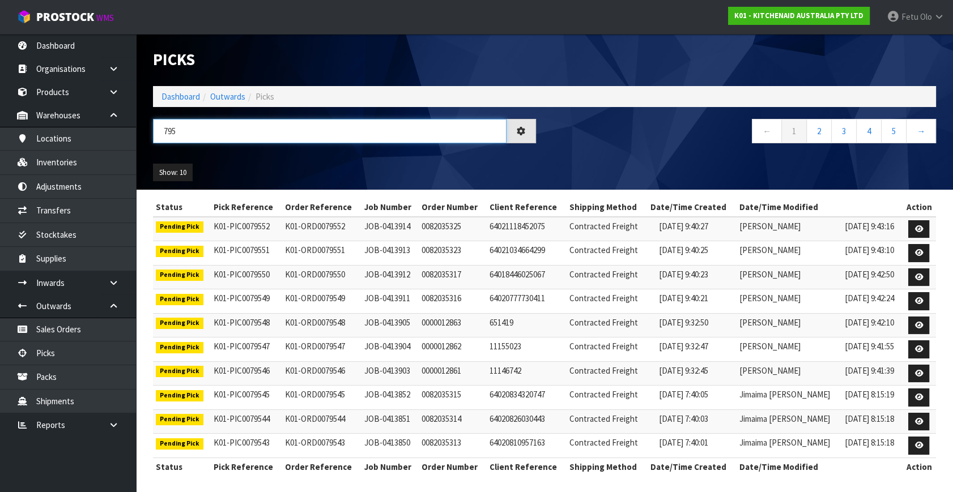
click at [237, 135] on input "795" at bounding box center [329, 131] width 353 height 24
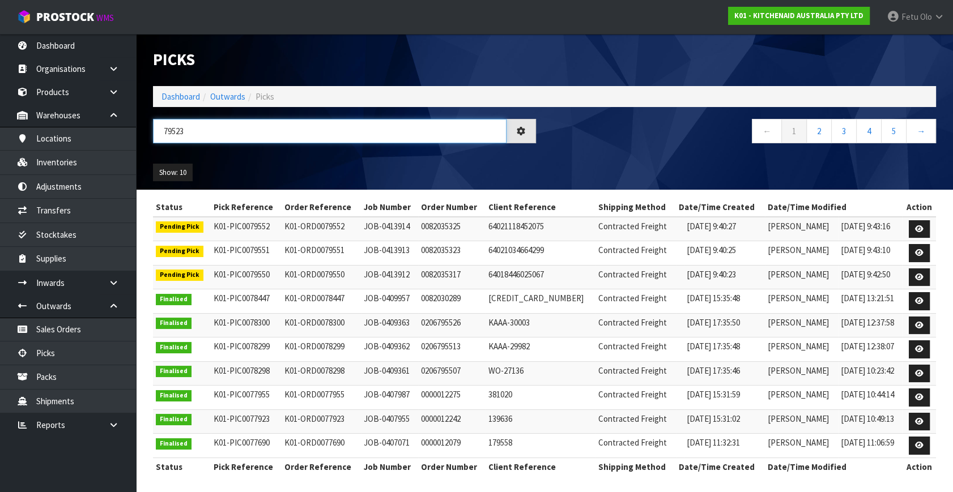
type input "79523"
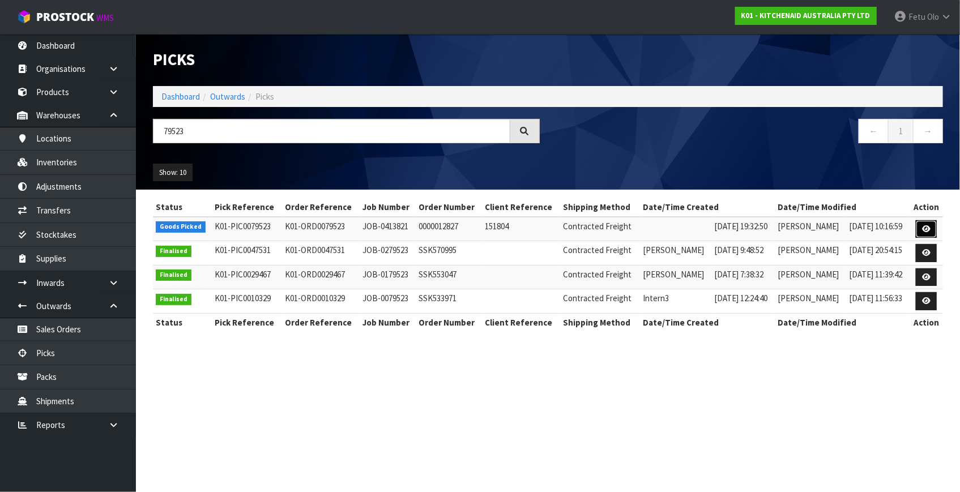
click at [918, 228] on link at bounding box center [926, 229] width 21 height 18
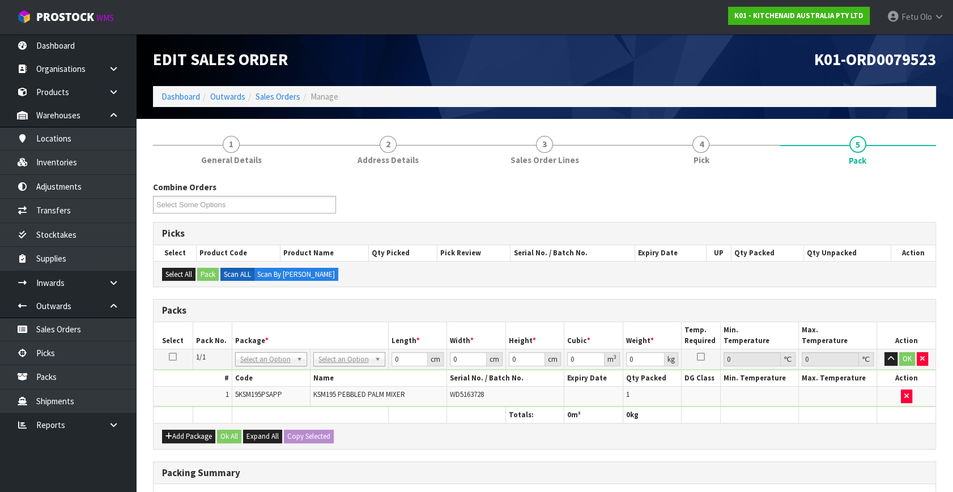
drag, startPoint x: 334, startPoint y: 349, endPoint x: 350, endPoint y: 390, distance: 43.2
click at [336, 357] on td "No Packaging Cartons PLT GEN120 (1200 X 1000) PLT ONE WAY SKID CHEP HIRE PALLET…" at bounding box center [349, 359] width 78 height 20
drag, startPoint x: 363, startPoint y: 361, endPoint x: 358, endPoint y: 369, distance: 9.1
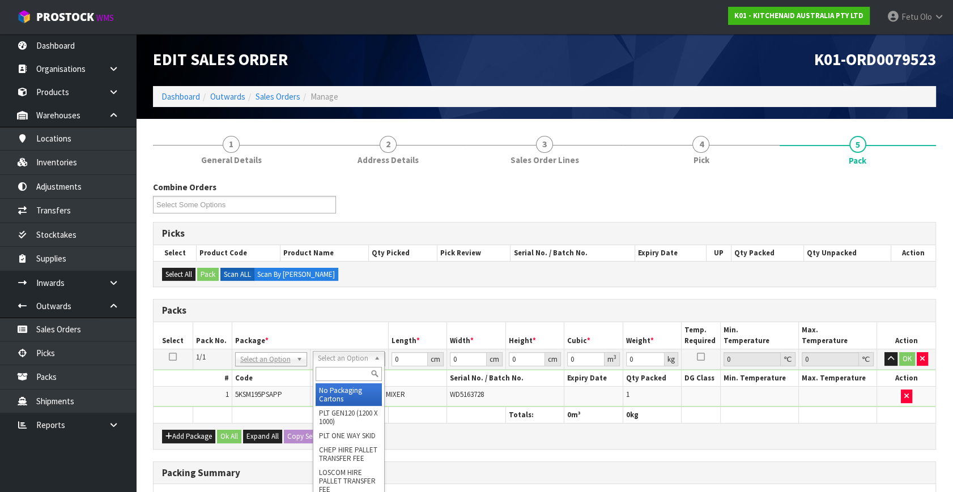
drag, startPoint x: 349, startPoint y: 391, endPoint x: 386, endPoint y: 374, distance: 41.1
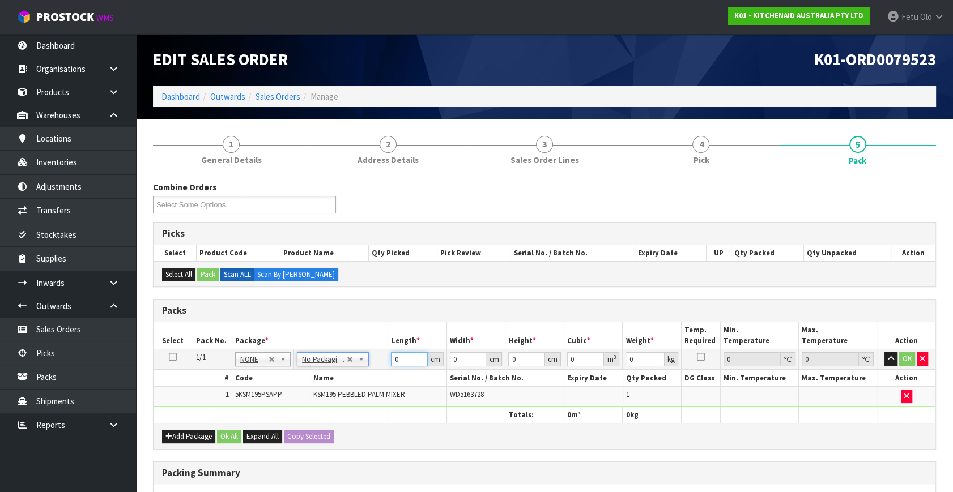
drag, startPoint x: 399, startPoint y: 361, endPoint x: 364, endPoint y: 377, distance: 38.0
click at [364, 377] on tbody "1/1 NONE 007-001 007-002 007-004 007-009 007-013 007-014 007-015 007-017 007-01…" at bounding box center [544, 378] width 782 height 58
type input "42"
type input "29"
type input "4"
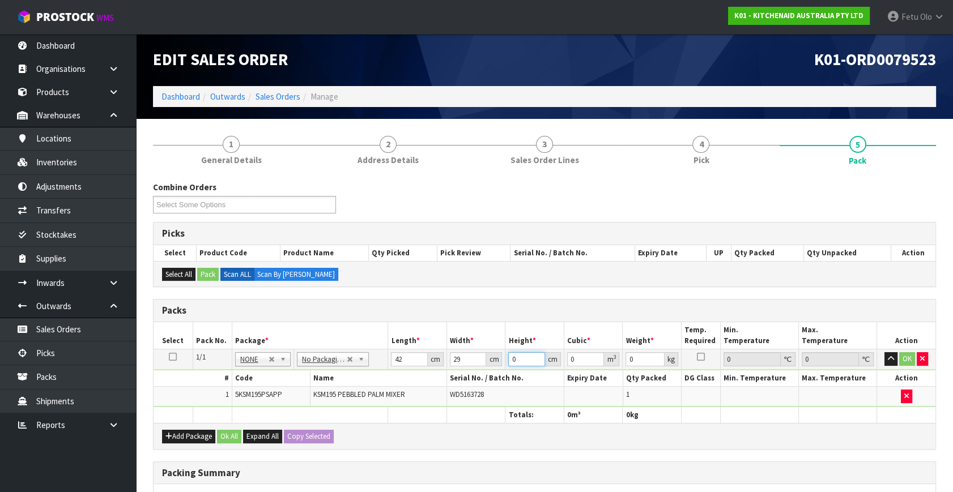
type input "0.004872"
click at [884, 352] on button "button" at bounding box center [890, 359] width 13 height 14
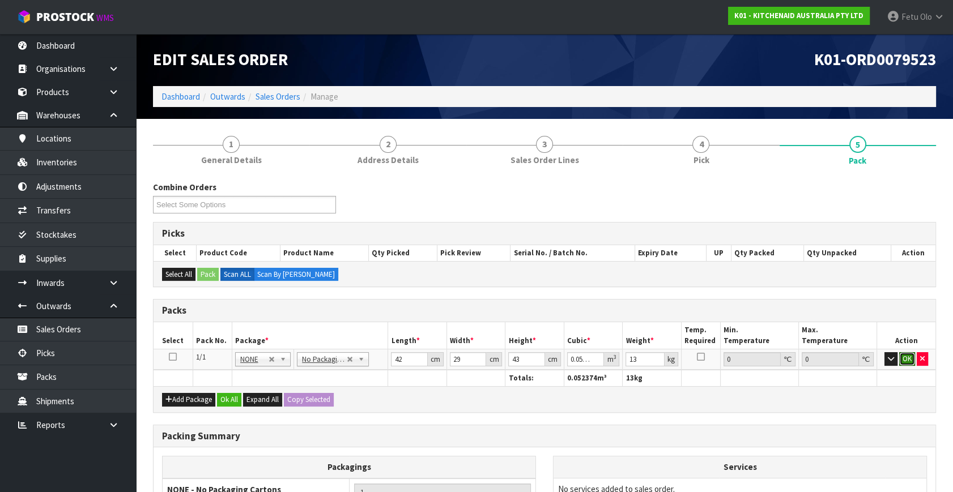
click button "OK" at bounding box center [907, 359] width 16 height 14
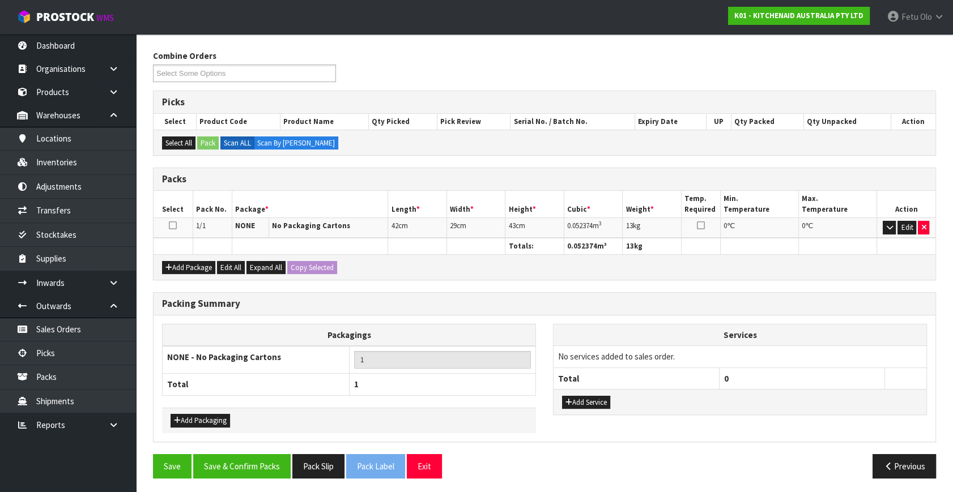
scroll to position [132, 0]
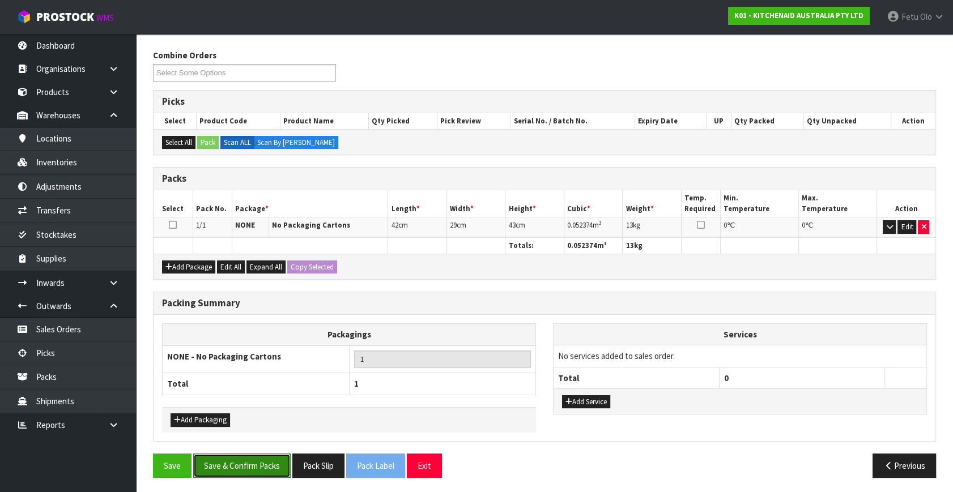
click at [243, 466] on button "Save & Confirm Packs" at bounding box center [241, 466] width 97 height 24
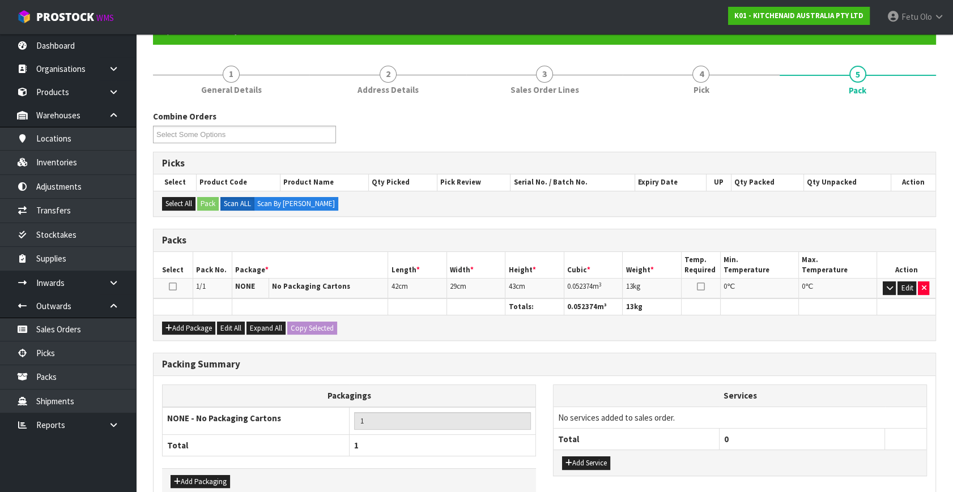
scroll to position [148, 0]
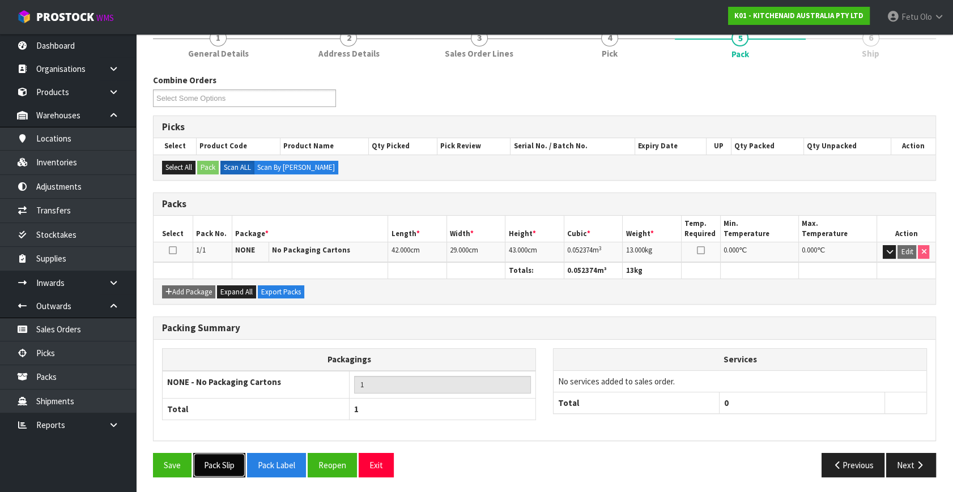
click at [218, 463] on button "Pack Slip" at bounding box center [219, 465] width 52 height 24
click at [910, 466] on button "Next" at bounding box center [911, 465] width 50 height 24
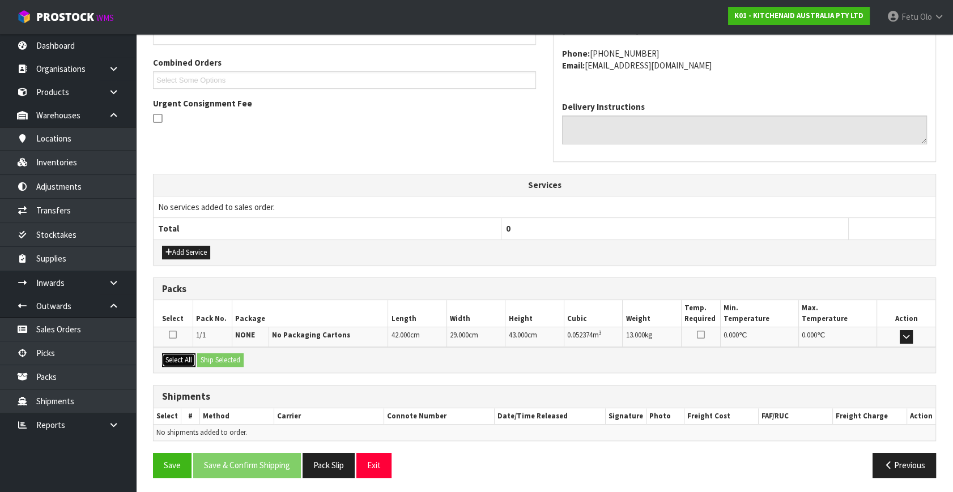
drag, startPoint x: 184, startPoint y: 358, endPoint x: 208, endPoint y: 357, distance: 23.8
click at [184, 358] on button "Select All" at bounding box center [178, 360] width 33 height 14
click at [211, 356] on button "Ship Selected" at bounding box center [220, 360] width 46 height 14
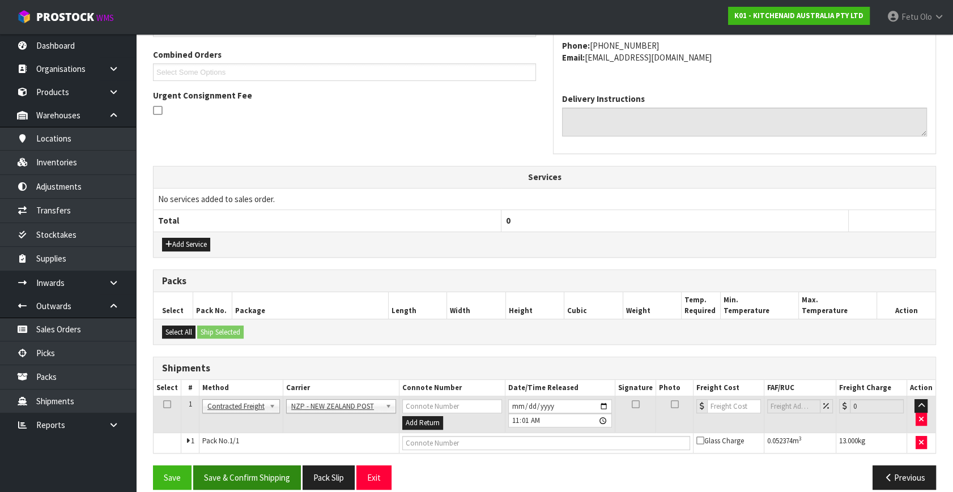
scroll to position [299, 0]
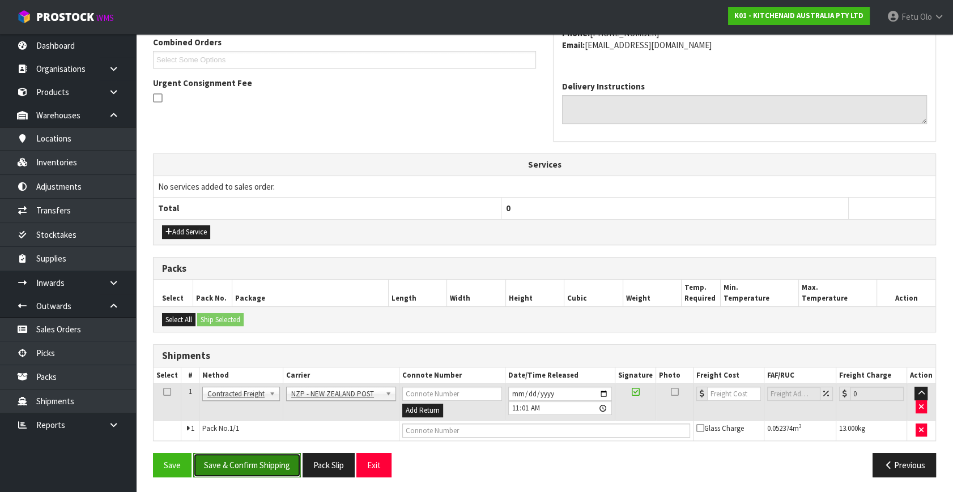
click at [273, 463] on button "Save & Confirm Shipping" at bounding box center [247, 465] width 108 height 24
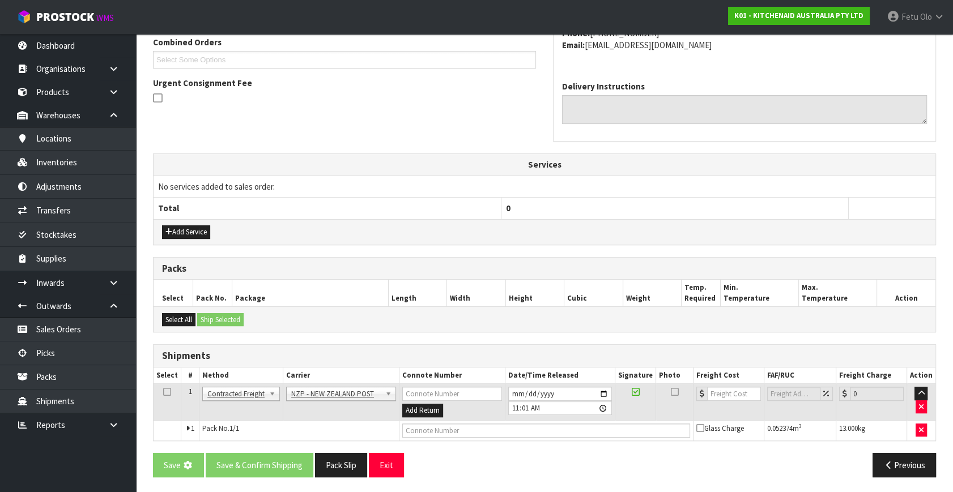
scroll to position [0, 0]
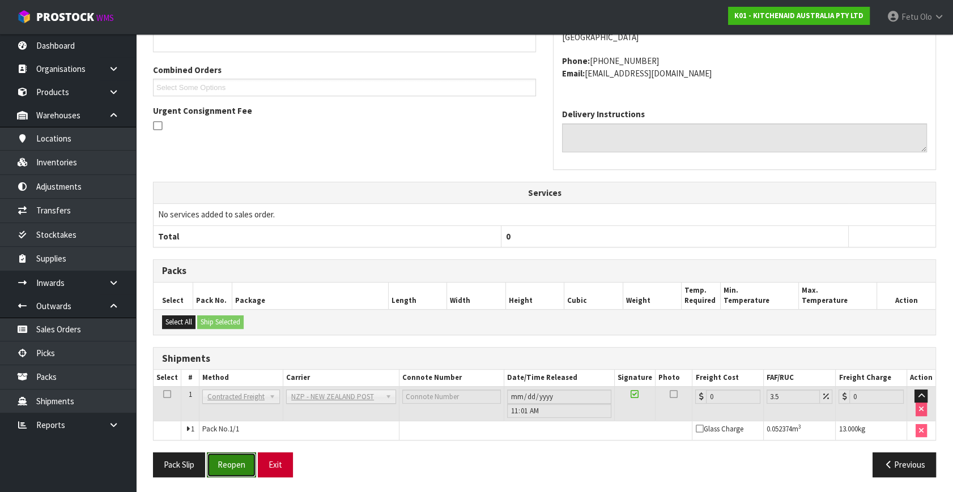
drag, startPoint x: 227, startPoint y: 466, endPoint x: 289, endPoint y: 457, distance: 63.5
click at [227, 466] on button "Reopen" at bounding box center [231, 465] width 49 height 24
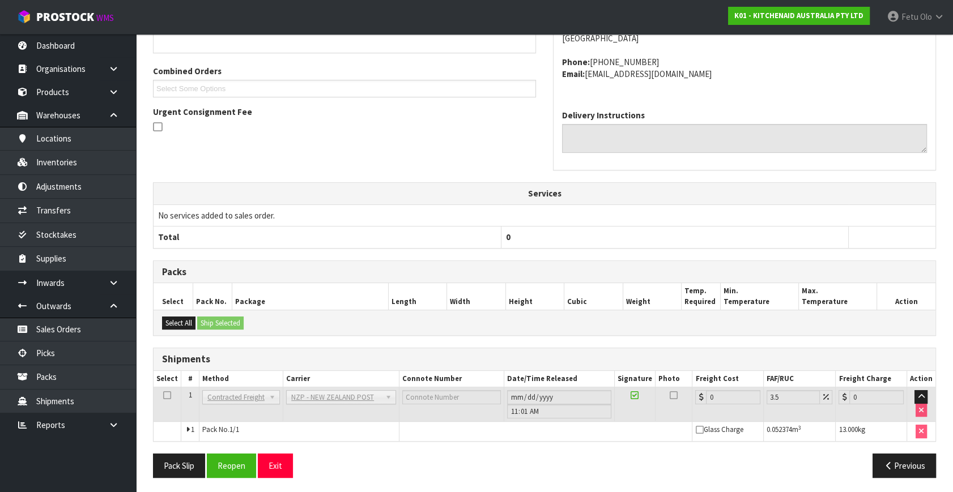
scroll to position [271, 0]
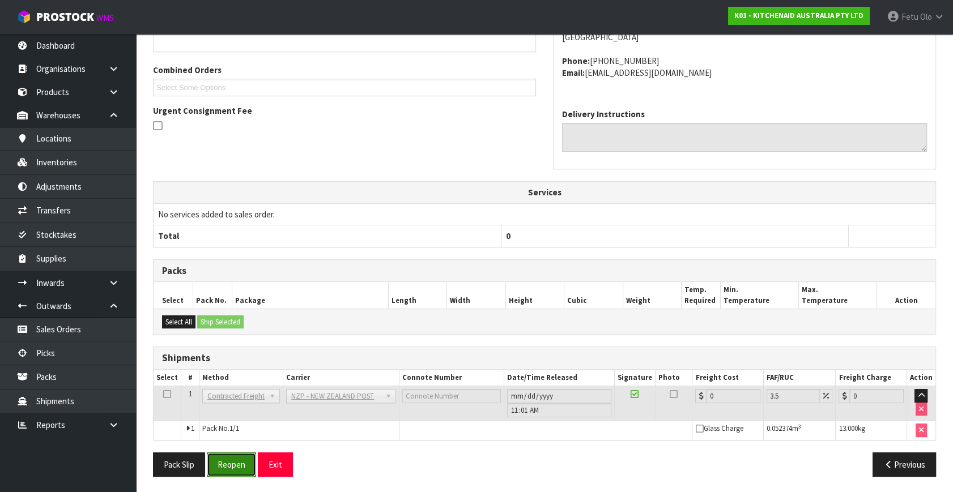
click at [223, 462] on button "Reopen" at bounding box center [231, 465] width 49 height 24
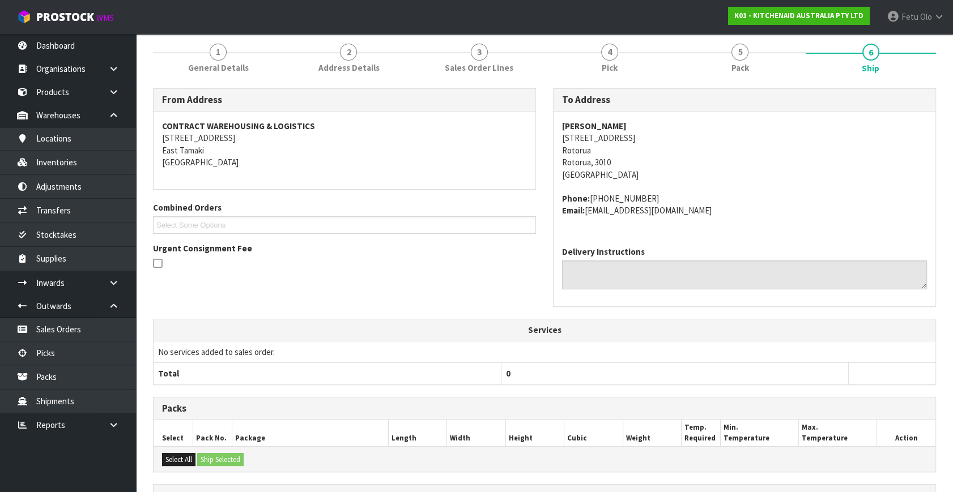
scroll to position [0, 0]
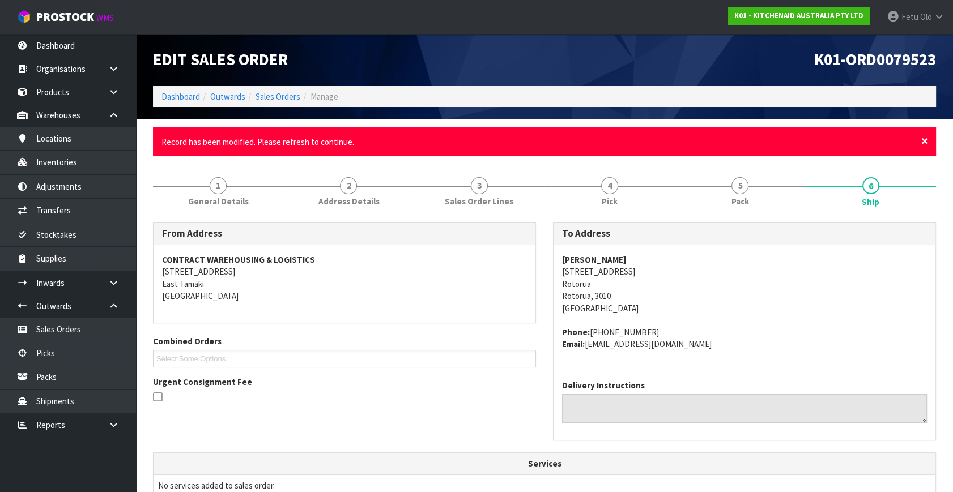
click at [924, 138] on span "×" at bounding box center [924, 141] width 7 height 16
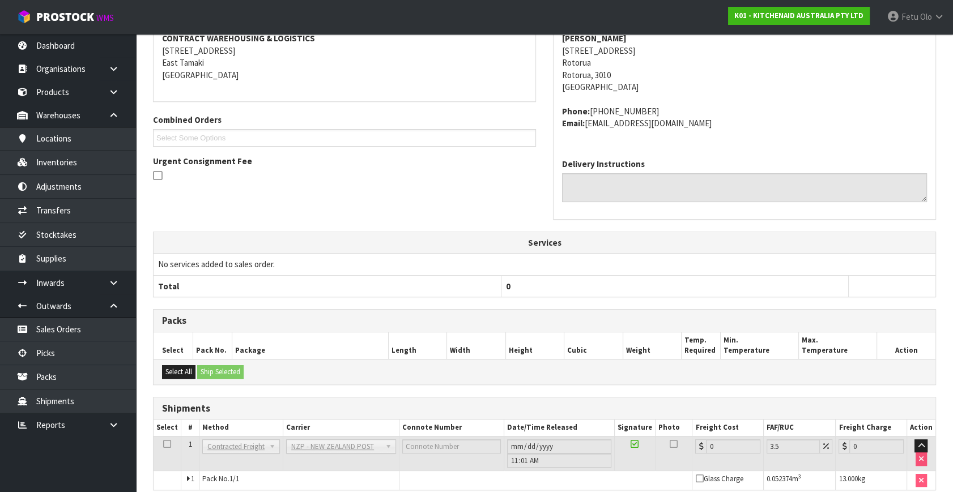
scroll to position [230, 0]
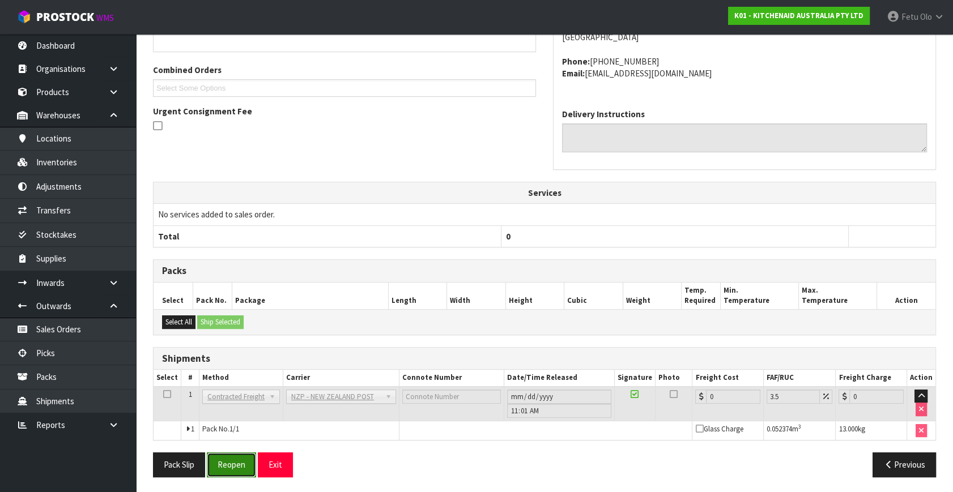
click at [231, 462] on button "Reopen" at bounding box center [231, 465] width 49 height 24
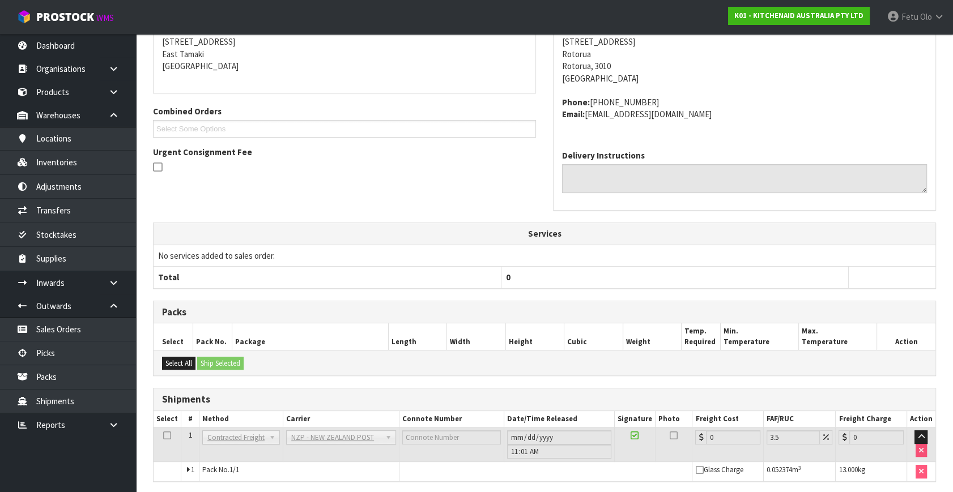
scroll to position [0, 0]
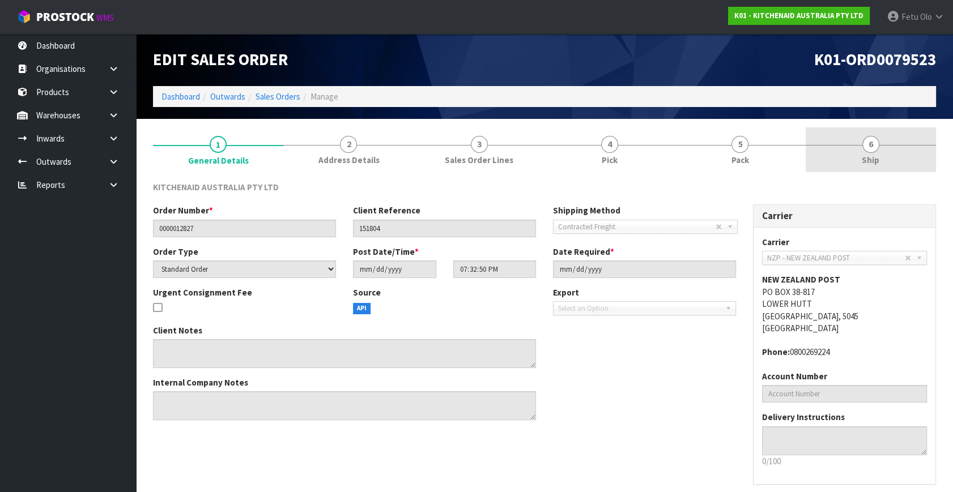
click at [884, 164] on link "6 Ship" at bounding box center [870, 149] width 130 height 45
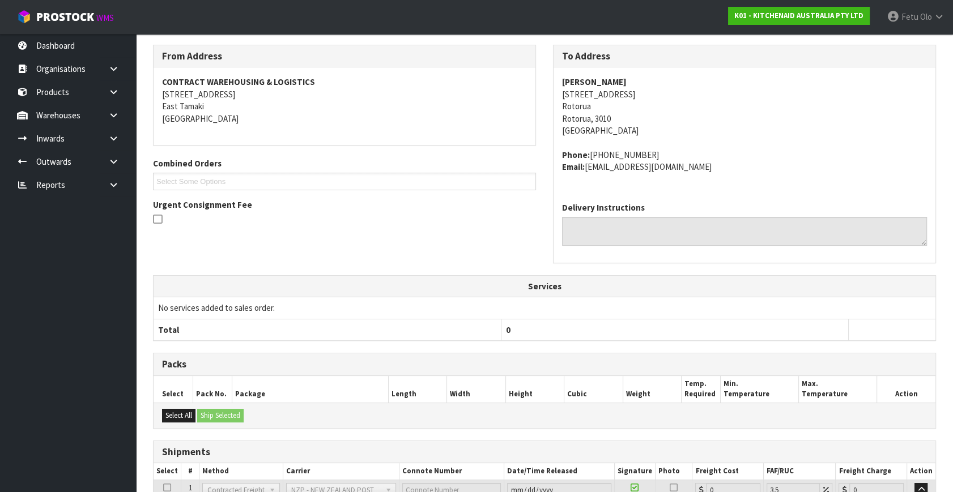
scroll to position [238, 0]
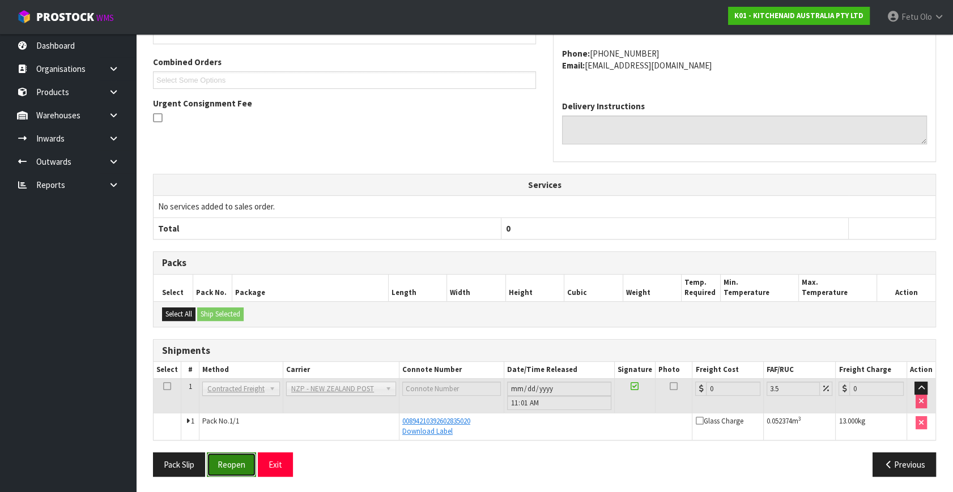
click at [223, 459] on button "Reopen" at bounding box center [231, 465] width 49 height 24
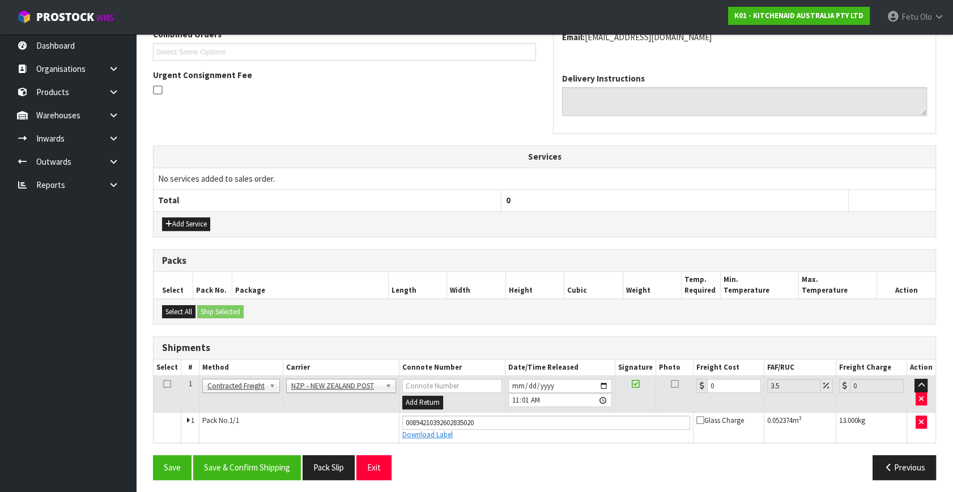
scroll to position [309, 0]
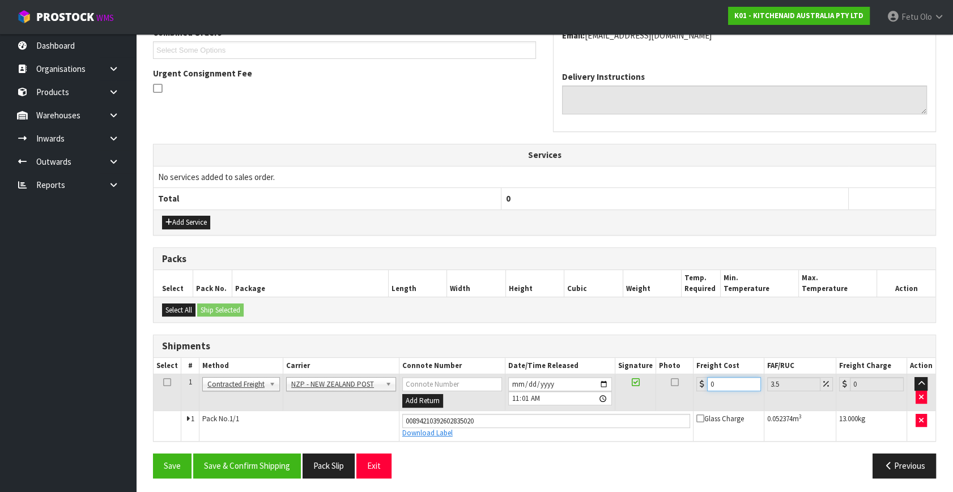
drag, startPoint x: 724, startPoint y: 382, endPoint x: 234, endPoint y: 446, distance: 494.1
click at [236, 446] on div "From Address CONTRACT WAREHOUSING & LOGISTICS 17 Allens Road East Tamaki Auckla…" at bounding box center [544, 200] width 783 height 574
type input "1"
type input "1.03"
type input "1.8"
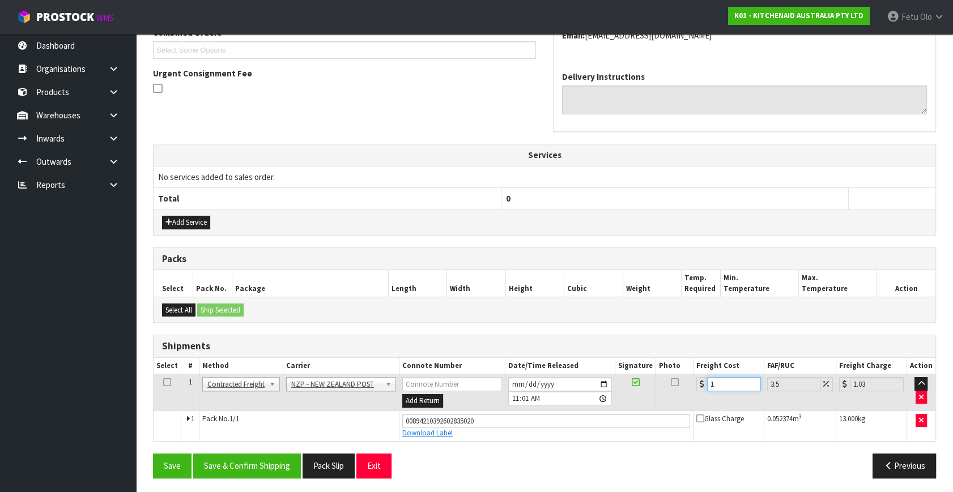
type input "1.86"
type input "1.89"
type input "1.96"
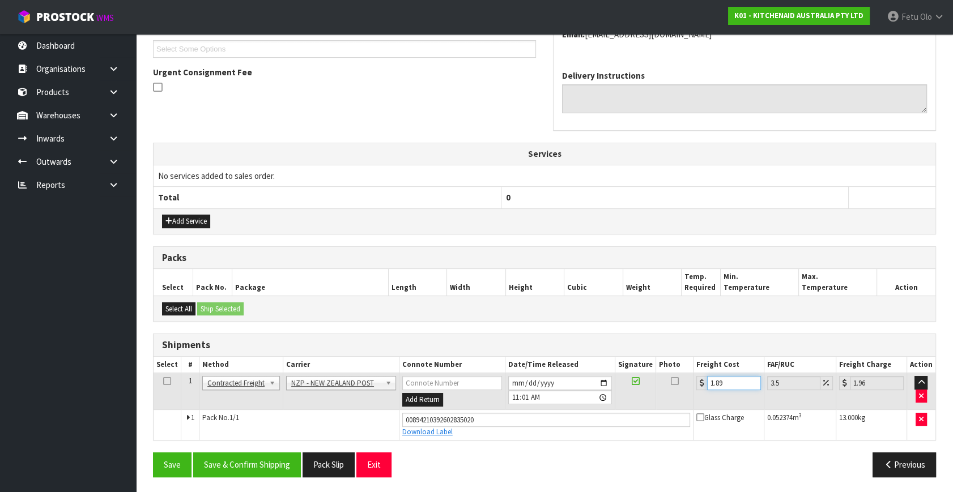
type input "1.8"
type input "1.86"
type input "1"
type input "1.03"
type input "0"
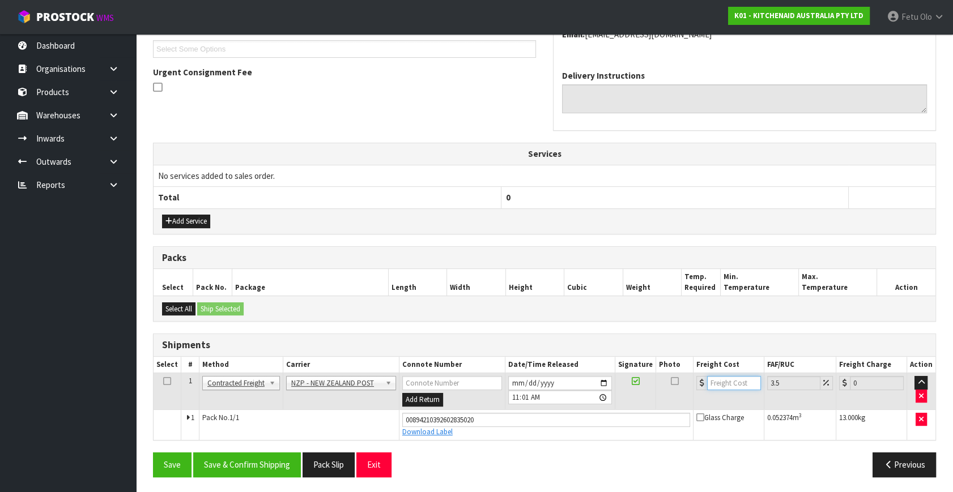
type input "1"
type input "1.03"
type input "10"
type input "10.35"
type input "10.8"
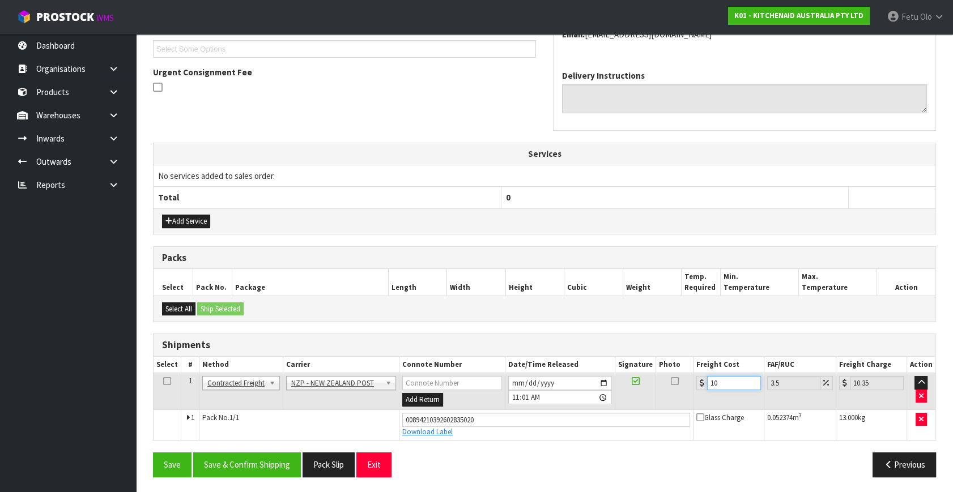
type input "11.18"
type input "10.89"
type input "11.27"
type input "10.89"
click at [271, 471] on button "Save & Confirm Shipping" at bounding box center [247, 465] width 108 height 24
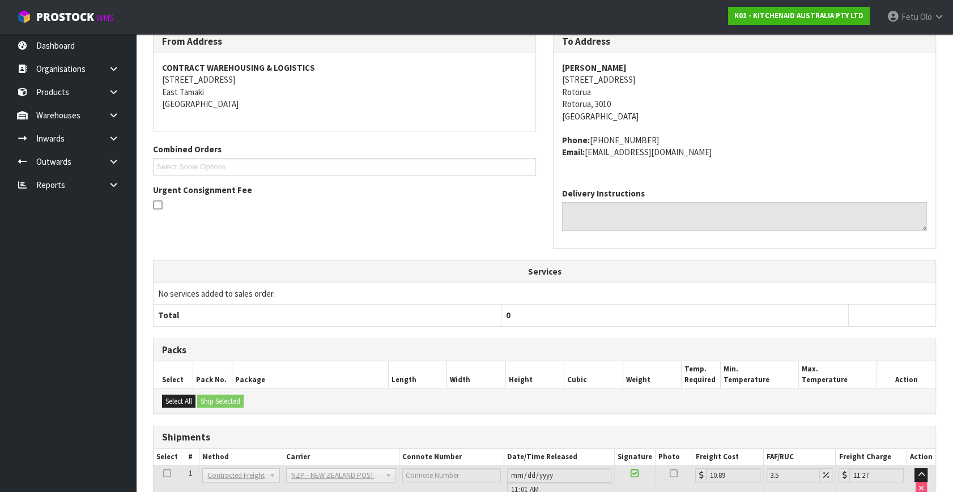
scroll to position [279, 0]
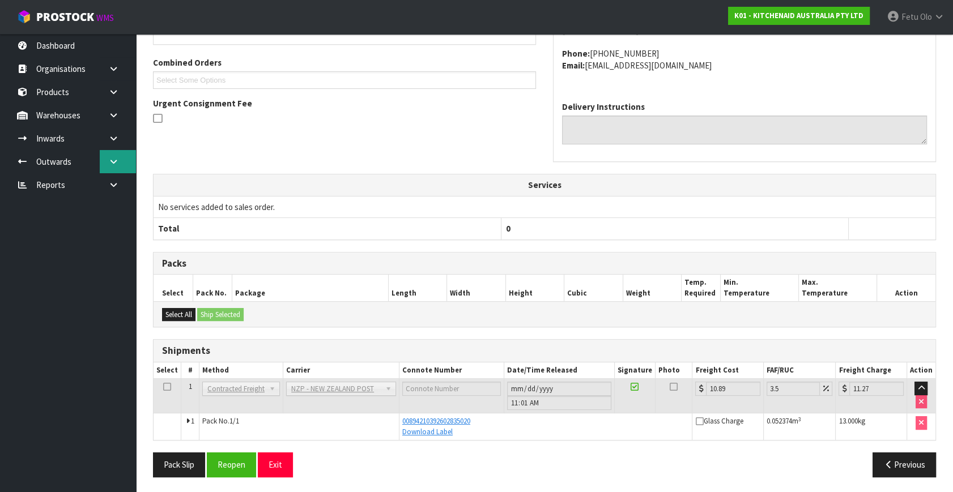
click at [116, 159] on icon at bounding box center [113, 161] width 11 height 8
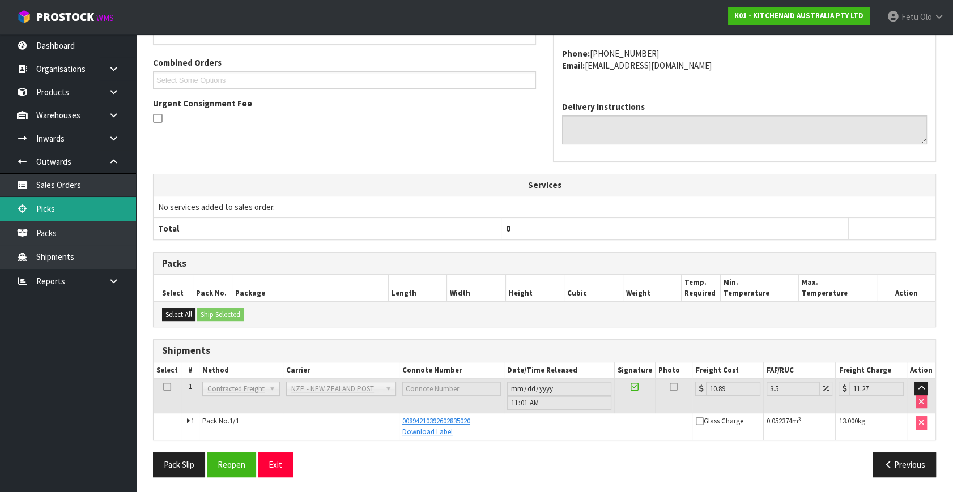
click at [61, 210] on link "Picks" at bounding box center [68, 208] width 136 height 23
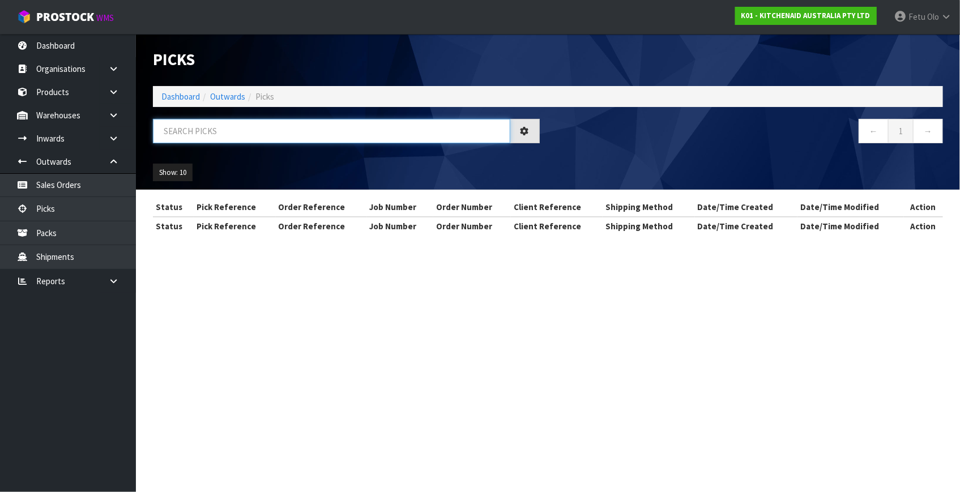
click at [238, 130] on input "text" at bounding box center [331, 131] width 357 height 24
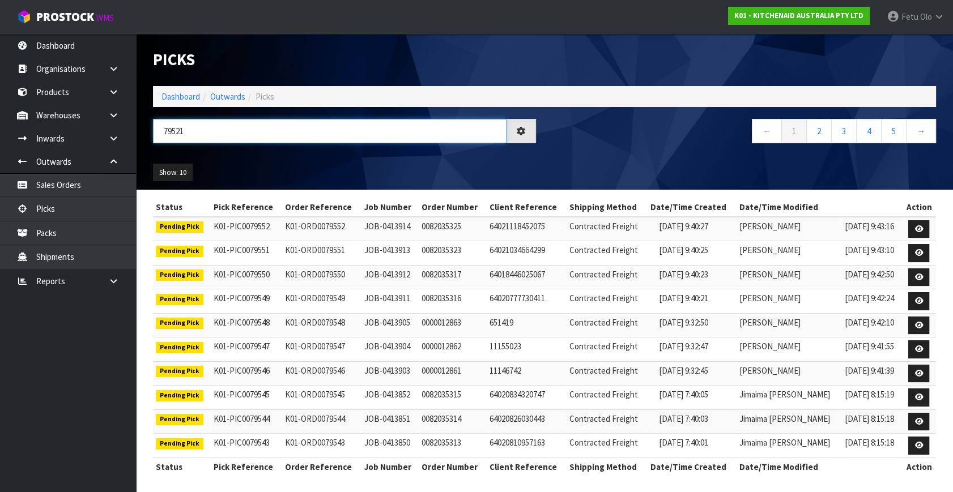
type input "79521"
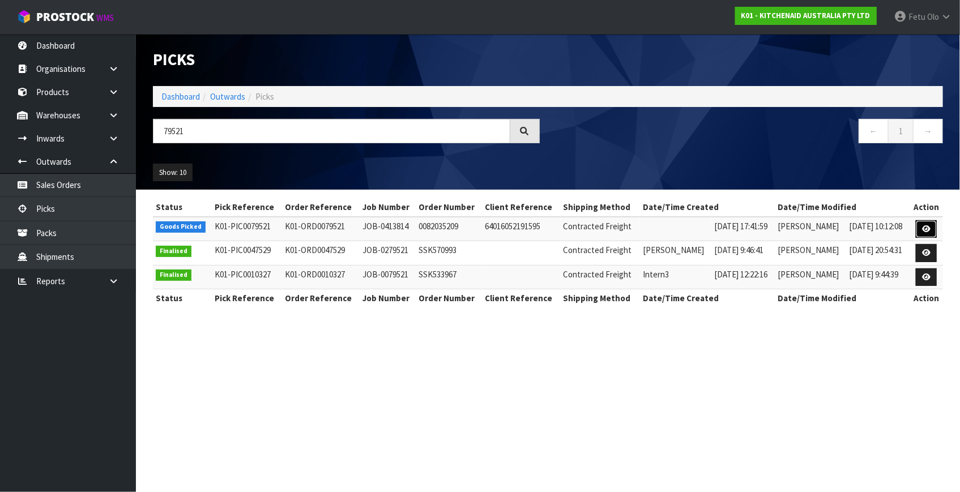
click at [923, 225] on icon at bounding box center [926, 228] width 8 height 7
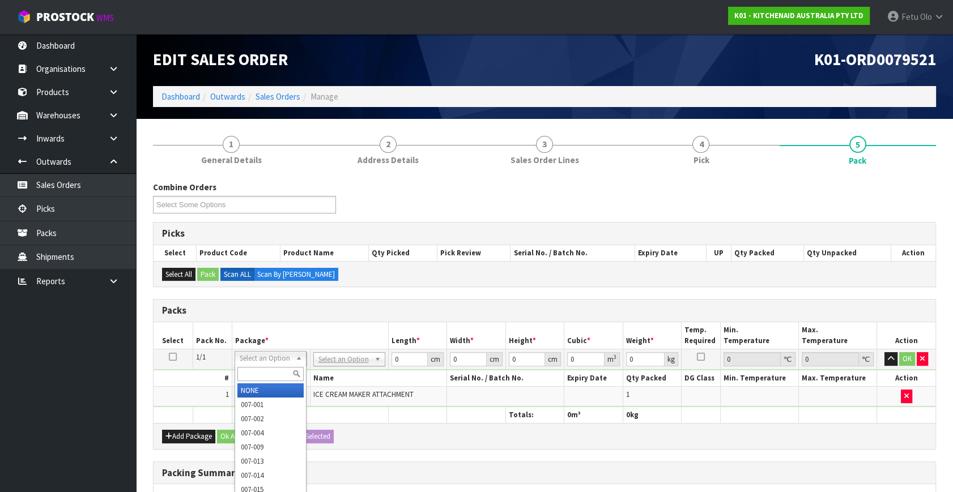
click at [271, 369] on input "text" at bounding box center [270, 374] width 66 height 14
type input "011"
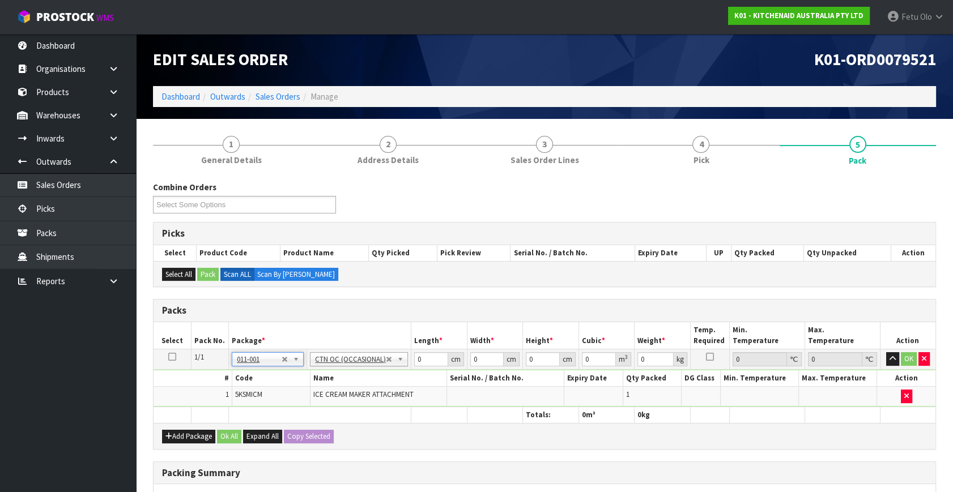
type input "3.36"
drag, startPoint x: 420, startPoint y: 360, endPoint x: 295, endPoint y: 385, distance: 127.6
click at [295, 385] on tbody "1/1 NONE 007-001 007-002 007-004 007-009 007-013 007-014 007-015 007-017 007-01…" at bounding box center [544, 378] width 782 height 58
type input "39"
type input "27"
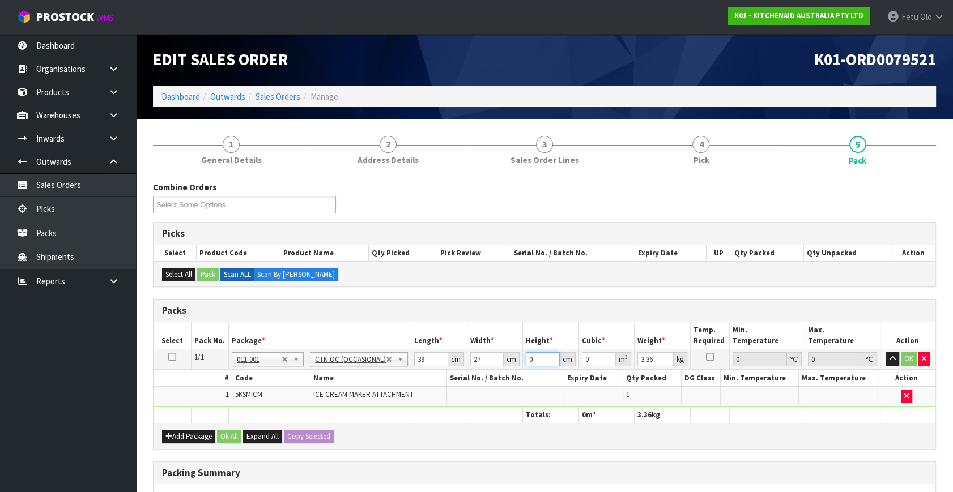
type input "3"
type input "0.003159"
type input "31"
type input "0.032643"
type input "31"
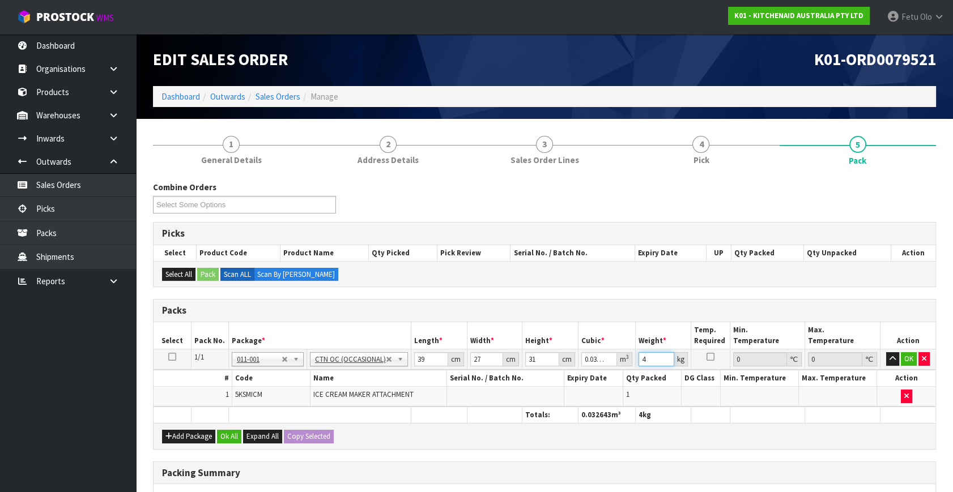
type input "4"
click button "OK" at bounding box center [909, 359] width 16 height 14
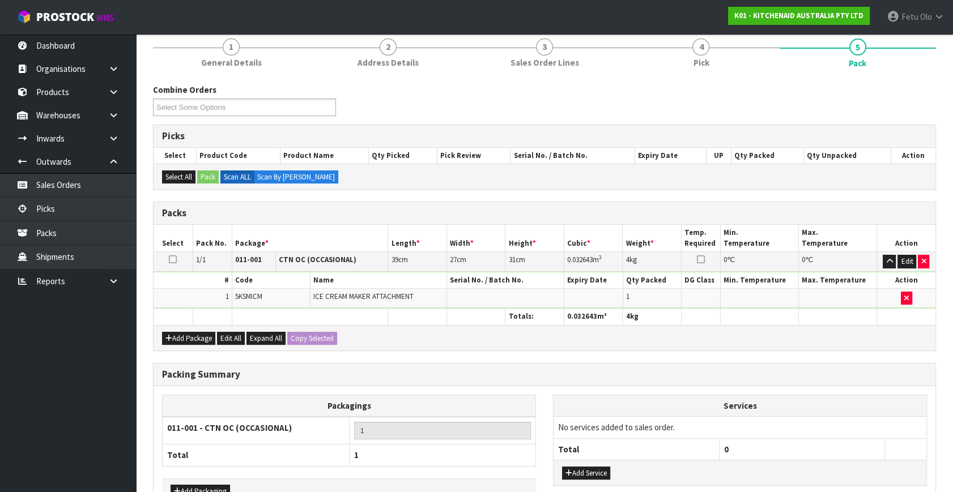
scroll to position [169, 0]
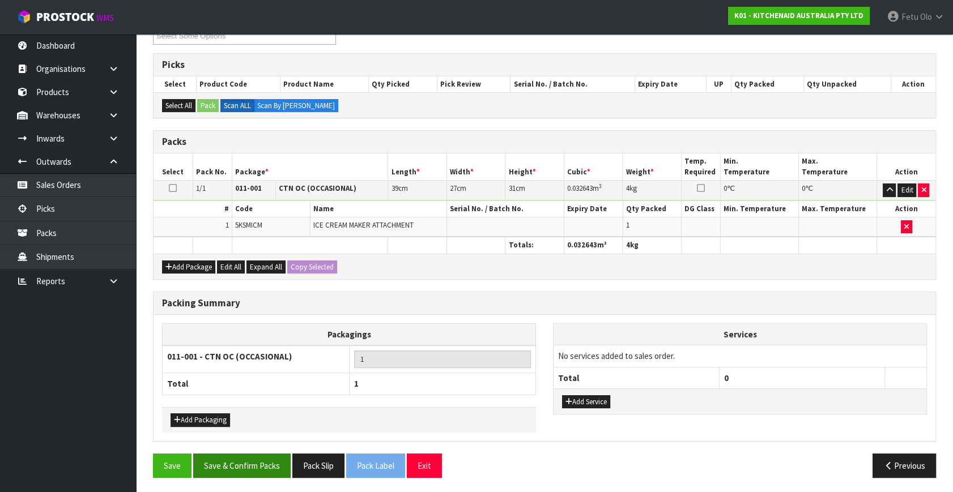
click at [254, 457] on div "Combine Orders K01-ORD0078507 K01-ORD0079368 K01-ORD0079369 K01-ORD0079370 K01-…" at bounding box center [544, 249] width 783 height 474
click at [254, 459] on button "Save & Confirm Packs" at bounding box center [241, 466] width 97 height 24
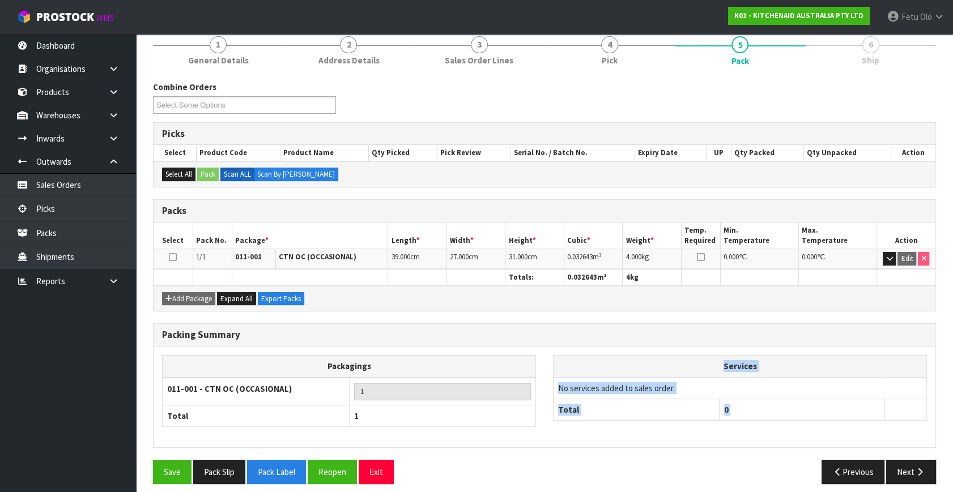
scroll to position [148, 0]
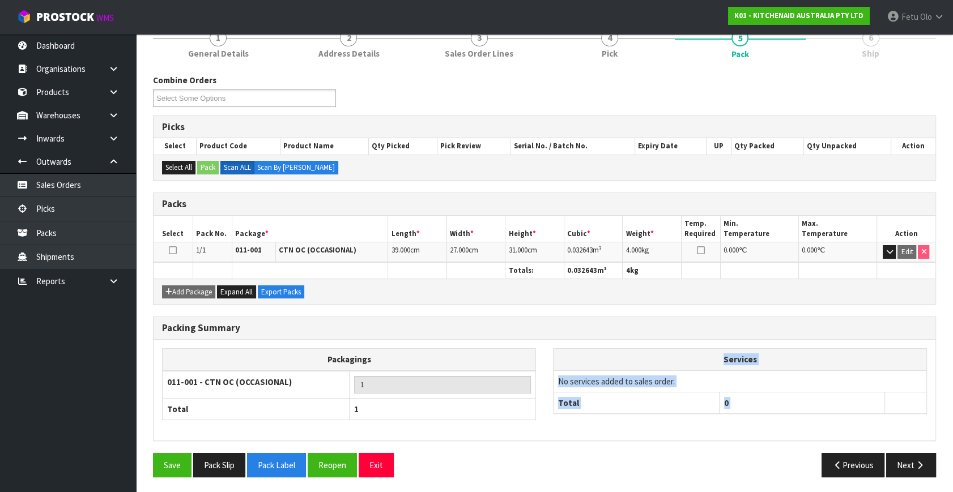
drag, startPoint x: 865, startPoint y: 421, endPoint x: 889, endPoint y: 452, distance: 39.2
click at [866, 421] on div "Services No services added to sales order. Total 0" at bounding box center [739, 387] width 391 height 78
click at [903, 459] on button "Next" at bounding box center [911, 465] width 50 height 24
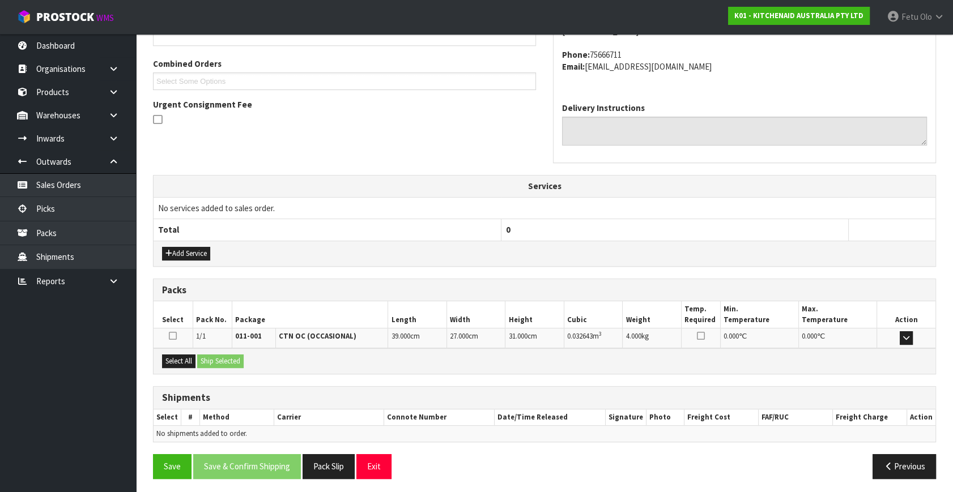
scroll to position [279, 0]
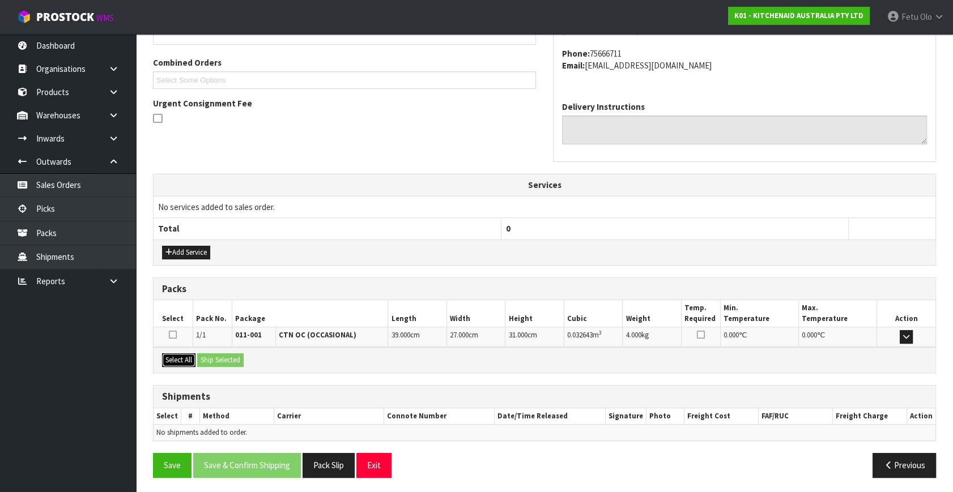
click at [181, 361] on button "Select All" at bounding box center [178, 360] width 33 height 14
click at [220, 357] on button "Ship Selected" at bounding box center [220, 360] width 46 height 14
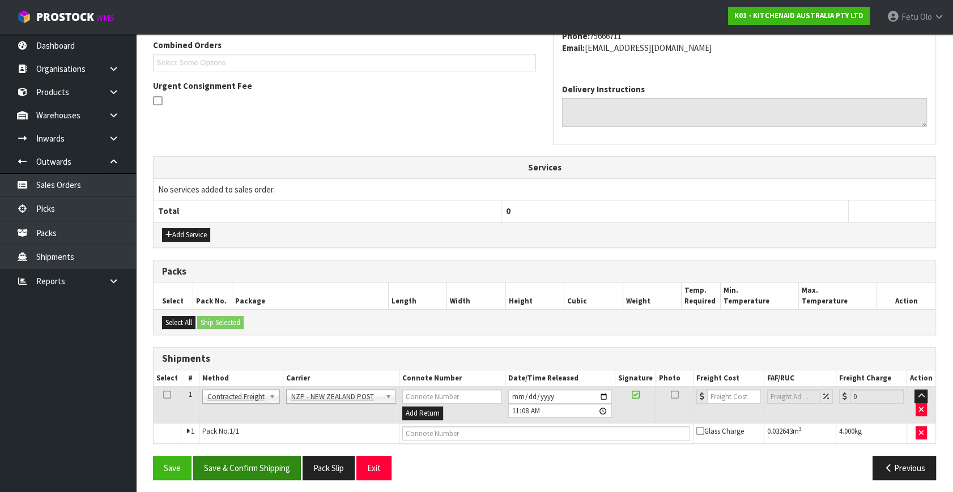
scroll to position [299, 0]
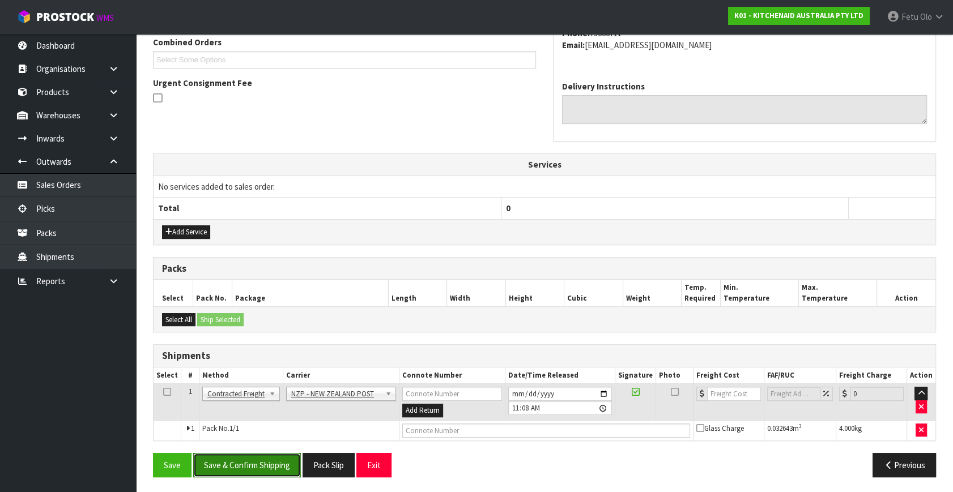
click at [276, 463] on button "Save & Confirm Shipping" at bounding box center [247, 465] width 108 height 24
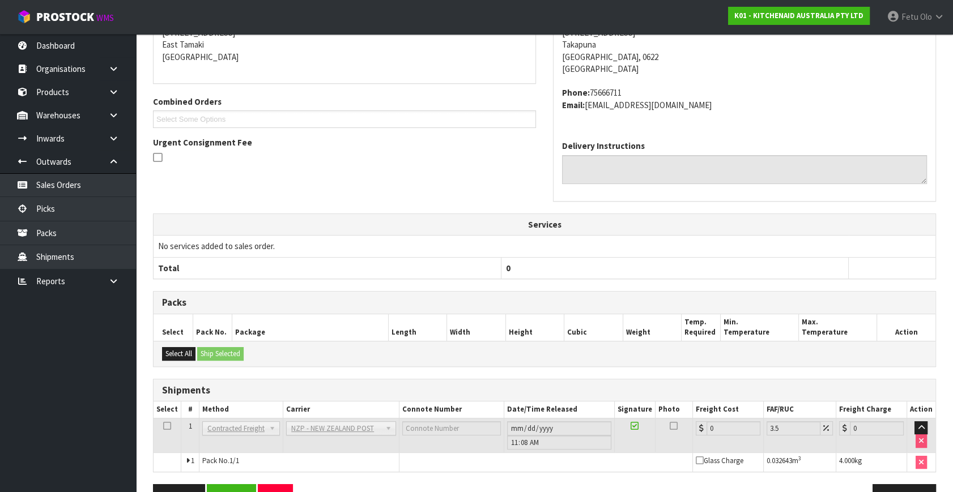
scroll to position [283, 0]
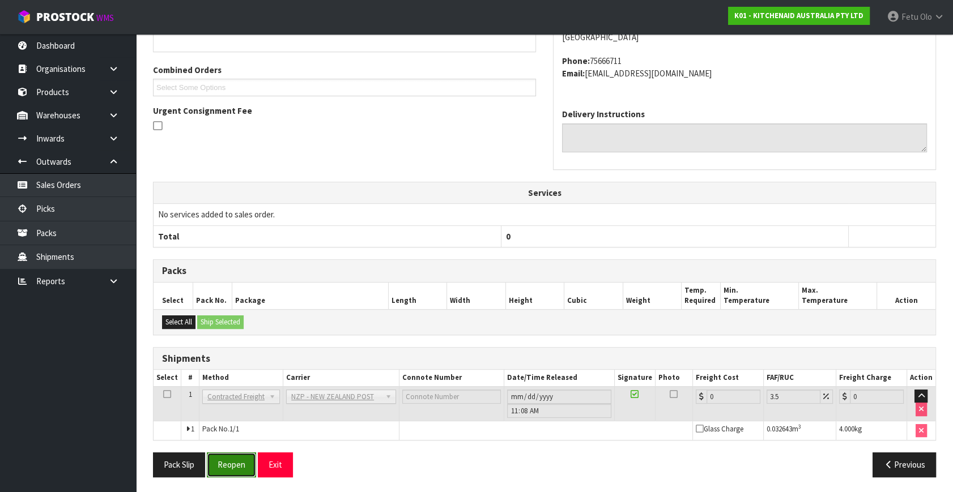
click at [228, 460] on button "Reopen" at bounding box center [231, 465] width 49 height 24
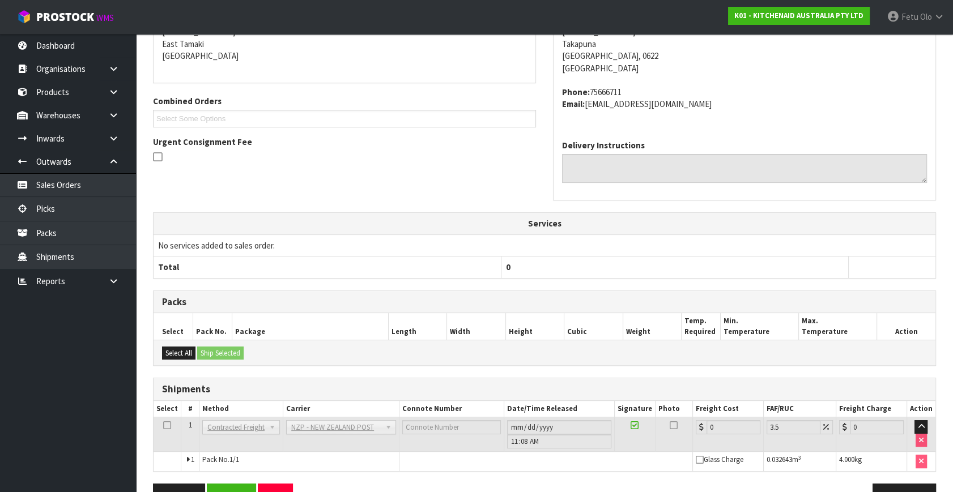
scroll to position [271, 0]
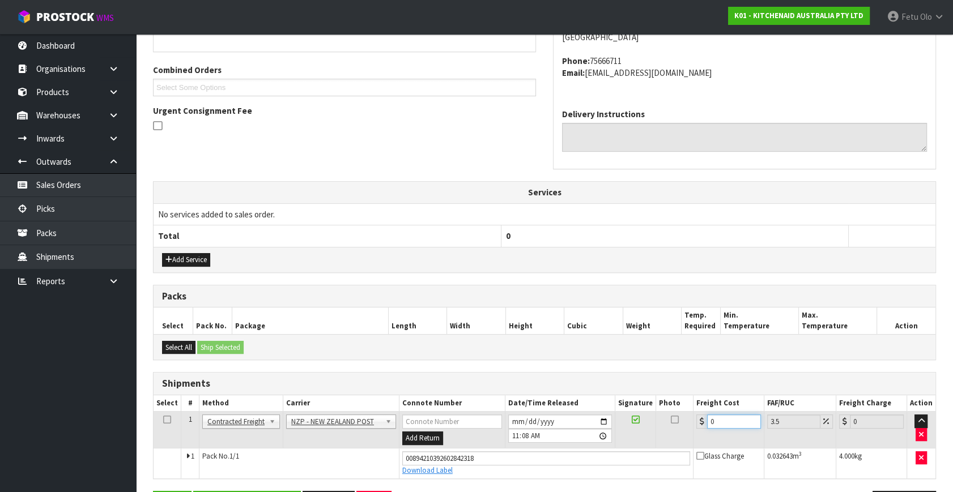
drag, startPoint x: 711, startPoint y: 425, endPoint x: 643, endPoint y: 442, distance: 70.2
click at [643, 442] on tr "1 Client Local Pickup Customer Local Pickup Company Freight Contracted Freight …" at bounding box center [544, 430] width 782 height 37
type input "4"
type input "4.14"
type input "4.3"
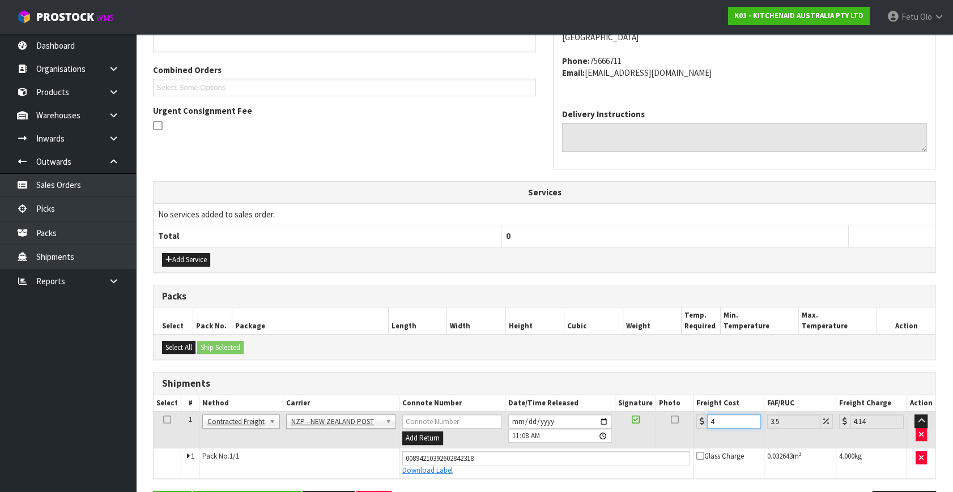
type input "4.45"
type input "4.33"
type input "4.48"
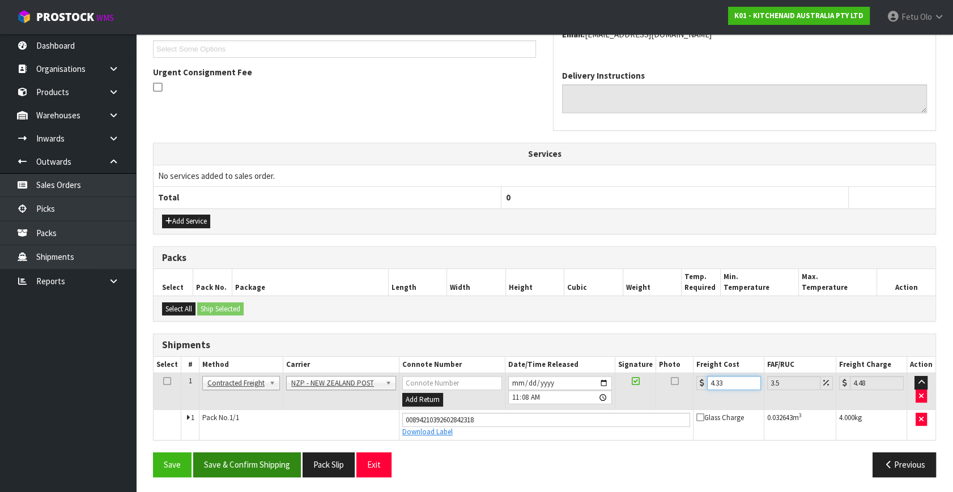
type input "4.33"
click at [277, 461] on button "Save & Confirm Shipping" at bounding box center [247, 465] width 108 height 24
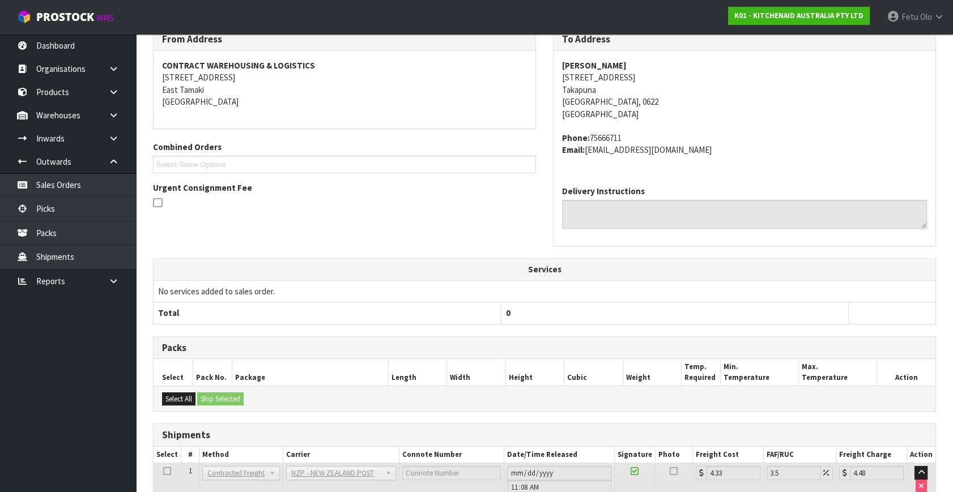
scroll to position [279, 0]
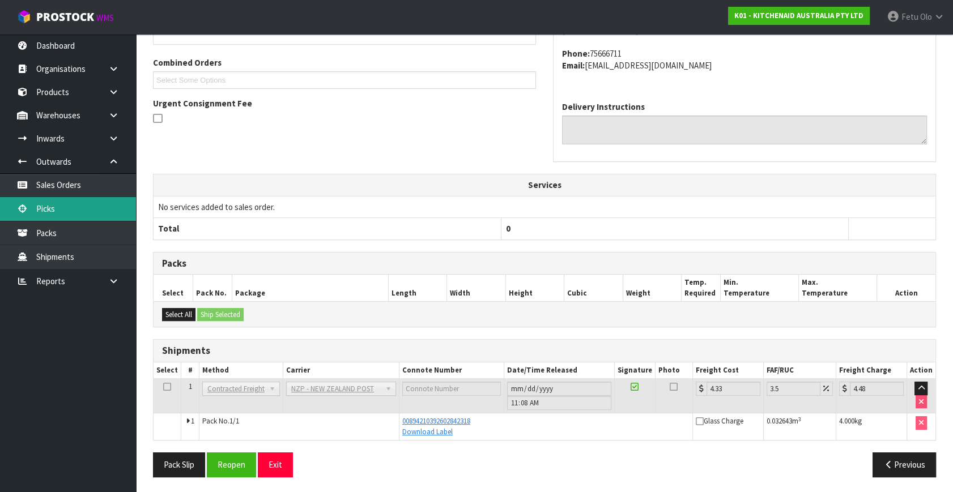
click at [51, 219] on link "Picks" at bounding box center [68, 208] width 136 height 23
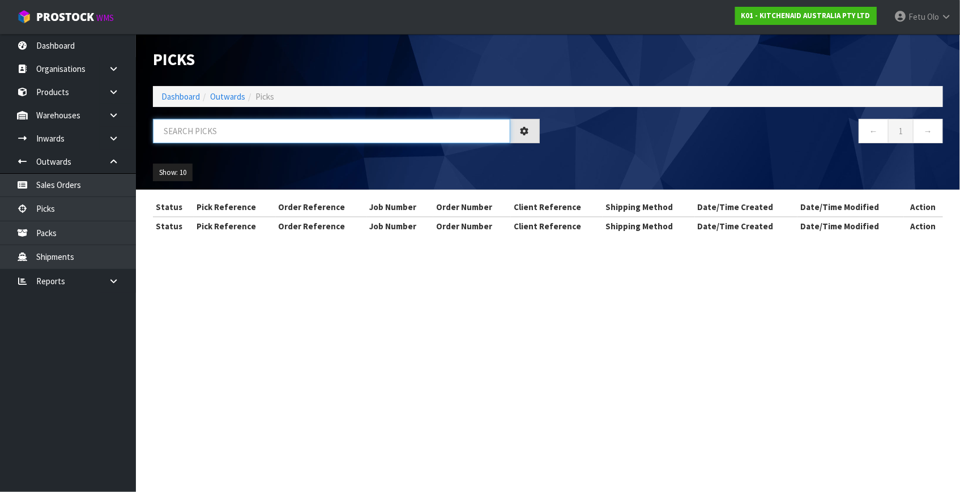
click at [265, 128] on input "text" at bounding box center [331, 131] width 357 height 24
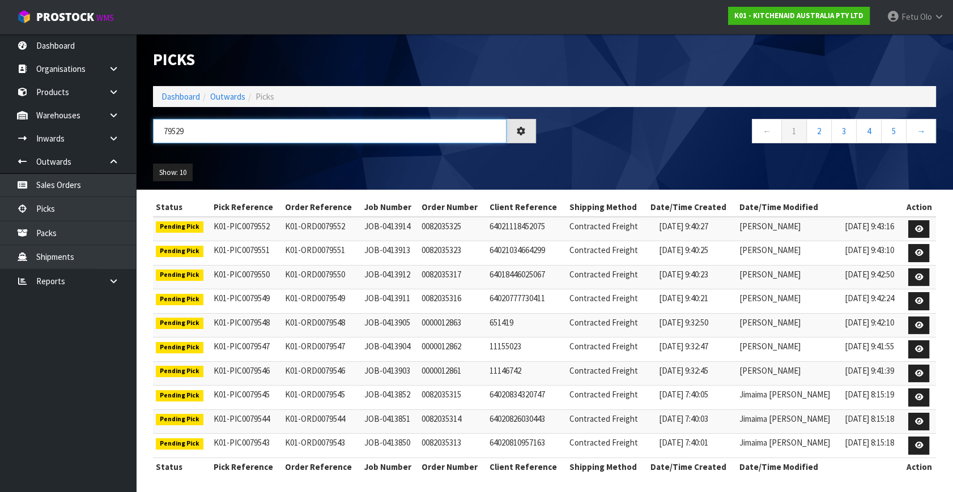
type input "79529"
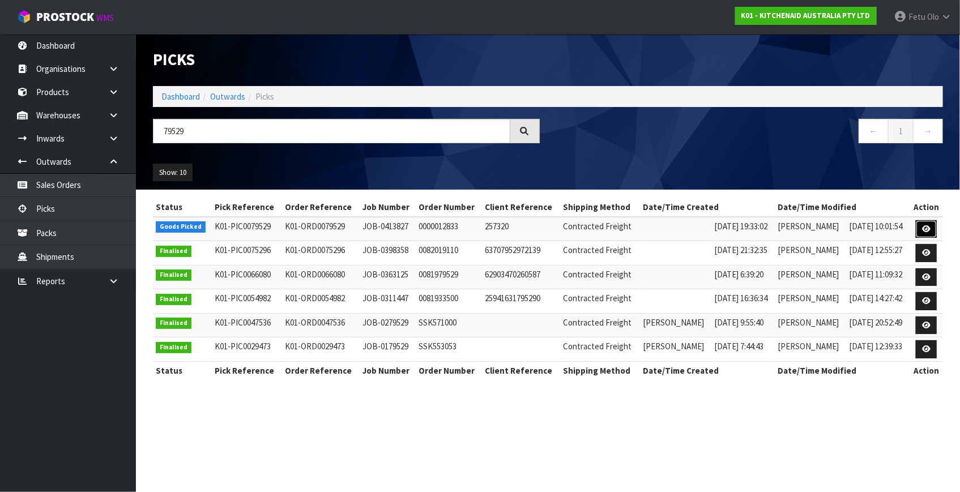
click at [924, 226] on icon at bounding box center [926, 228] width 8 height 7
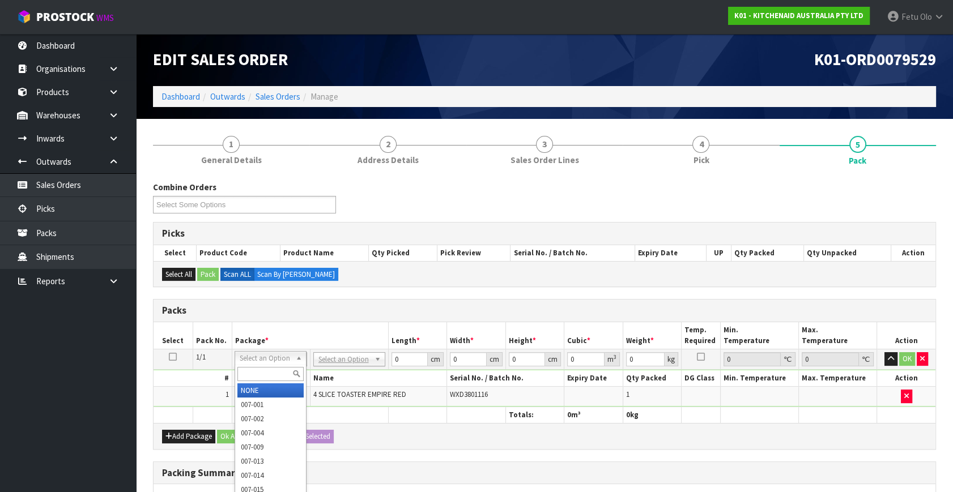
click at [251, 374] on input "text" at bounding box center [270, 374] width 66 height 14
click at [277, 372] on input "text" at bounding box center [270, 374] width 66 height 14
type input "011-084"
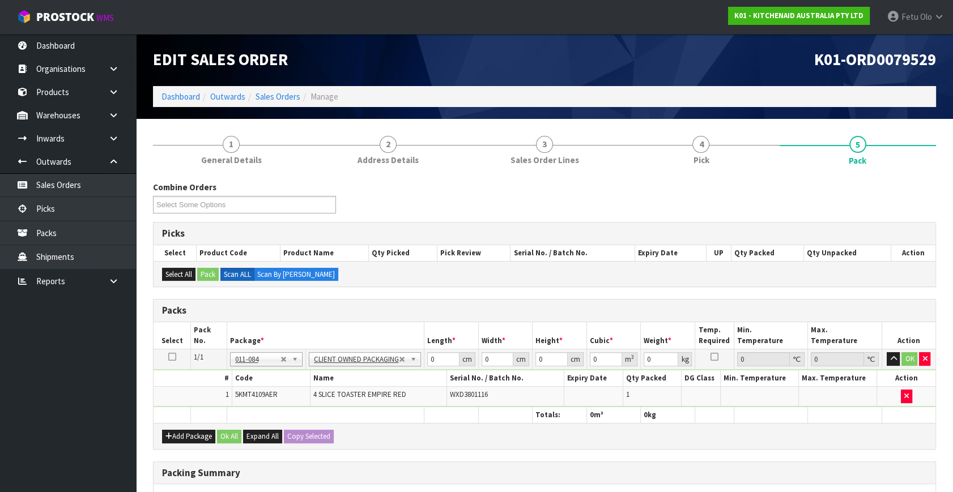
type input "4.55"
drag, startPoint x: 444, startPoint y: 361, endPoint x: 377, endPoint y: 379, distance: 69.4
click at [377, 379] on tbody "1/1 NONE 007-001 007-002 007-004 007-009 007-013 007-014 007-015 007-017 007-01…" at bounding box center [544, 378] width 782 height 58
type input "40"
type input "28"
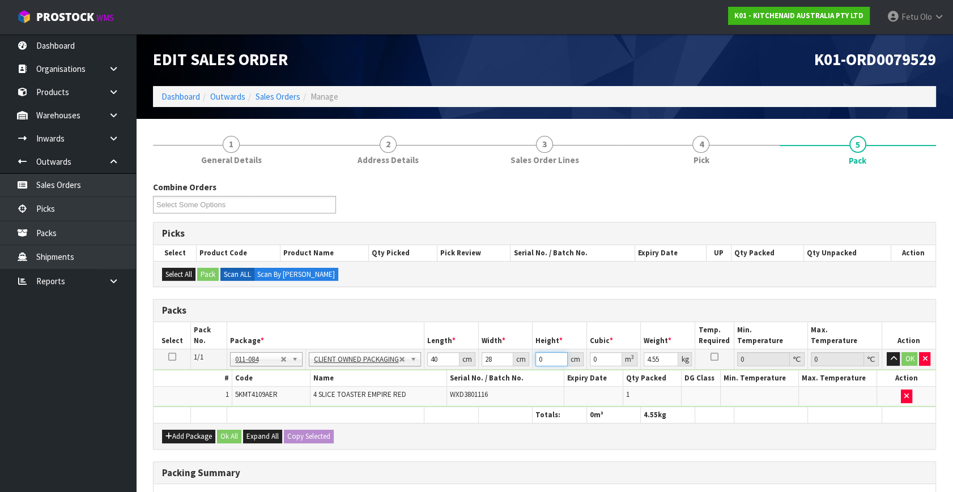
type input "3"
type input "0.00336"
type input "37"
type input "0.04144"
type input "37"
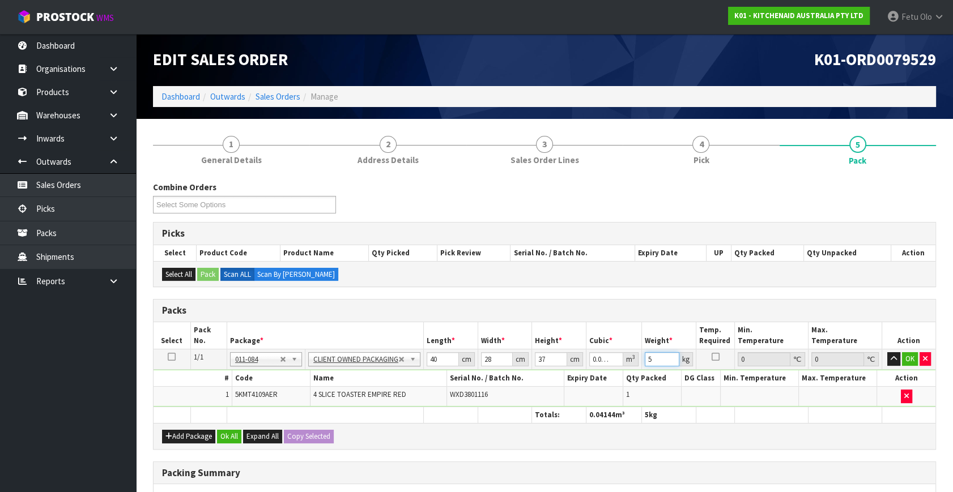
type input "5"
click button "OK" at bounding box center [910, 359] width 16 height 14
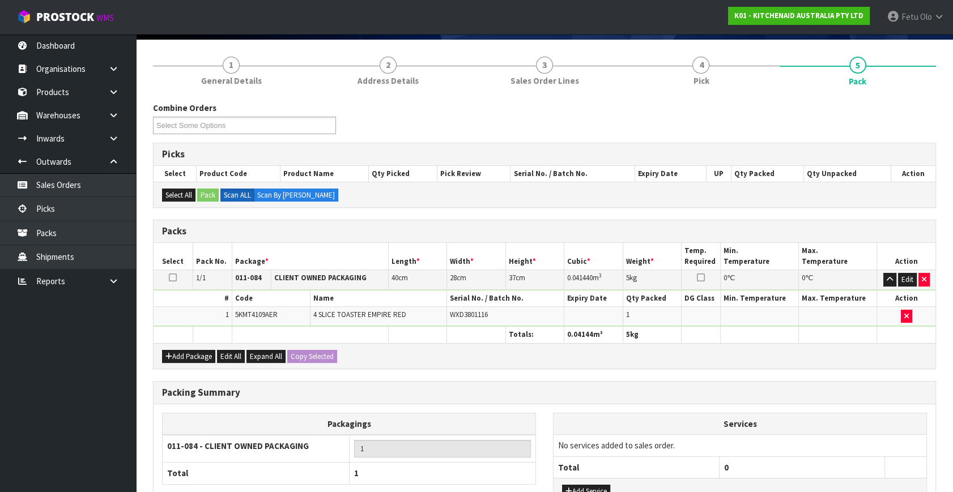
scroll to position [169, 0]
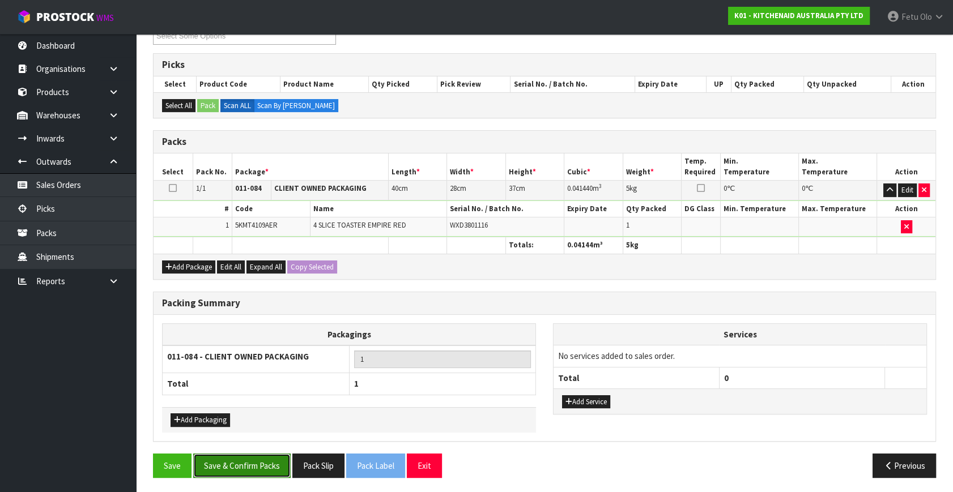
drag, startPoint x: 238, startPoint y: 467, endPoint x: 251, endPoint y: 468, distance: 13.1
click at [238, 466] on button "Save & Confirm Packs" at bounding box center [241, 466] width 97 height 24
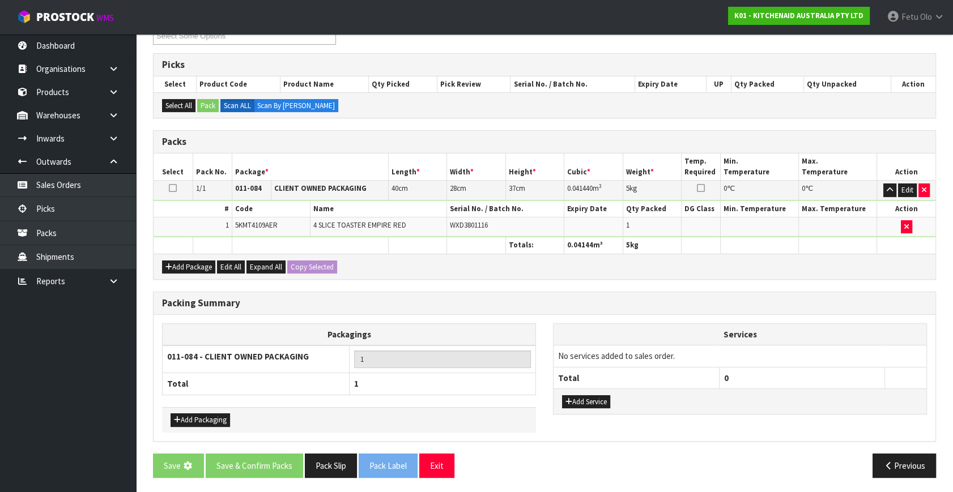
scroll to position [0, 0]
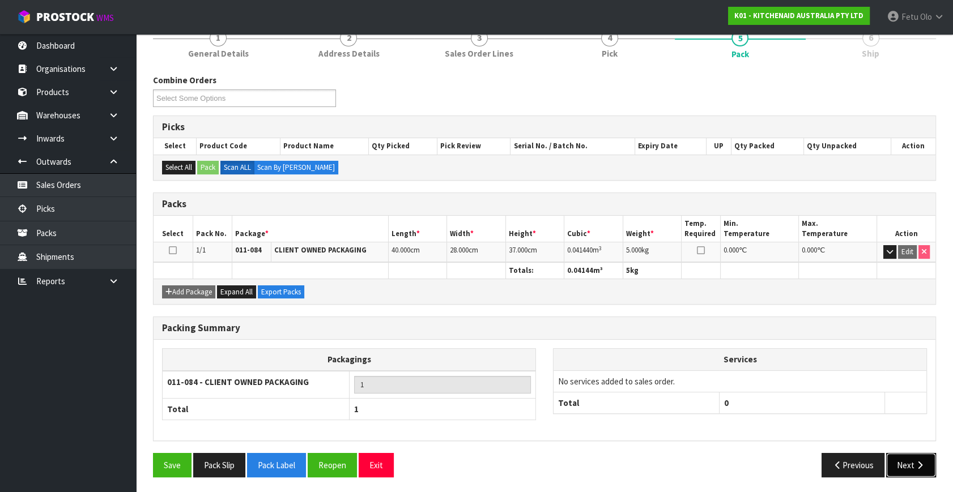
click at [897, 453] on button "Next" at bounding box center [911, 465] width 50 height 24
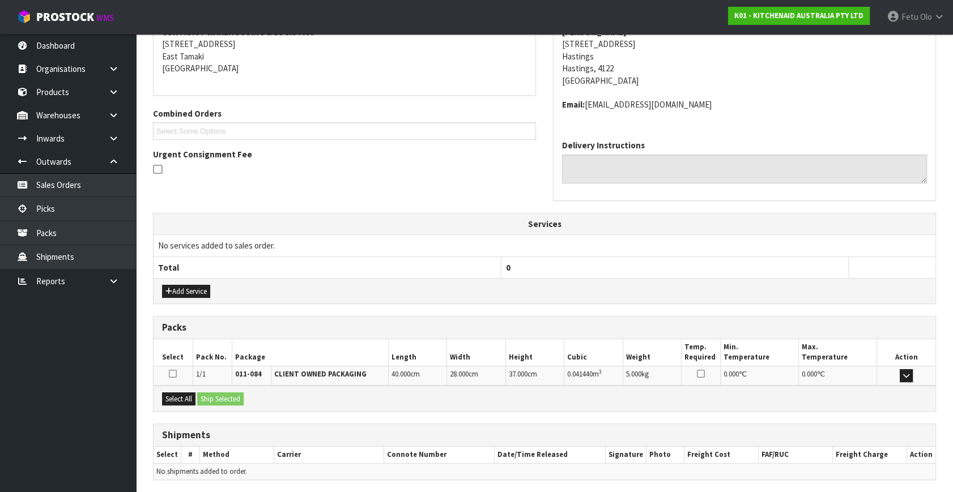
scroll to position [267, 0]
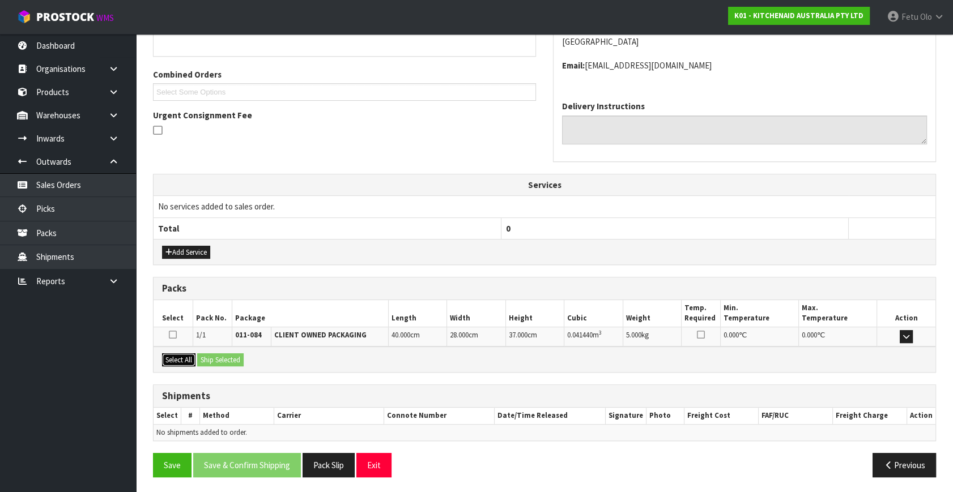
click at [193, 359] on button "Select All" at bounding box center [178, 360] width 33 height 14
click at [216, 359] on button "Ship Selected" at bounding box center [220, 360] width 46 height 14
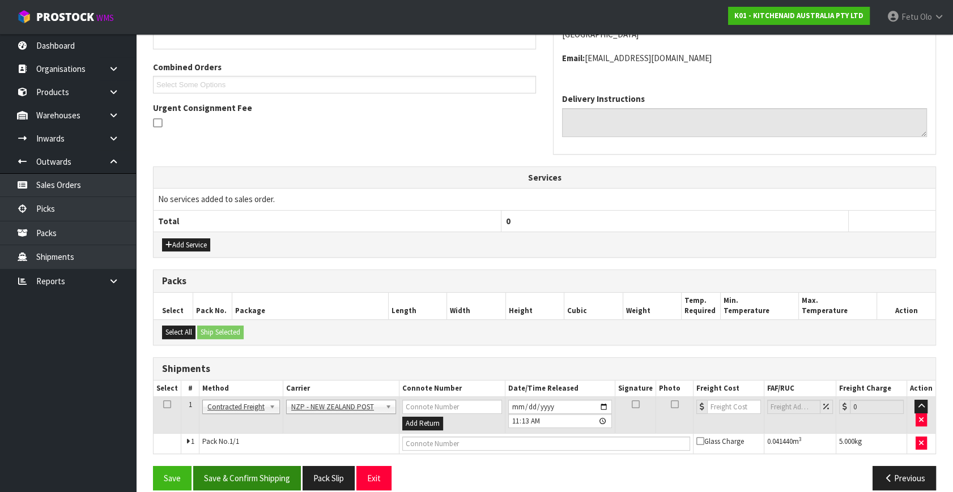
scroll to position [287, 0]
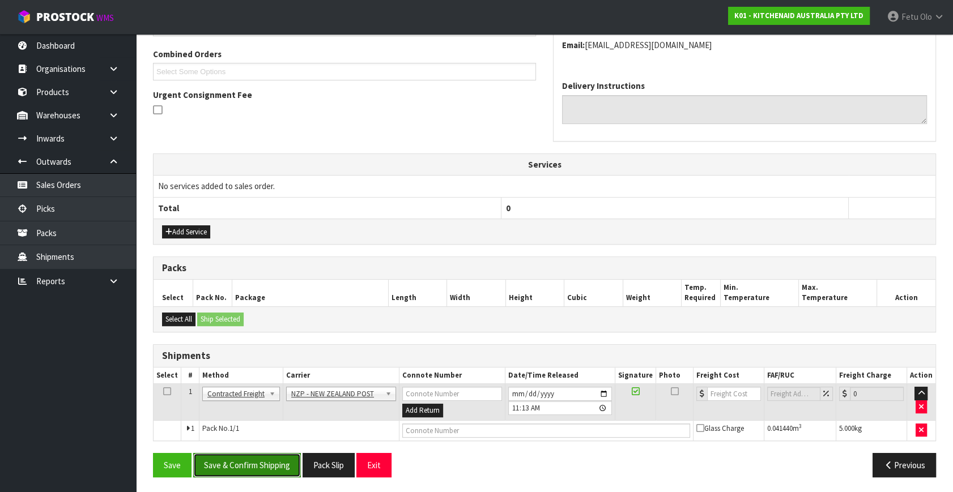
click at [252, 461] on button "Save & Confirm Shipping" at bounding box center [247, 465] width 108 height 24
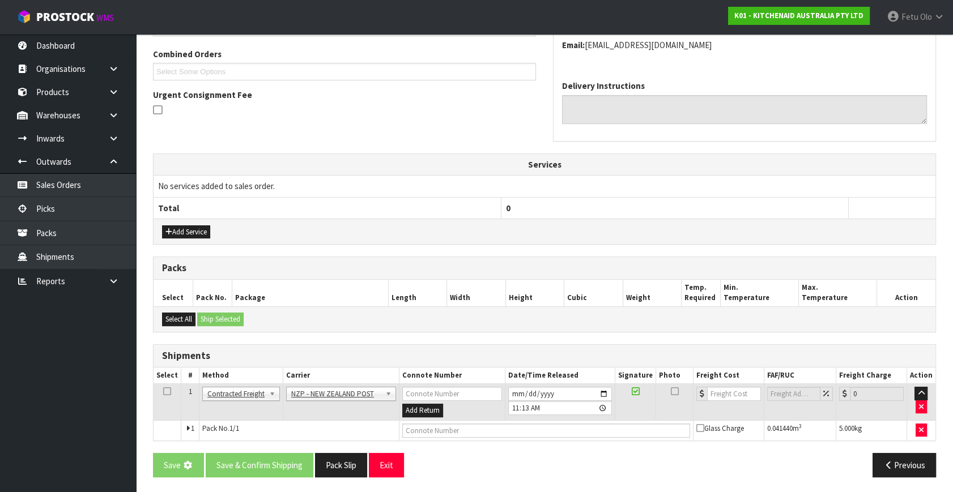
scroll to position [0, 0]
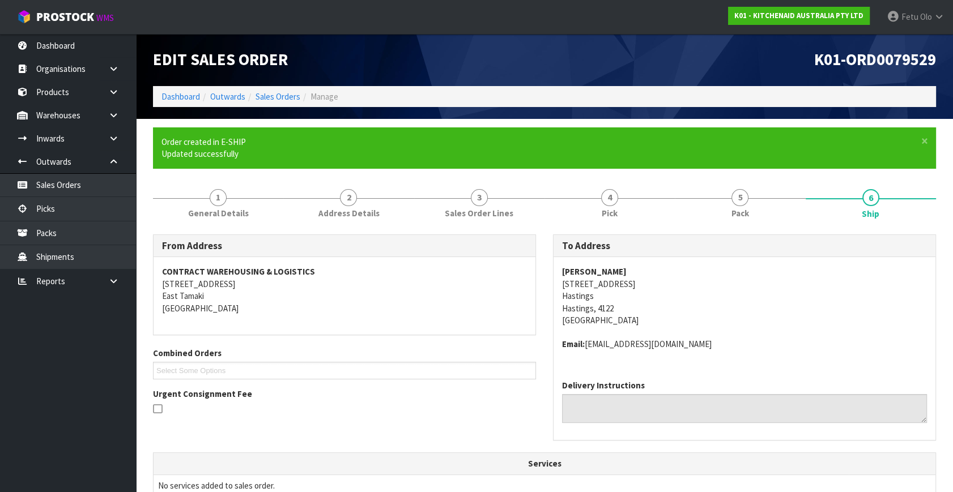
drag, startPoint x: 460, startPoint y: 434, endPoint x: 497, endPoint y: 447, distance: 38.5
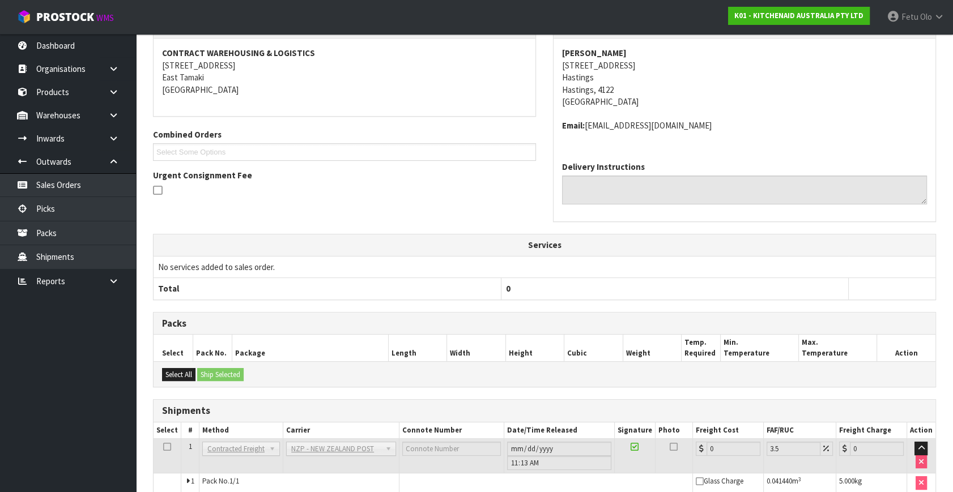
scroll to position [271, 0]
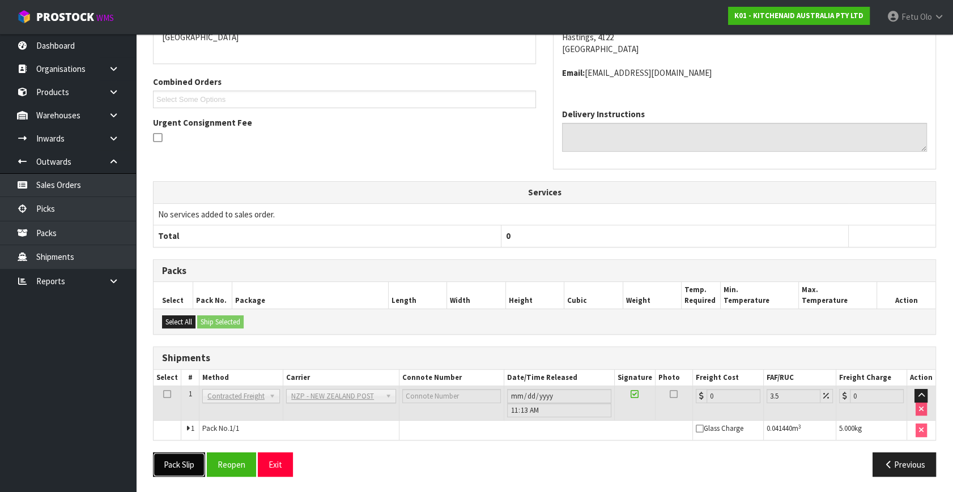
click at [169, 465] on button "Pack Slip" at bounding box center [179, 465] width 52 height 24
click at [233, 463] on button "Reopen" at bounding box center [231, 465] width 49 height 24
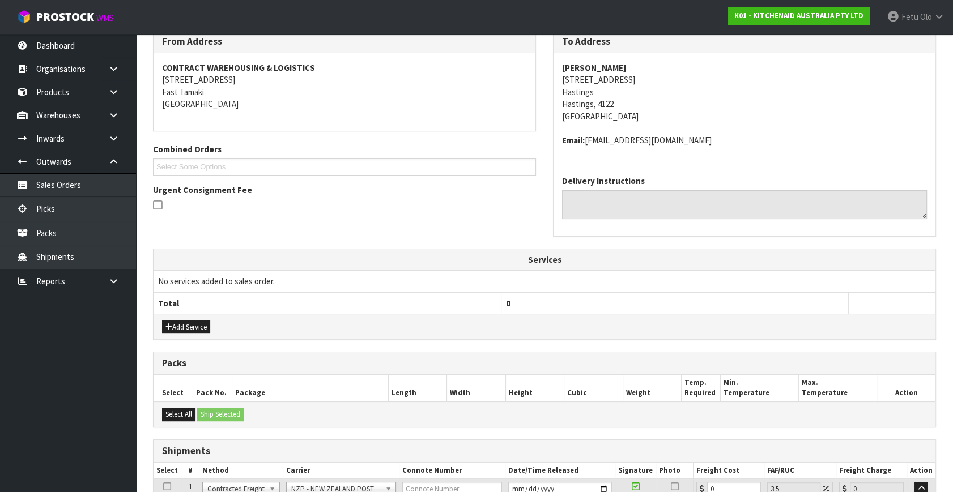
scroll to position [259, 0]
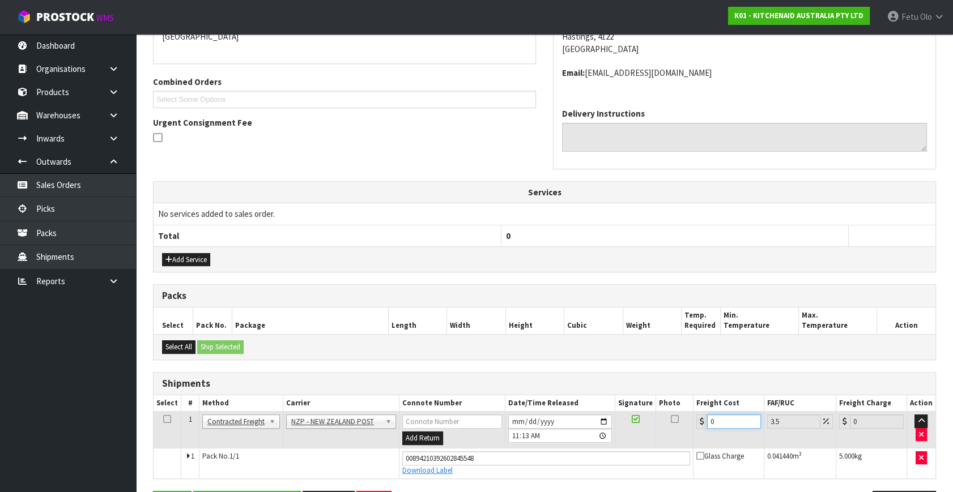
drag, startPoint x: 723, startPoint y: 422, endPoint x: 527, endPoint y: 454, distance: 198.5
click at [527, 454] on tbody "1 Client Local Pickup Customer Local Pickup Company Freight Contracted Freight …" at bounding box center [544, 445] width 782 height 67
type input "4"
type input "4.14"
type input "4.3"
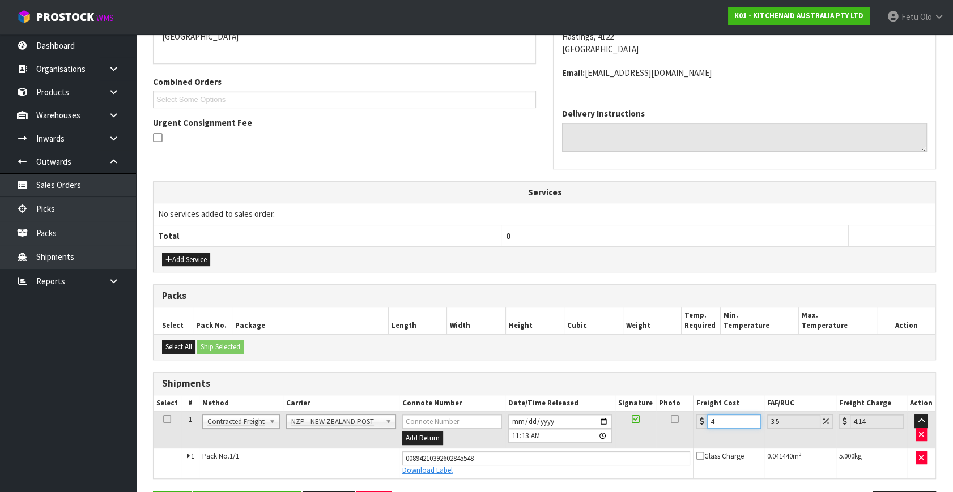
type input "4.45"
type input "4.33"
type input "4.48"
click at [629, 451] on tbody "1 Client Local Pickup Customer Local Pickup Company Freight Contracted Freight …" at bounding box center [544, 445] width 782 height 67
type input "8"
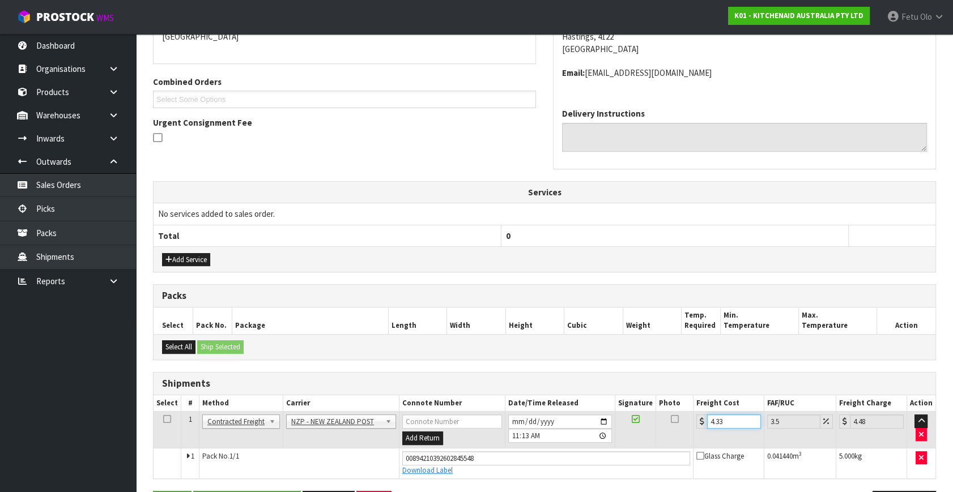
type input "8.28"
type input "8.4"
type input "8.69"
type input "8.45"
type input "8.75"
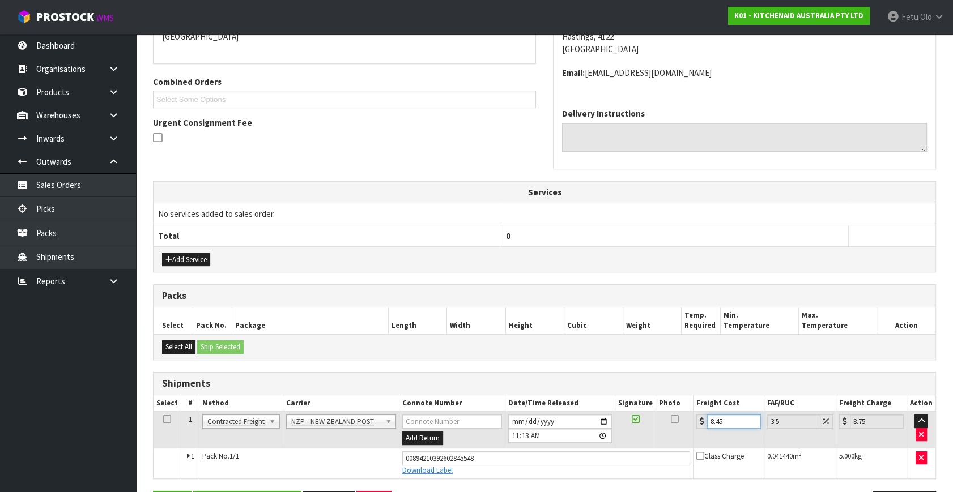
scroll to position [297, 0]
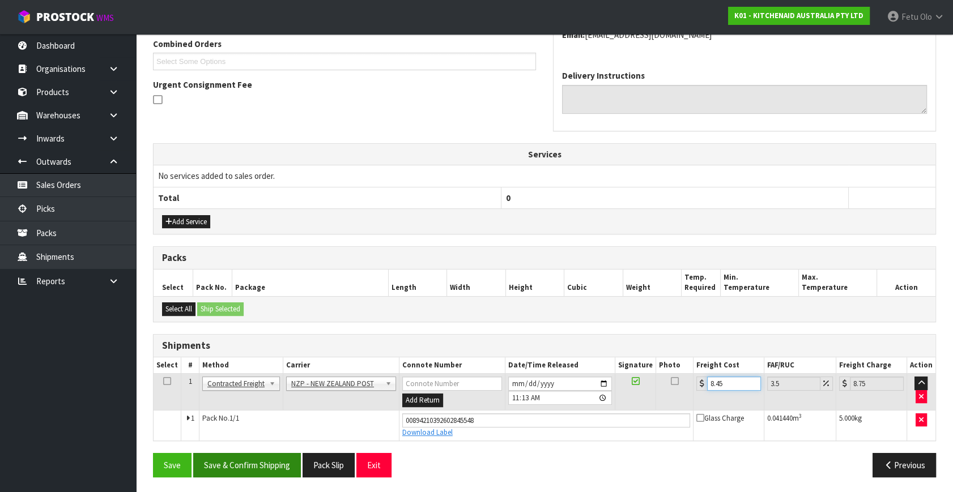
type input "8.45"
click at [250, 460] on button "Save & Confirm Shipping" at bounding box center [247, 465] width 108 height 24
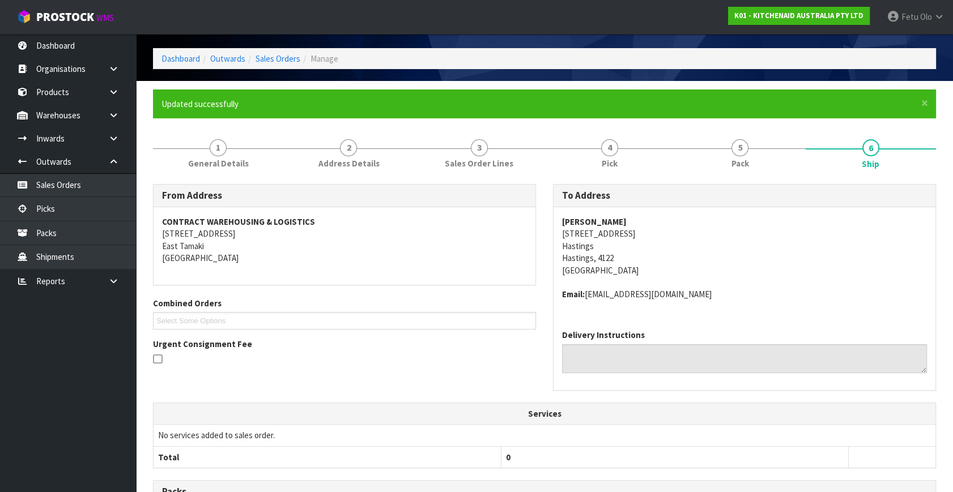
scroll to position [51, 0]
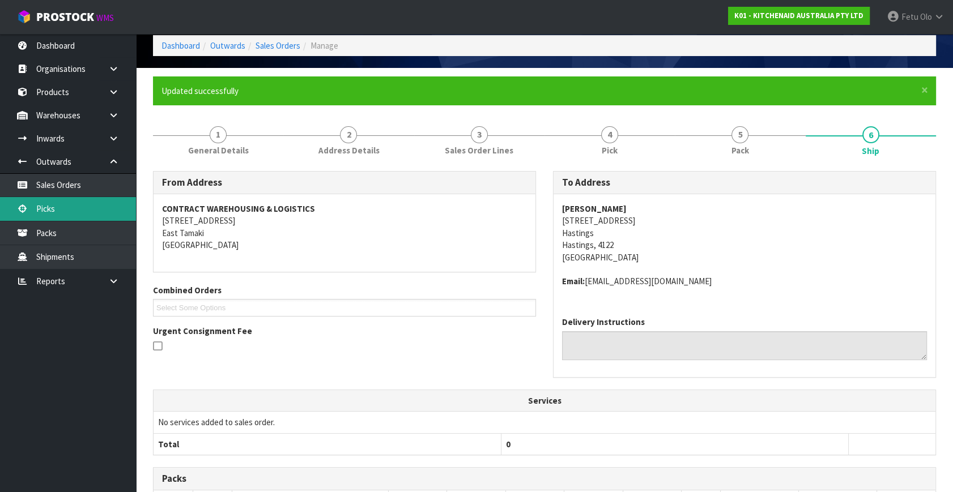
click at [45, 212] on link "Picks" at bounding box center [68, 208] width 136 height 23
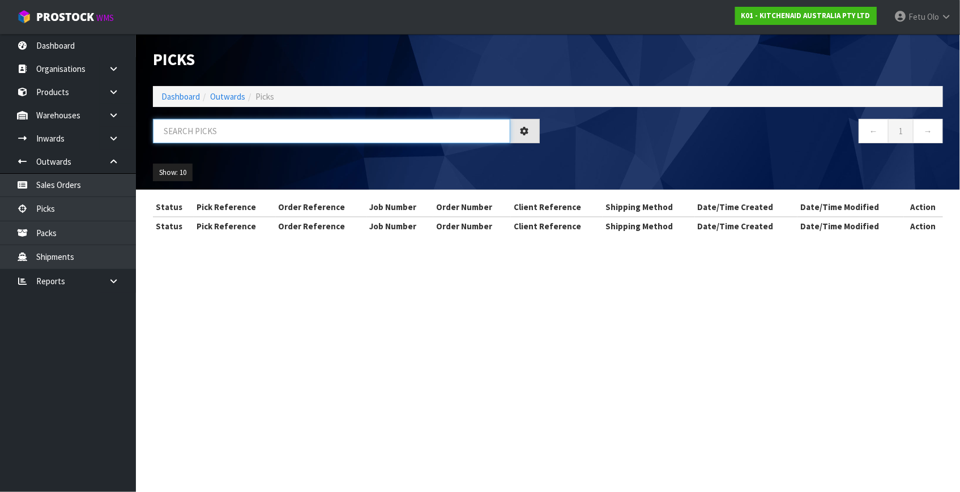
click at [230, 127] on input "text" at bounding box center [331, 131] width 357 height 24
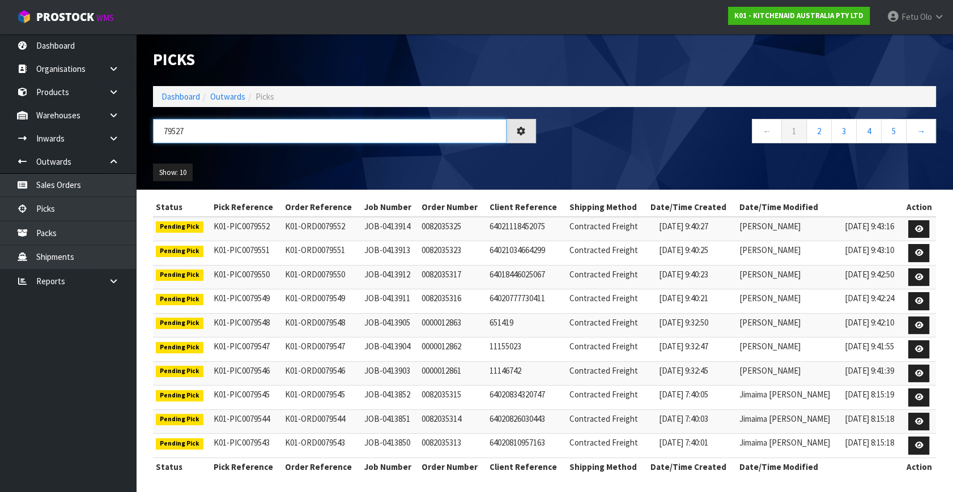
type input "79527"
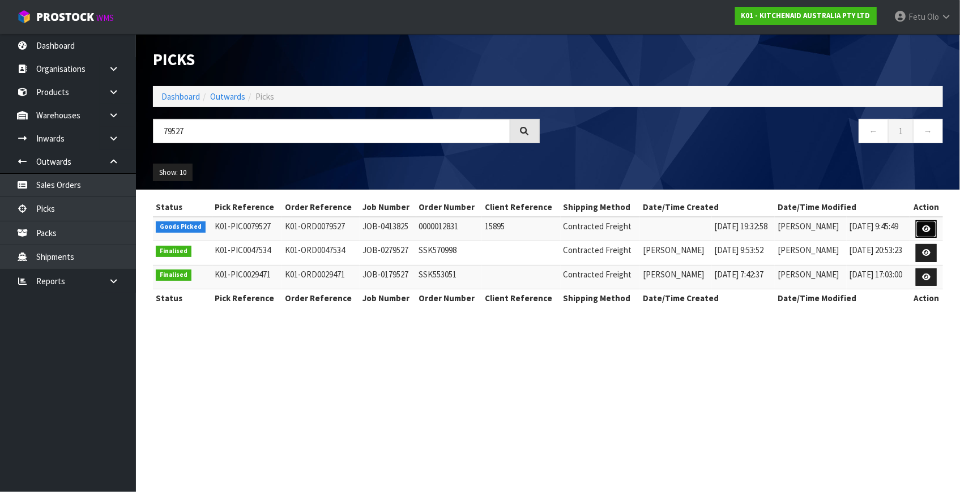
click at [921, 227] on link at bounding box center [926, 229] width 21 height 18
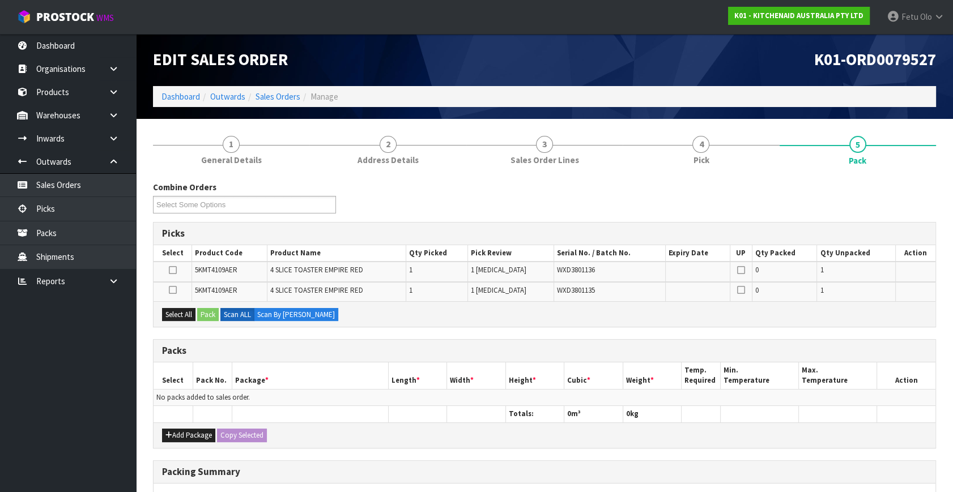
click at [173, 442] on div "Add Package Copy Selected" at bounding box center [544, 435] width 782 height 25
click at [174, 427] on div "Add Package Copy Selected" at bounding box center [544, 435] width 782 height 25
click at [178, 432] on button "Add Package" at bounding box center [188, 436] width 53 height 14
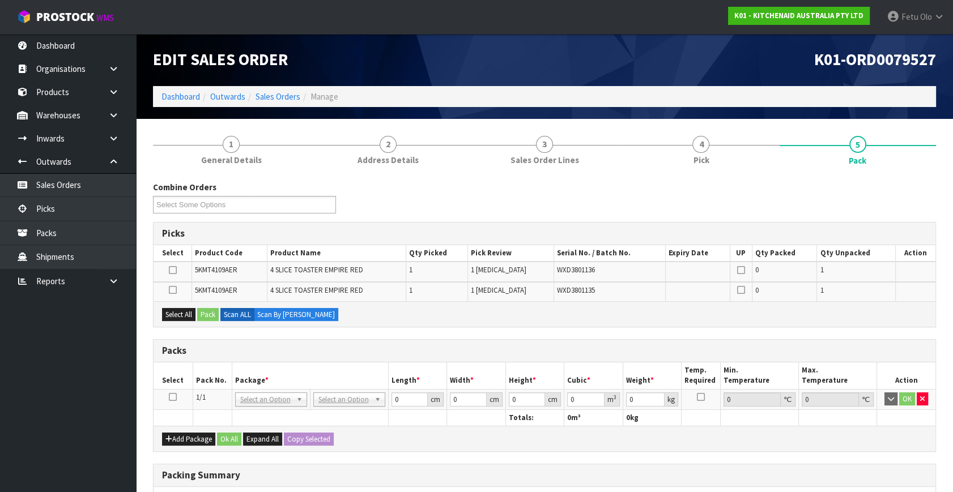
click at [174, 397] on icon at bounding box center [173, 397] width 8 height 1
click at [209, 377] on th "Pack No." at bounding box center [212, 376] width 39 height 27
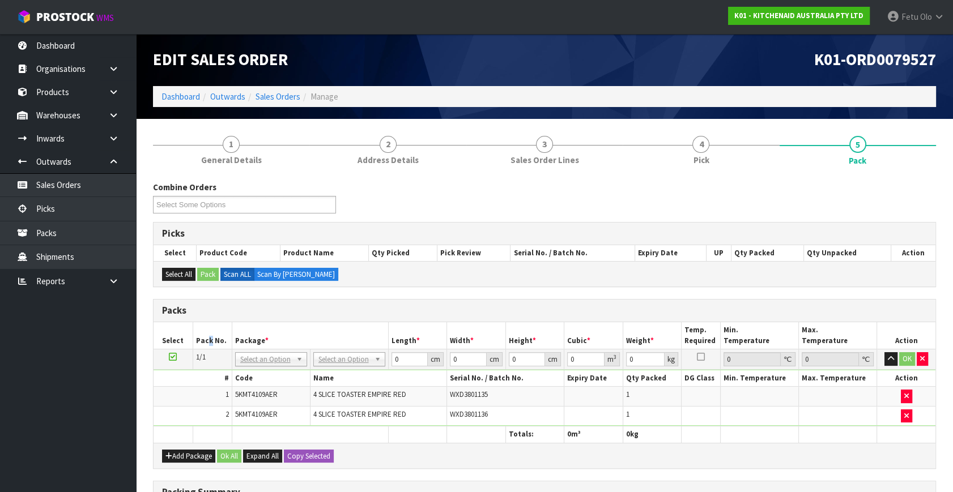
drag, startPoint x: 333, startPoint y: 357, endPoint x: 331, endPoint y: 382, distance: 25.6
drag, startPoint x: 336, startPoint y: 392, endPoint x: 424, endPoint y: 370, distance: 90.4
drag, startPoint x: 410, startPoint y: 360, endPoint x: 301, endPoint y: 395, distance: 114.1
click at [301, 395] on tbody "1/1 NONE 007-001 007-002 007-004 007-009 007-013 007-014 007-015 007-017 007-01…" at bounding box center [544, 387] width 782 height 77
type input "76"
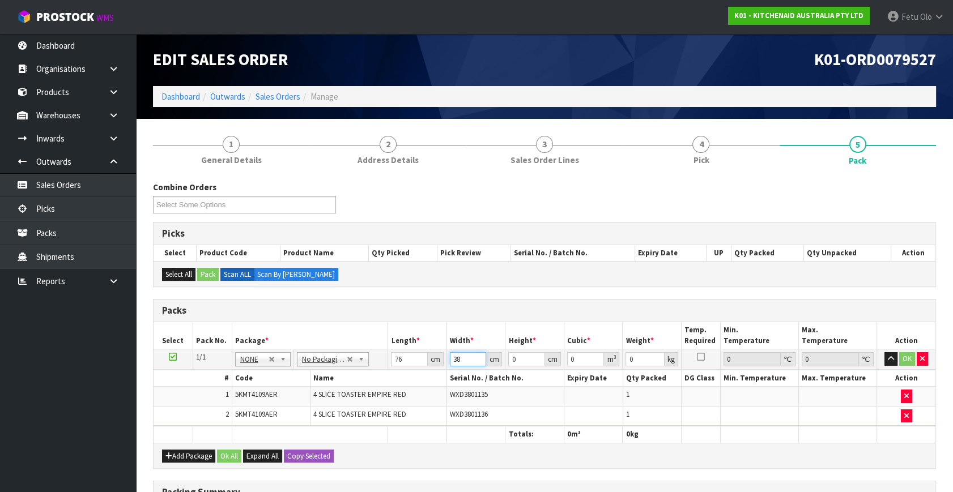
type input "38"
type input "2"
type input "0.005776"
type input "29"
type input "0.083752"
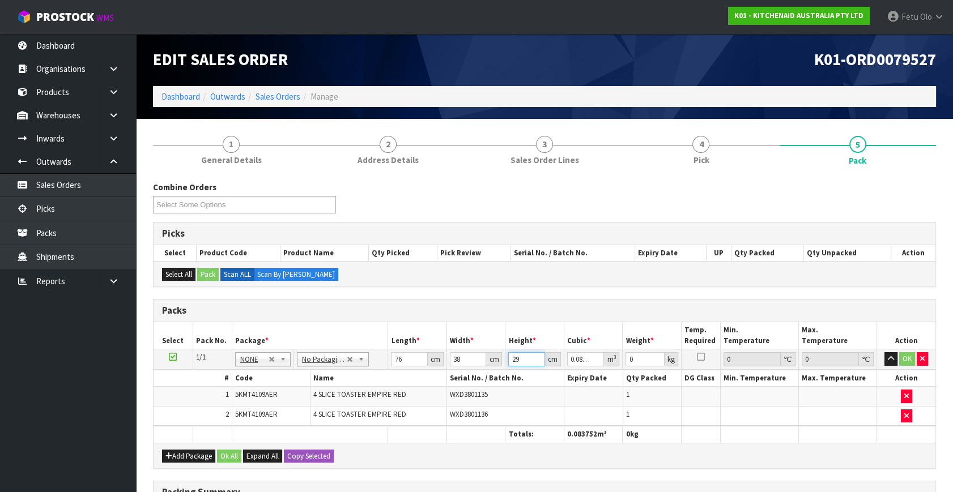
type input "29"
type input "11"
click button "OK" at bounding box center [907, 359] width 16 height 14
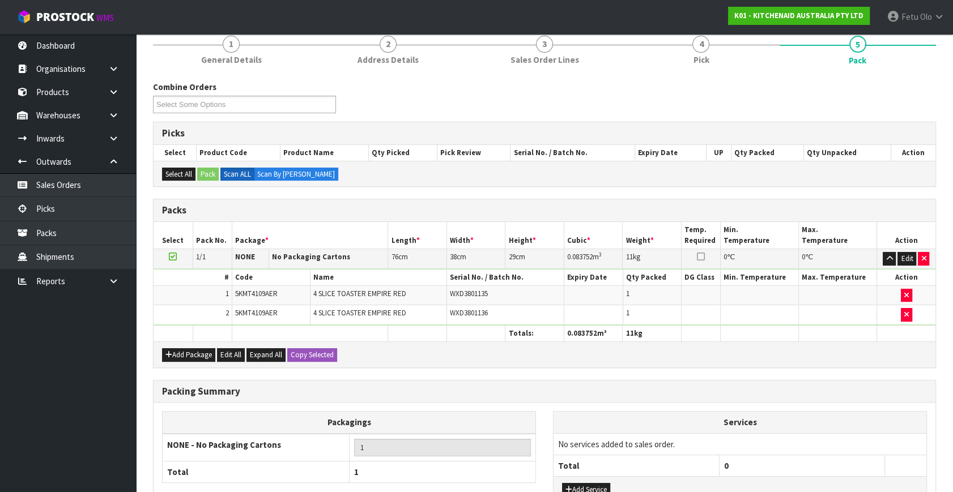
scroll to position [187, 0]
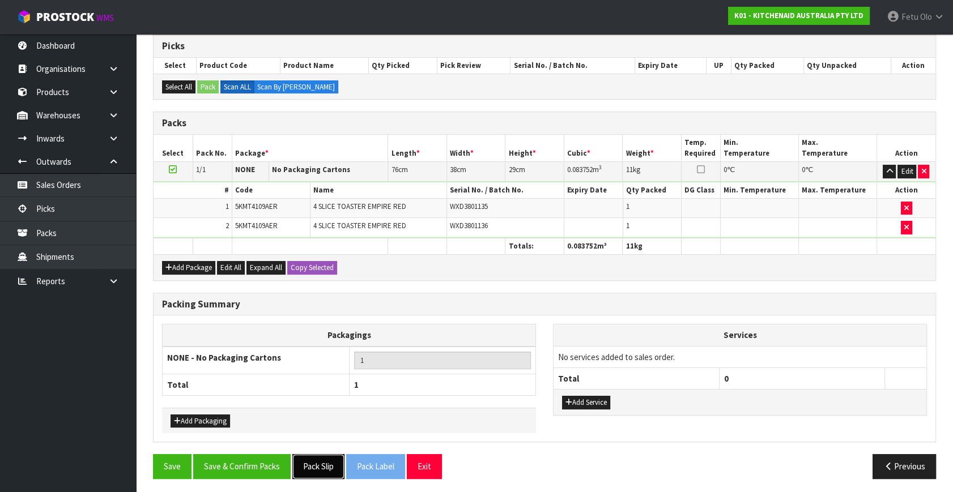
click at [323, 467] on button "Pack Slip" at bounding box center [318, 466] width 52 height 24
click at [261, 465] on button "Save & Confirm Packs" at bounding box center [241, 466] width 97 height 24
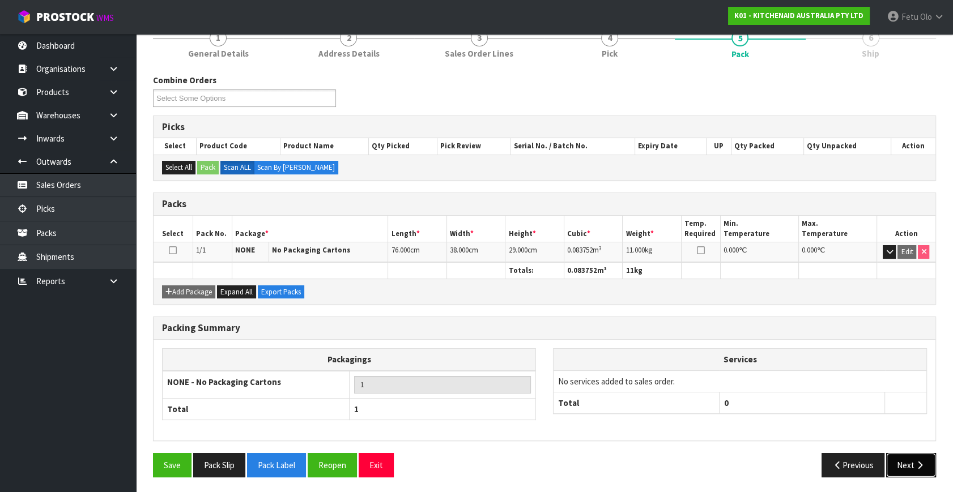
click at [914, 461] on icon "button" at bounding box center [919, 465] width 11 height 8
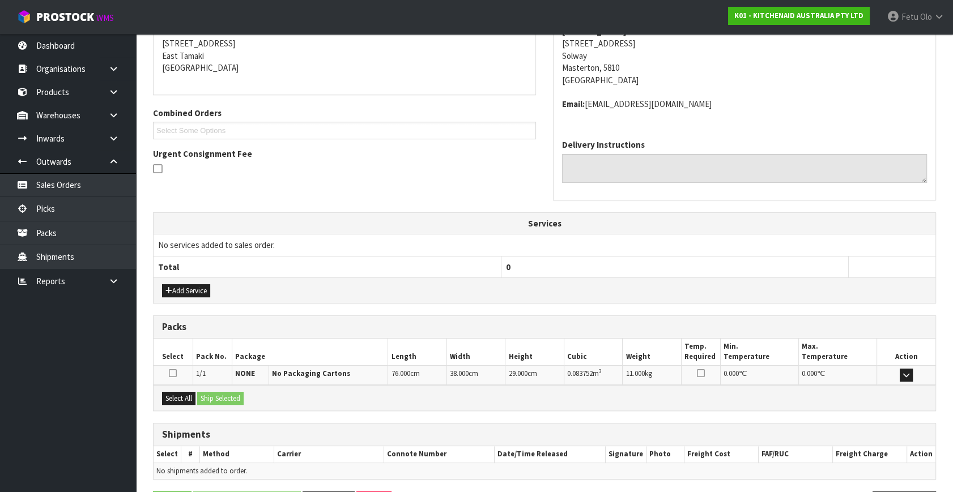
scroll to position [267, 0]
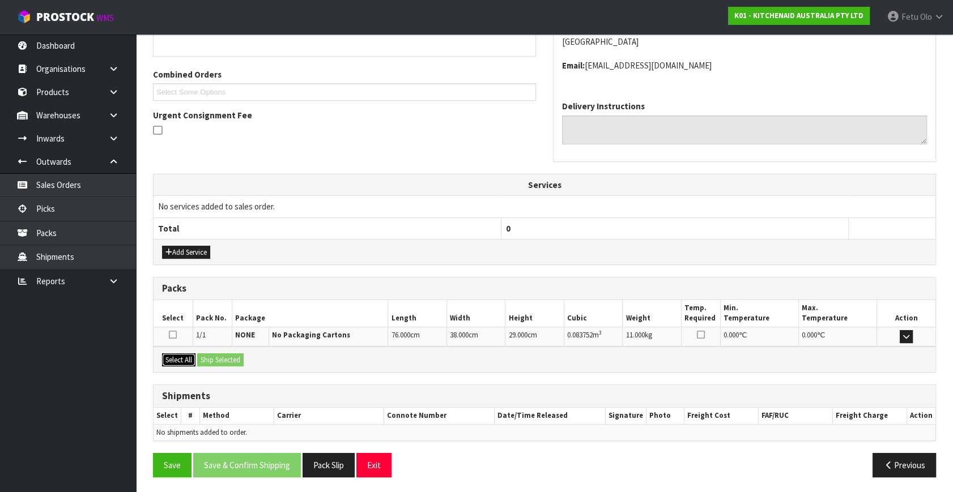
click at [199, 357] on div "Select All Ship Selected" at bounding box center [544, 359] width 782 height 25
click at [171, 356] on button "Select All" at bounding box center [178, 360] width 33 height 14
click at [203, 360] on button "Ship Selected" at bounding box center [220, 360] width 46 height 14
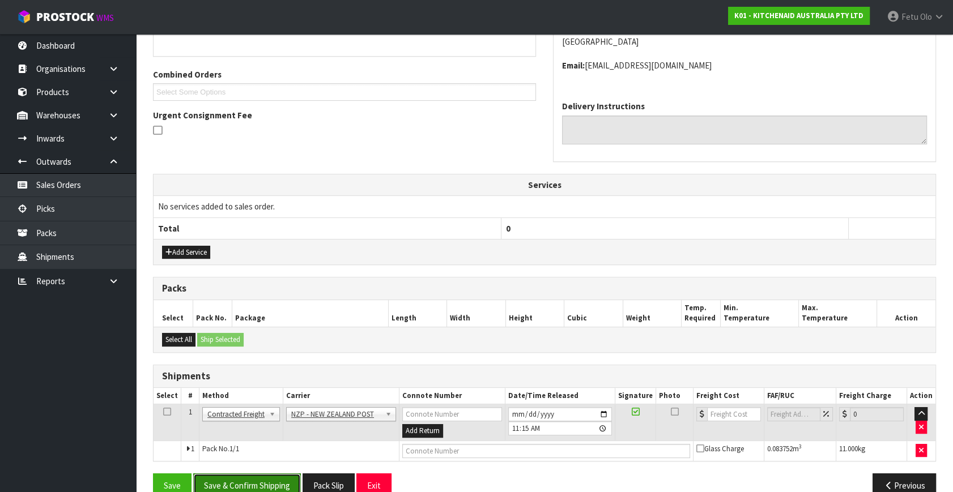
drag, startPoint x: 257, startPoint y: 481, endPoint x: 253, endPoint y: 492, distance: 11.5
click at [257, 485] on button "Save & Confirm Shipping" at bounding box center [247, 486] width 108 height 24
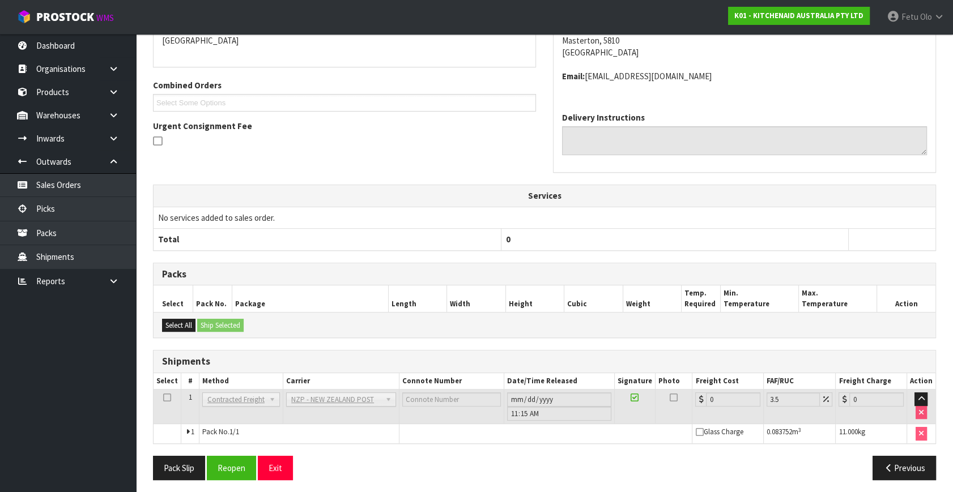
scroll to position [271, 0]
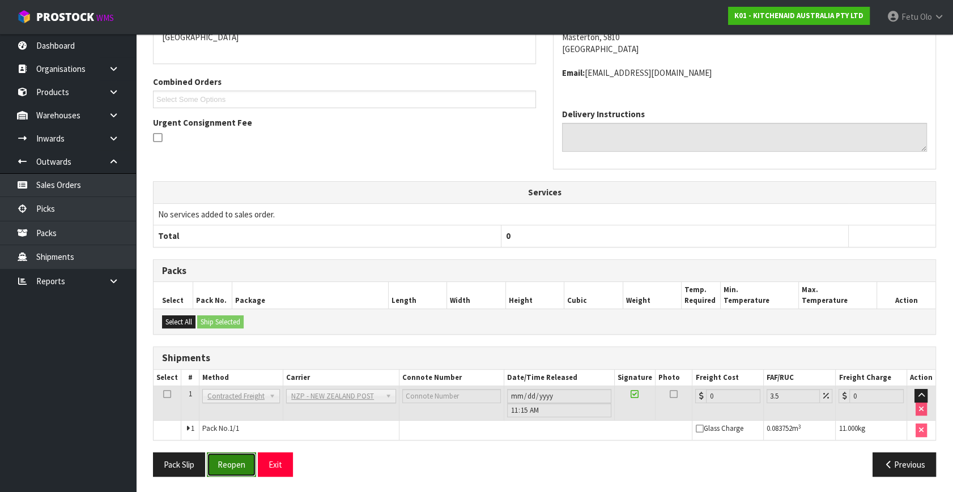
click at [247, 457] on button "Reopen" at bounding box center [231, 465] width 49 height 24
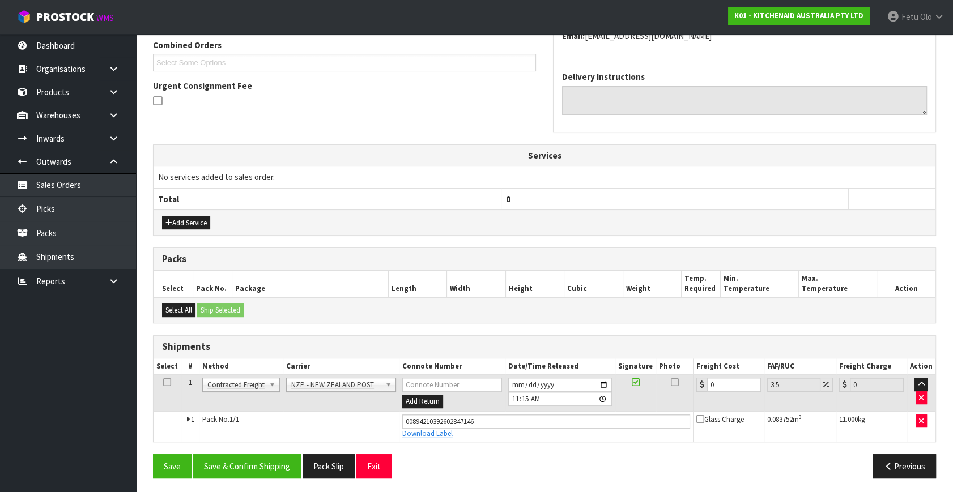
scroll to position [297, 0]
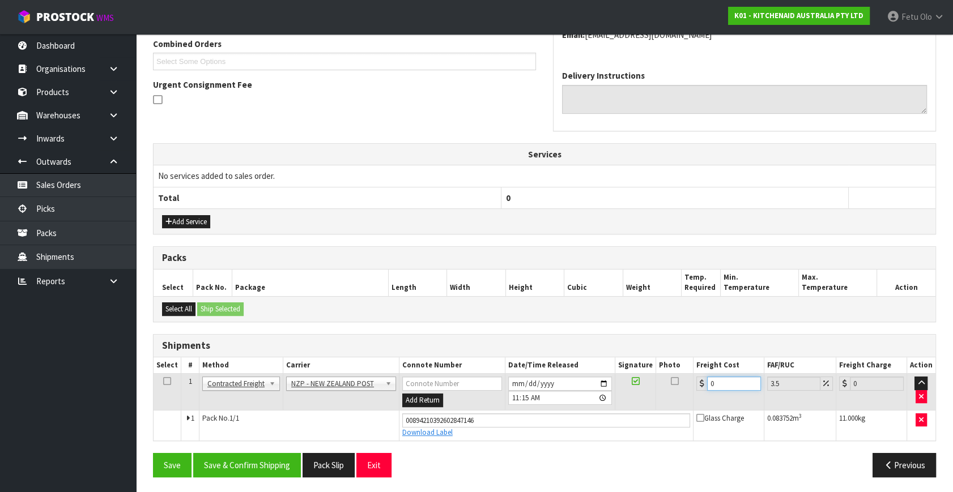
drag, startPoint x: 722, startPoint y: 378, endPoint x: 587, endPoint y: 427, distance: 143.9
click at [587, 427] on tbody "1 Client Local Pickup Customer Local Pickup Company Freight Contracted Freight …" at bounding box center [544, 407] width 782 height 67
type input "5"
type input "5.17"
type input "0"
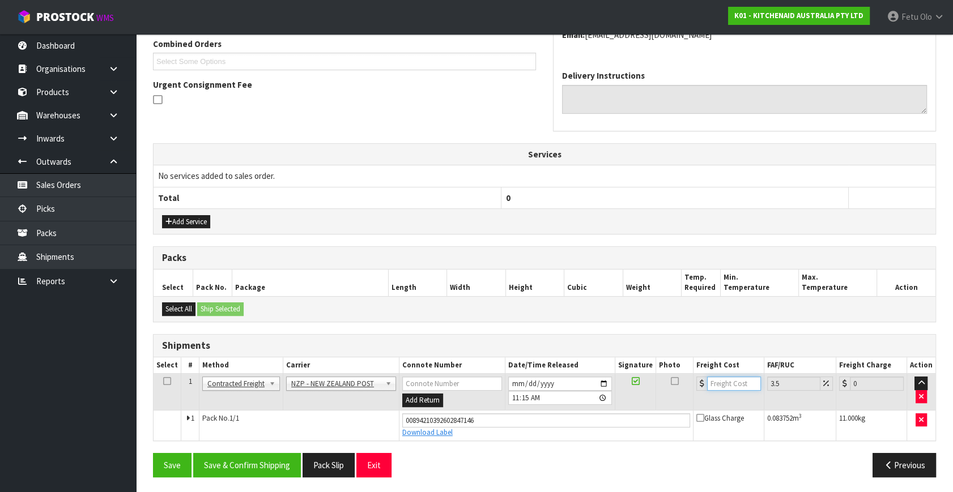
type input "1"
type input "1.03"
type input "14"
type input "14.49"
type input "14.1"
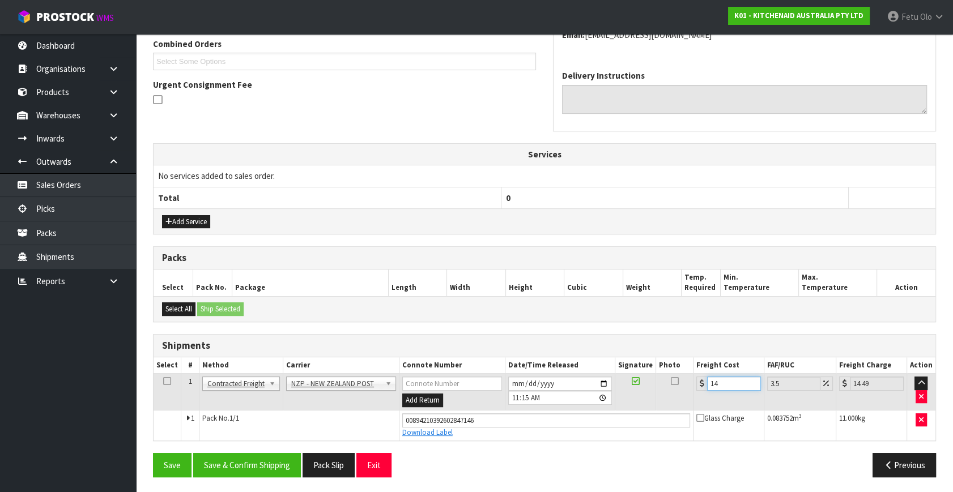
type input "14.59"
type input "14.14"
type input "14.63"
type input "14.14"
click at [266, 462] on button "Save & Confirm Shipping" at bounding box center [247, 465] width 108 height 24
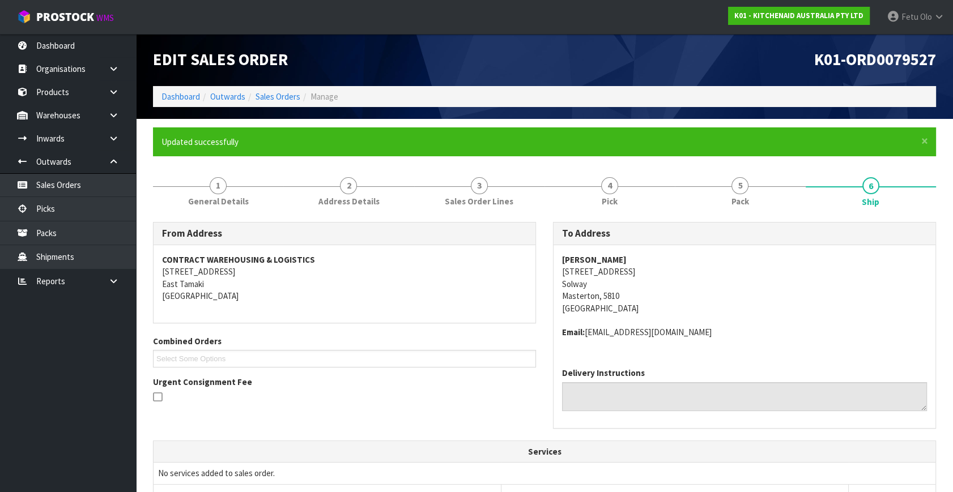
scroll to position [266, 0]
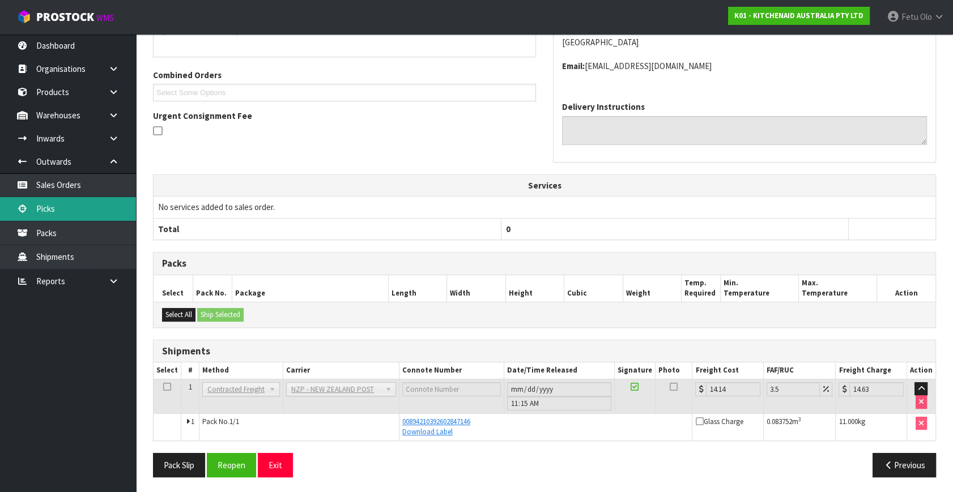
click at [54, 204] on link "Picks" at bounding box center [68, 208] width 136 height 23
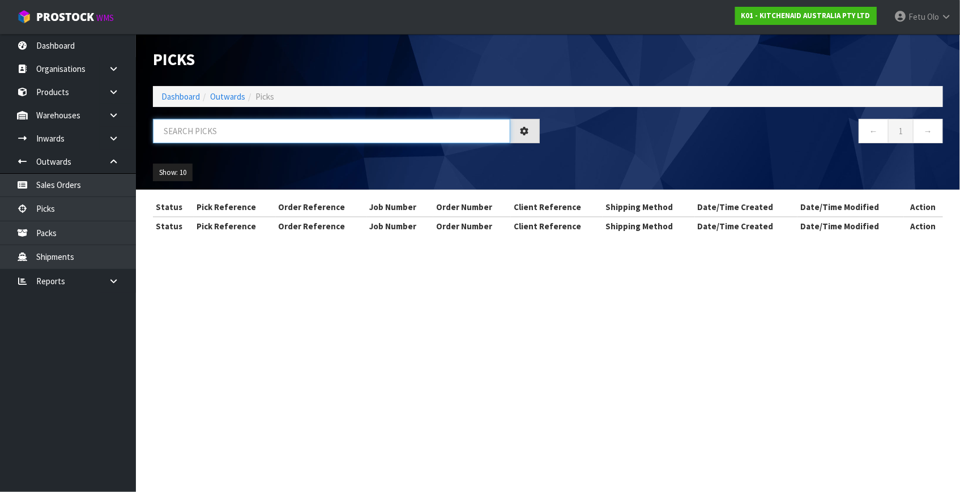
click at [299, 131] on input "text" at bounding box center [331, 131] width 357 height 24
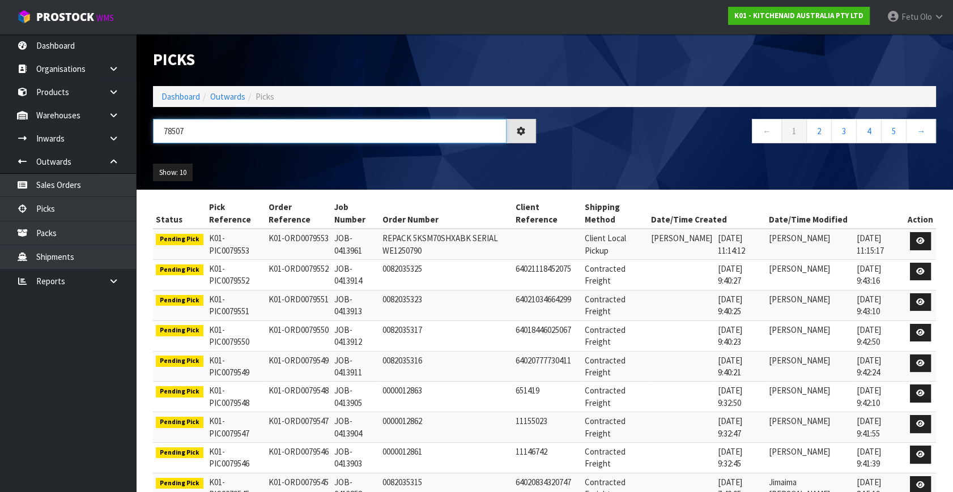
type input "78507"
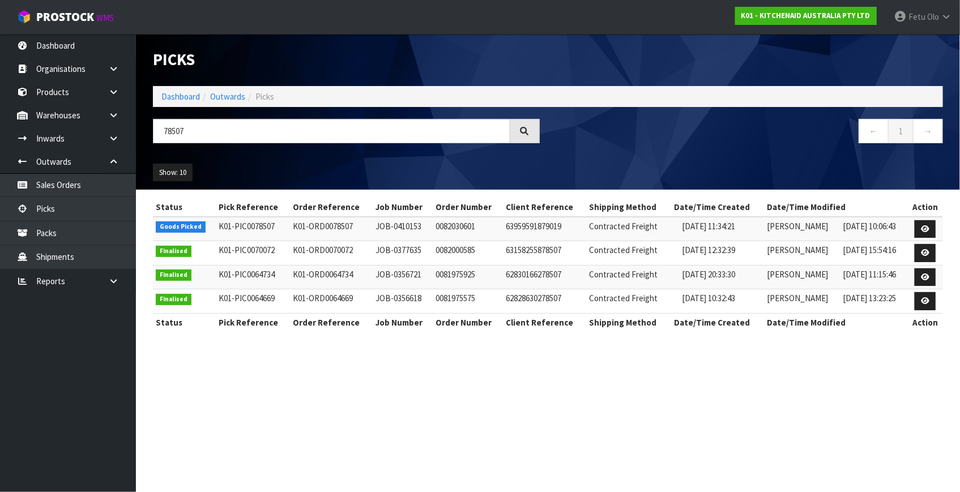
click at [920, 217] on td at bounding box center [925, 229] width 36 height 24
click at [923, 219] on td at bounding box center [925, 229] width 36 height 24
click at [923, 227] on icon at bounding box center [925, 228] width 8 height 7
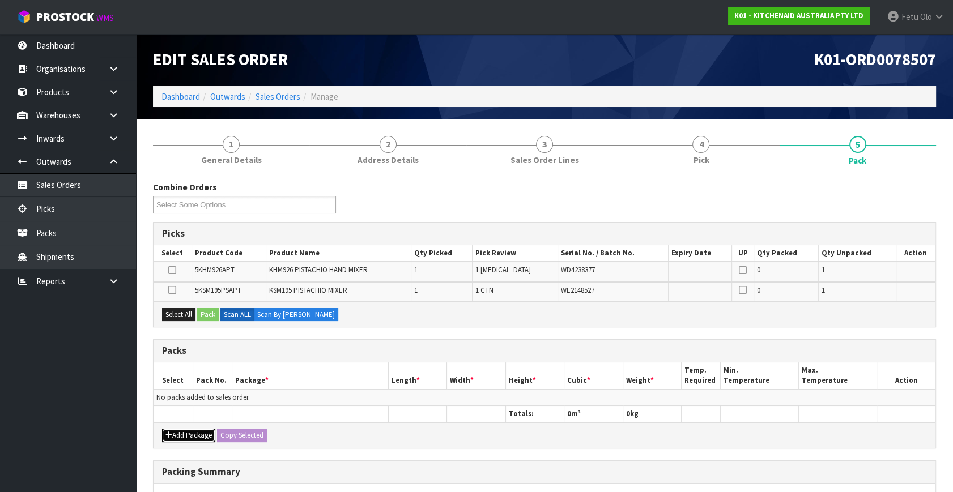
click at [173, 434] on button "Add Package" at bounding box center [188, 436] width 53 height 14
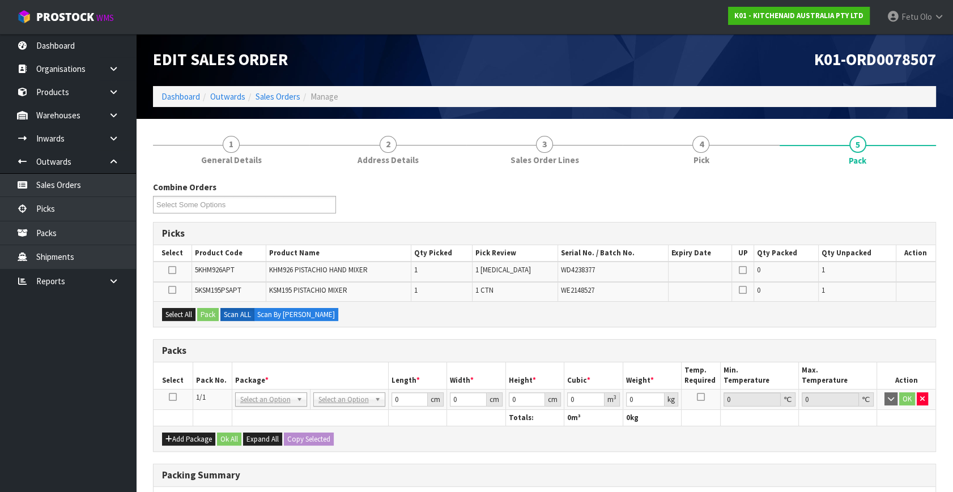
click at [166, 393] on td at bounding box center [172, 399] width 39 height 20
click at [170, 397] on icon at bounding box center [173, 397] width 8 height 1
click at [238, 376] on th "Package *" at bounding box center [310, 376] width 156 height 27
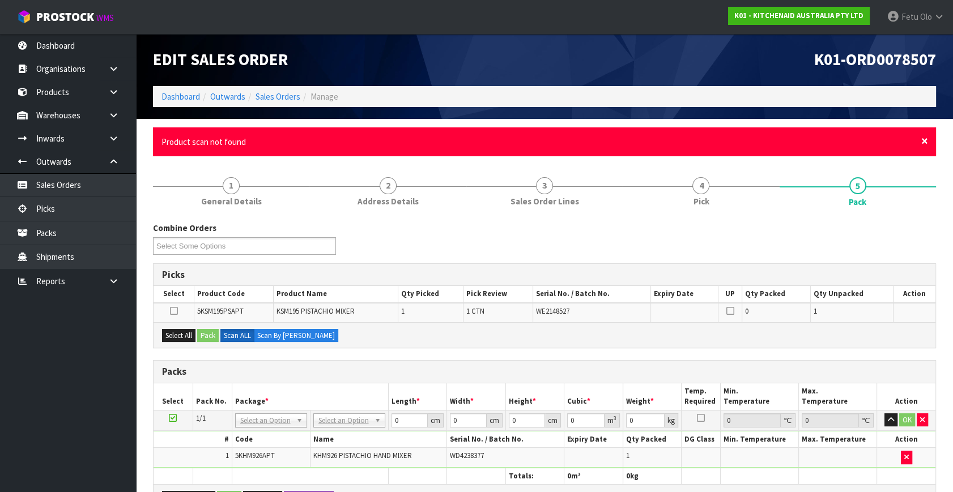
click at [926, 141] on span "×" at bounding box center [924, 141] width 7 height 16
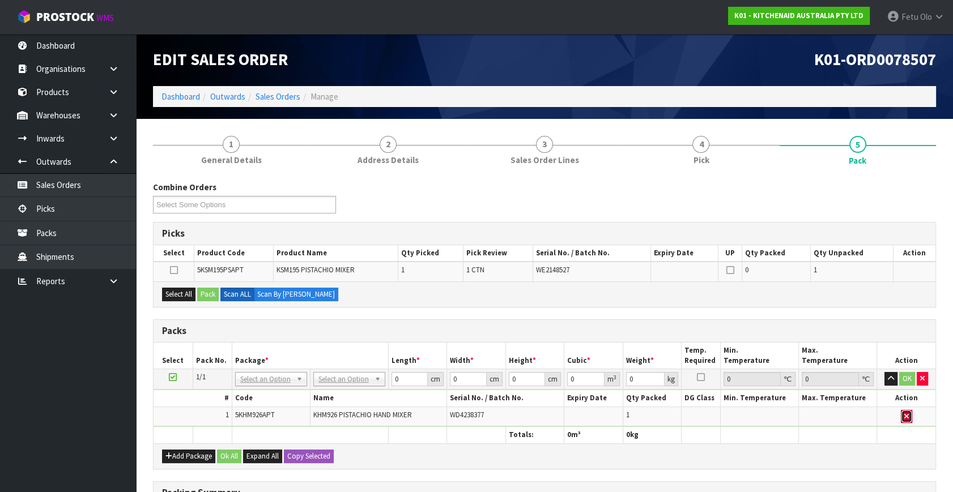
click at [911, 410] on button "button" at bounding box center [906, 417] width 11 height 14
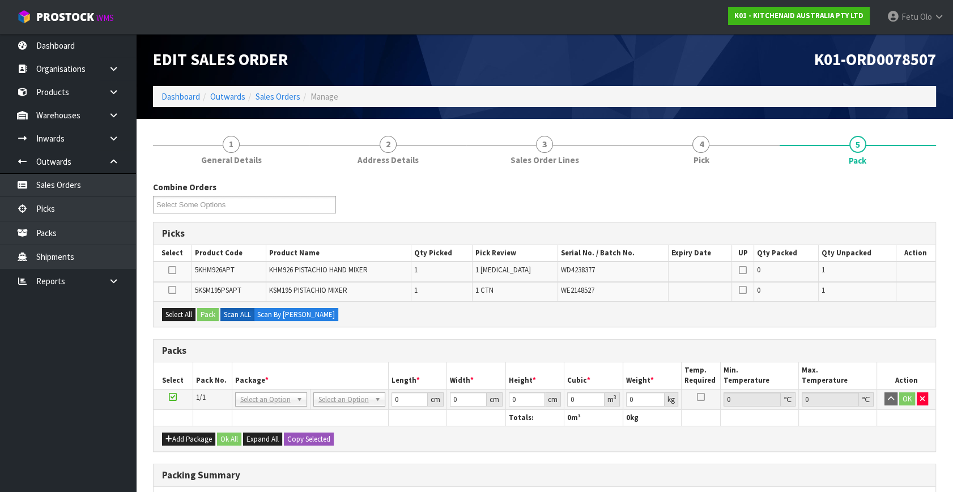
click at [327, 363] on th "Package *" at bounding box center [310, 376] width 156 height 27
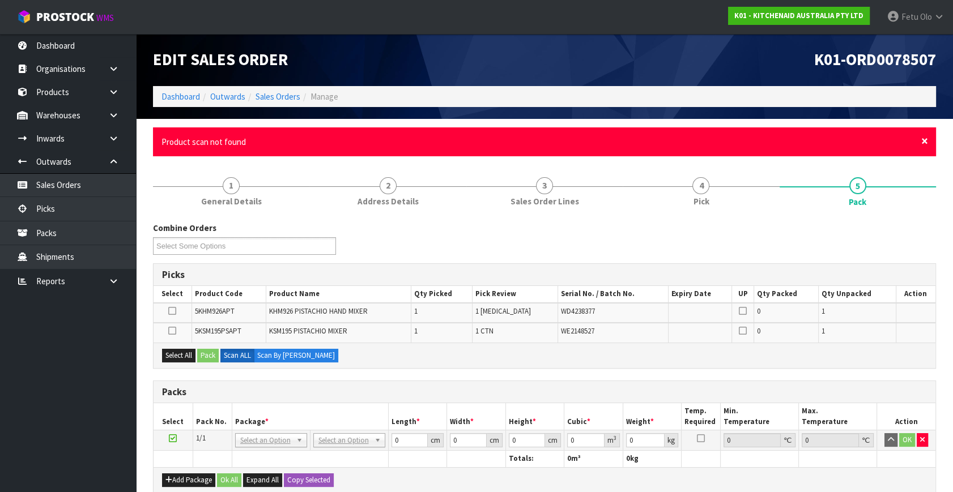
click at [922, 138] on span "×" at bounding box center [924, 141] width 7 height 16
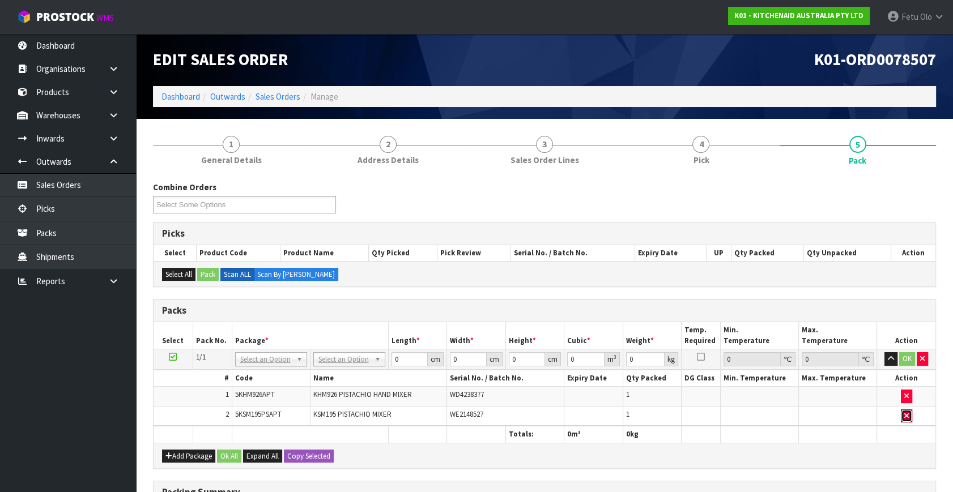
click at [904, 413] on icon "button" at bounding box center [906, 415] width 5 height 7
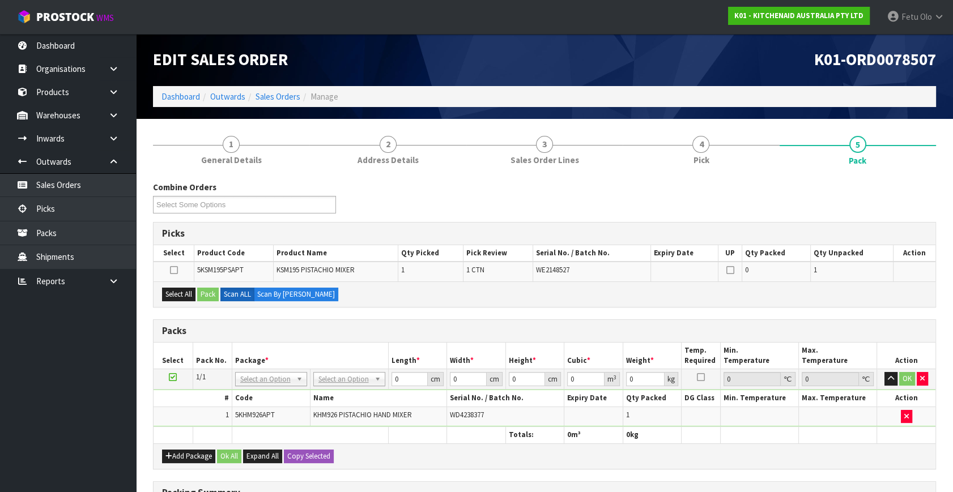
click at [517, 329] on h3 "Packs" at bounding box center [544, 331] width 765 height 11
click at [173, 377] on icon at bounding box center [173, 377] width 8 height 1
click at [258, 349] on th "Package *" at bounding box center [310, 356] width 156 height 27
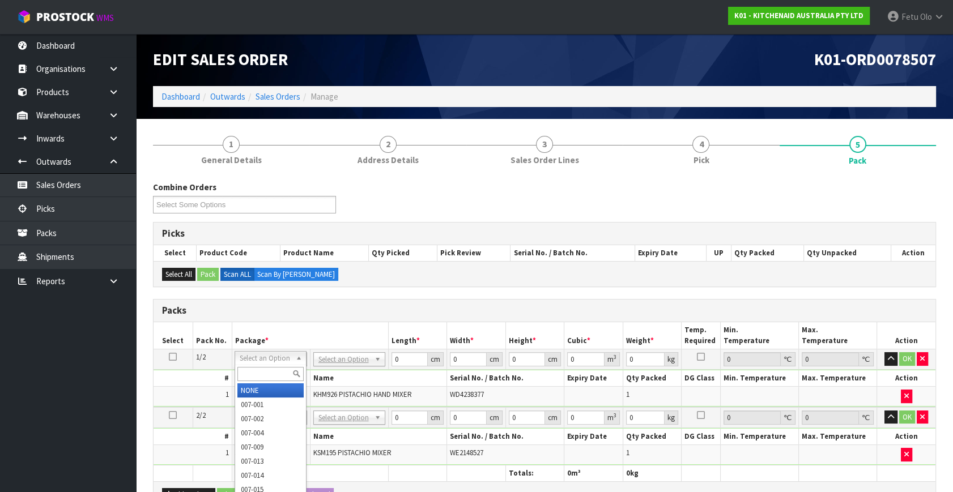
click at [265, 367] on input "text" at bounding box center [270, 374] width 66 height 14
type input "011"
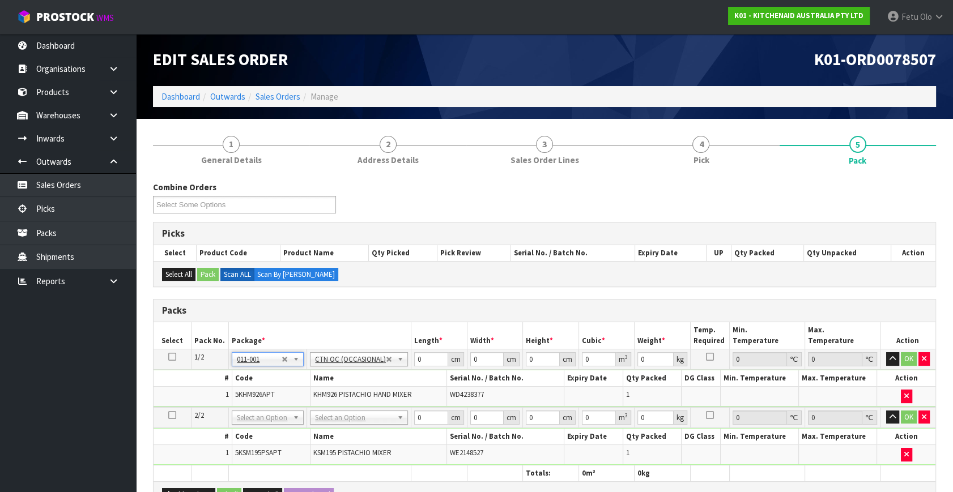
type input "1.75"
drag, startPoint x: 425, startPoint y: 362, endPoint x: 370, endPoint y: 382, distance: 58.6
click at [370, 382] on tbody "1/2 NONE 007-001 007-002 007-004 007-009 007-013 007-014 007-015 007-017 007-01…" at bounding box center [544, 378] width 782 height 58
type input "30"
type input "26"
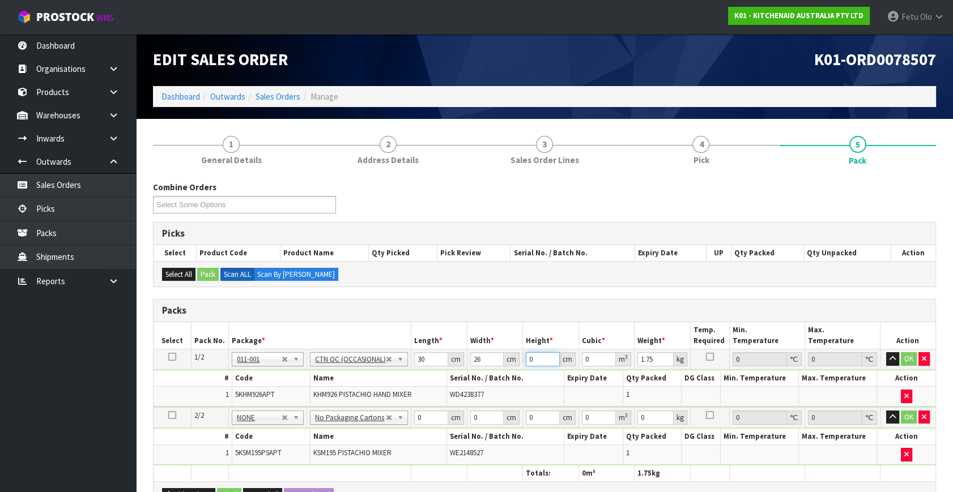
type input "2"
type input "0.00156"
type input "22"
type input "0.01716"
type input "22"
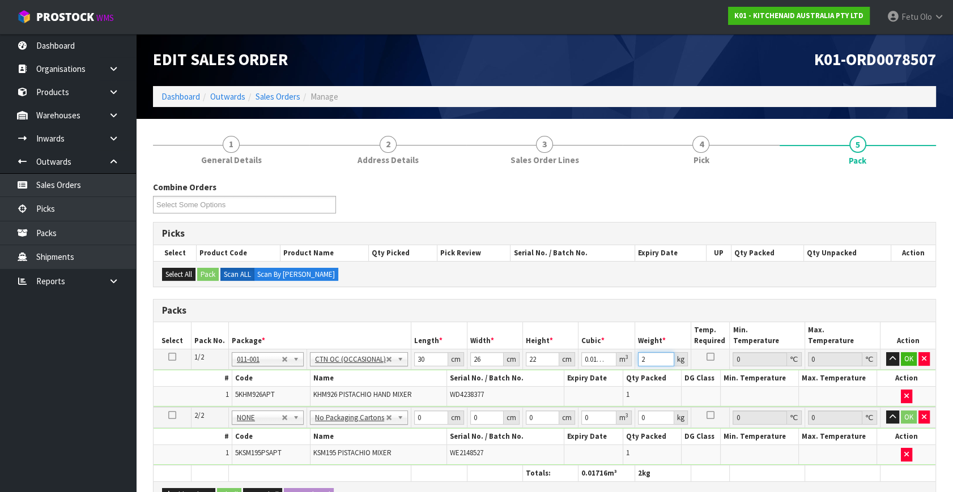
type input "2"
click button "OK" at bounding box center [909, 359] width 16 height 14
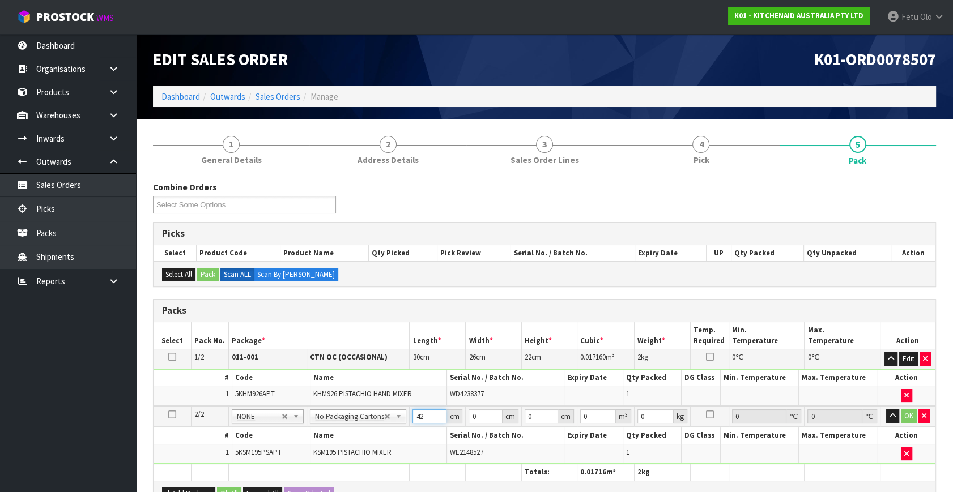
type input "42"
type input "29"
type input "4"
type input "0.004872"
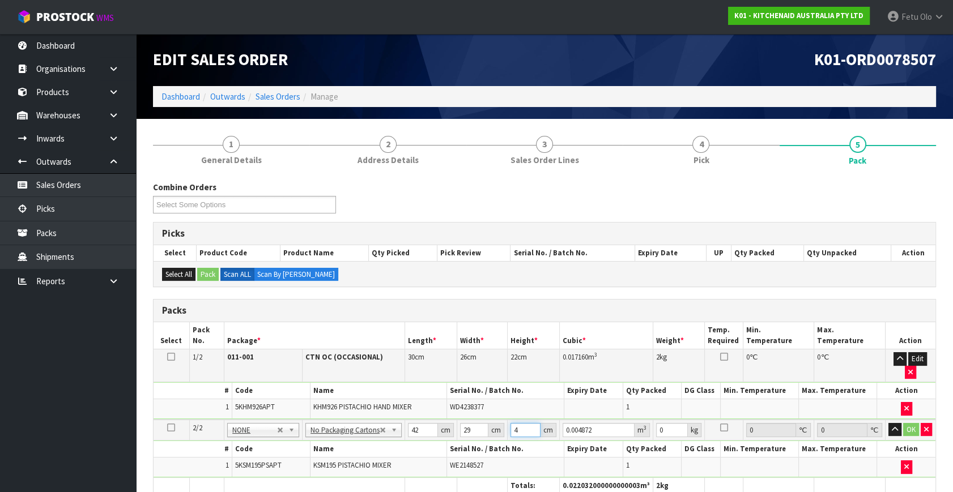
type input "43"
type input "0.052374"
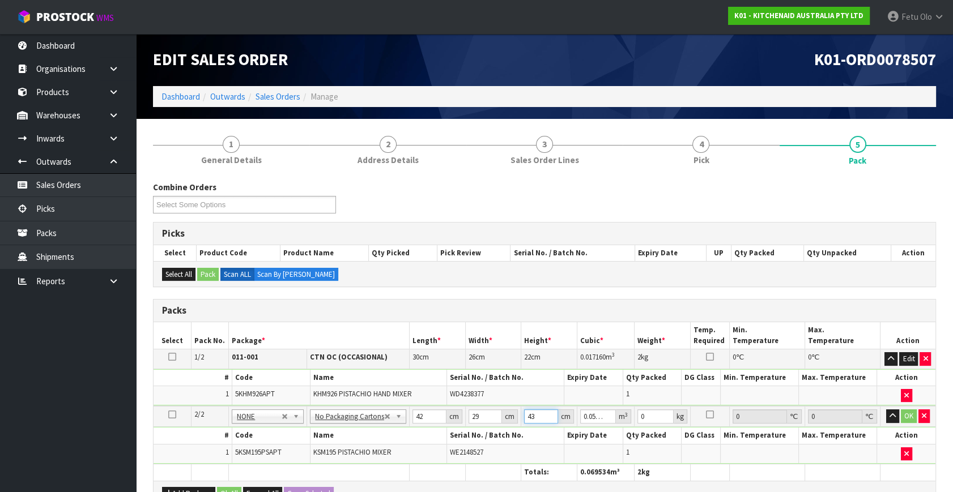
type input "43"
type input "13"
click button "OK" at bounding box center [909, 417] width 16 height 14
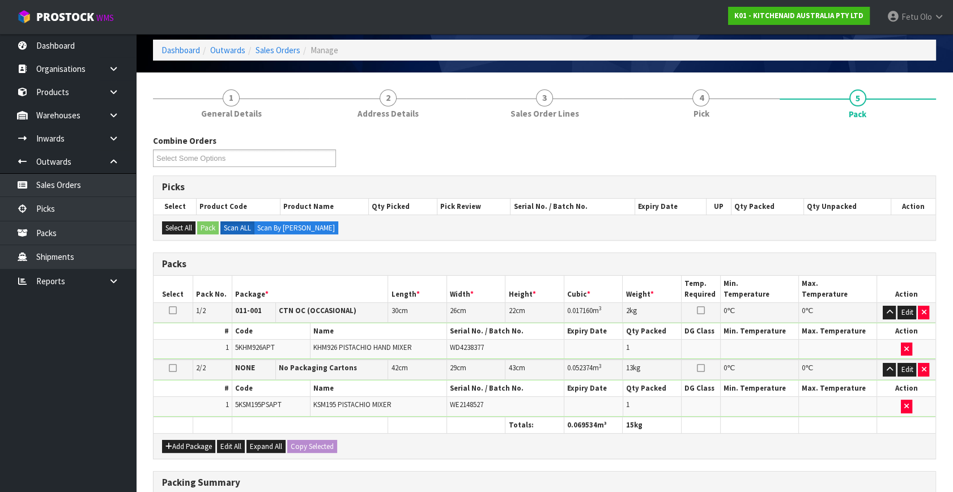
scroll to position [253, 0]
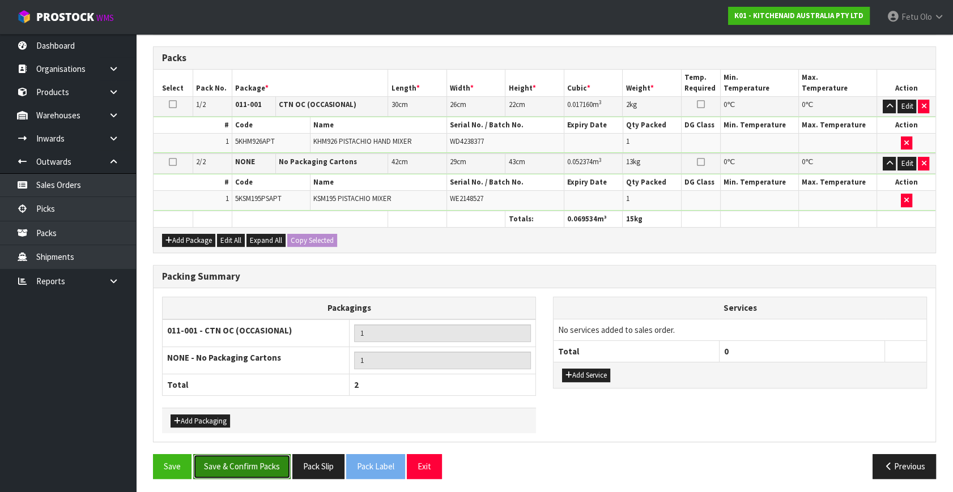
click at [254, 463] on button "Save & Confirm Packs" at bounding box center [241, 466] width 97 height 24
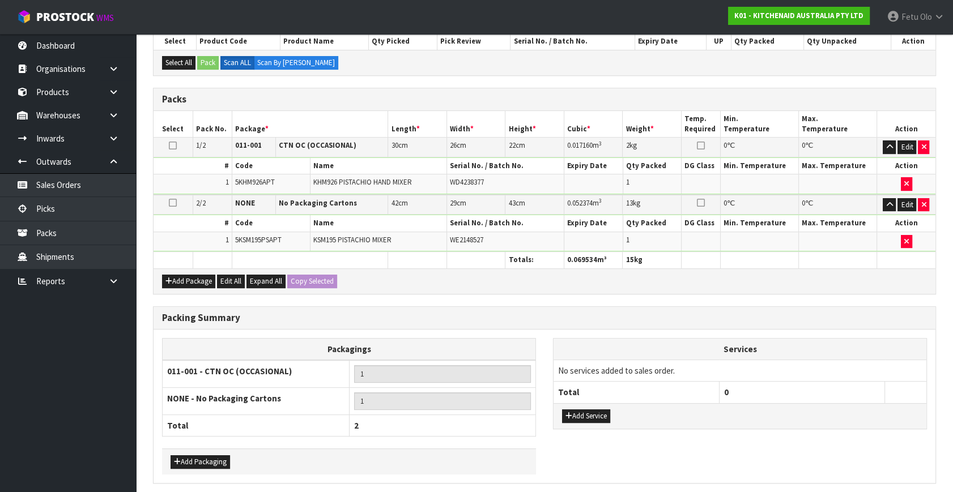
scroll to position [0, 0]
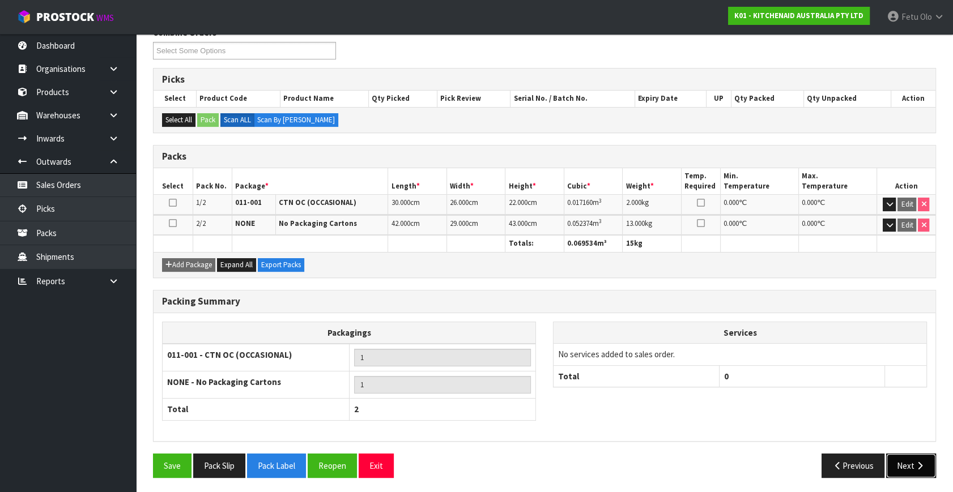
click at [914, 458] on button "Next" at bounding box center [911, 466] width 50 height 24
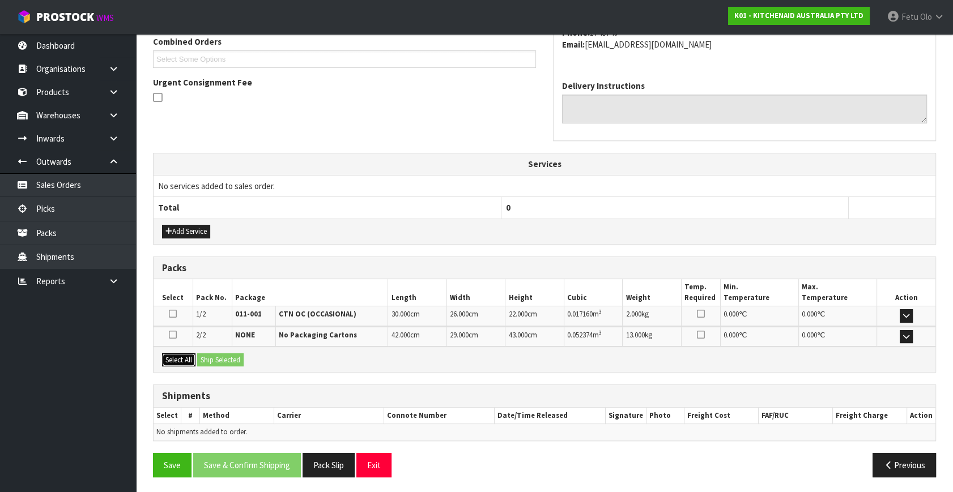
click at [192, 359] on button "Select All" at bounding box center [178, 360] width 33 height 14
click at [207, 357] on button "Ship Selected" at bounding box center [220, 360] width 46 height 14
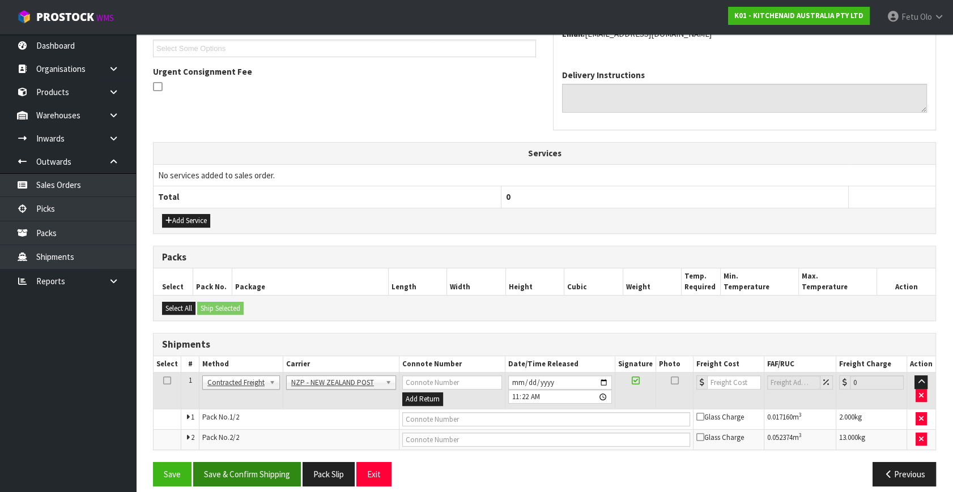
scroll to position [311, 0]
click at [263, 463] on button "Save & Confirm Shipping" at bounding box center [247, 474] width 108 height 24
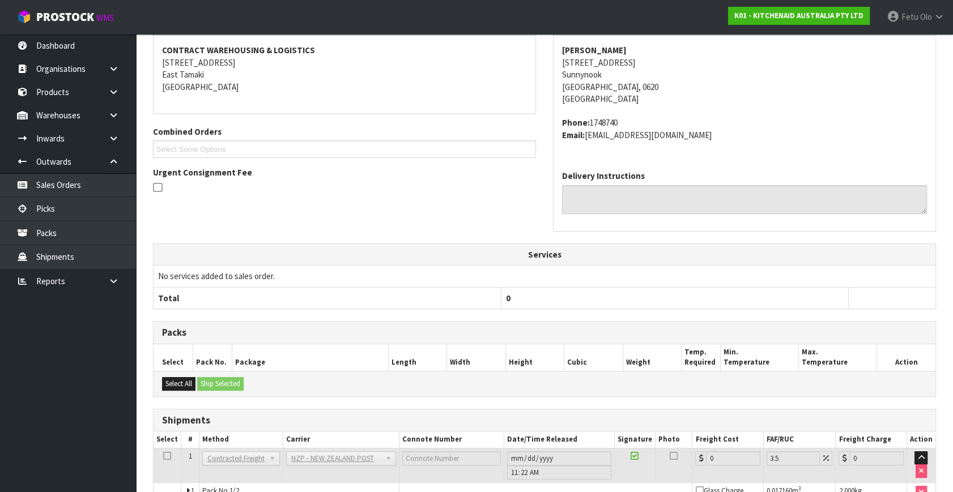
scroll to position [302, 0]
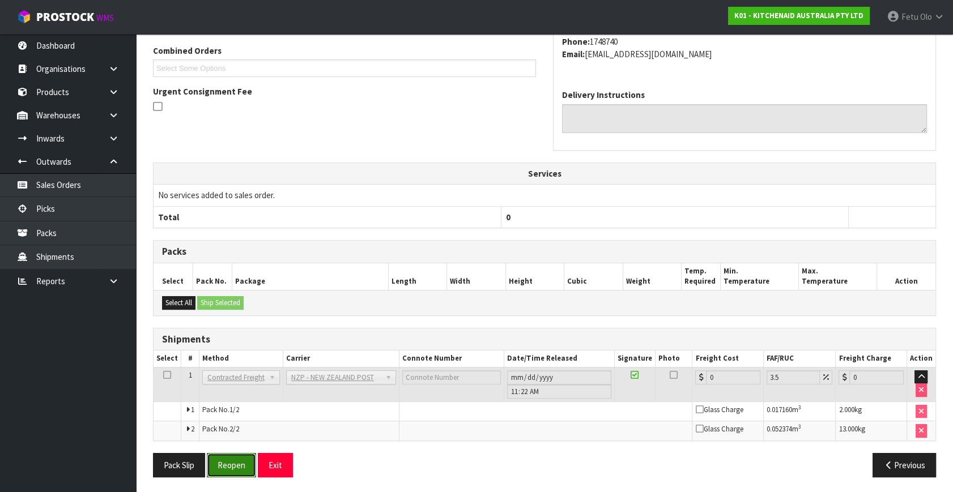
click at [237, 465] on button "Reopen" at bounding box center [231, 465] width 49 height 24
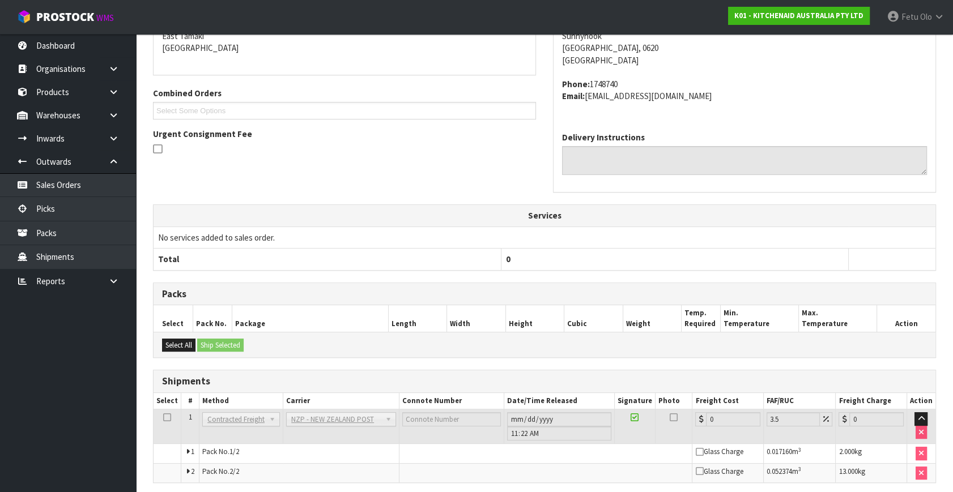
scroll to position [291, 0]
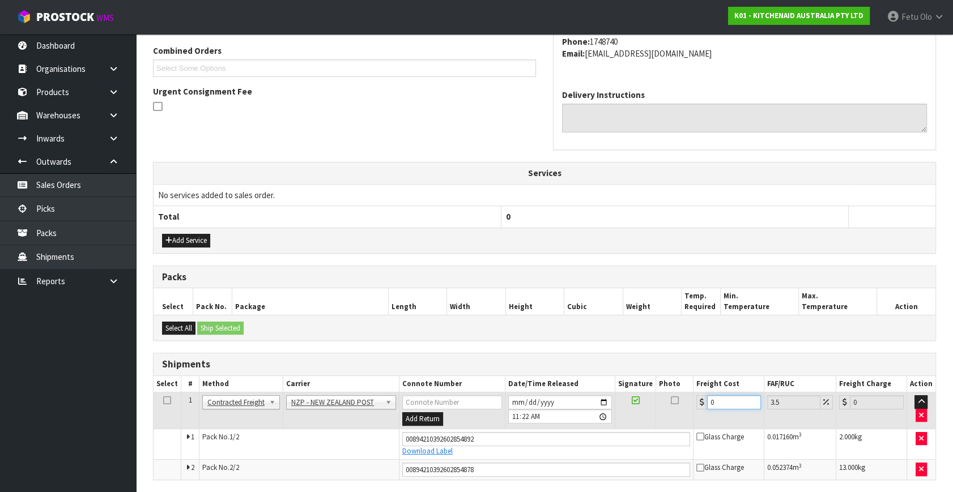
drag, startPoint x: 729, startPoint y: 398, endPoint x: 617, endPoint y: 445, distance: 121.4
click at [617, 445] on tbody "1 Client Local Pickup Customer Local Pickup Company Freight Contracted Freight …" at bounding box center [544, 436] width 782 height 87
type input "8"
type input "8.28"
type input "8.6"
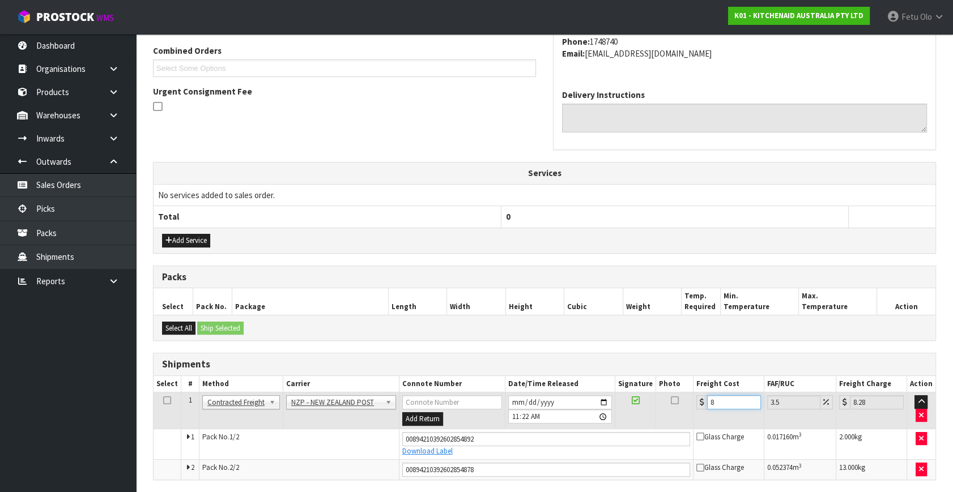
type input "8.9"
type input "8.66"
type input "8.96"
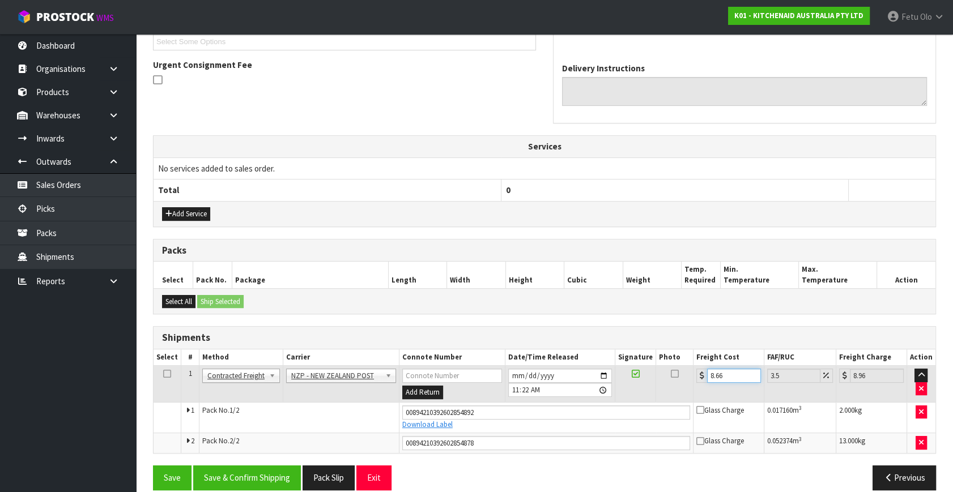
scroll to position [330, 0]
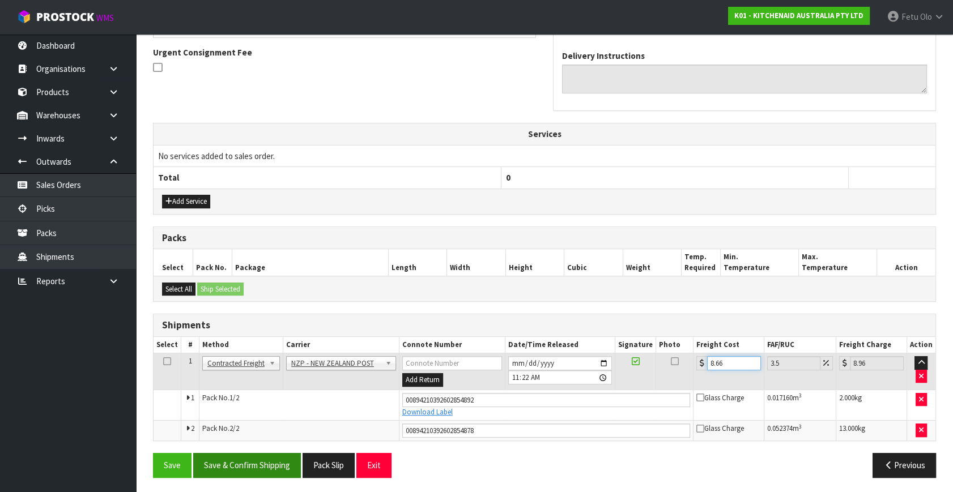
type input "8.66"
click at [256, 475] on div "Save Save & Confirm Shipping Pack Slip Exit Previous" at bounding box center [544, 469] width 800 height 33
click at [270, 467] on button "Save & Confirm Shipping" at bounding box center [247, 465] width 108 height 24
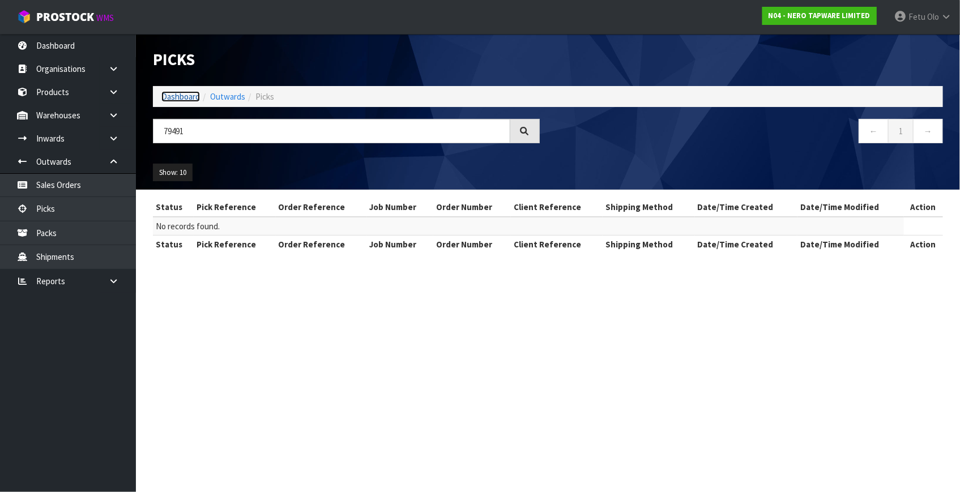
click at [187, 99] on link "Dashboard" at bounding box center [180, 96] width 39 height 11
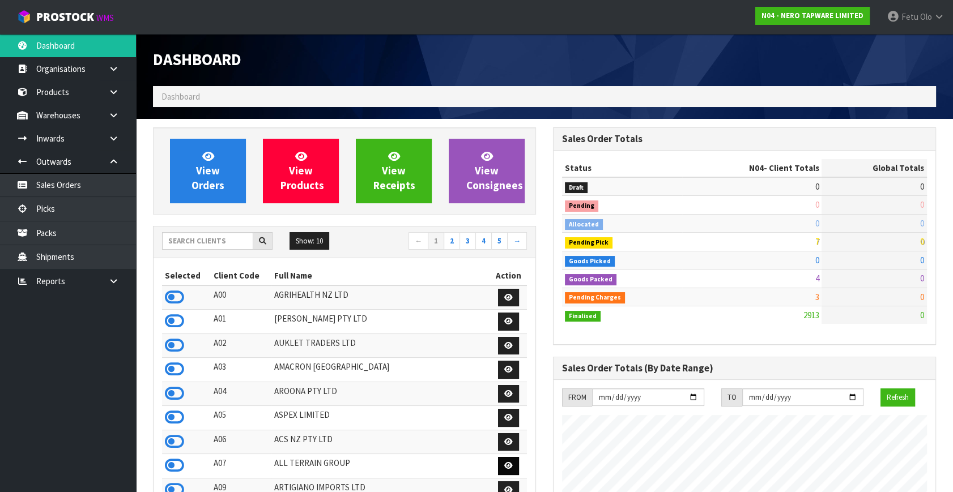
scroll to position [941, 399]
click at [229, 242] on input "text" at bounding box center [207, 241] width 91 height 18
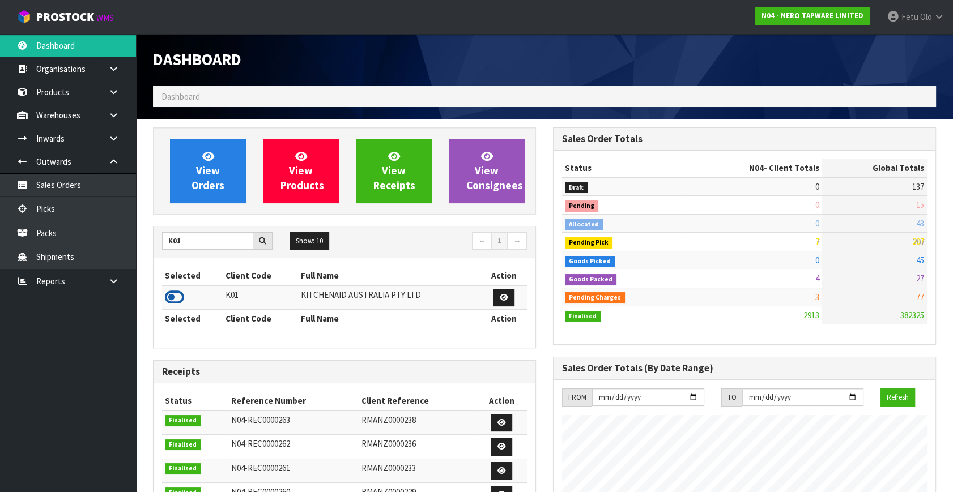
click at [170, 292] on icon at bounding box center [174, 297] width 19 height 17
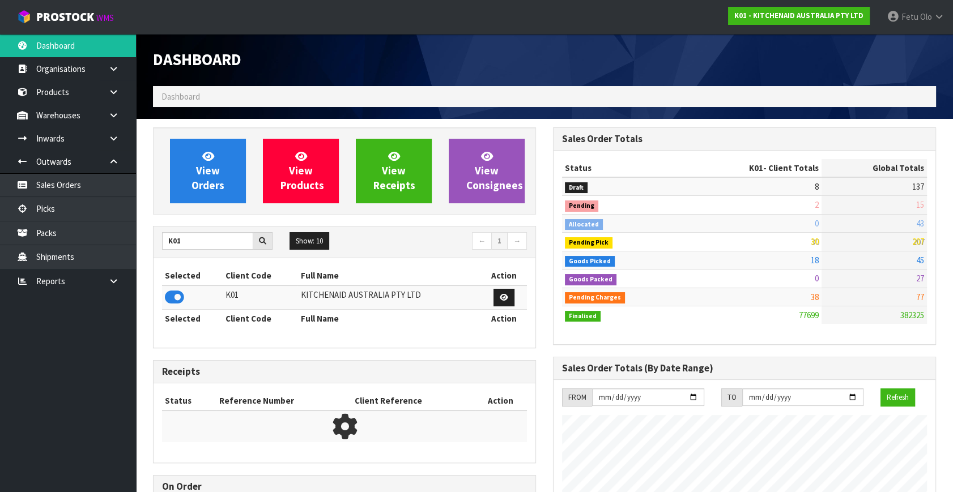
scroll to position [856, 399]
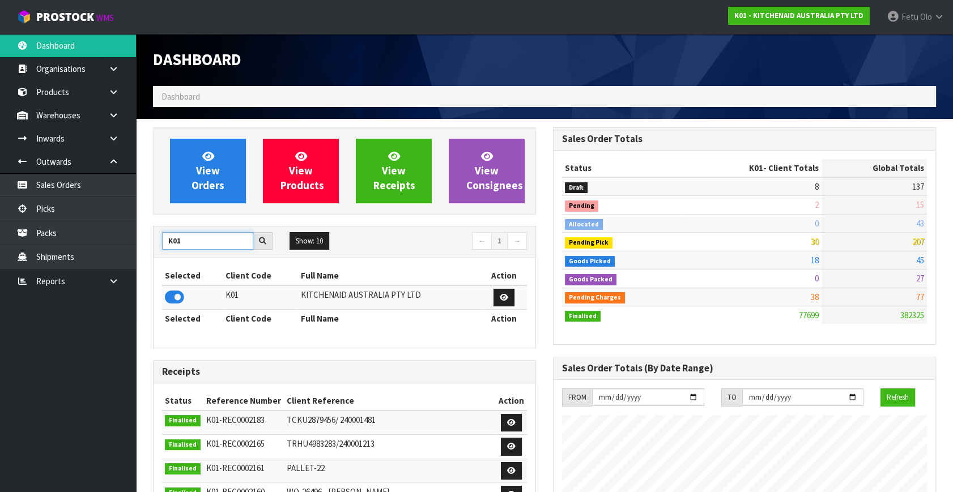
drag, startPoint x: 199, startPoint y: 242, endPoint x: -7, endPoint y: 282, distance: 210.0
click at [0, 282] on html "Toggle navigation ProStock WMS K01 - KITCHENAID AUSTRALIA PTY LTD Fetu Olo Logo…" at bounding box center [476, 246] width 953 height 492
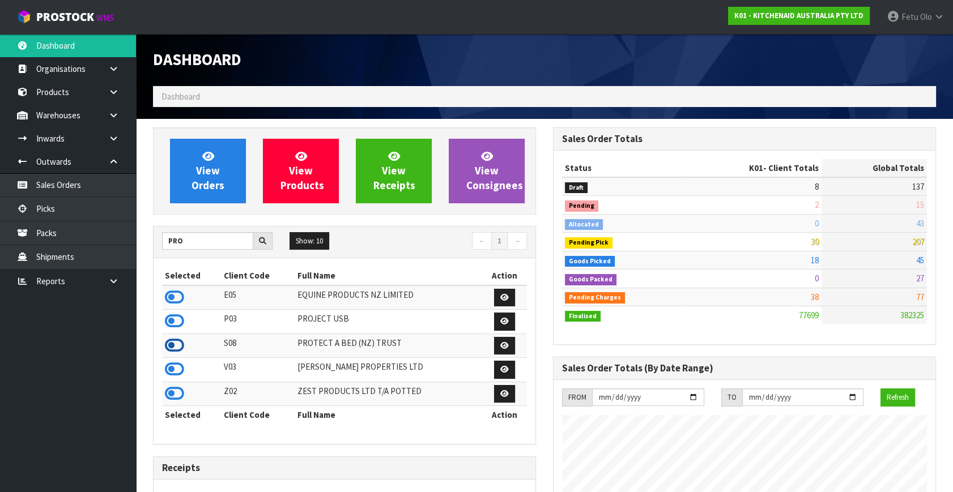
click at [180, 346] on icon at bounding box center [174, 345] width 19 height 17
drag, startPoint x: 187, startPoint y: 241, endPoint x: 151, endPoint y: 257, distance: 39.6
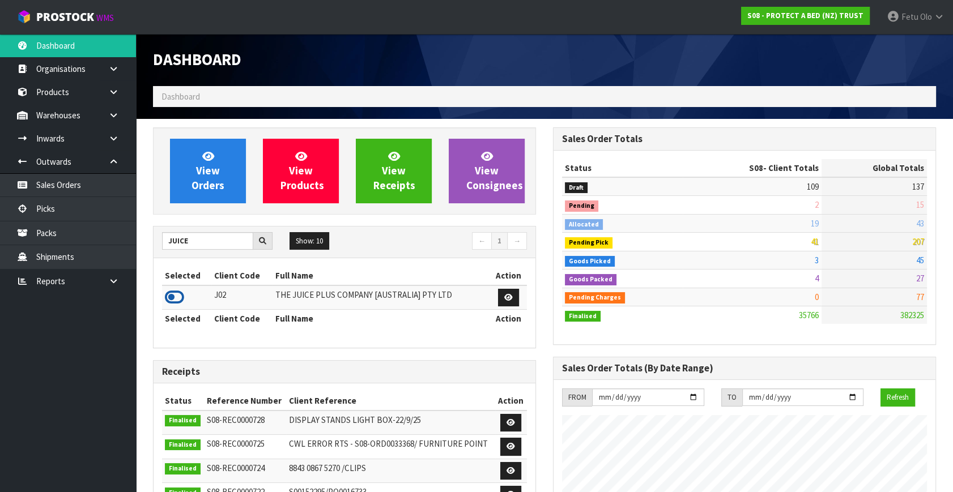
click at [177, 296] on icon at bounding box center [174, 297] width 19 height 17
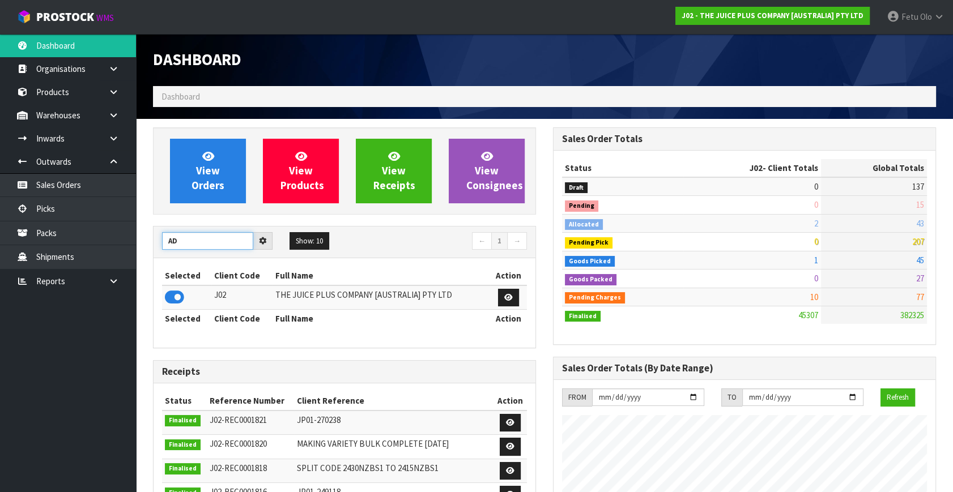
drag, startPoint x: 195, startPoint y: 243, endPoint x: 135, endPoint y: 250, distance: 60.4
drag, startPoint x: 211, startPoint y: 244, endPoint x: 86, endPoint y: 266, distance: 127.0
click at [80, 268] on body "Toggle navigation ProStock WMS J02 - THE JUICE PLUS COMPANY [AUSTRALIA] PTY LTD…" at bounding box center [476, 246] width 953 height 492
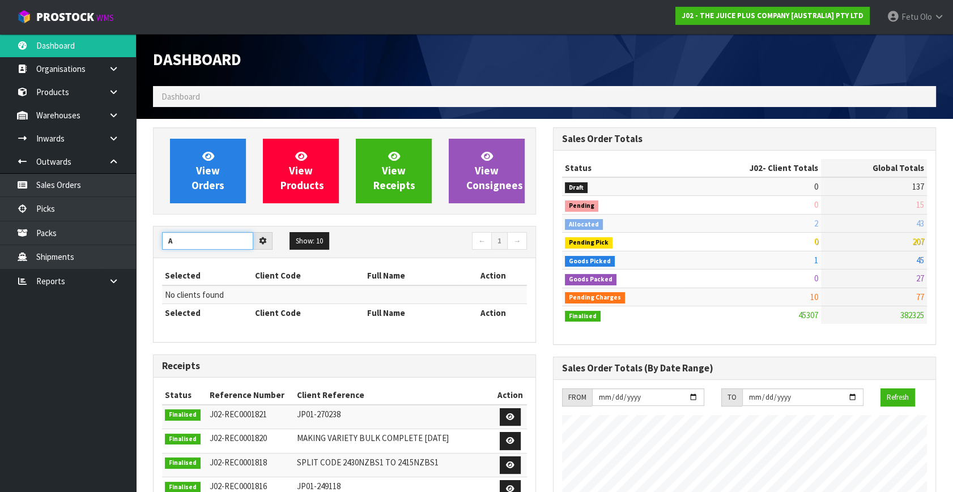
type input "A"
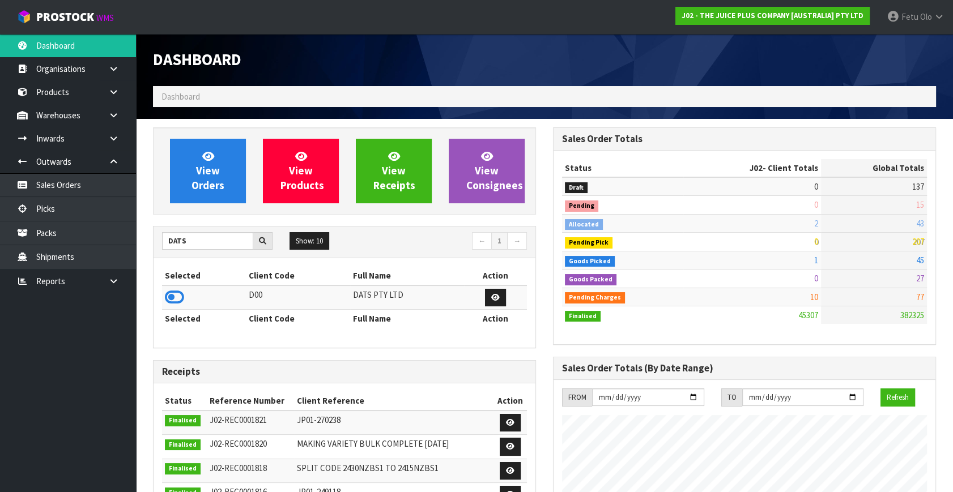
click at [173, 297] on icon at bounding box center [174, 297] width 19 height 17
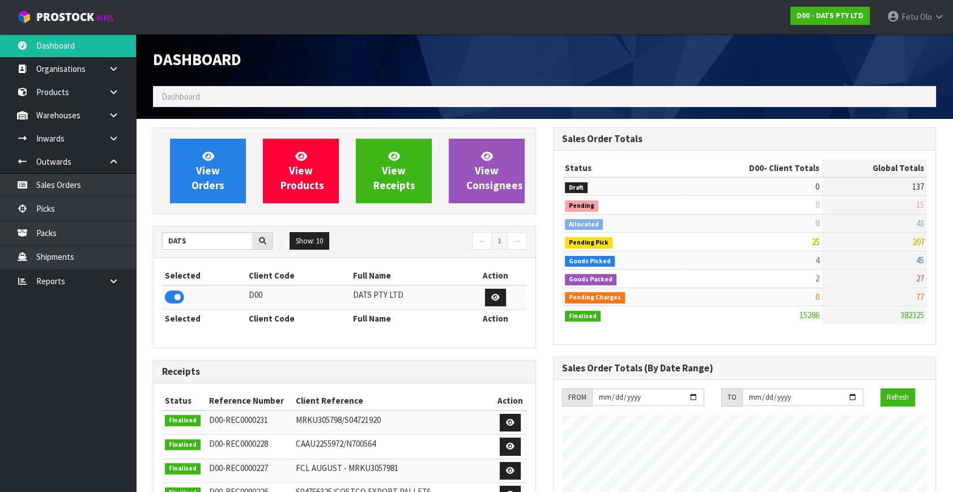
scroll to position [881, 399]
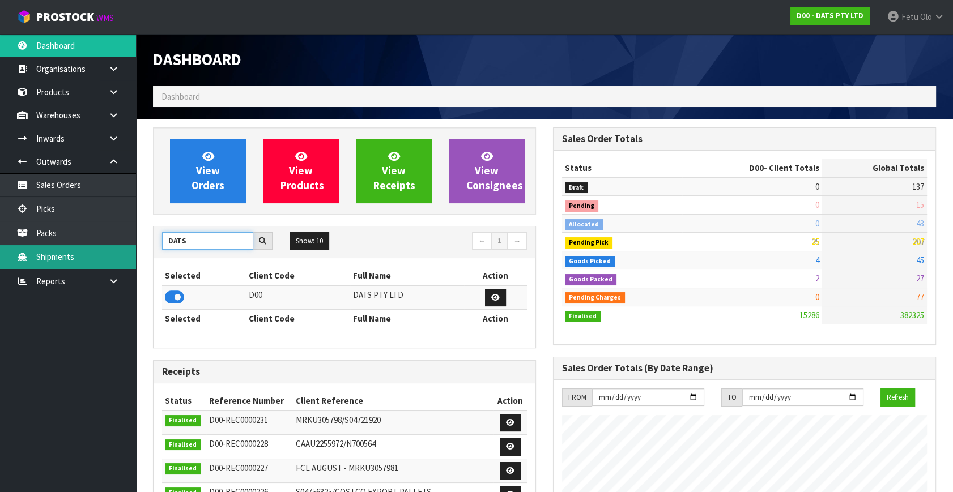
drag, startPoint x: 193, startPoint y: 244, endPoint x: 114, endPoint y: 265, distance: 81.5
click at [114, 265] on body "Toggle navigation ProStock WMS D00 - DATS PTY LTD Fetu Olo Logout Dashboard Org…" at bounding box center [476, 246] width 953 height 492
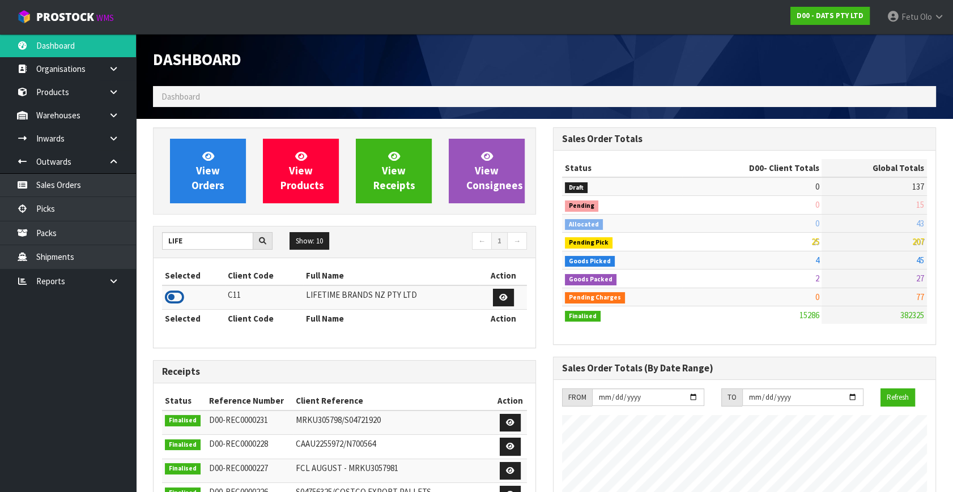
click at [176, 297] on icon at bounding box center [174, 297] width 19 height 17
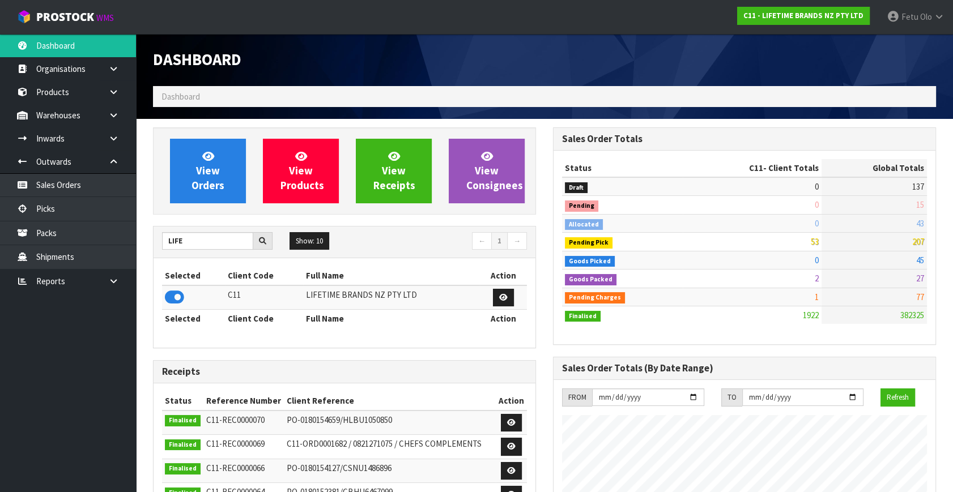
scroll to position [856, 399]
drag, startPoint x: 147, startPoint y: 252, endPoint x: 140, endPoint y: 255, distance: 7.4
type input "N03"
click at [175, 290] on icon at bounding box center [174, 297] width 19 height 17
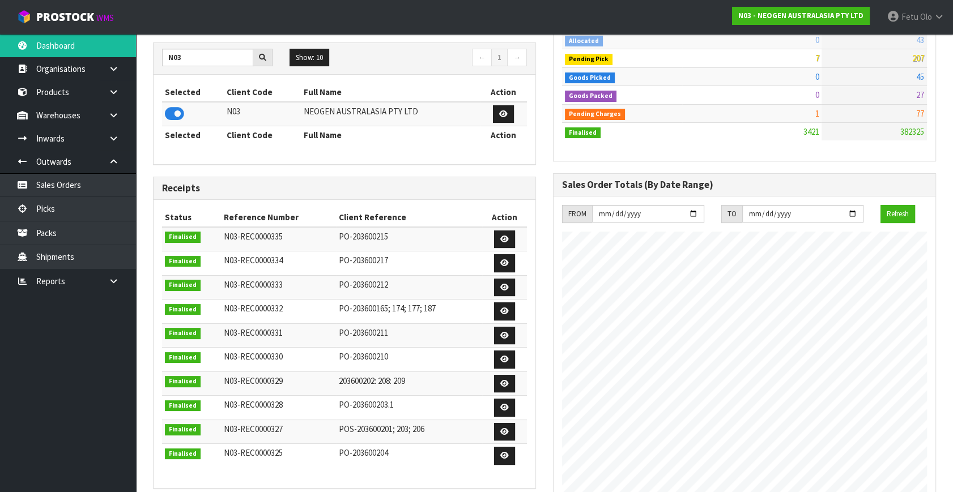
scroll to position [206, 0]
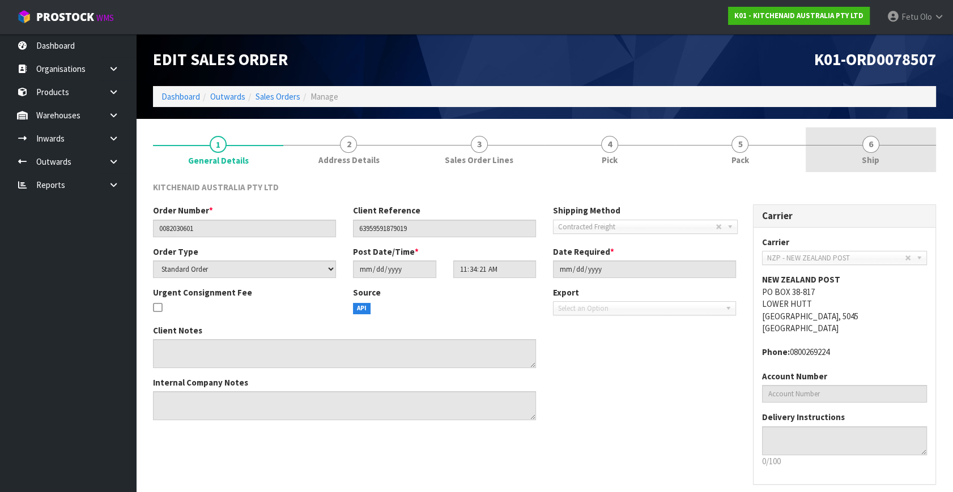
click at [871, 156] on span "Ship" at bounding box center [871, 160] width 18 height 12
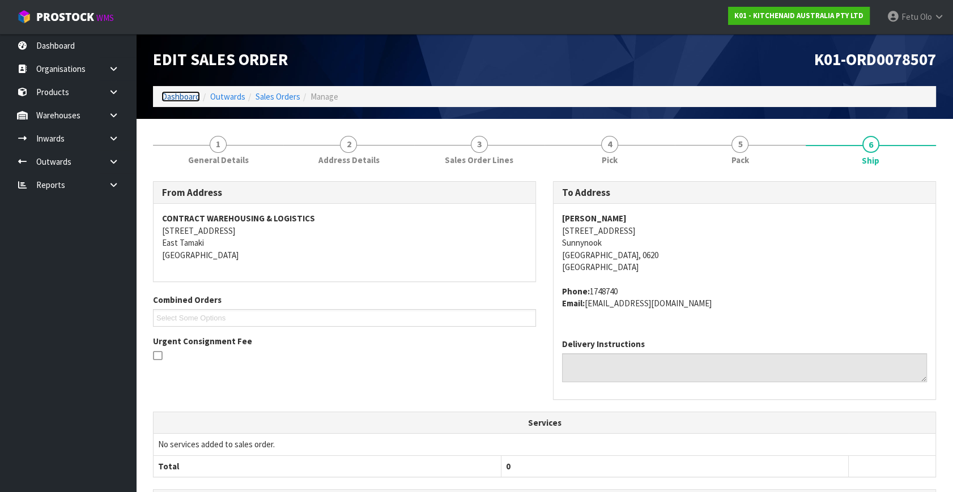
click at [184, 93] on link "Dashboard" at bounding box center [180, 96] width 39 height 11
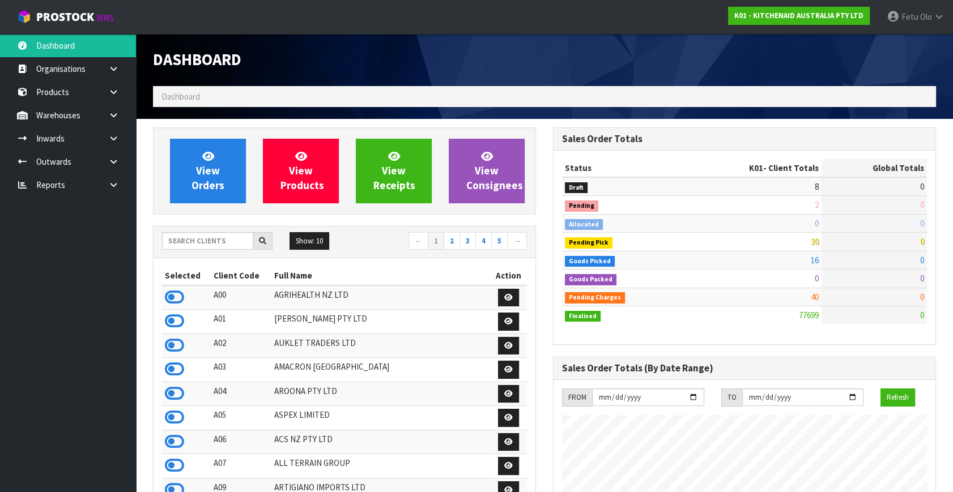
scroll to position [856, 399]
click at [912, 242] on span "206" at bounding box center [918, 241] width 12 height 11
click at [845, 246] on td "206" at bounding box center [873, 242] width 105 height 18
click at [918, 244] on span "206" at bounding box center [918, 241] width 12 height 11
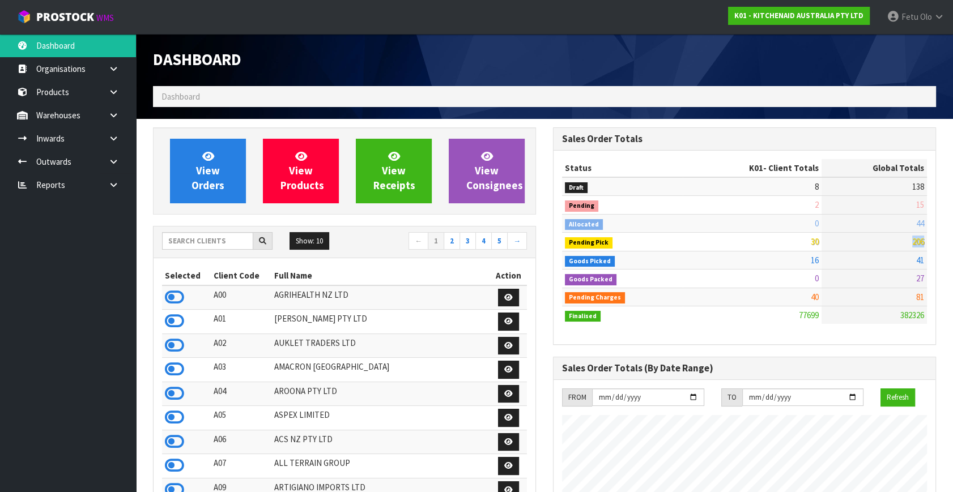
click at [918, 244] on span "206" at bounding box center [918, 241] width 12 height 11
click at [714, 288] on td "40" at bounding box center [752, 297] width 139 height 18
click at [115, 164] on icon at bounding box center [113, 161] width 11 height 8
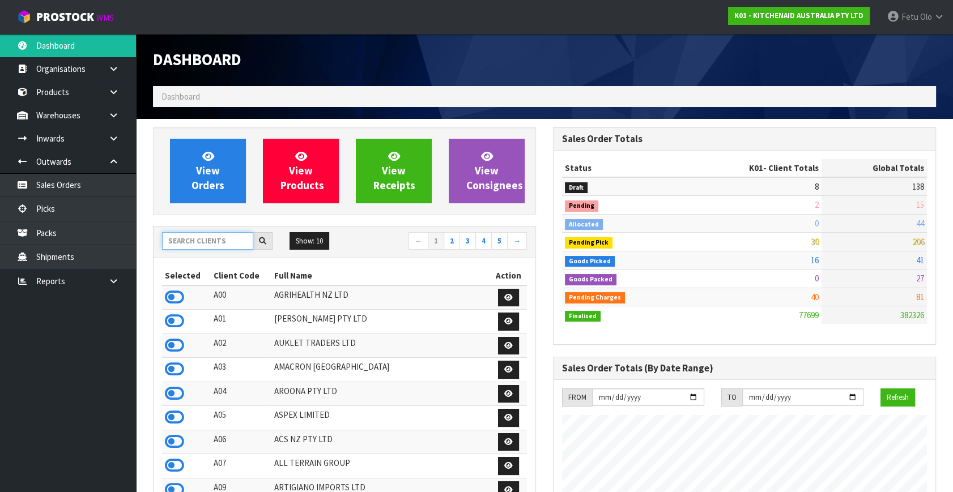
click at [206, 247] on input "text" at bounding box center [207, 241] width 91 height 18
